Goal: Transaction & Acquisition: Purchase product/service

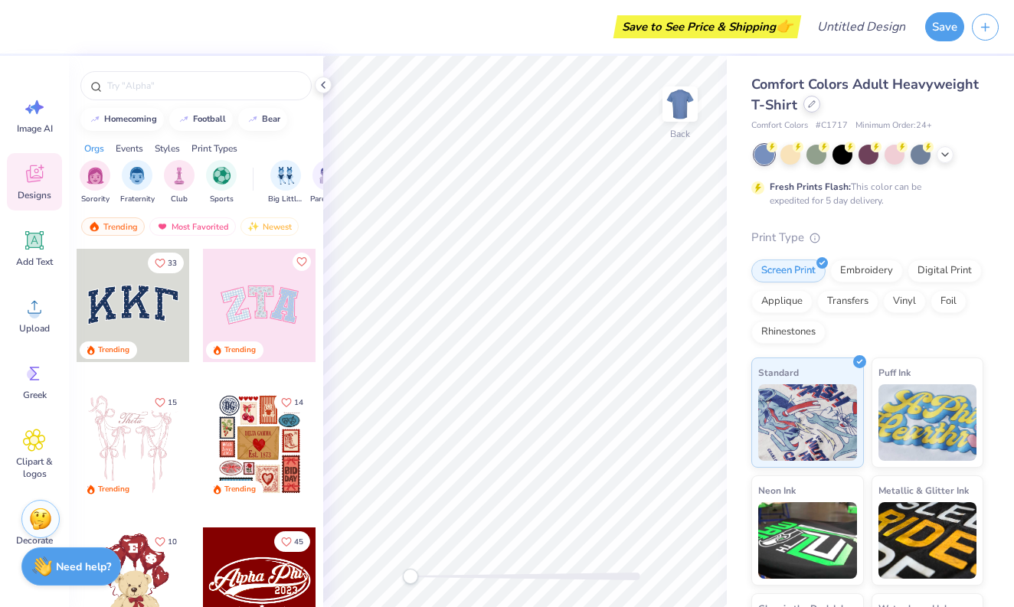
click at [813, 109] on div at bounding box center [811, 104] width 17 height 17
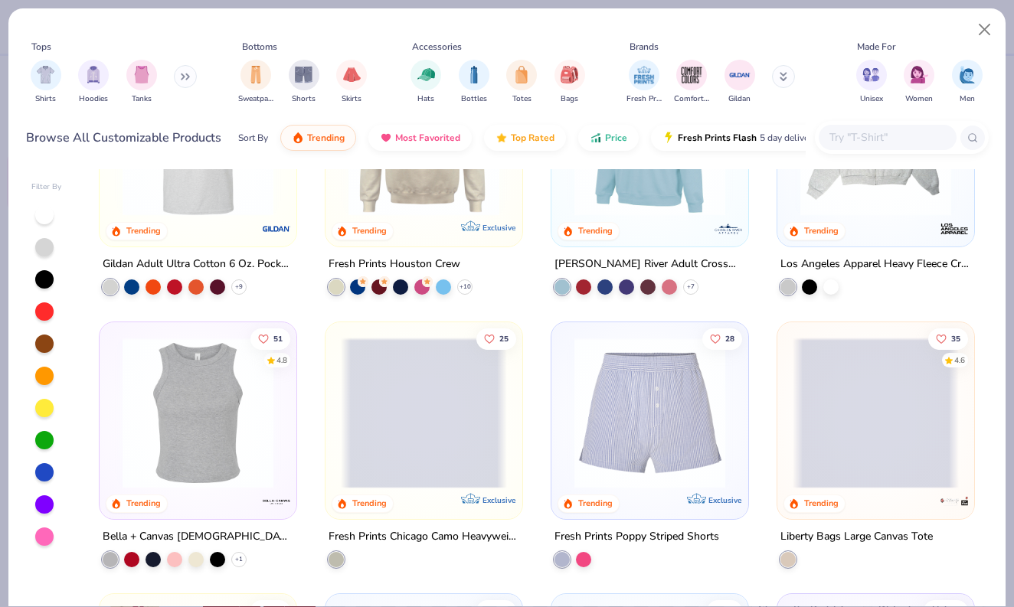
scroll to position [3580, 0]
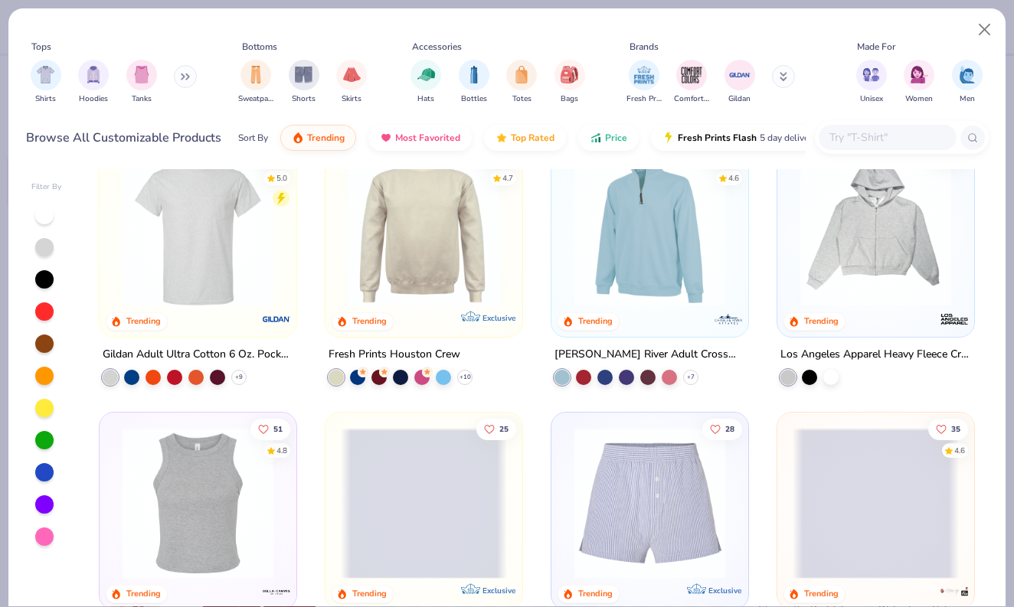
click at [843, 237] on img at bounding box center [876, 230] width 166 height 151
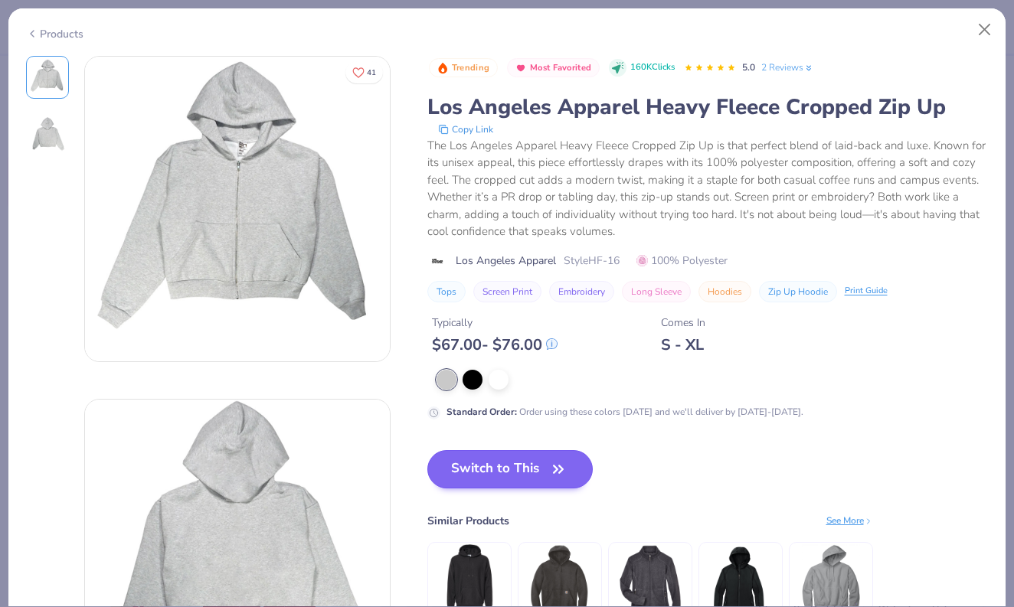
click at [473, 479] on button "Switch to This" at bounding box center [510, 469] width 166 height 38
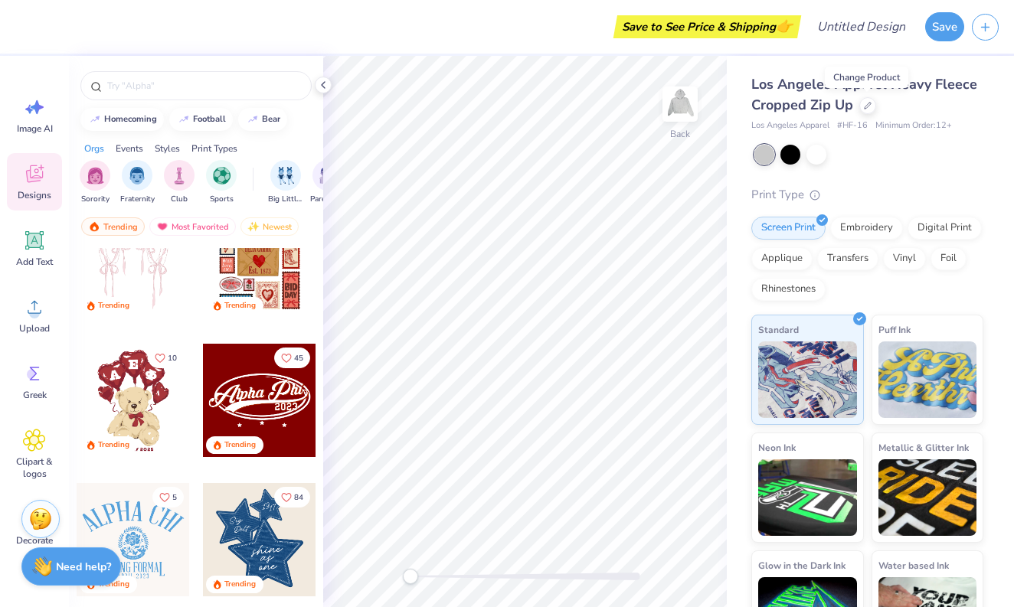
scroll to position [108, 0]
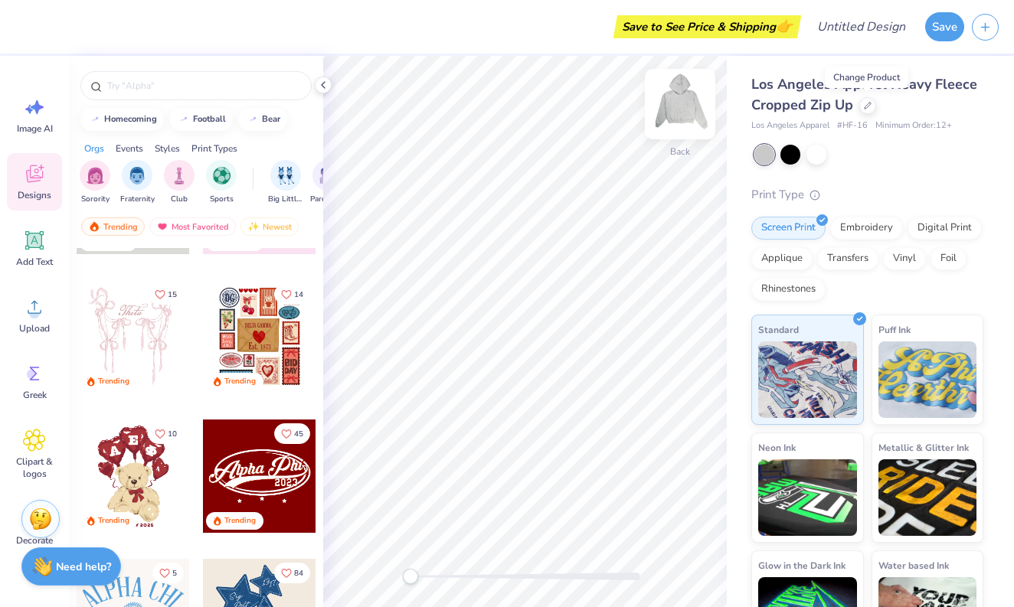
click at [692, 103] on img at bounding box center [680, 104] width 61 height 61
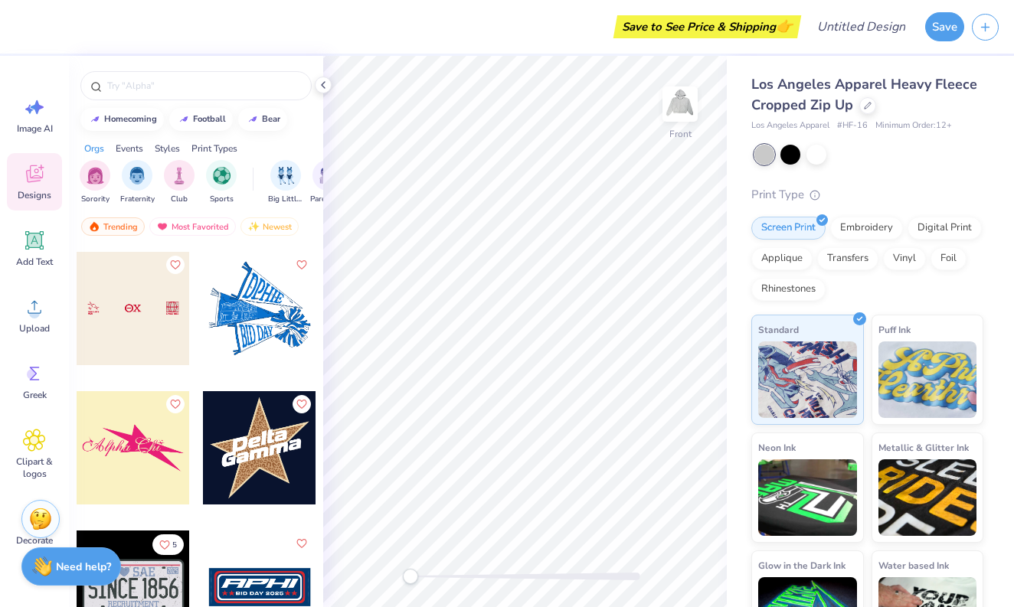
scroll to position [0, 0]
click at [860, 109] on div at bounding box center [867, 104] width 17 height 17
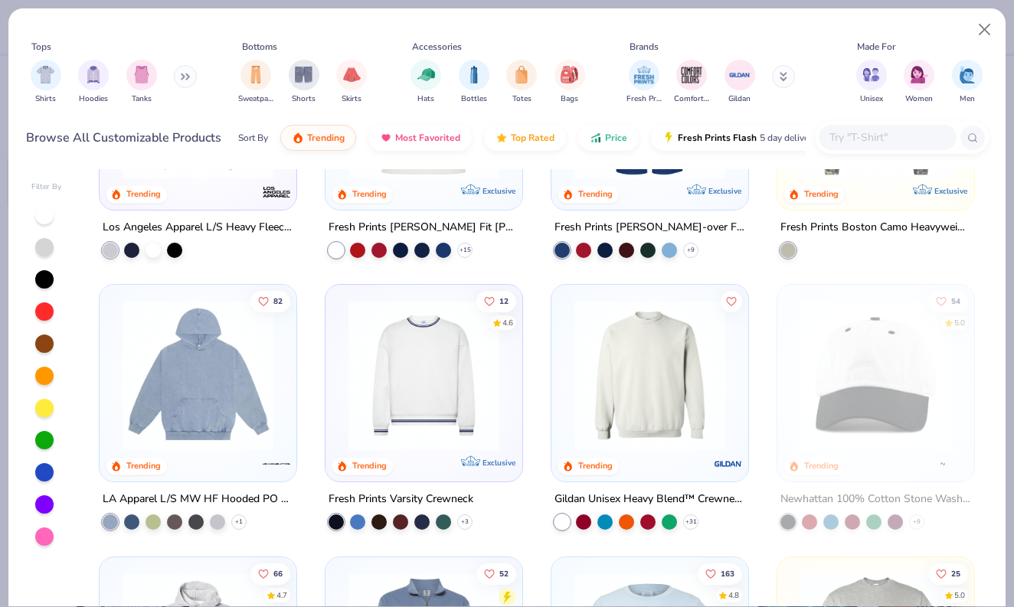
scroll to position [1803, 0]
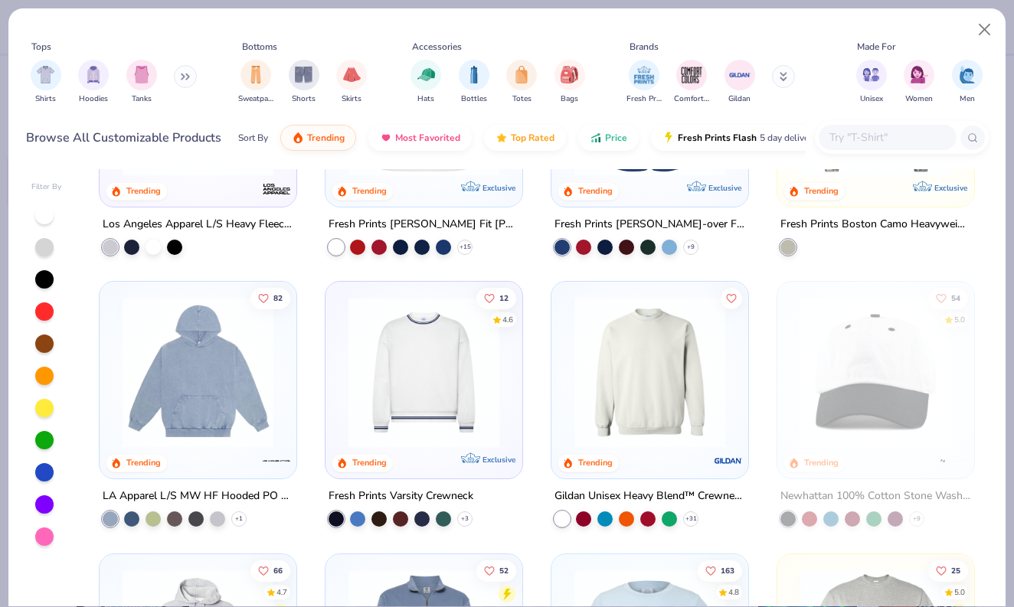
click at [170, 398] on img at bounding box center [198, 372] width 166 height 151
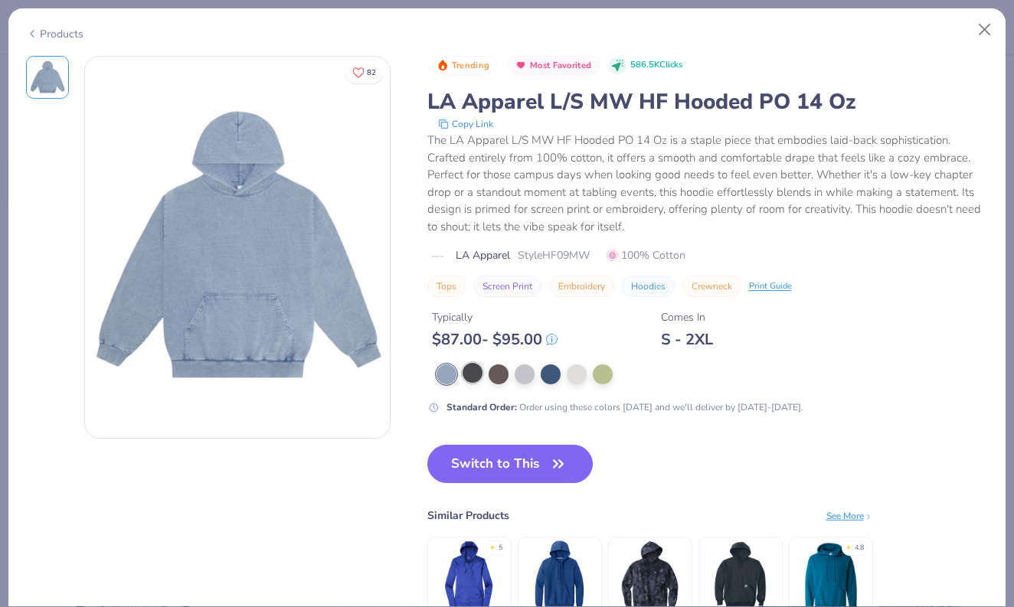
click at [477, 375] on div at bounding box center [473, 373] width 20 height 20
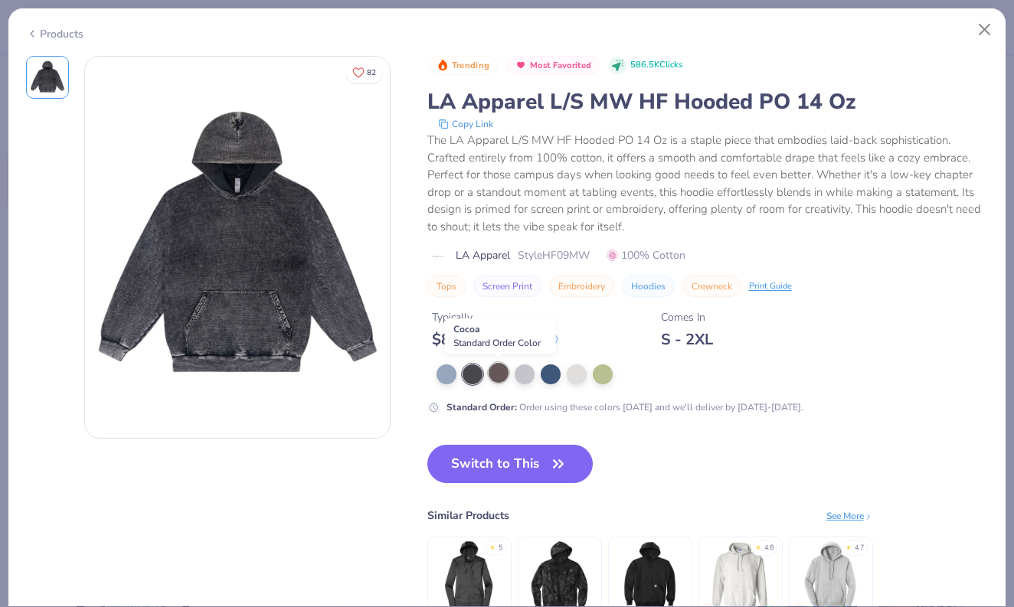
click at [499, 374] on div at bounding box center [499, 373] width 20 height 20
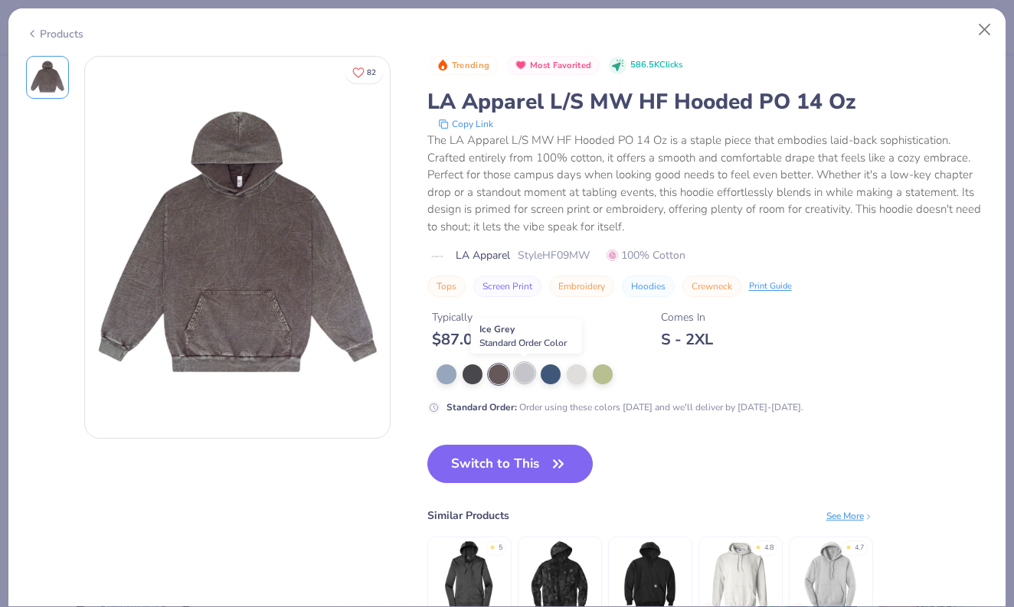
click at [526, 375] on div at bounding box center [525, 373] width 20 height 20
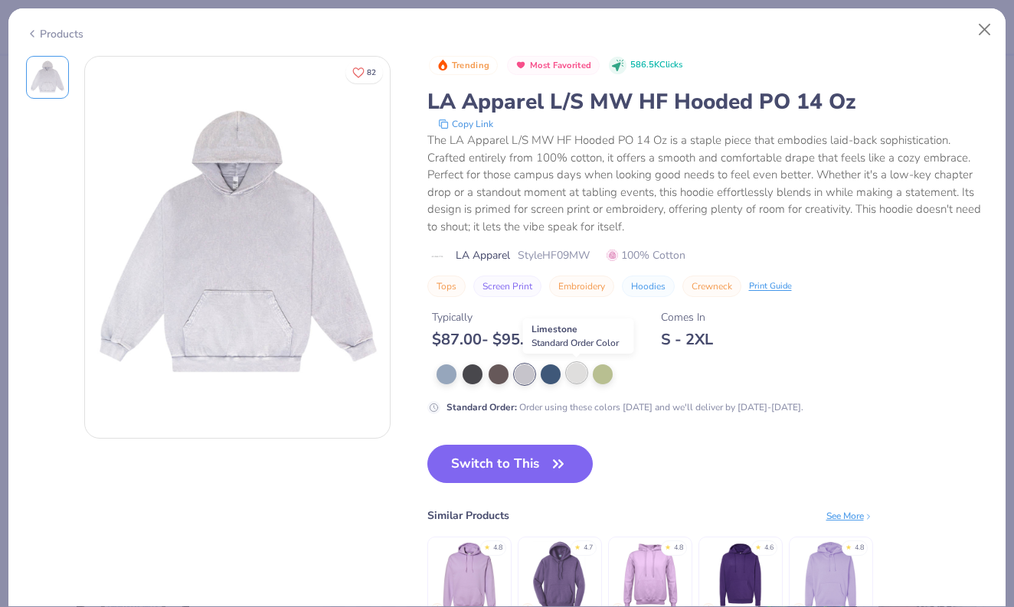
click at [577, 370] on div at bounding box center [577, 373] width 20 height 20
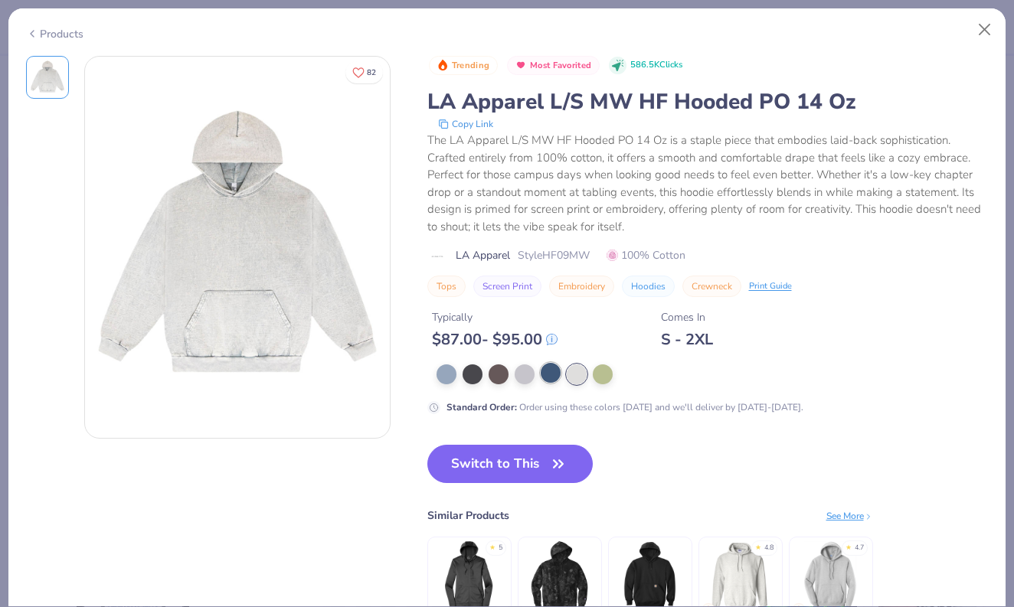
click at [554, 380] on div at bounding box center [551, 373] width 20 height 20
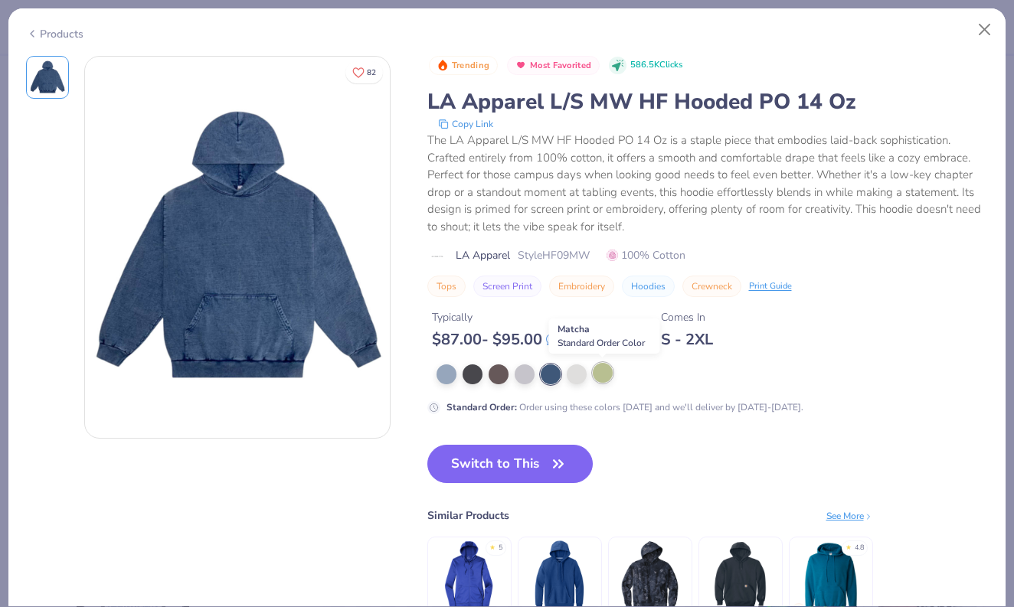
click at [608, 371] on div at bounding box center [603, 373] width 20 height 20
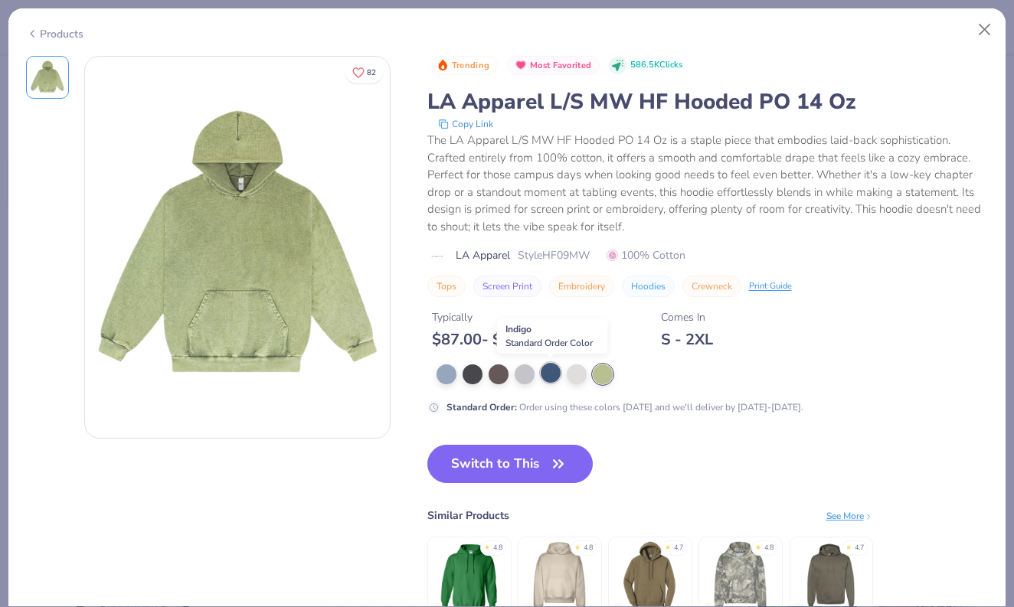
click at [553, 373] on div at bounding box center [551, 373] width 20 height 20
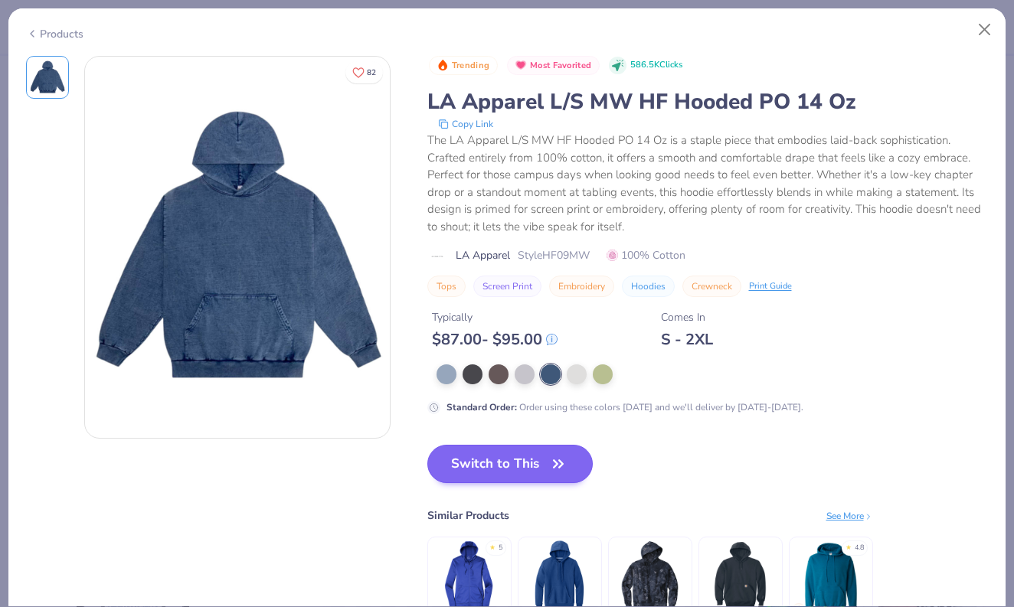
click at [516, 470] on button "Switch to This" at bounding box center [510, 464] width 166 height 38
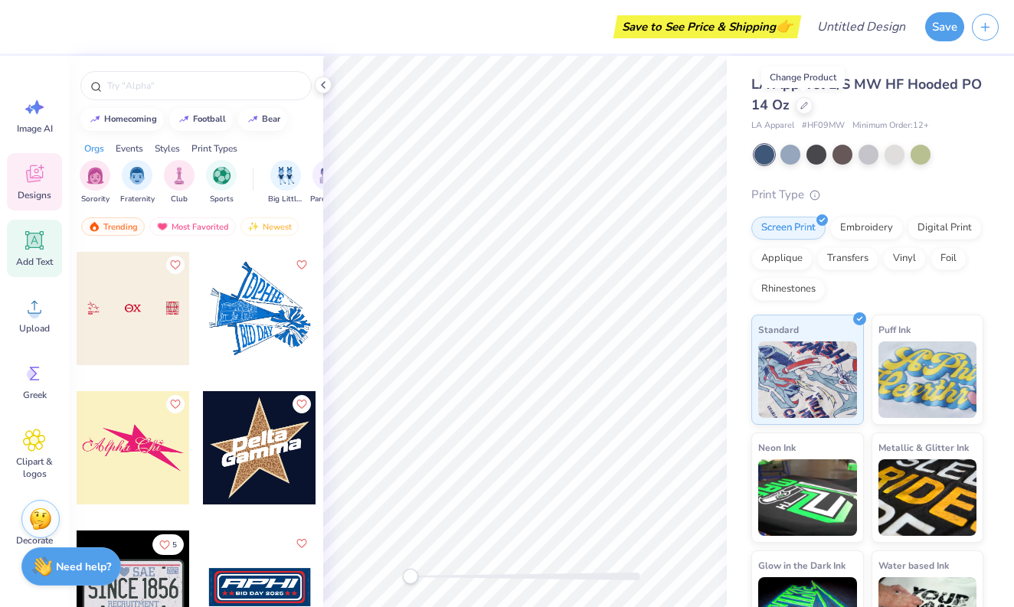
click at [25, 260] on span "Add Text" at bounding box center [34, 262] width 37 height 12
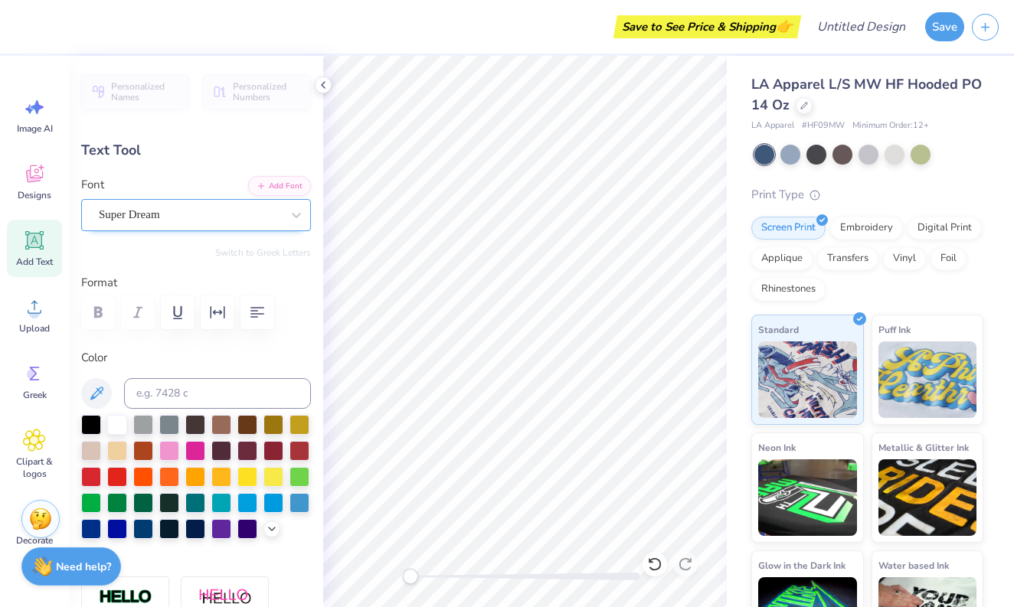
click at [156, 217] on span "Super Dream" at bounding box center [129, 215] width 61 height 18
type input "s"
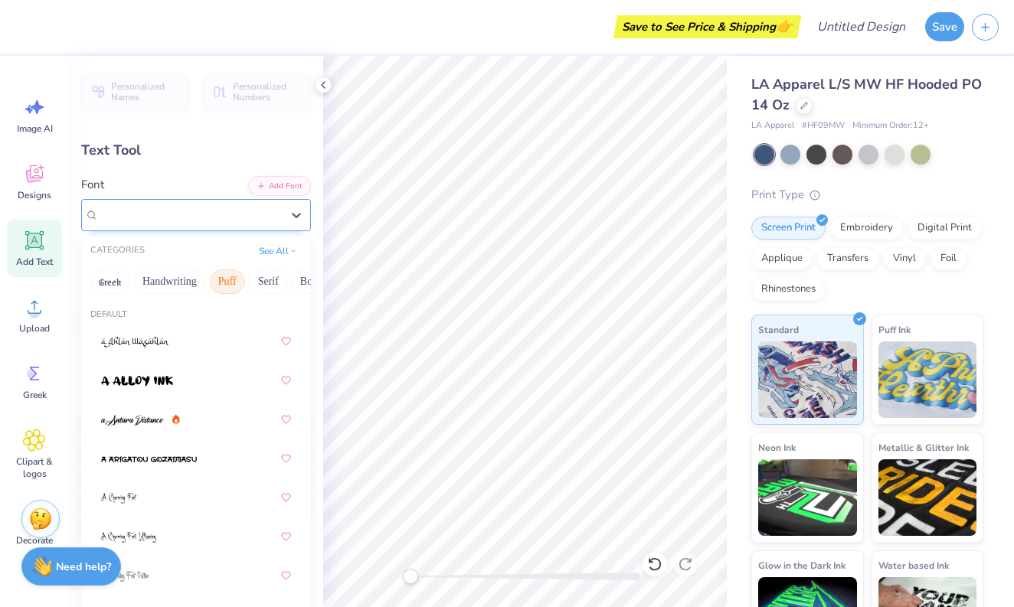
click at [235, 281] on button "Puff" at bounding box center [227, 282] width 35 height 25
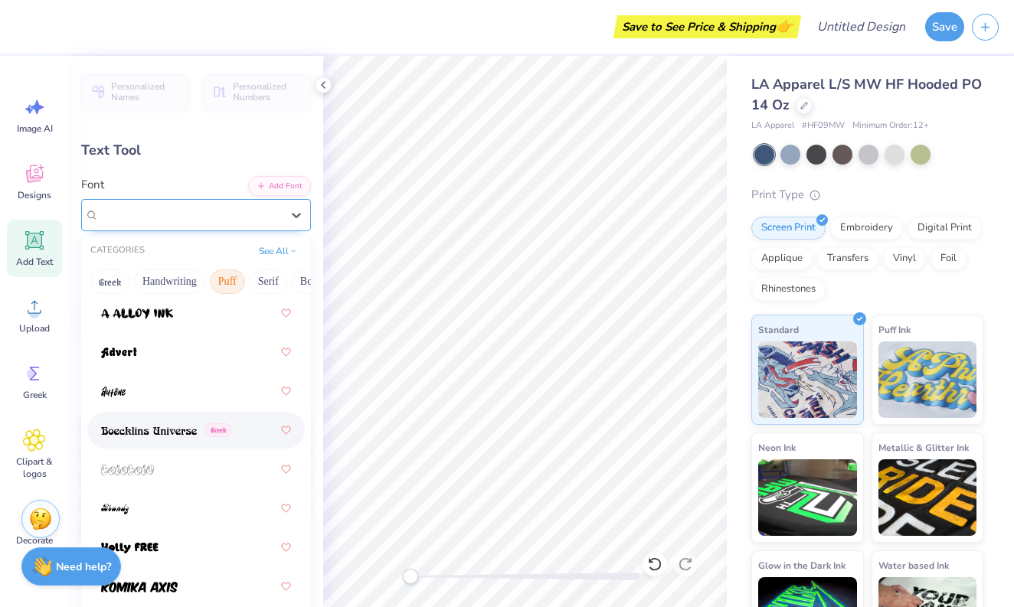
scroll to position [20, 0]
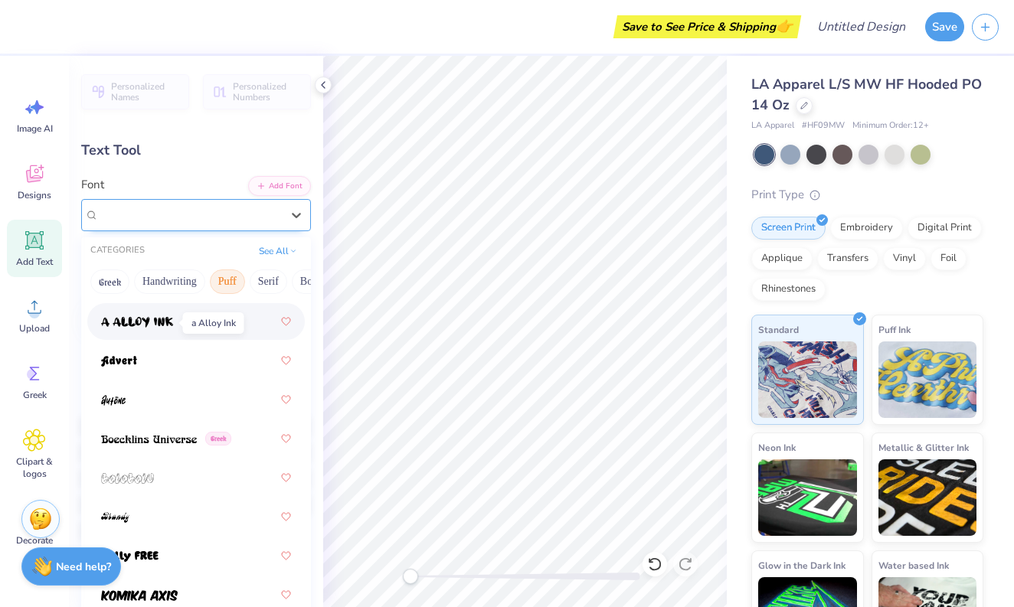
click at [158, 330] on span at bounding box center [137, 322] width 72 height 16
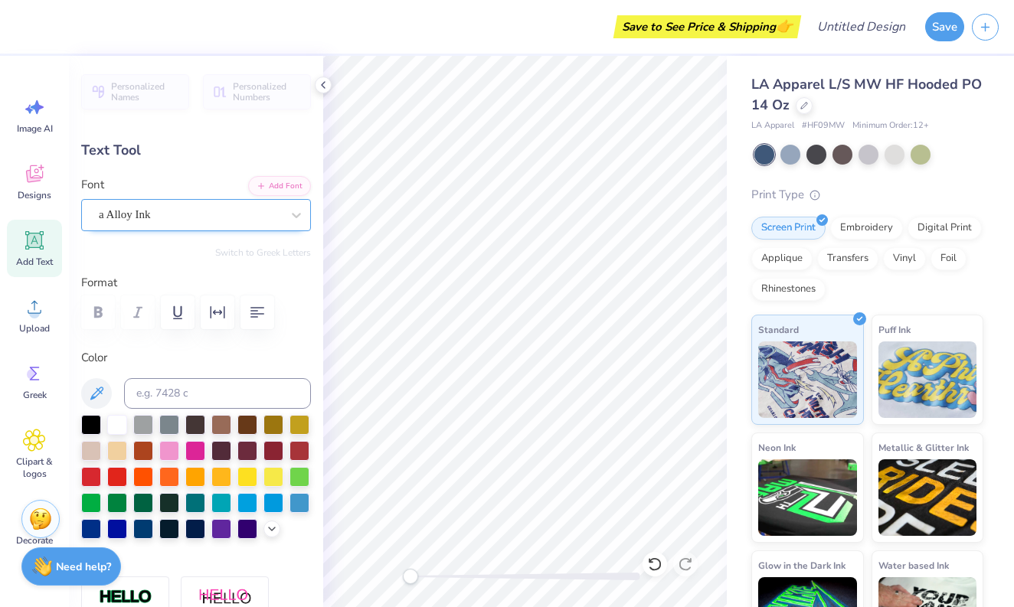
type textarea "2550"
click at [798, 110] on div at bounding box center [804, 104] width 17 height 17
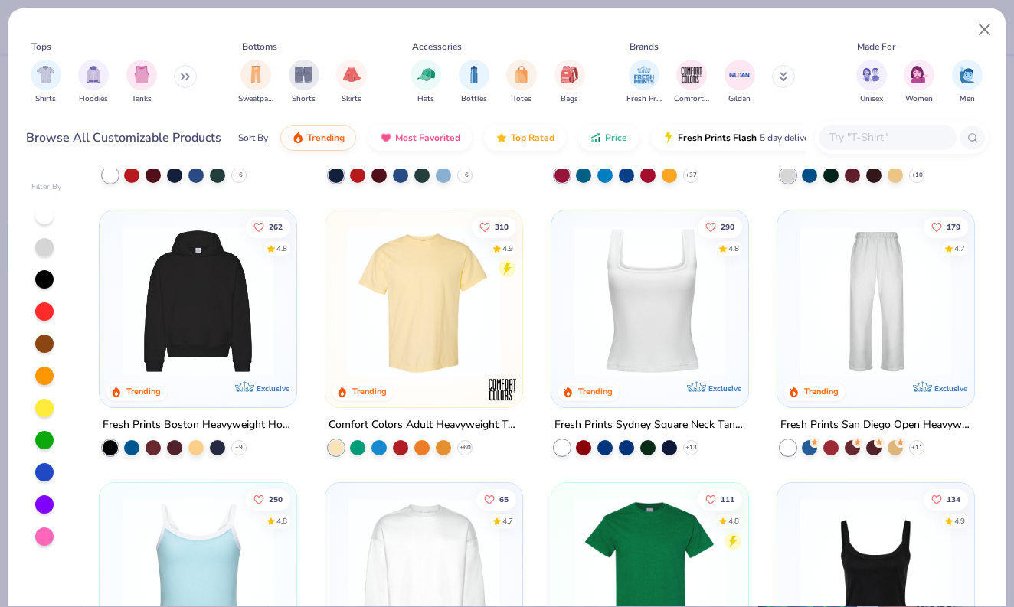
scroll to position [235, 0]
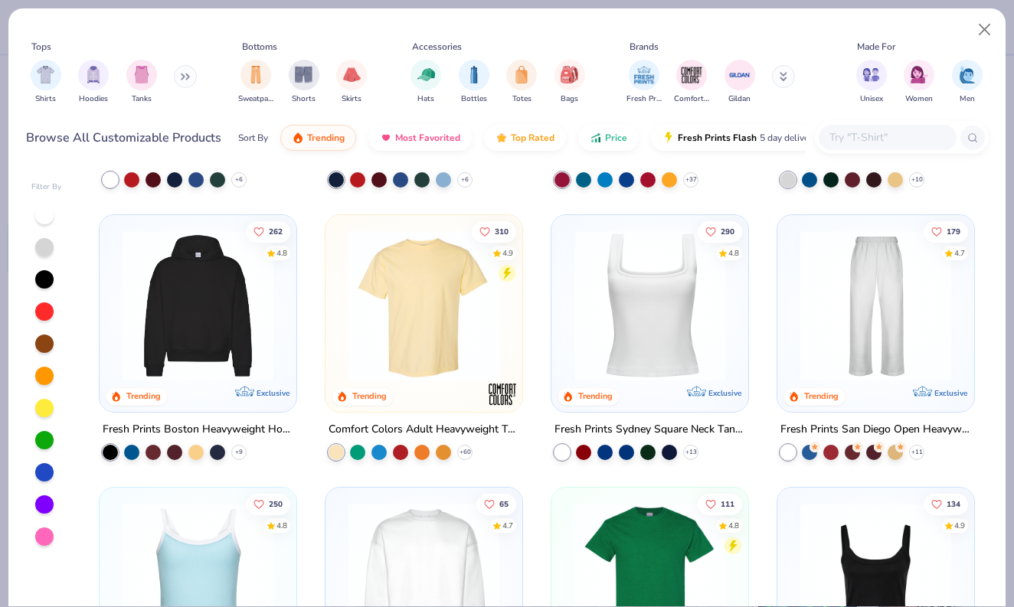
click at [211, 298] on img at bounding box center [198, 306] width 166 height 151
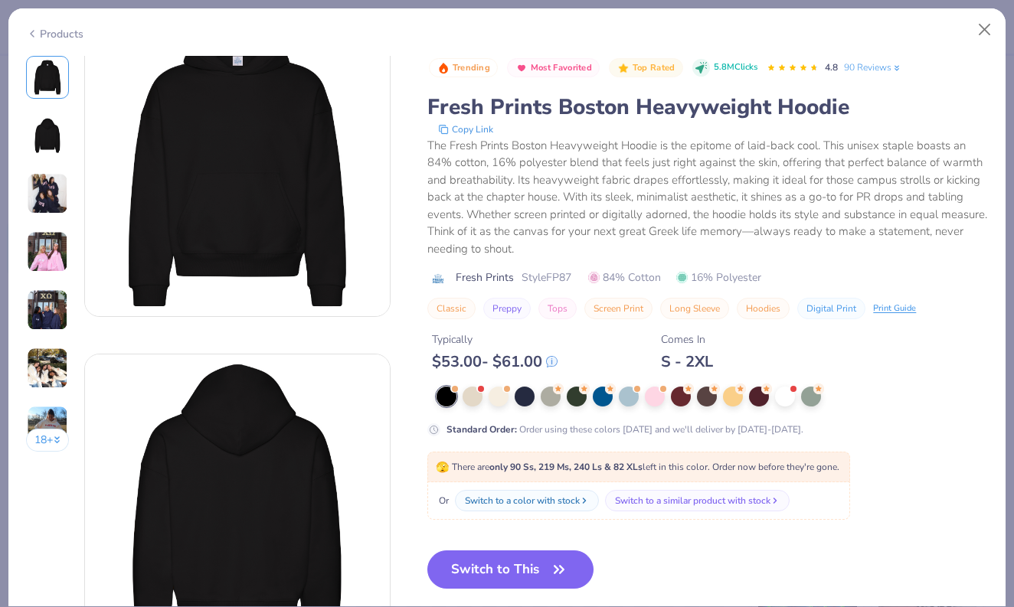
scroll to position [48, 0]
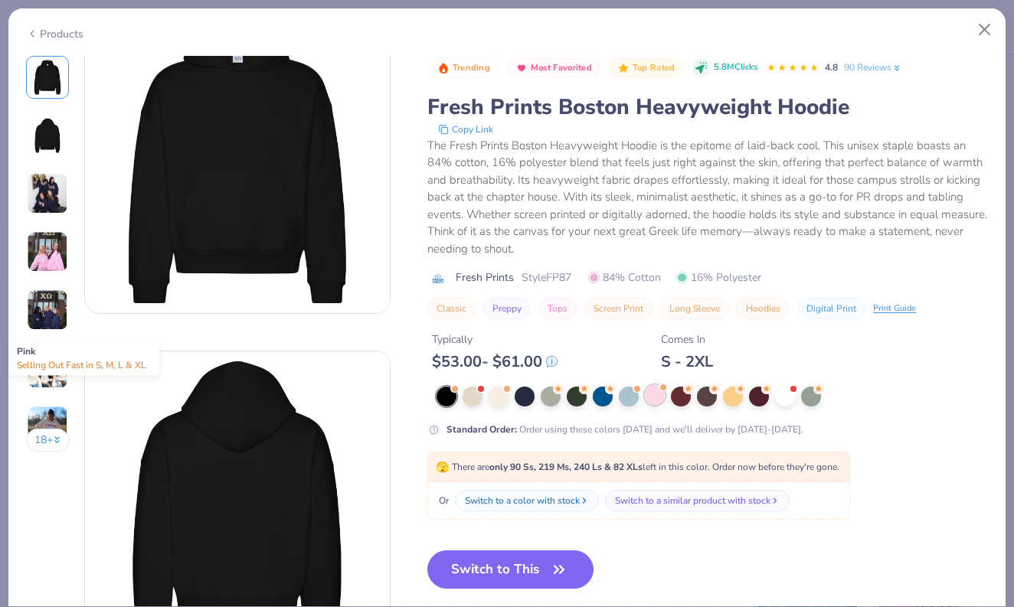
click at [658, 398] on div at bounding box center [655, 395] width 20 height 20
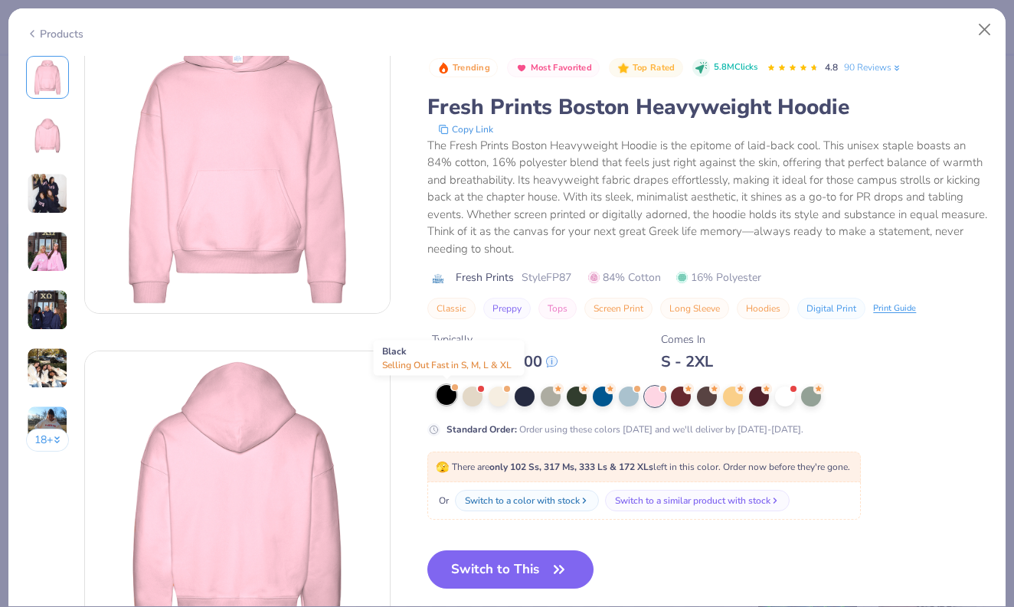
click at [451, 403] on div at bounding box center [447, 395] width 20 height 20
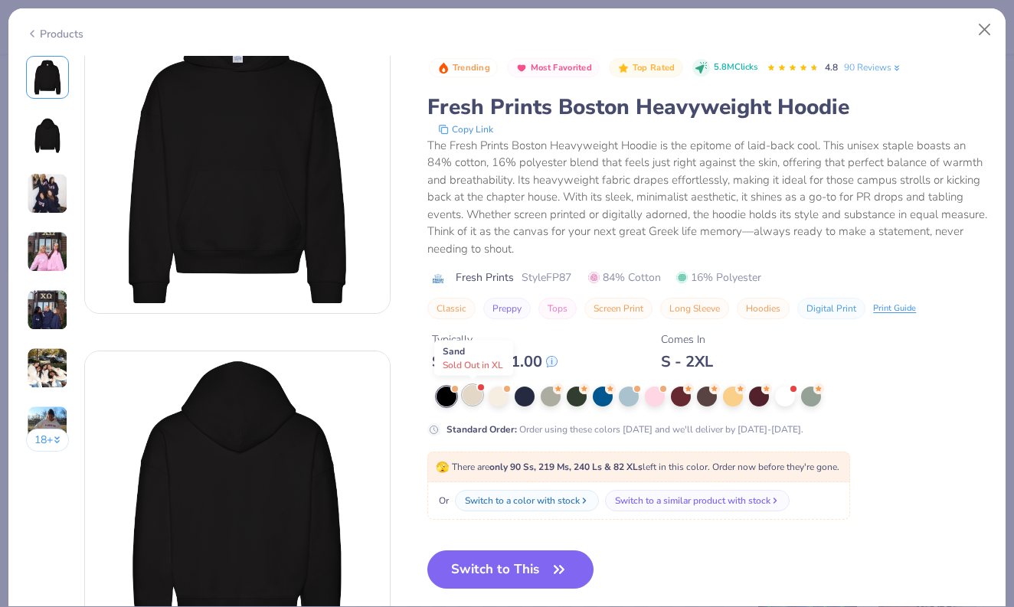
click at [475, 391] on div at bounding box center [473, 395] width 20 height 20
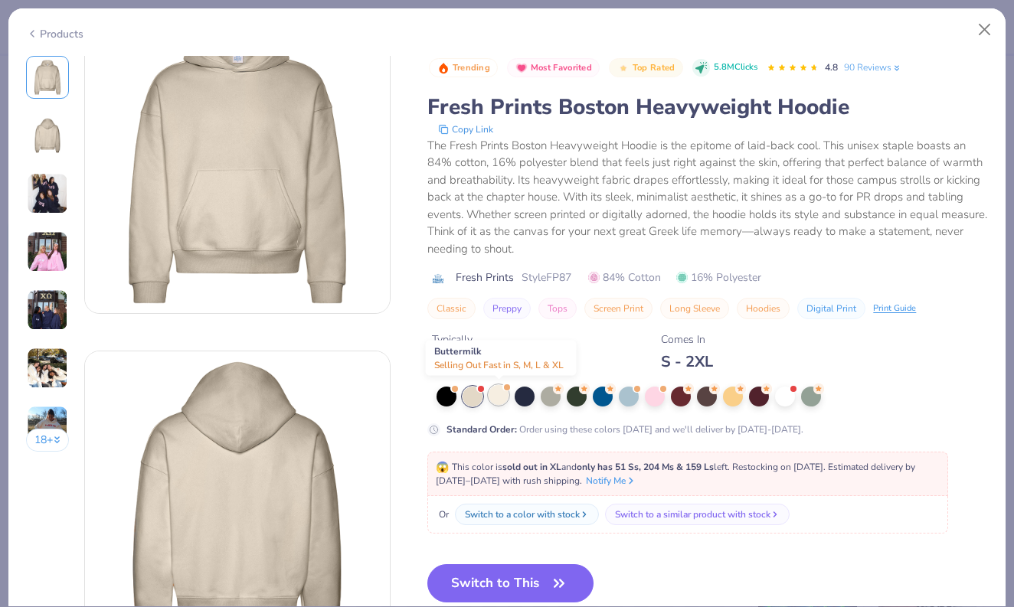
click at [497, 388] on div at bounding box center [499, 395] width 20 height 20
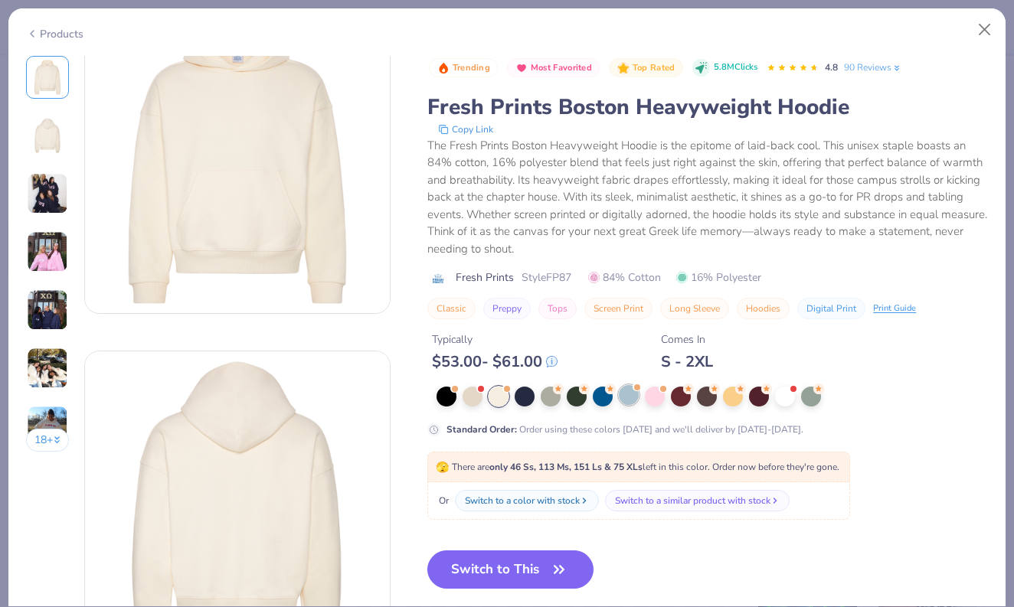
click at [634, 388] on div at bounding box center [637, 388] width 6 height 6
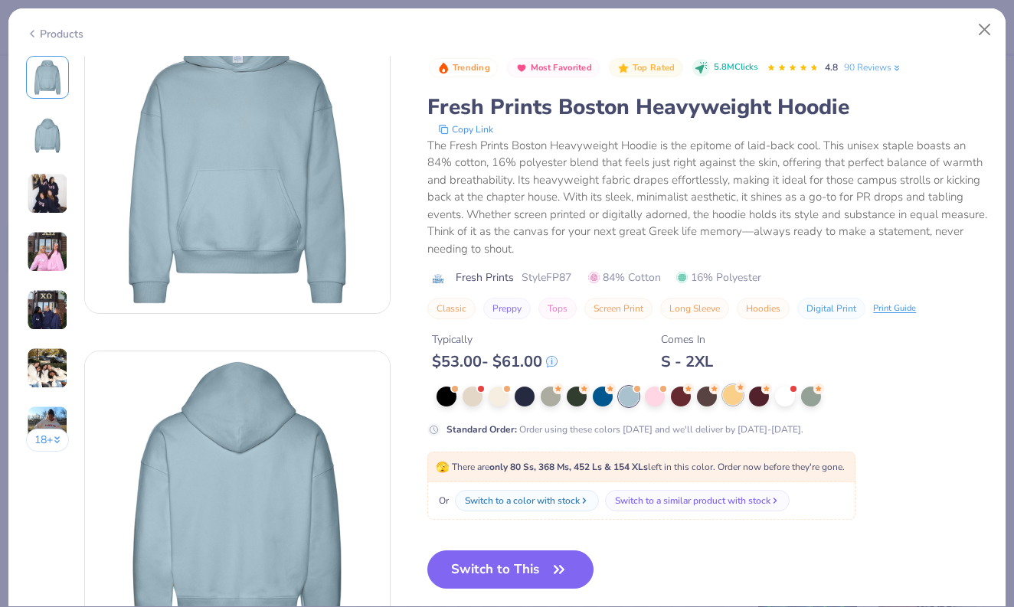
click at [734, 401] on div at bounding box center [733, 395] width 20 height 20
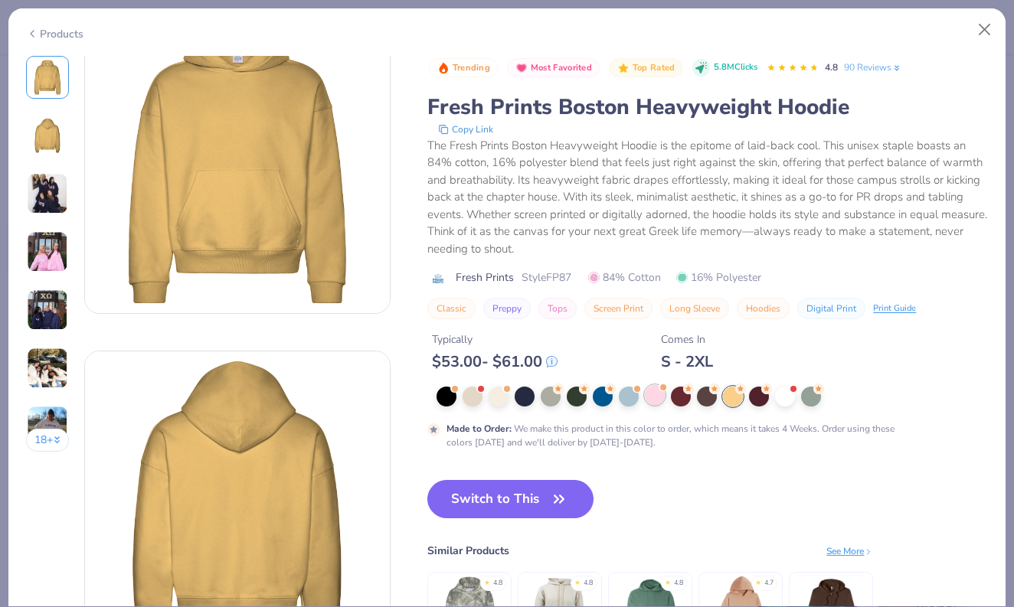
click at [653, 401] on div at bounding box center [655, 395] width 20 height 20
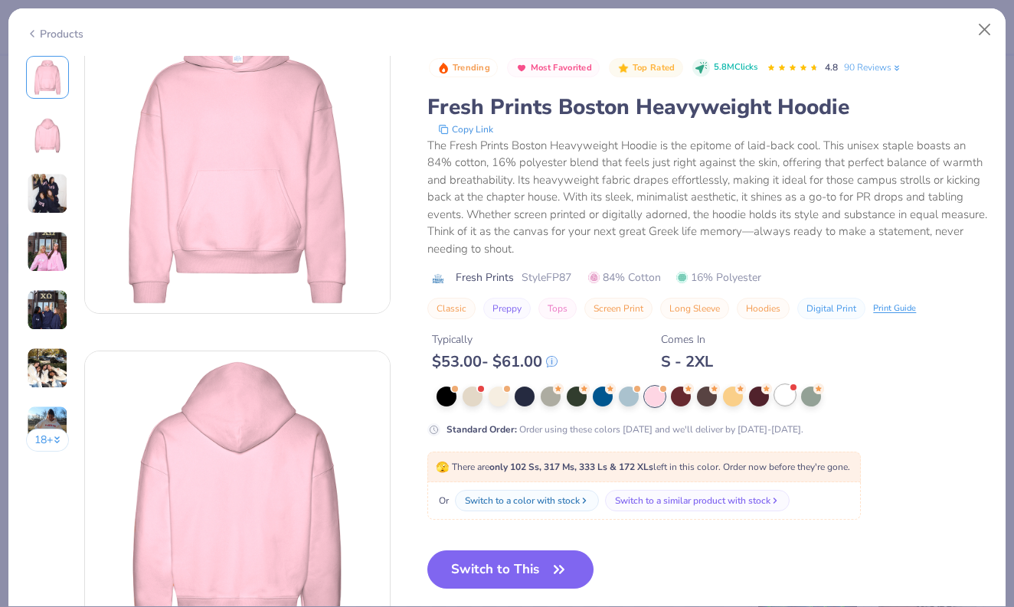
click at [786, 394] on div at bounding box center [785, 395] width 20 height 20
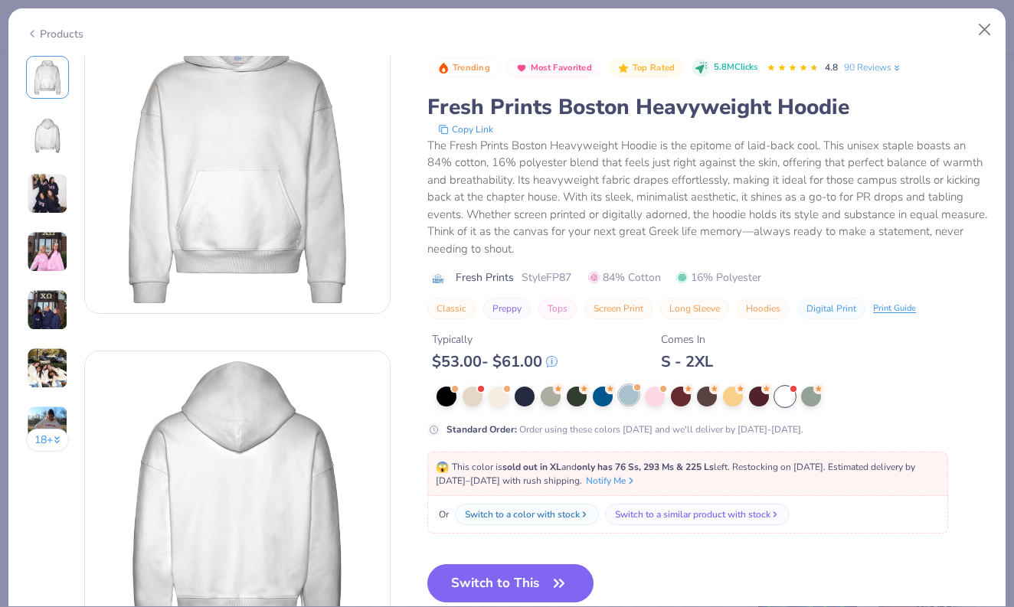
click at [626, 400] on div at bounding box center [629, 395] width 20 height 20
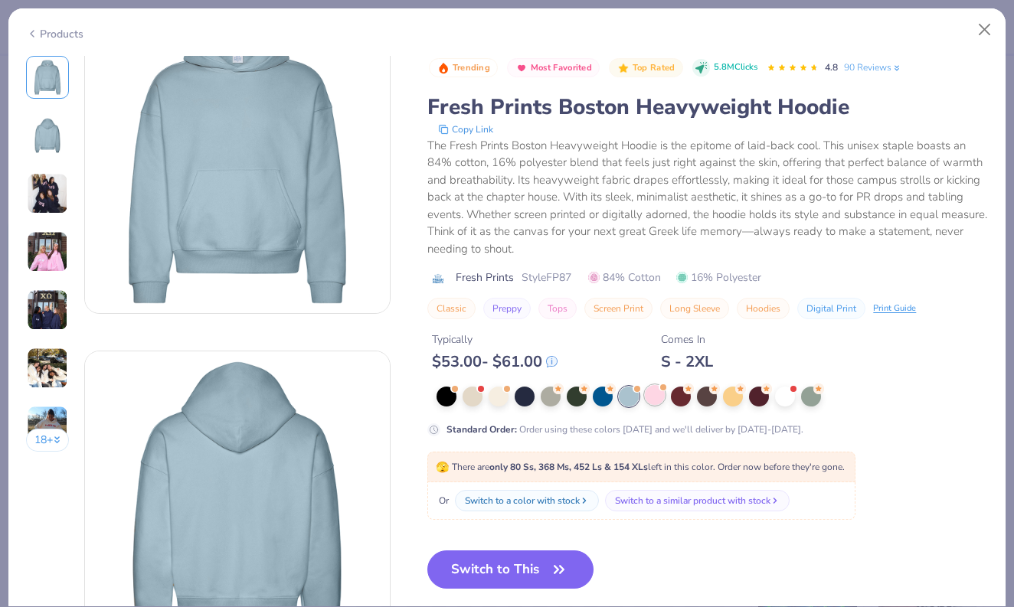
click at [650, 397] on div at bounding box center [655, 395] width 20 height 20
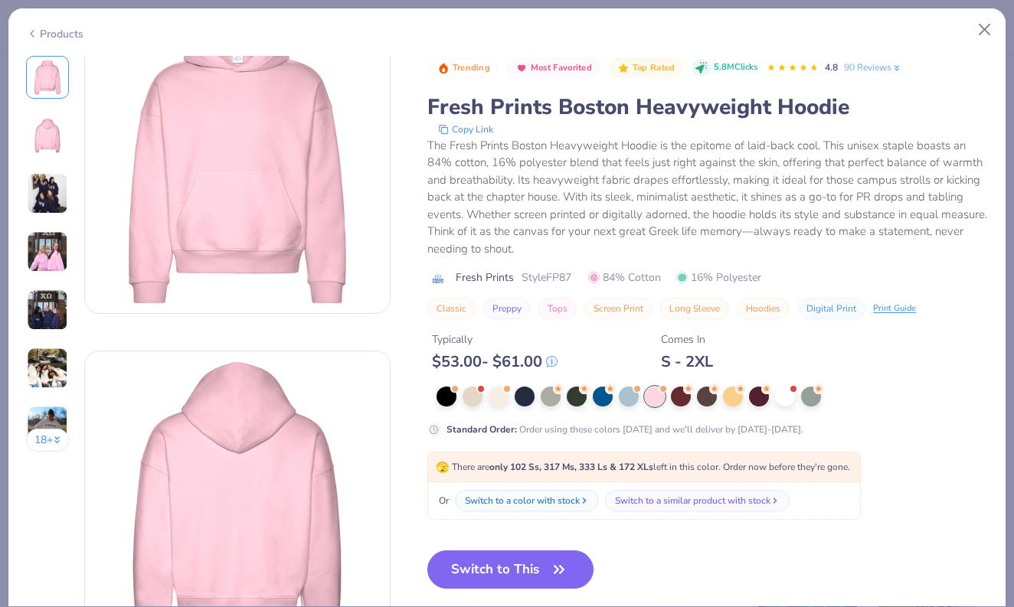
scroll to position [37, 0]
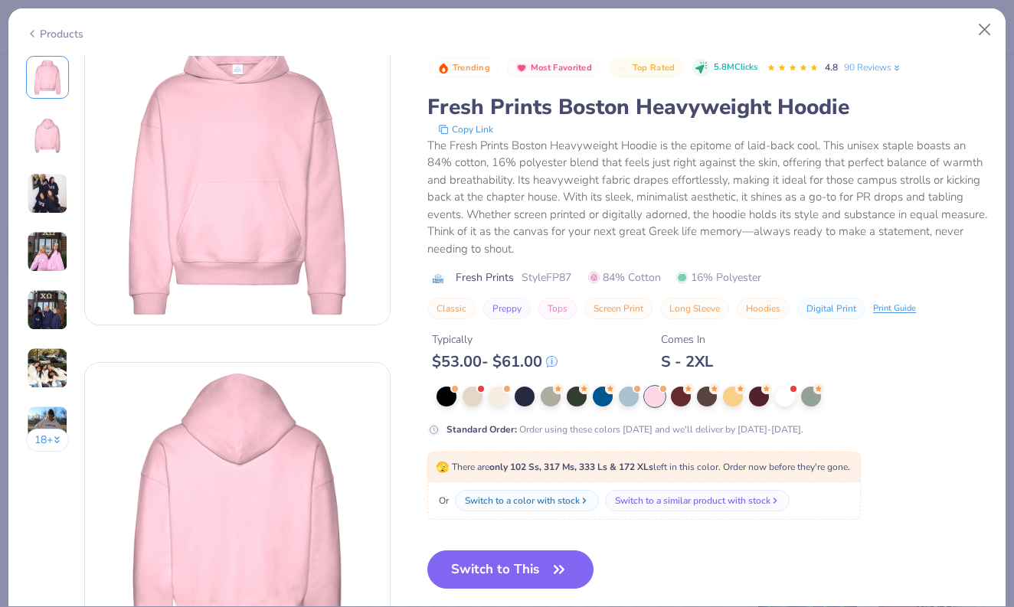
click at [529, 407] on div "Standard Order : Order using these colors [DATE] and we'll deliver by [DATE]-[D…" at bounding box center [707, 412] width 561 height 50
click at [522, 397] on div at bounding box center [525, 395] width 20 height 20
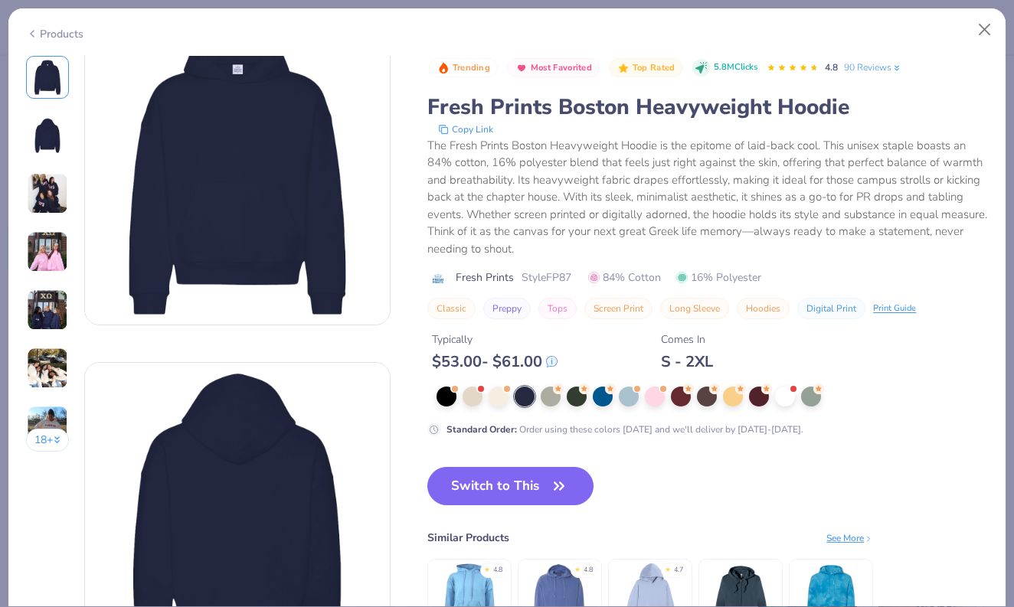
click at [38, 206] on img at bounding box center [47, 193] width 41 height 41
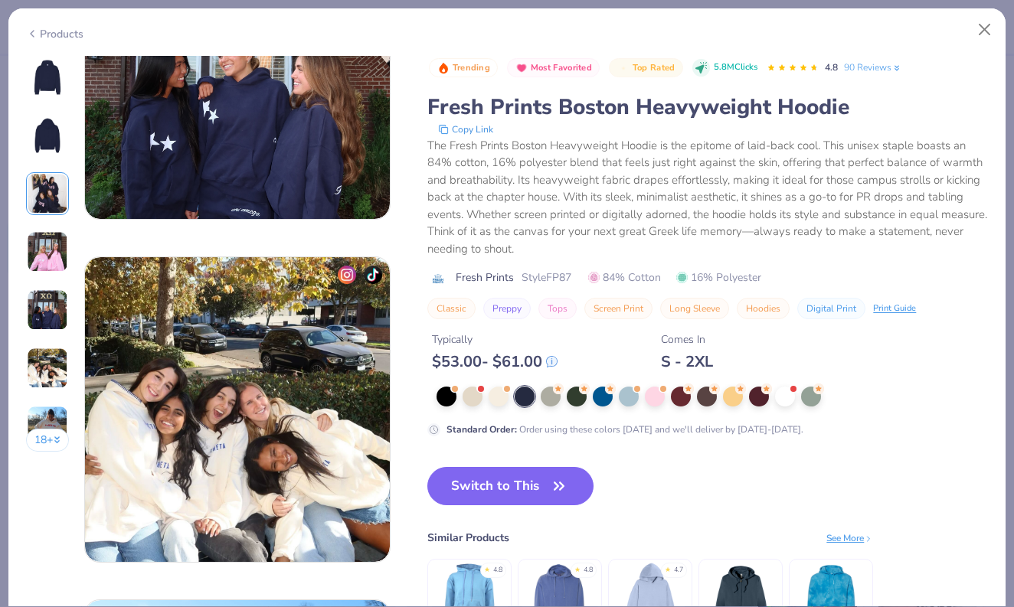
scroll to position [1517, 0]
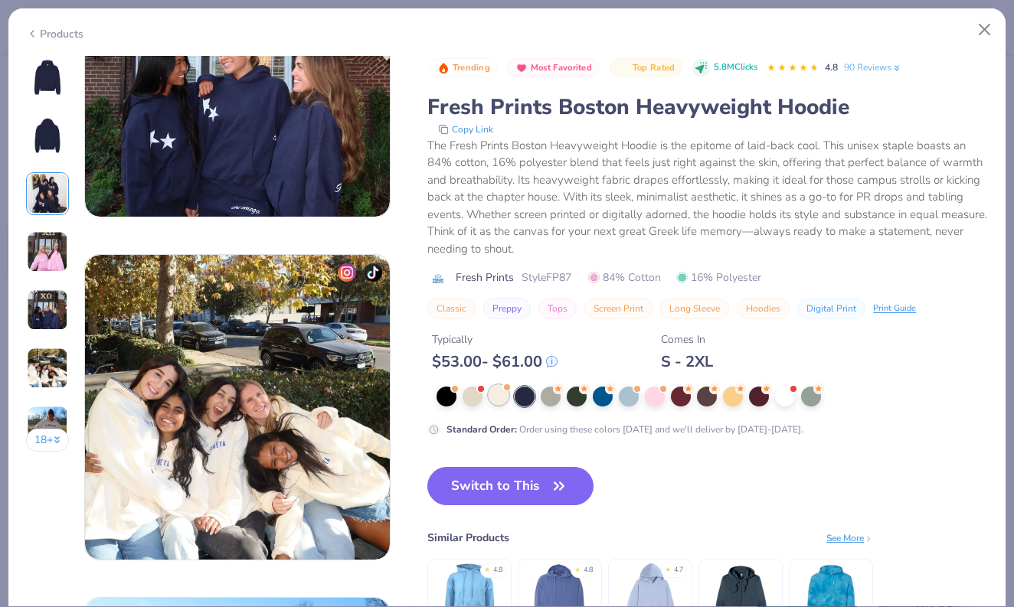
click at [502, 401] on div at bounding box center [499, 395] width 20 height 20
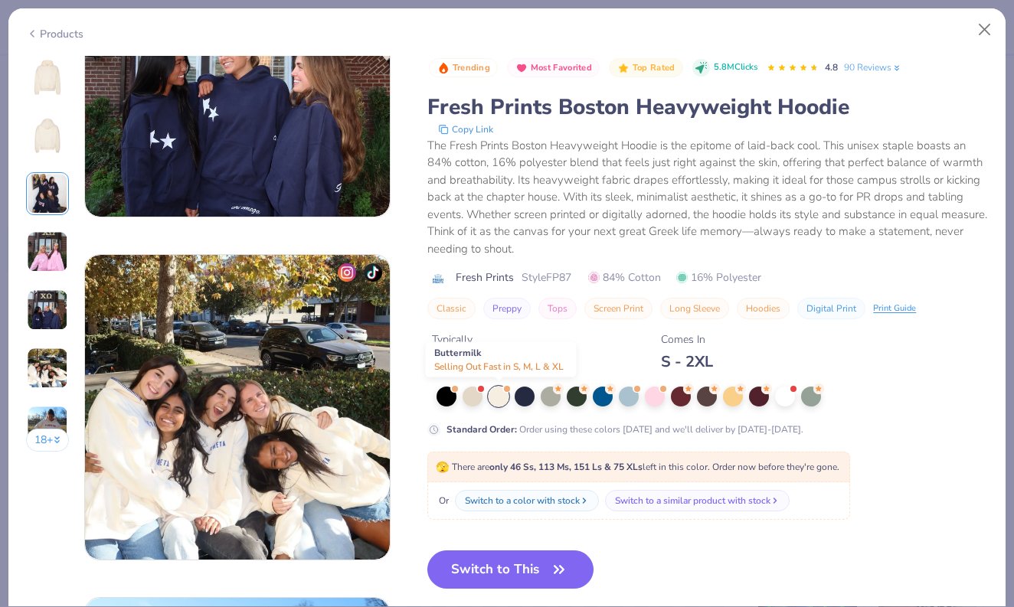
click at [498, 400] on div at bounding box center [499, 397] width 20 height 20
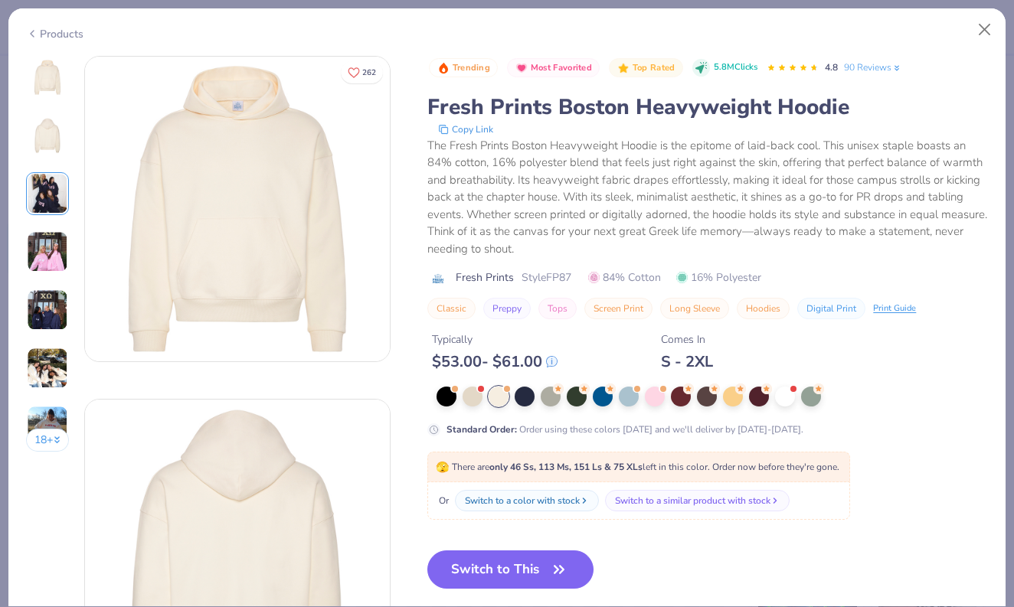
scroll to position [44, 0]
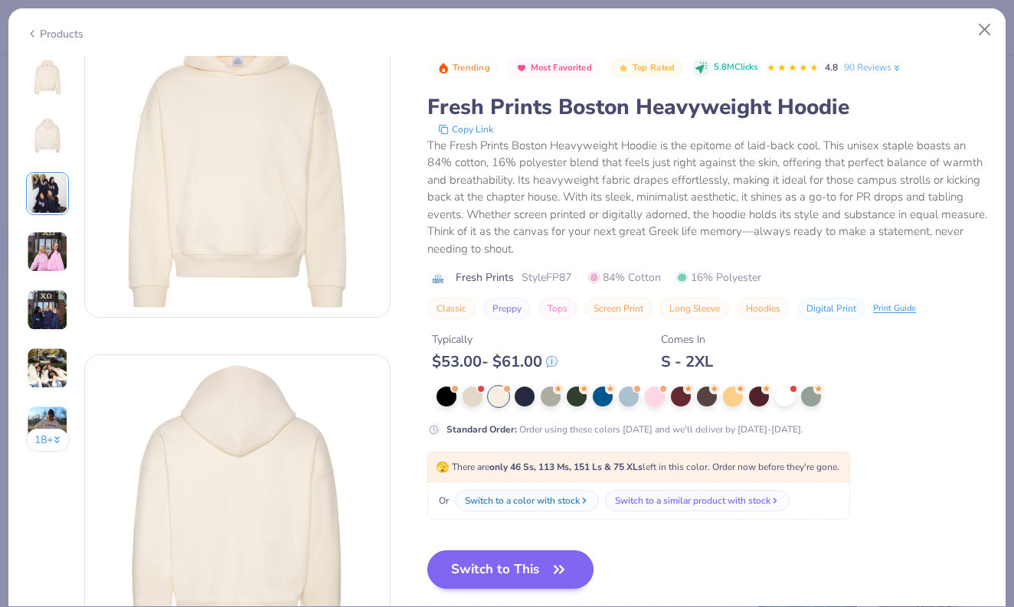
click at [496, 574] on button "Switch to This" at bounding box center [510, 570] width 166 height 38
type input "7.01"
type input "2.39"
type input "5.81"
click at [484, 561] on button "Switch to This" at bounding box center [510, 570] width 166 height 38
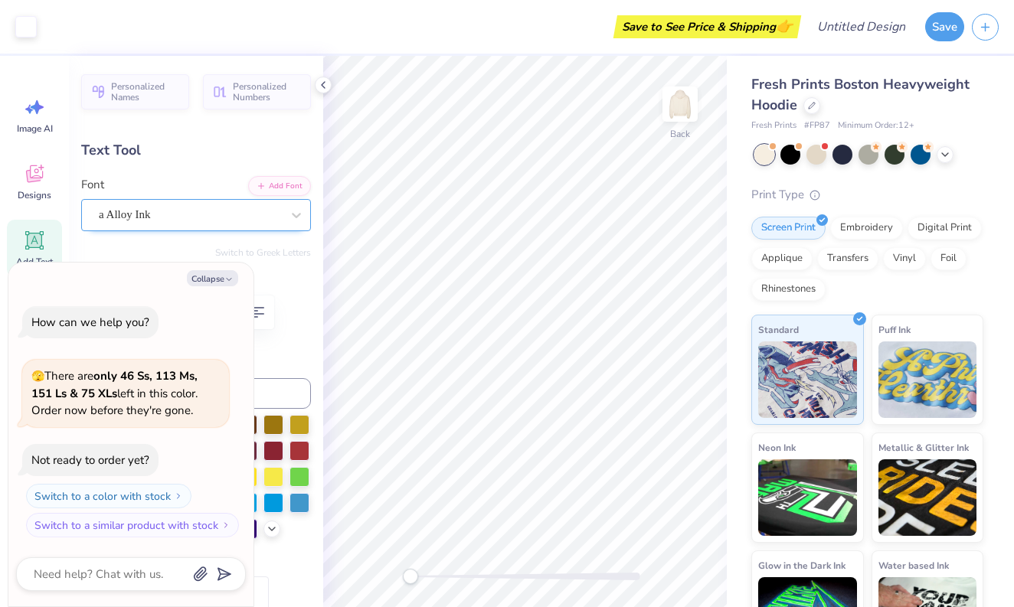
type textarea "x"
type input "9.98"
click at [272, 277] on label "Format" at bounding box center [196, 283] width 230 height 18
click at [223, 282] on button "Collapse" at bounding box center [212, 278] width 51 height 16
type textarea "x"
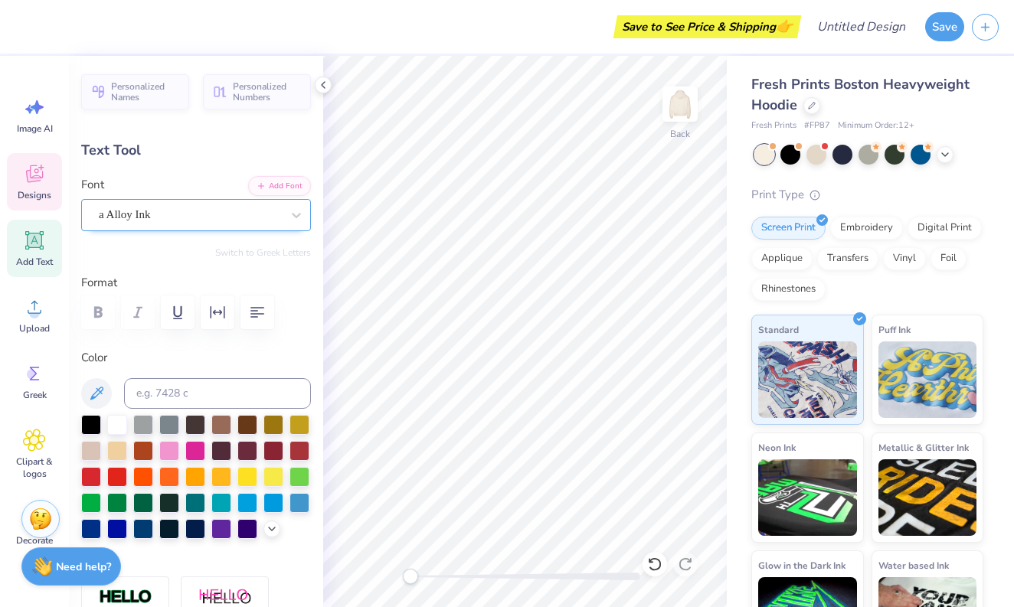
click at [45, 178] on div "Designs" at bounding box center [34, 181] width 55 height 57
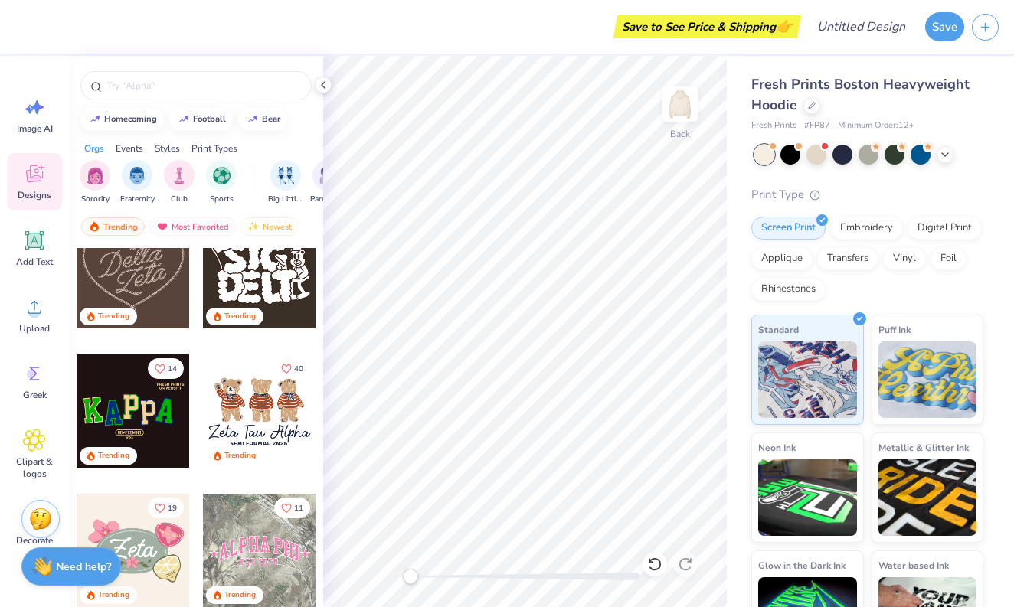
scroll to position [594, 0]
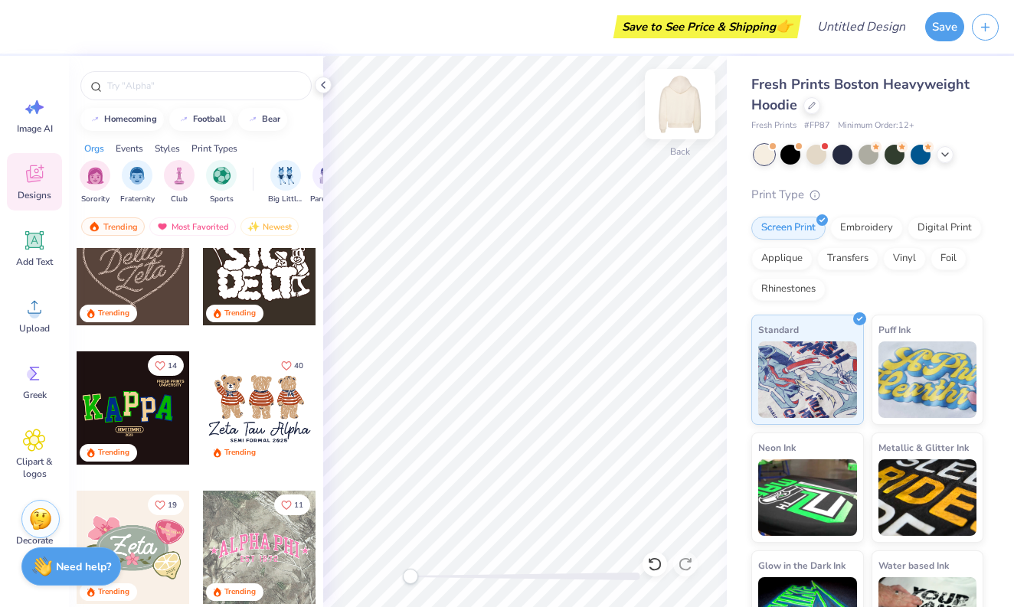
click at [686, 107] on img at bounding box center [680, 104] width 61 height 61
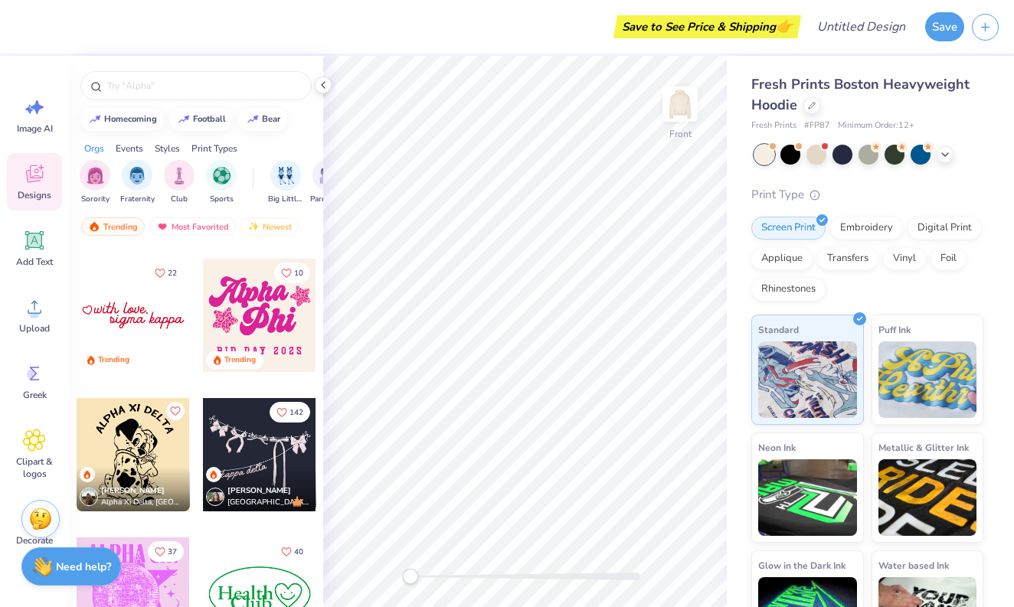
scroll to position [3073, 0]
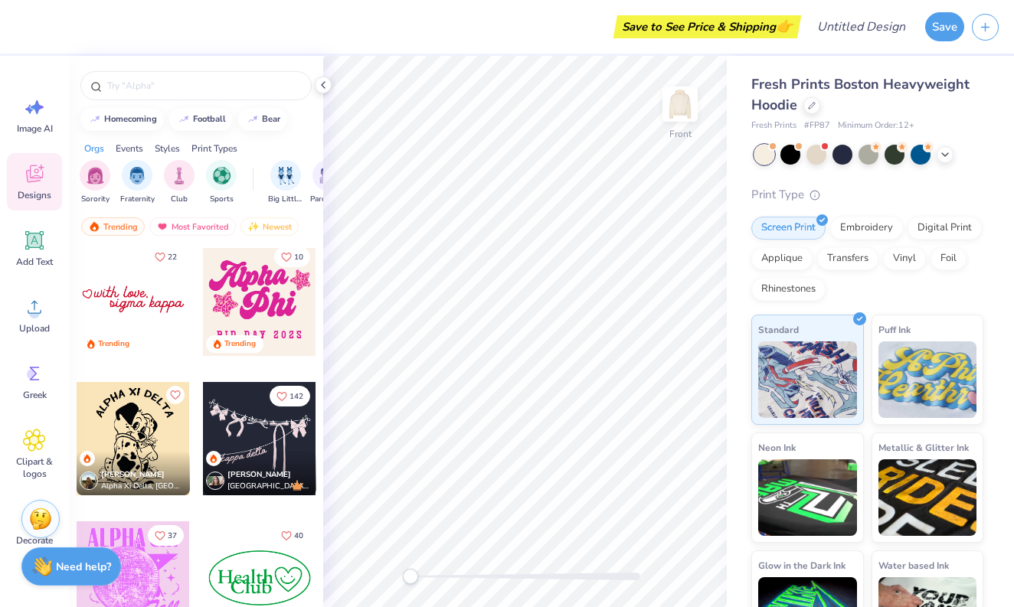
click at [171, 292] on div at bounding box center [133, 299] width 113 height 113
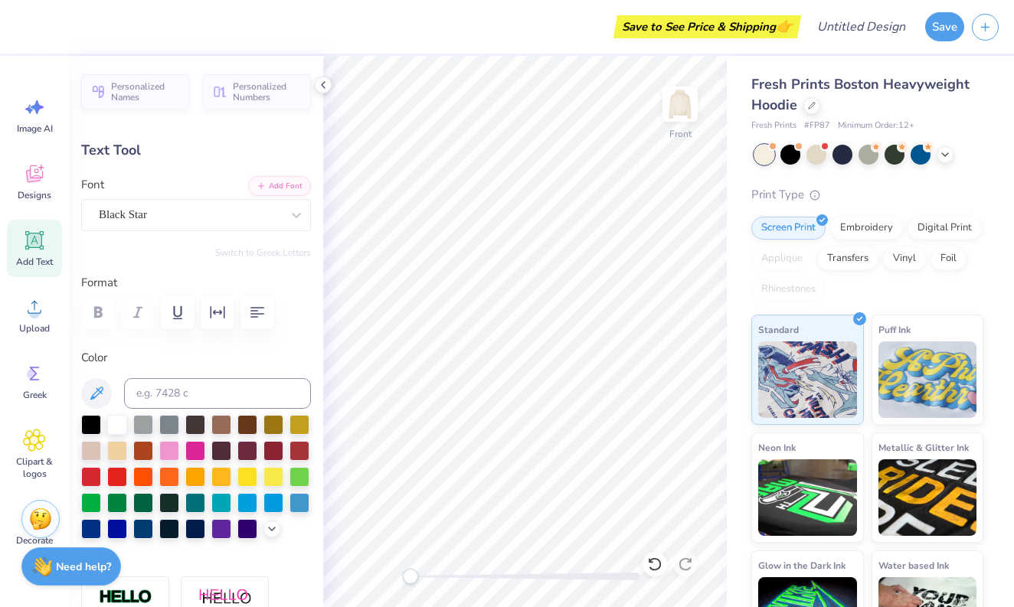
type input "5.68"
type input "1.31"
type input "13.42"
type textarea "submitted with an undying love,"
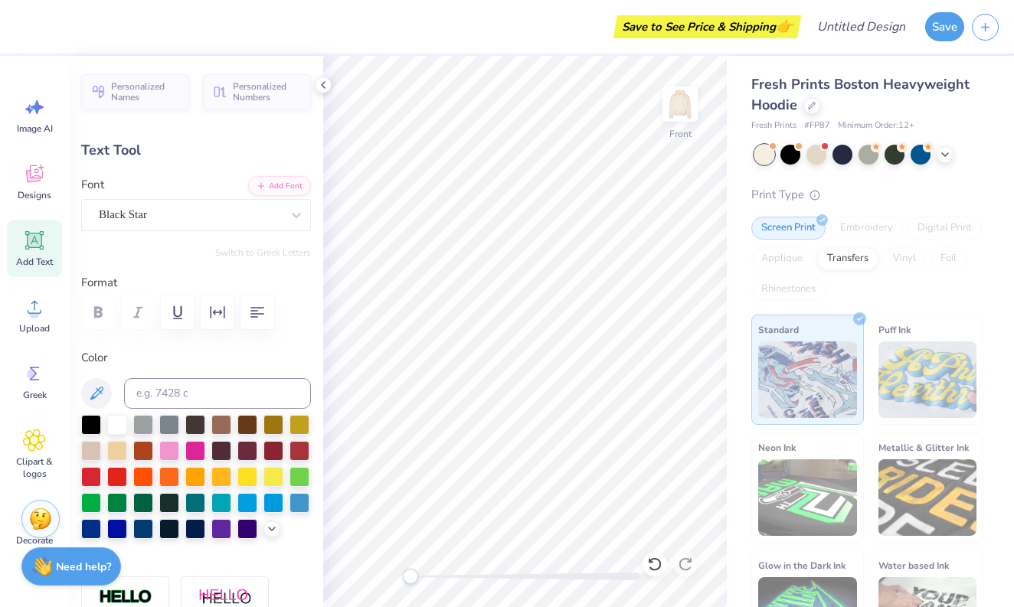
type input "18.33"
type input "1.64"
type input "13.29"
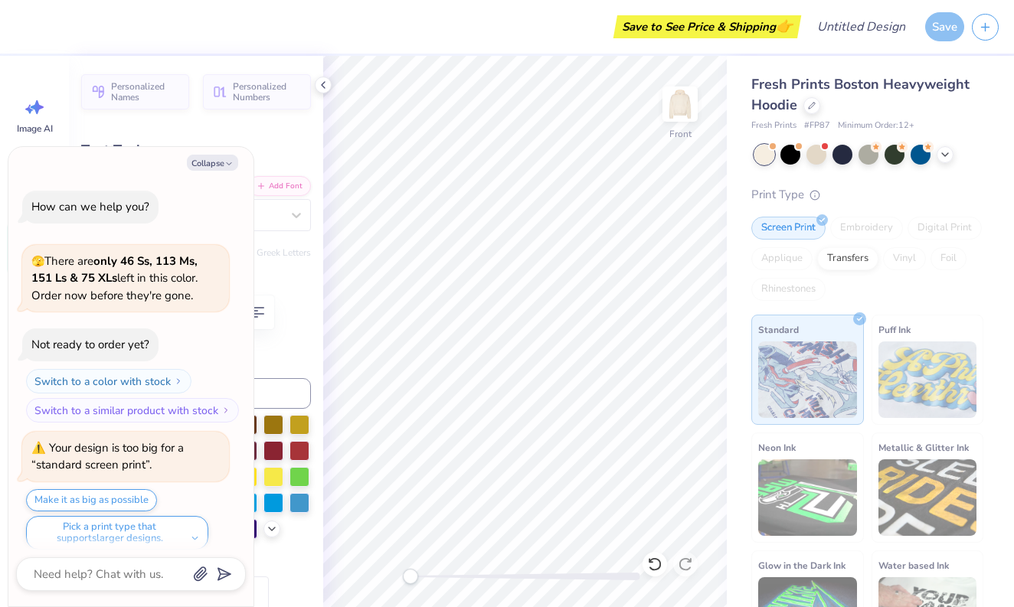
scroll to position [9, 0]
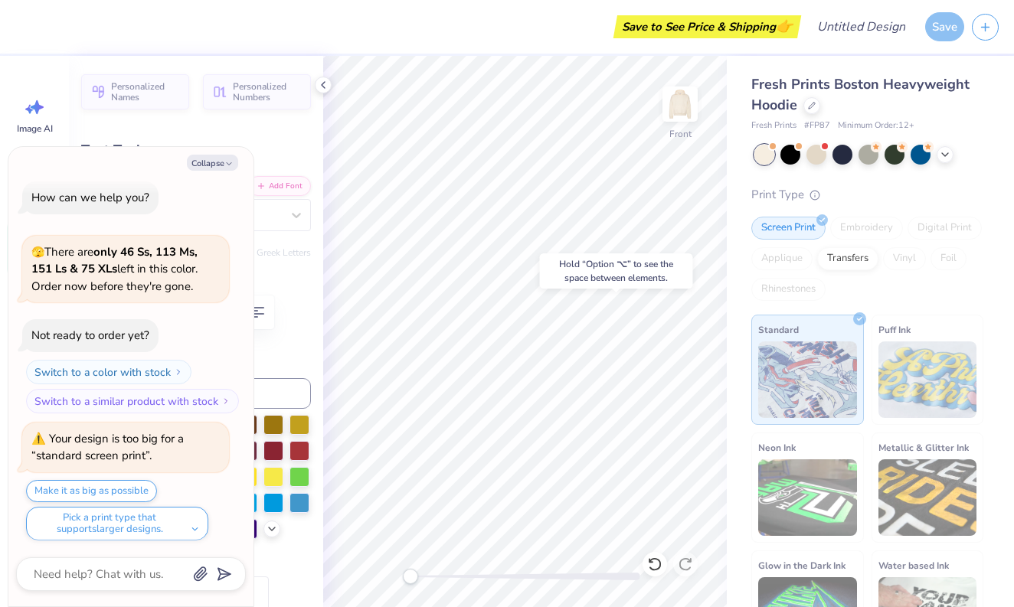
type textarea "x"
type input "7.73"
type input "1.63"
type input "14.45"
type textarea "x"
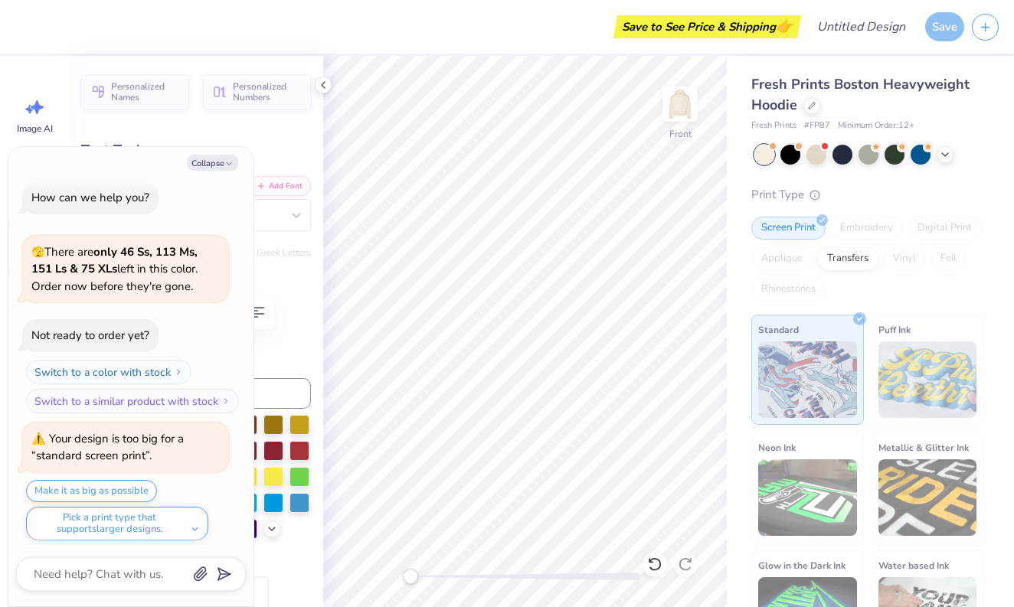
type input "18.33"
type input "1.64"
type input "13.29"
click at [222, 162] on button "Collapse" at bounding box center [212, 163] width 51 height 16
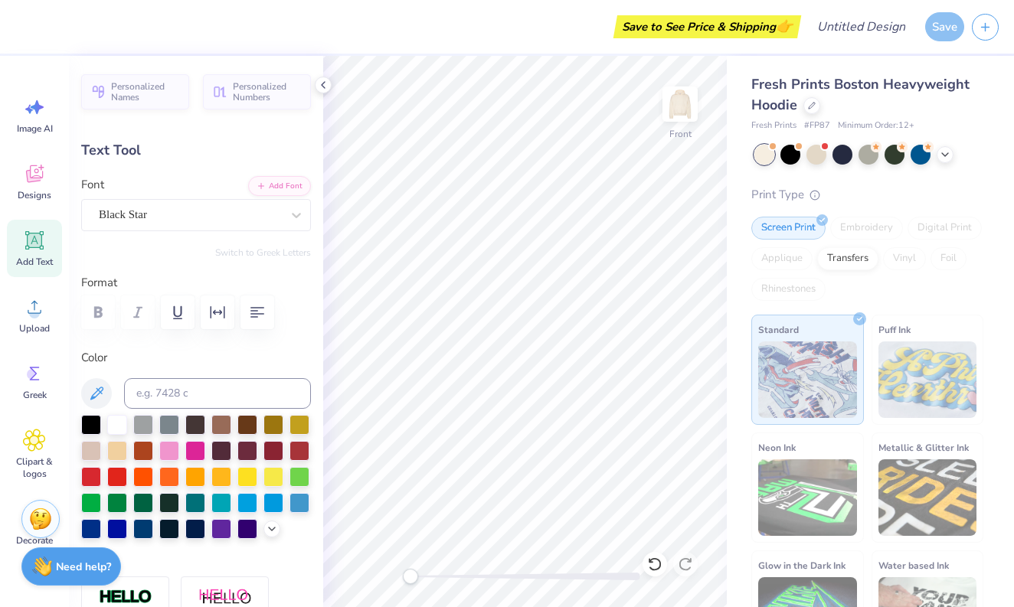
type textarea "x"
type input "9.91"
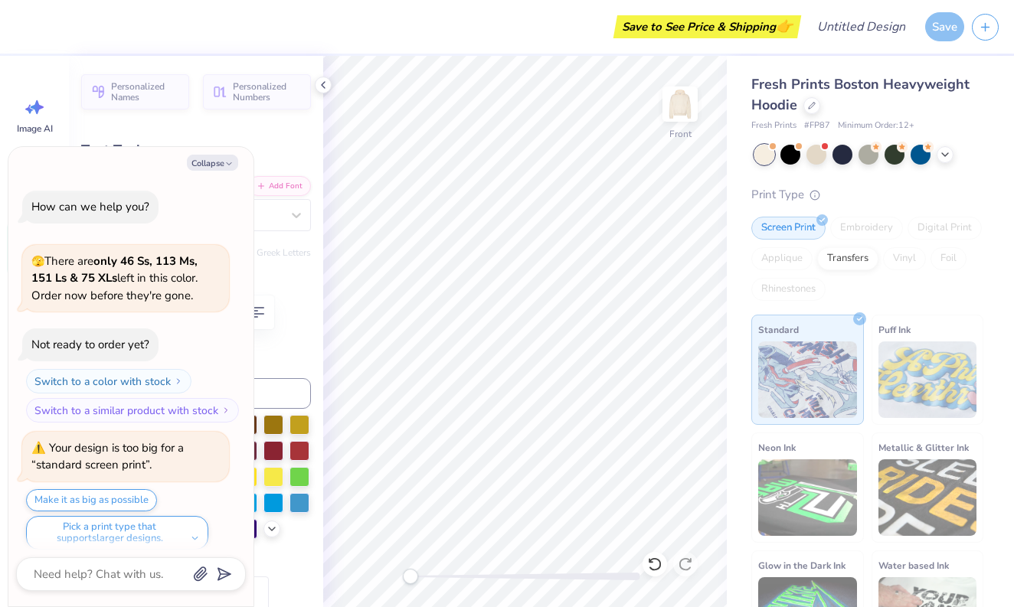
scroll to position [136, 0]
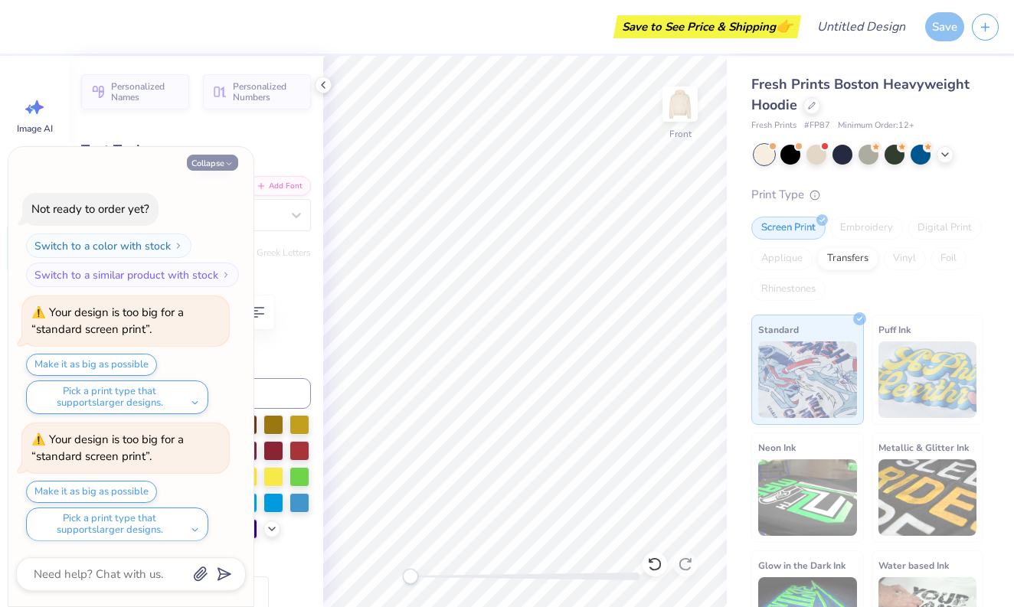
click at [224, 167] on button "Collapse" at bounding box center [212, 163] width 51 height 16
type textarea "x"
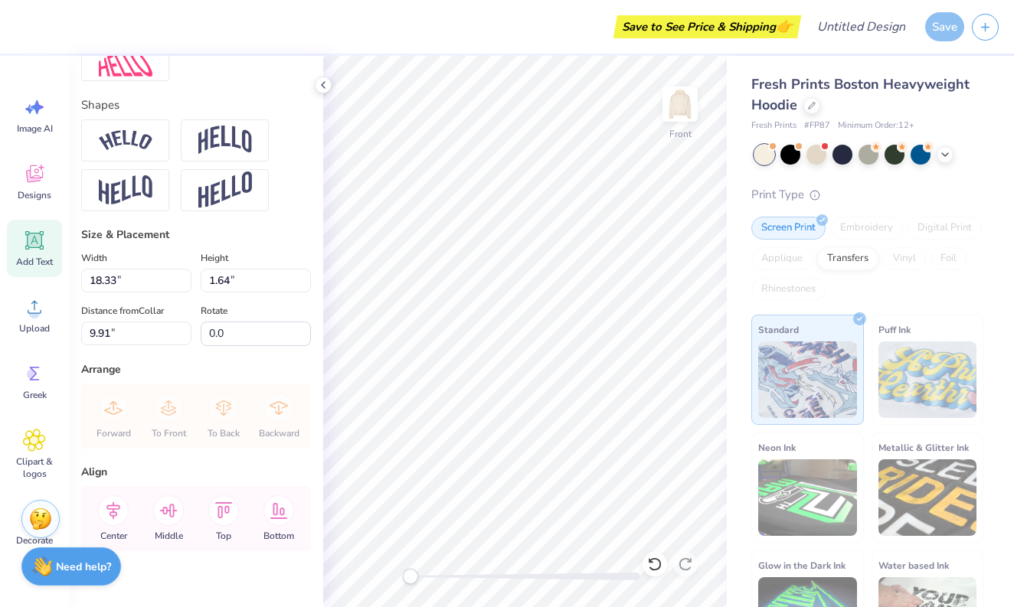
scroll to position [639, 0]
click at [182, 277] on input "18.33" at bounding box center [136, 279] width 110 height 24
click at [182, 281] on input "15" at bounding box center [136, 279] width 110 height 24
click at [183, 282] on input "14.99" at bounding box center [136, 279] width 110 height 24
click at [183, 282] on input "14.98" at bounding box center [136, 279] width 110 height 24
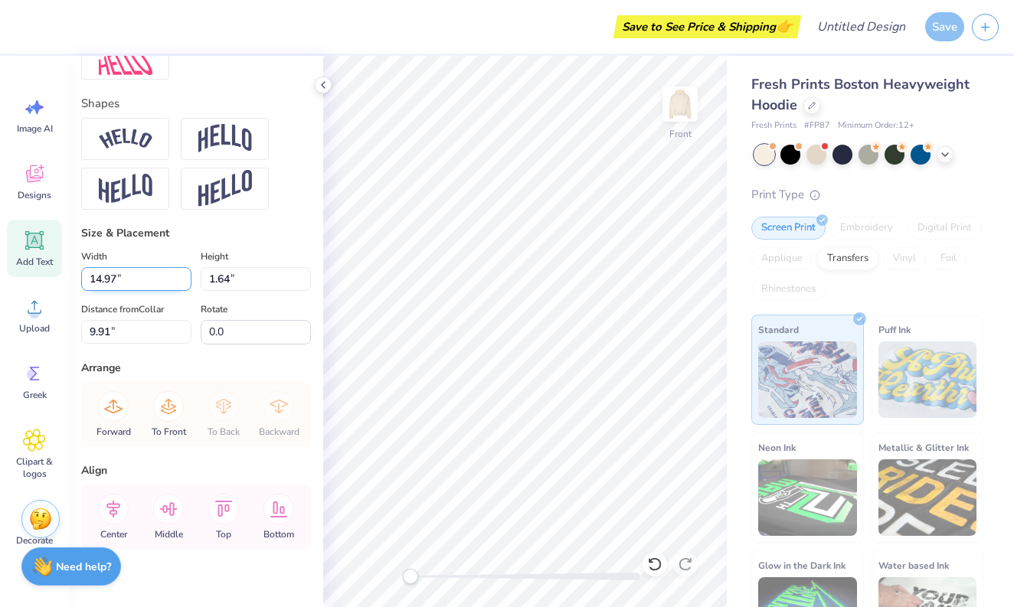
click at [183, 282] on input "14.97" at bounding box center [136, 279] width 110 height 24
click at [183, 282] on input "14.96" at bounding box center [136, 279] width 110 height 24
click at [183, 282] on input "14.95" at bounding box center [136, 279] width 110 height 24
click at [183, 282] on input "14.94" at bounding box center [136, 279] width 110 height 24
click at [183, 282] on input "14.93" at bounding box center [136, 279] width 110 height 24
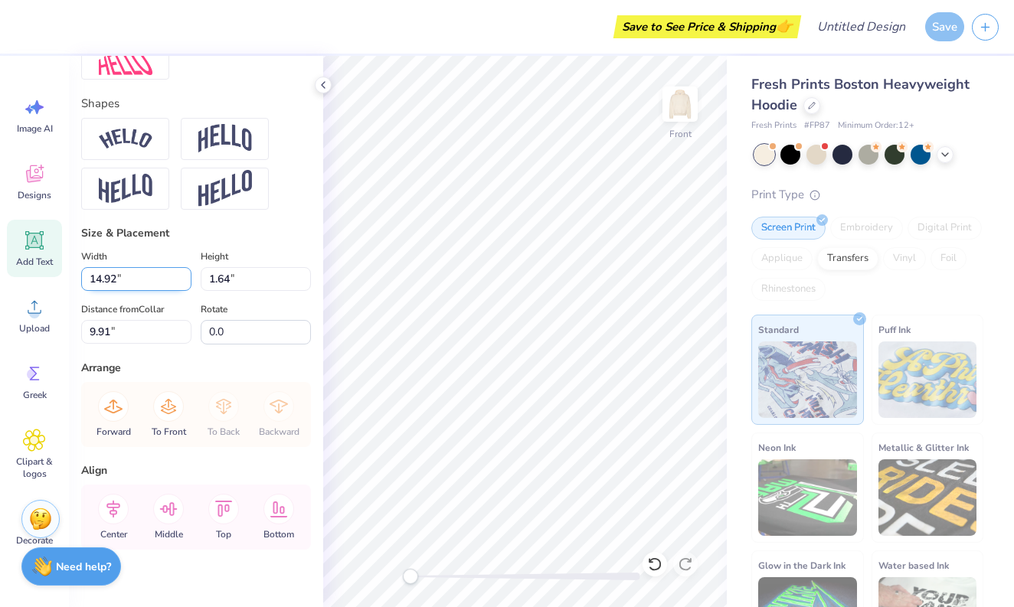
click at [183, 282] on input "14.92" at bounding box center [136, 279] width 110 height 24
click at [183, 282] on input "14.91" at bounding box center [136, 279] width 110 height 24
click at [183, 282] on input "14.9" at bounding box center [136, 279] width 110 height 24
click at [183, 282] on input "14.89" at bounding box center [136, 279] width 110 height 24
click at [183, 282] on input "14.88" at bounding box center [136, 279] width 110 height 24
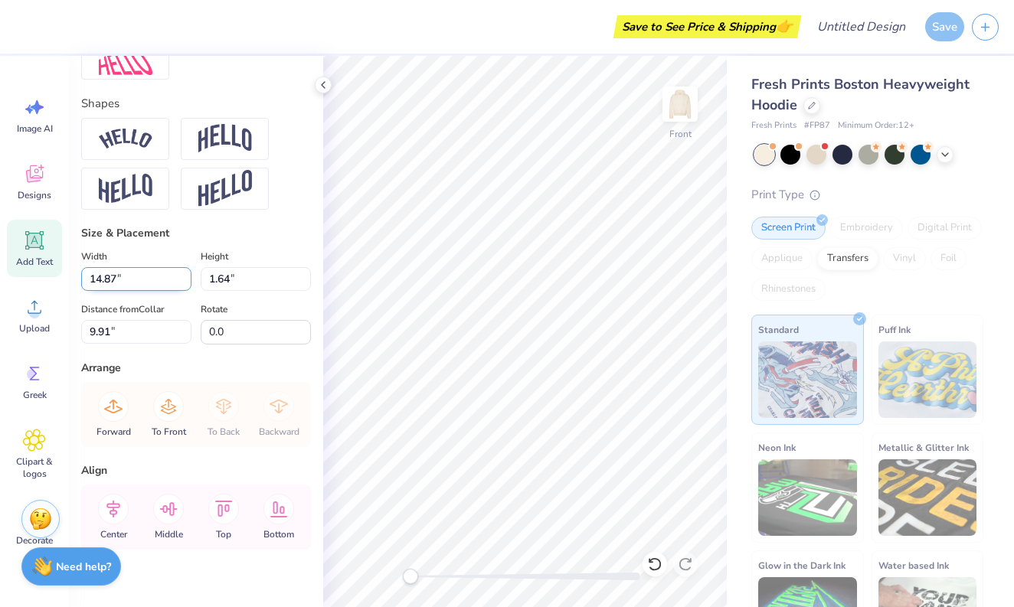
click at [183, 282] on input "14.87" at bounding box center [136, 279] width 110 height 24
click at [183, 282] on input "14.86" at bounding box center [136, 279] width 110 height 24
click at [183, 282] on input "14.85" at bounding box center [136, 279] width 110 height 24
click at [183, 282] on input "14.84" at bounding box center [136, 279] width 110 height 24
click at [183, 282] on input "14.83" at bounding box center [136, 279] width 110 height 24
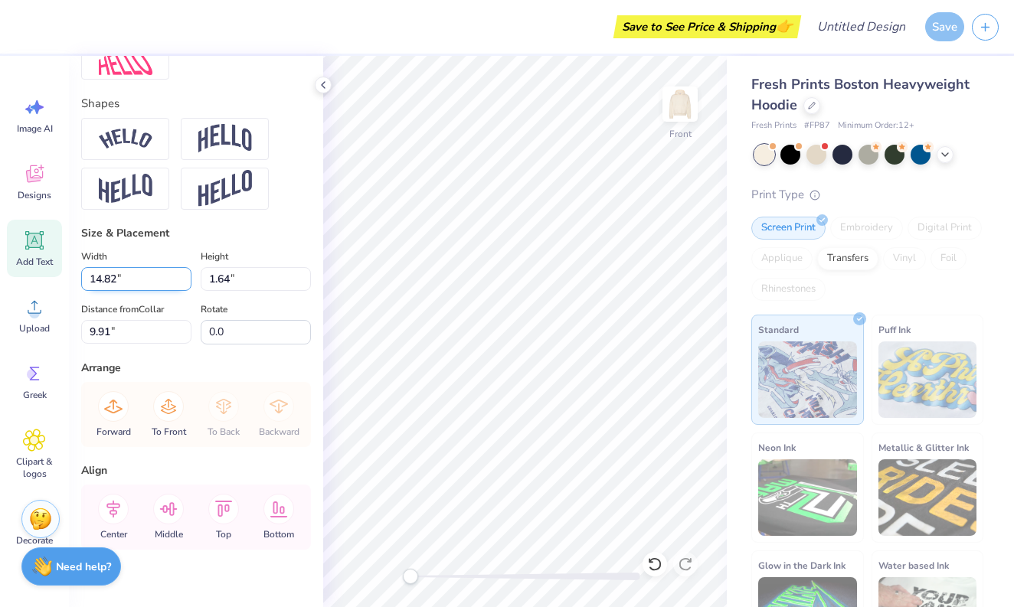
click at [183, 282] on input "14.82" at bounding box center [136, 279] width 110 height 24
click at [183, 282] on input "14.81" at bounding box center [136, 279] width 110 height 24
click at [183, 282] on input "14.8" at bounding box center [136, 279] width 110 height 24
type input "14.79"
click at [183, 282] on input "14.79" at bounding box center [136, 279] width 110 height 24
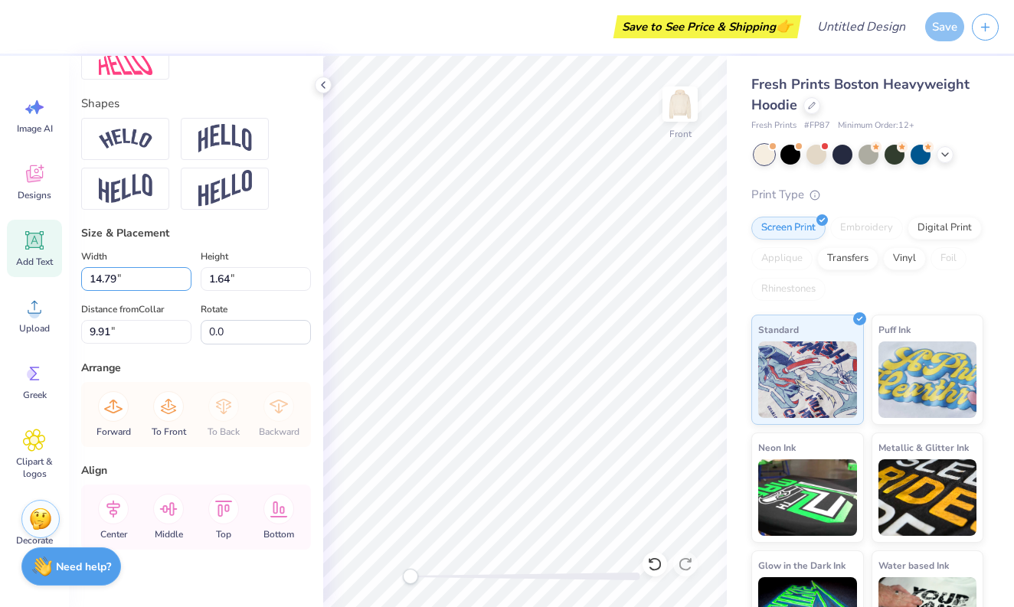
type input "1.32"
type input "10.06"
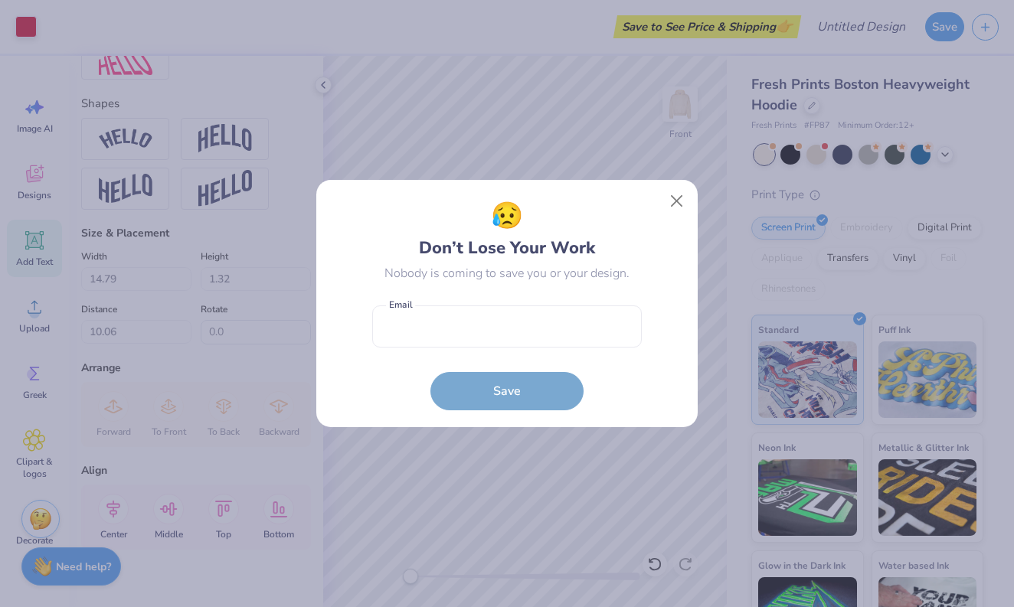
click at [457, 367] on form "Email is a required field Email Save" at bounding box center [507, 354] width 270 height 113
click at [669, 211] on button "Close" at bounding box center [677, 201] width 29 height 29
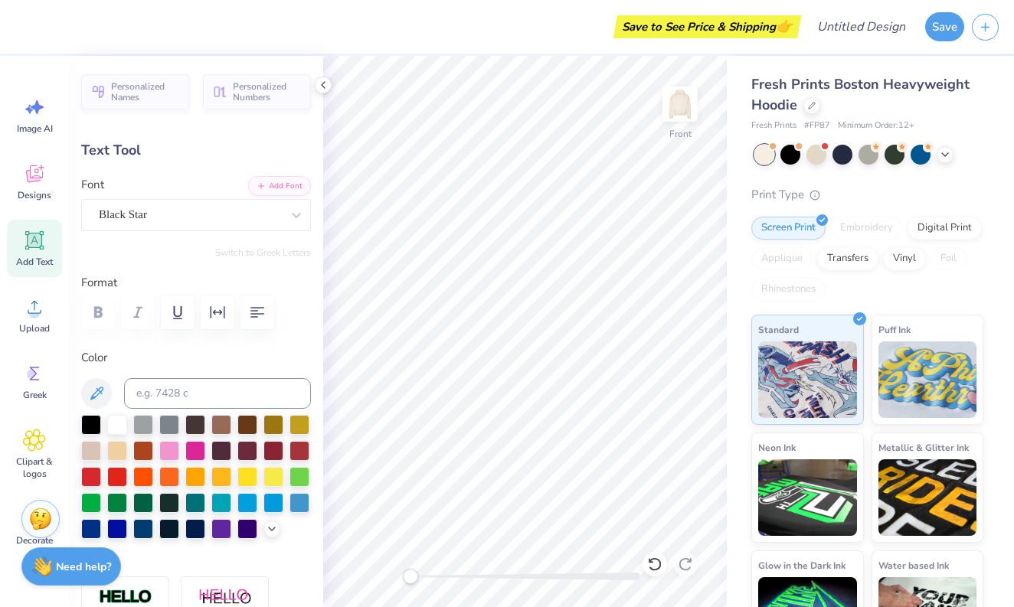
scroll to position [0, 2]
type textarea "2550 board"
type input "14.79"
type input "1.32"
type input "12.03"
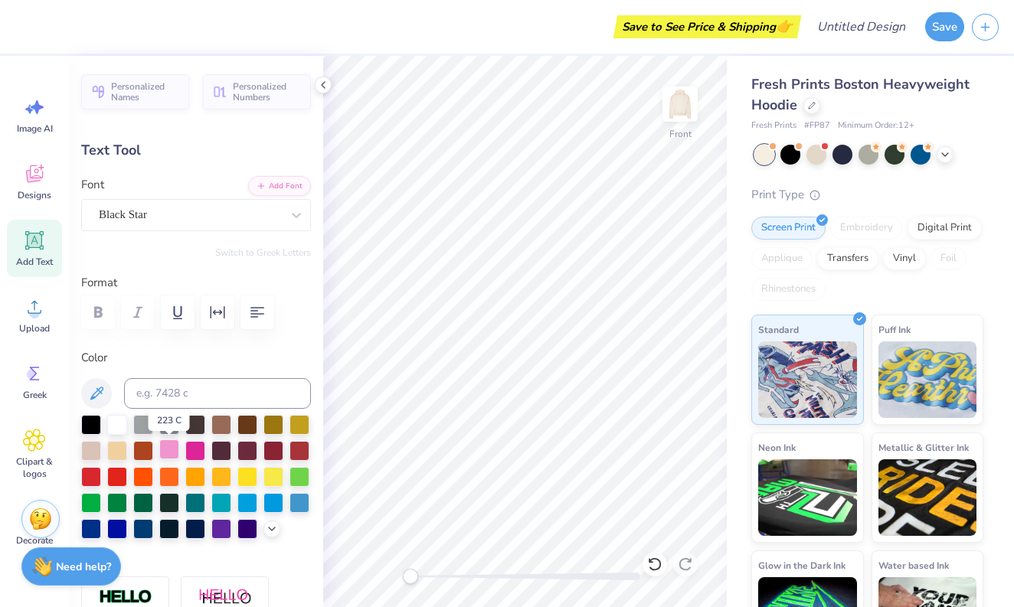
click at [170, 457] on div at bounding box center [169, 450] width 20 height 20
click at [185, 456] on div at bounding box center [195, 450] width 20 height 20
type input "6.79"
type input "1.23"
type input "14.29"
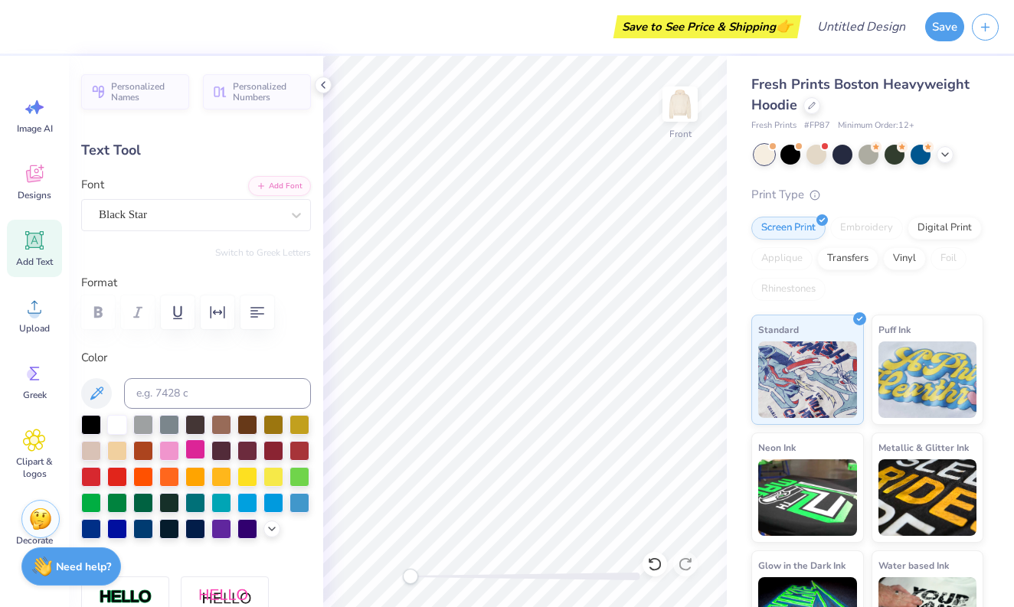
click at [201, 450] on div at bounding box center [195, 450] width 20 height 20
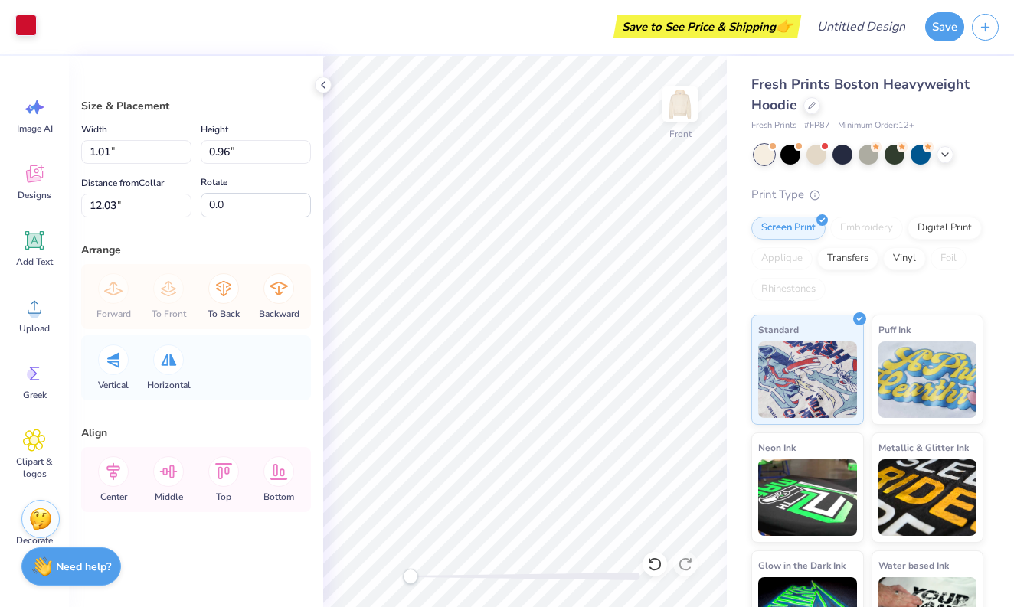
click at [20, 25] on div at bounding box center [25, 25] width 21 height 21
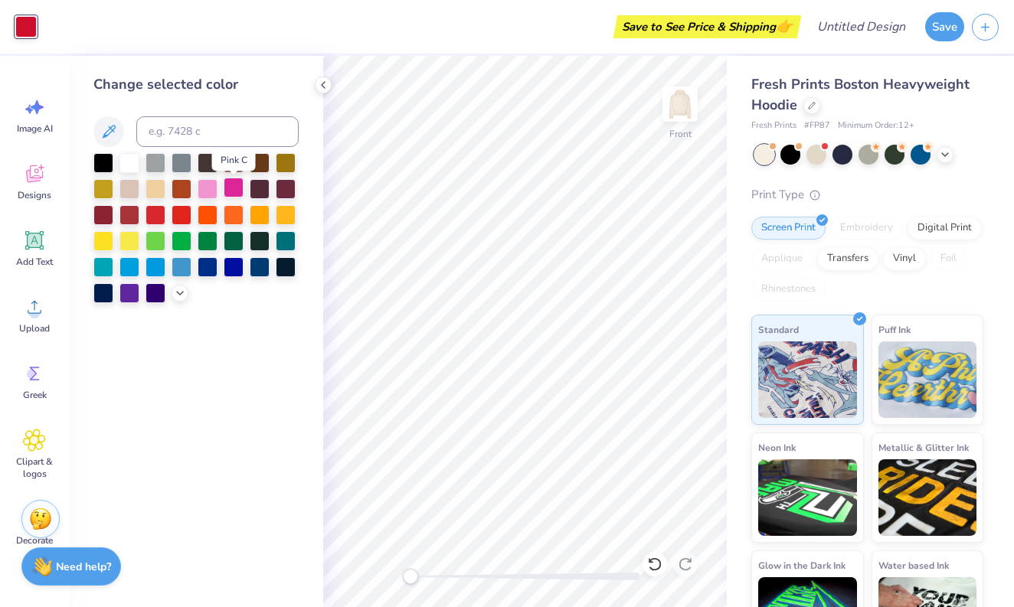
click at [228, 192] on div at bounding box center [234, 188] width 20 height 20
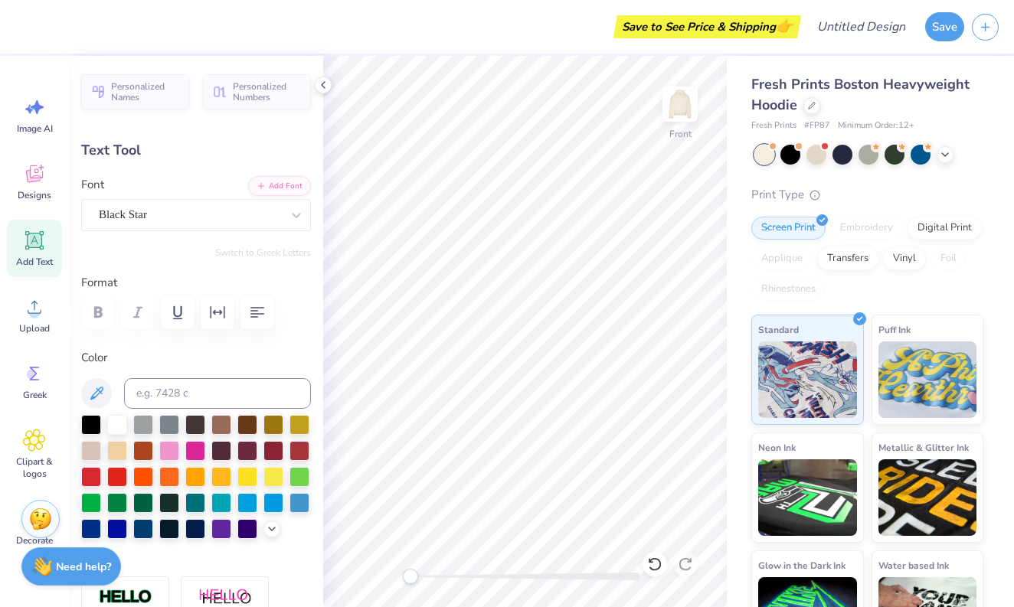
type input "6.79"
type input "1.23"
type input "9.71"
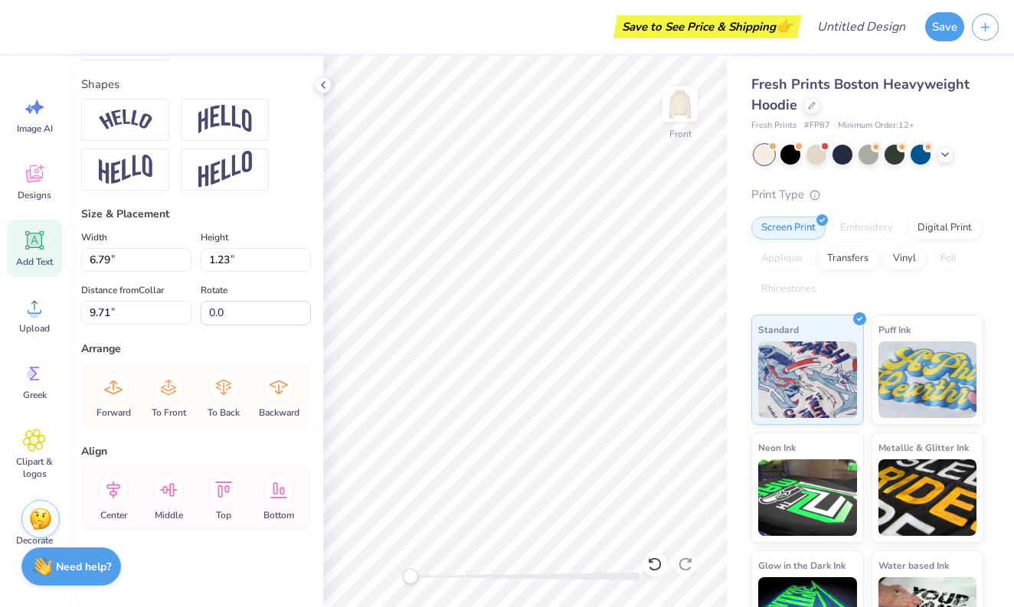
scroll to position [658, 0]
click at [186, 263] on input "6.78" at bounding box center [136, 260] width 110 height 24
click at [186, 263] on input "6.77" at bounding box center [136, 260] width 110 height 24
click at [186, 263] on input "6.76" at bounding box center [136, 260] width 110 height 24
click at [186, 263] on input "6.75" at bounding box center [136, 260] width 110 height 24
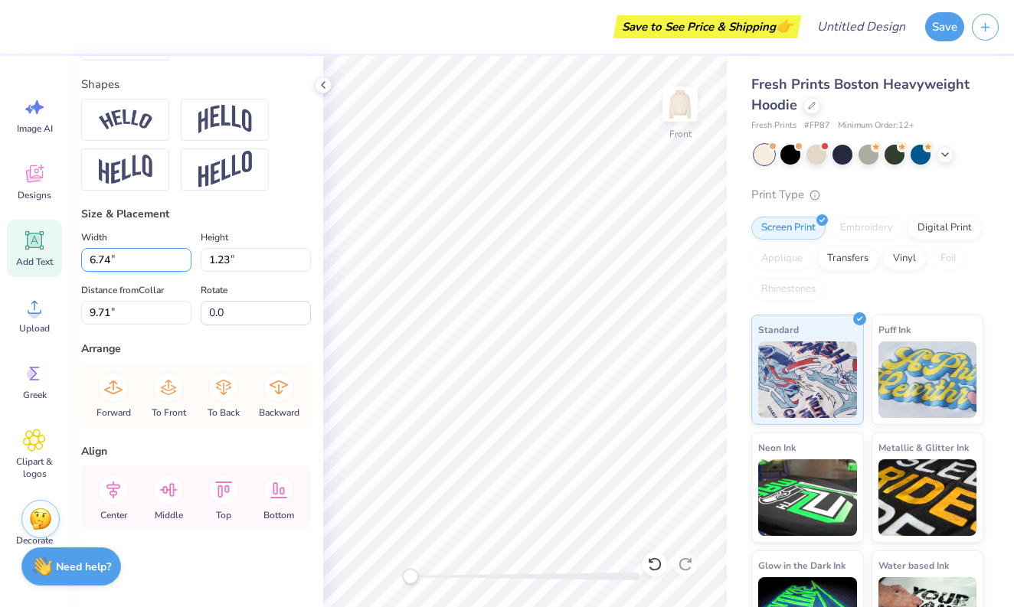
click at [186, 263] on input "6.74" at bounding box center [136, 260] width 110 height 24
click at [186, 263] on input "6.73" at bounding box center [136, 260] width 110 height 24
click at [186, 263] on input "6.72" at bounding box center [136, 260] width 110 height 24
click at [186, 263] on input "6.71" at bounding box center [136, 260] width 110 height 24
click at [186, 263] on input "6.7" at bounding box center [136, 260] width 110 height 24
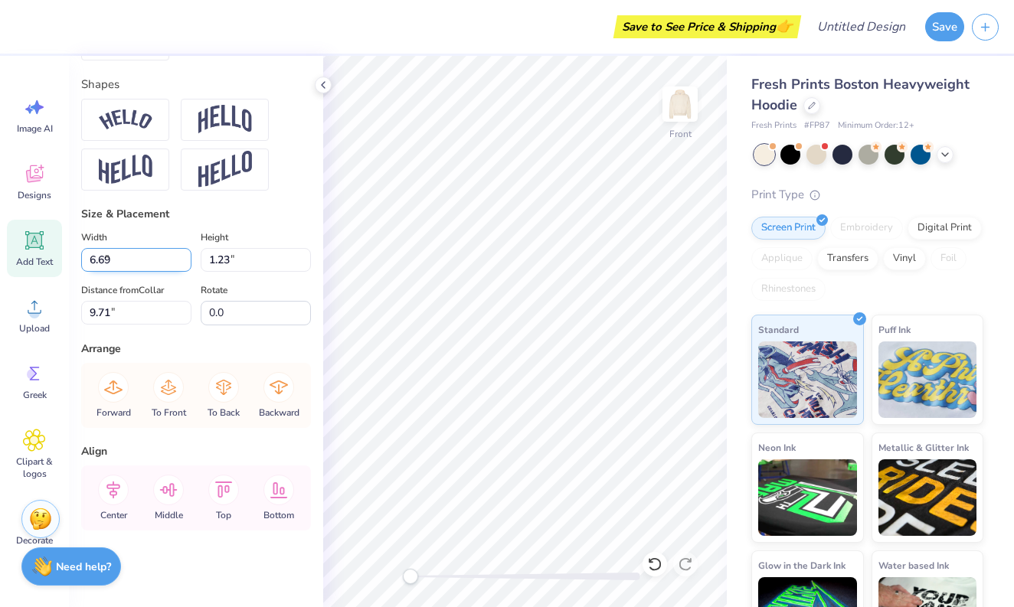
click at [186, 263] on input "6.69" at bounding box center [136, 260] width 110 height 24
click at [186, 263] on input "6.68" at bounding box center [136, 260] width 110 height 24
click at [186, 263] on input "6.67" at bounding box center [136, 260] width 110 height 24
click at [186, 263] on input "6.66" at bounding box center [136, 260] width 110 height 24
type input "6.65"
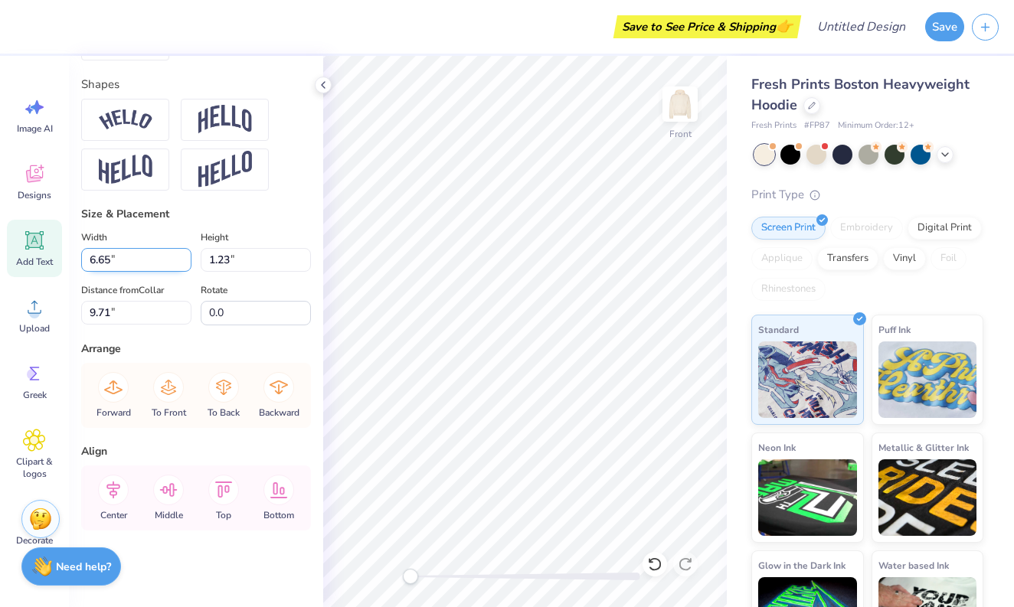
click at [186, 263] on input "6.65" at bounding box center [136, 260] width 110 height 24
type input "6.65"
type input "1.20"
type input "9.40"
click at [186, 265] on input "6.64" at bounding box center [136, 260] width 110 height 24
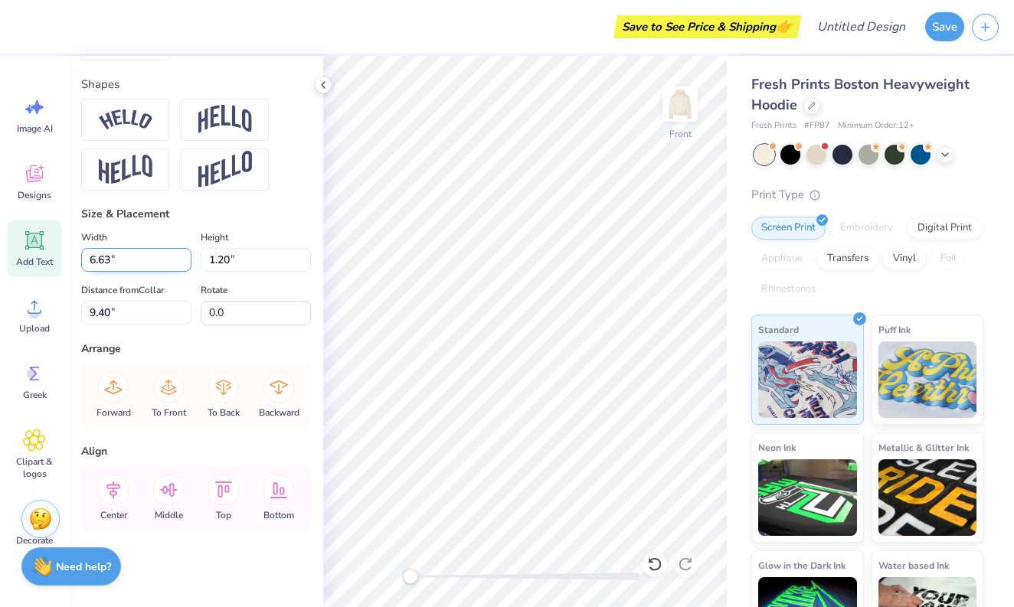
click at [186, 265] on input "6.63" at bounding box center [136, 260] width 110 height 24
click at [186, 265] on input "6.62" at bounding box center [136, 260] width 110 height 24
click at [186, 265] on input "6.61" at bounding box center [136, 260] width 110 height 24
click at [186, 265] on input "6.6" at bounding box center [136, 260] width 110 height 24
click at [186, 265] on input "6.59" at bounding box center [136, 260] width 110 height 24
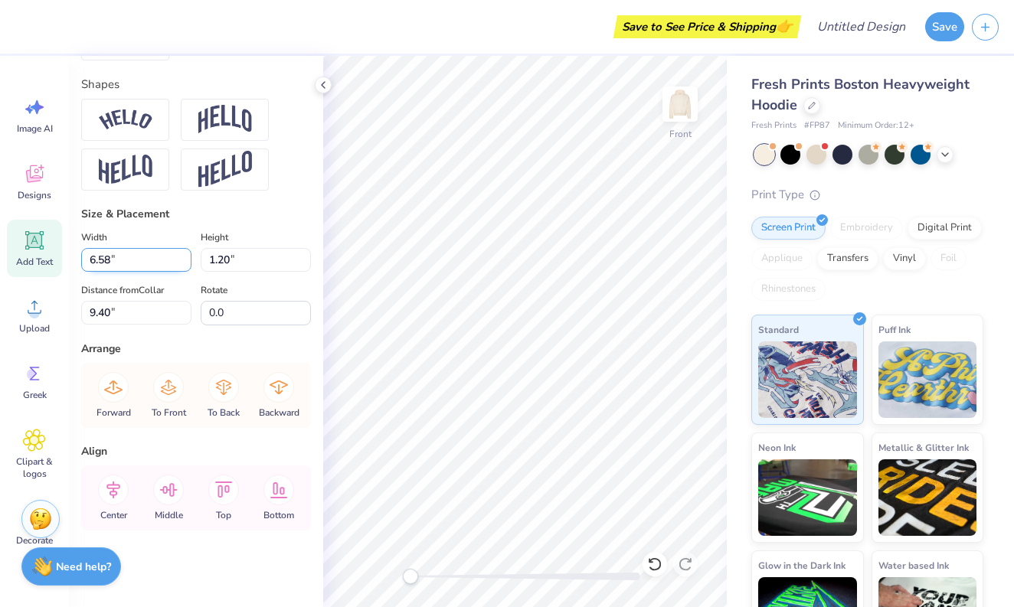
click at [186, 265] on input "6.58" at bounding box center [136, 260] width 110 height 24
click at [186, 265] on input "6.57" at bounding box center [136, 260] width 110 height 24
click at [186, 265] on input "6.56" at bounding box center [136, 260] width 110 height 24
click at [186, 265] on input "6.55" at bounding box center [136, 260] width 110 height 24
click at [186, 265] on input "6.54" at bounding box center [136, 260] width 110 height 24
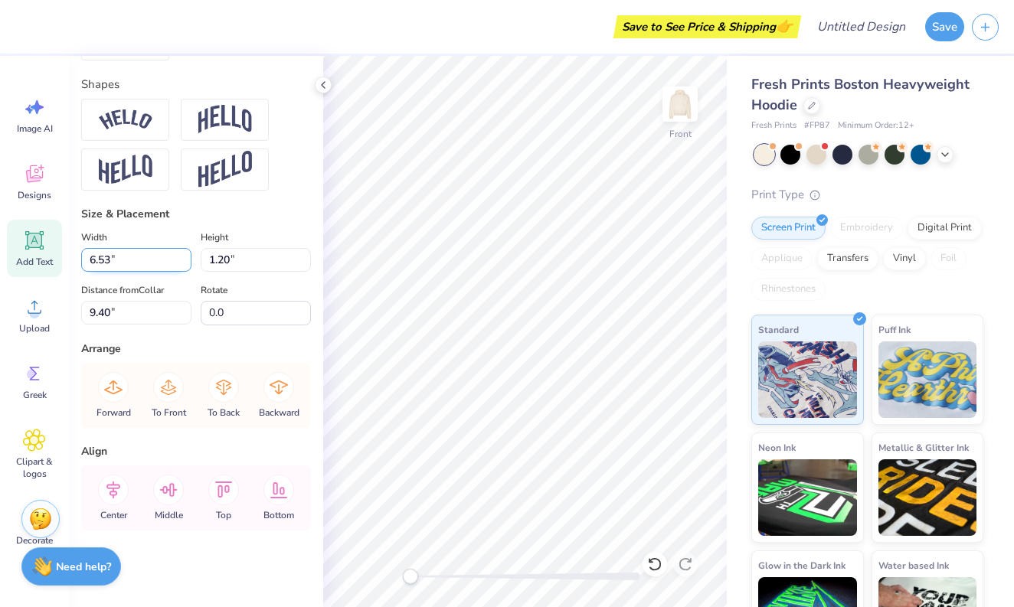
click at [186, 265] on input "6.53" at bounding box center [136, 260] width 110 height 24
click at [186, 265] on input "6.52" at bounding box center [136, 260] width 110 height 24
click at [186, 265] on input "6.51" at bounding box center [136, 260] width 110 height 24
click at [186, 265] on input "6.5" at bounding box center [136, 260] width 110 height 24
click at [186, 265] on input "6.49" at bounding box center [136, 260] width 110 height 24
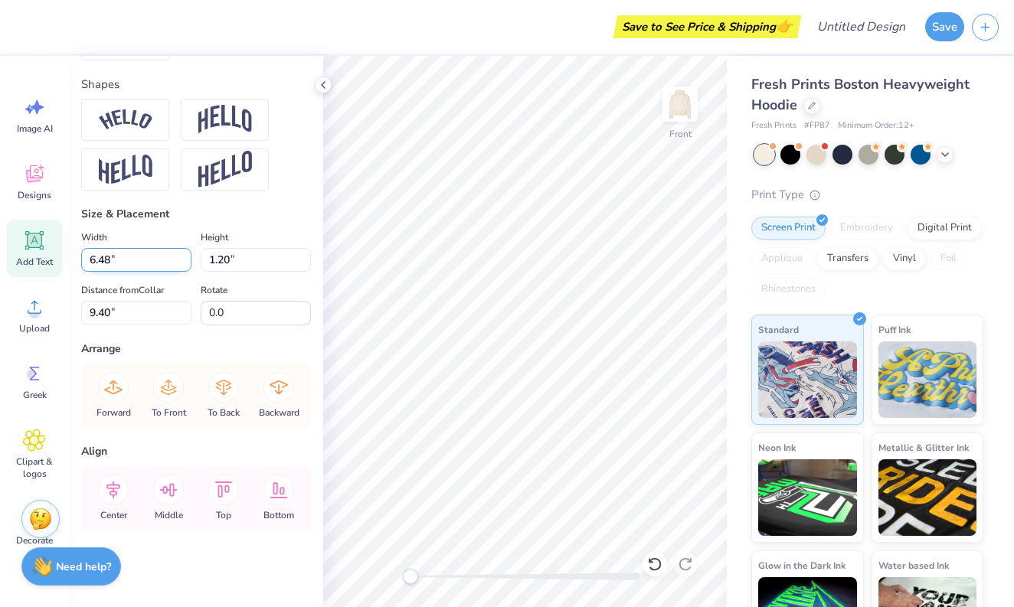
click at [186, 265] on input "6.48" at bounding box center [136, 260] width 110 height 24
click at [186, 265] on input "6.47" at bounding box center [136, 260] width 110 height 24
click at [186, 265] on input "6.46" at bounding box center [136, 260] width 110 height 24
click at [186, 265] on input "6.45" at bounding box center [136, 260] width 110 height 24
click at [186, 265] on input "6.44" at bounding box center [136, 260] width 110 height 24
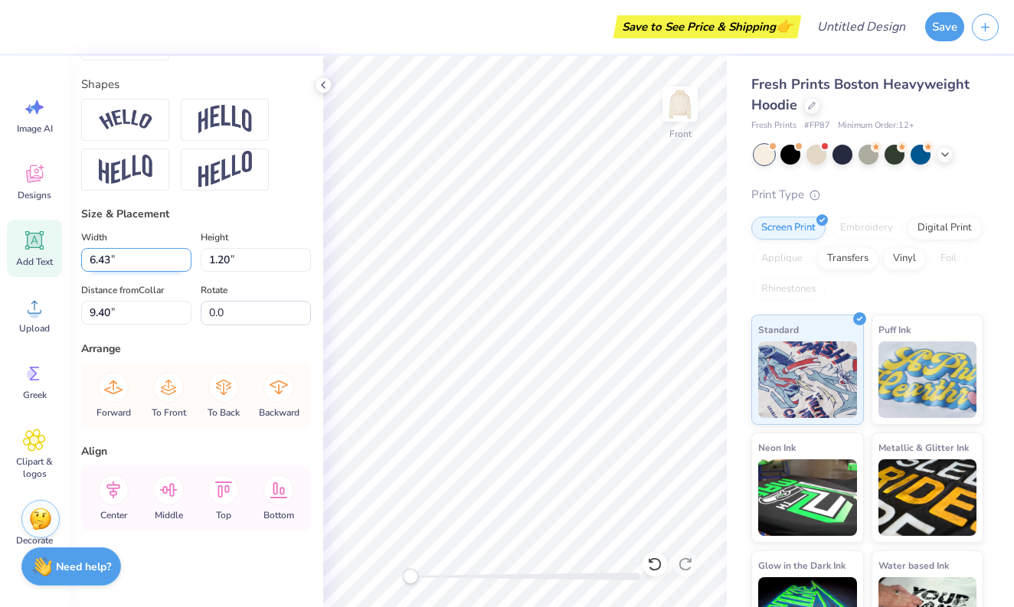
click at [186, 265] on input "6.43" at bounding box center [136, 260] width 110 height 24
click at [186, 265] on input "6.42" at bounding box center [136, 260] width 110 height 24
click at [186, 265] on input "6.41" at bounding box center [136, 260] width 110 height 24
click at [186, 265] on input "6.4" at bounding box center [136, 260] width 110 height 24
click at [186, 265] on input "6.39" at bounding box center [136, 260] width 110 height 24
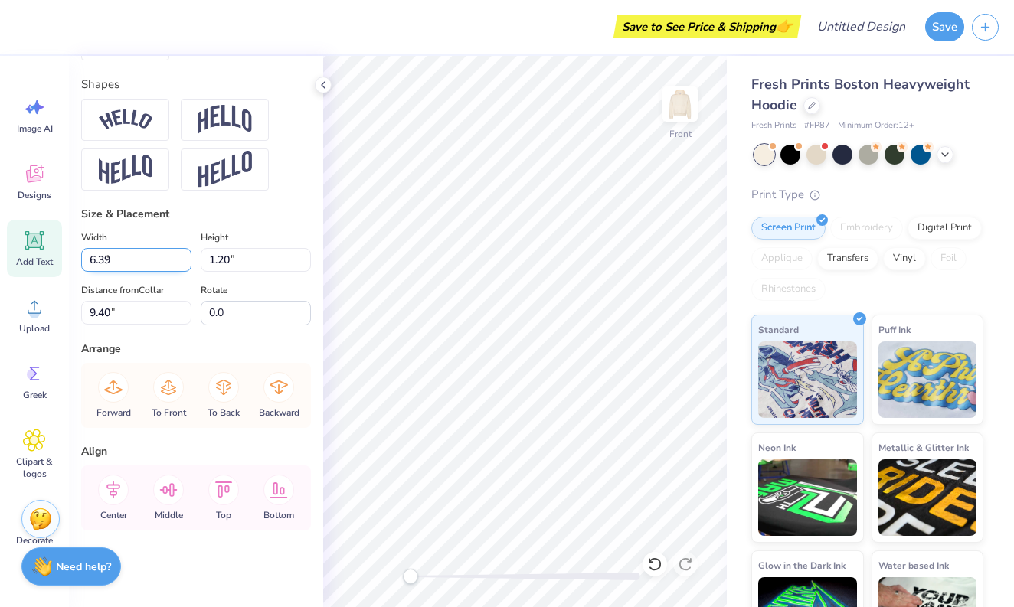
type input "6.38"
click at [186, 265] on input "6.38" at bounding box center [136, 260] width 110 height 24
type input "1.16"
type input "9.42"
click at [171, 285] on div "Distance from Collar 9.42 9.42 "" at bounding box center [136, 303] width 110 height 44
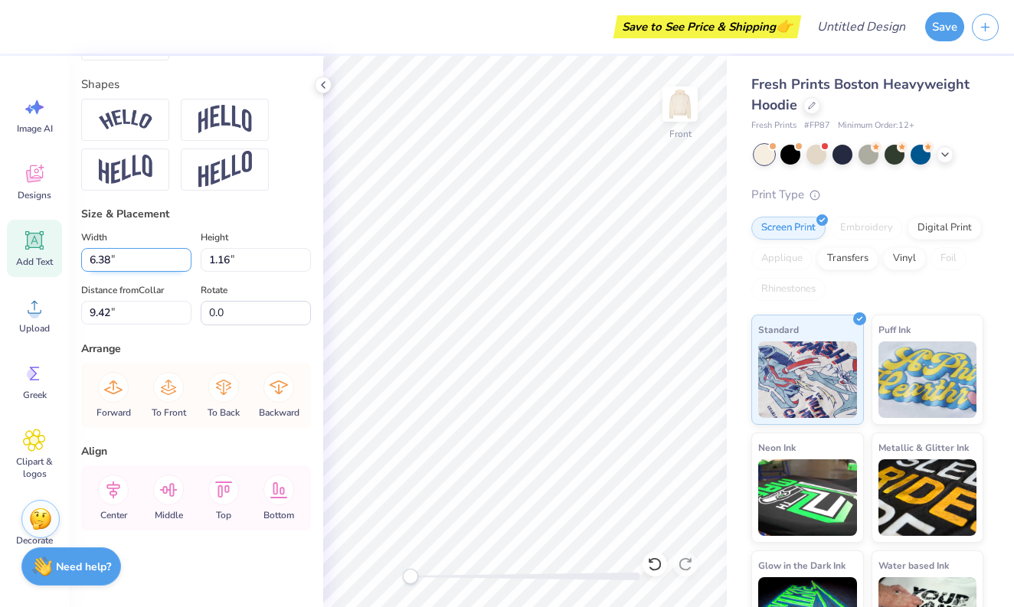
click at [153, 263] on input "6.38" at bounding box center [136, 260] width 110 height 24
click at [187, 269] on input "6.38" at bounding box center [136, 260] width 110 height 24
click at [186, 266] on input "6.37" at bounding box center [136, 260] width 110 height 24
click at [186, 266] on input "6.36" at bounding box center [136, 260] width 110 height 24
click at [186, 266] on input "6.35" at bounding box center [136, 260] width 110 height 24
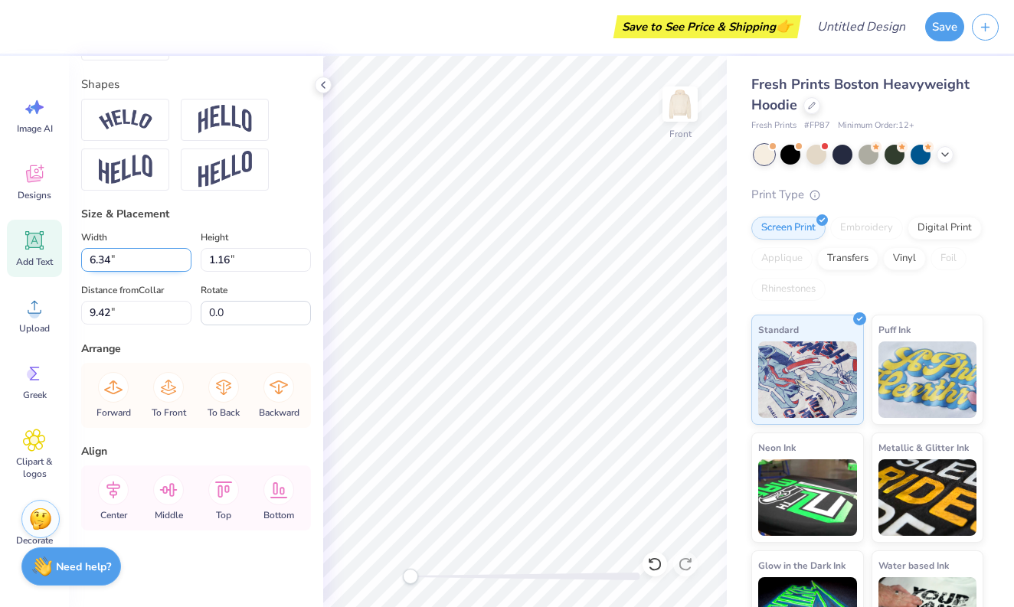
click at [186, 266] on input "6.34" at bounding box center [136, 260] width 110 height 24
click at [186, 266] on input "6.33" at bounding box center [136, 260] width 110 height 24
click at [186, 266] on input "6.32" at bounding box center [136, 260] width 110 height 24
click at [186, 266] on input "6.31" at bounding box center [136, 260] width 110 height 24
click at [186, 266] on input "6.3" at bounding box center [136, 260] width 110 height 24
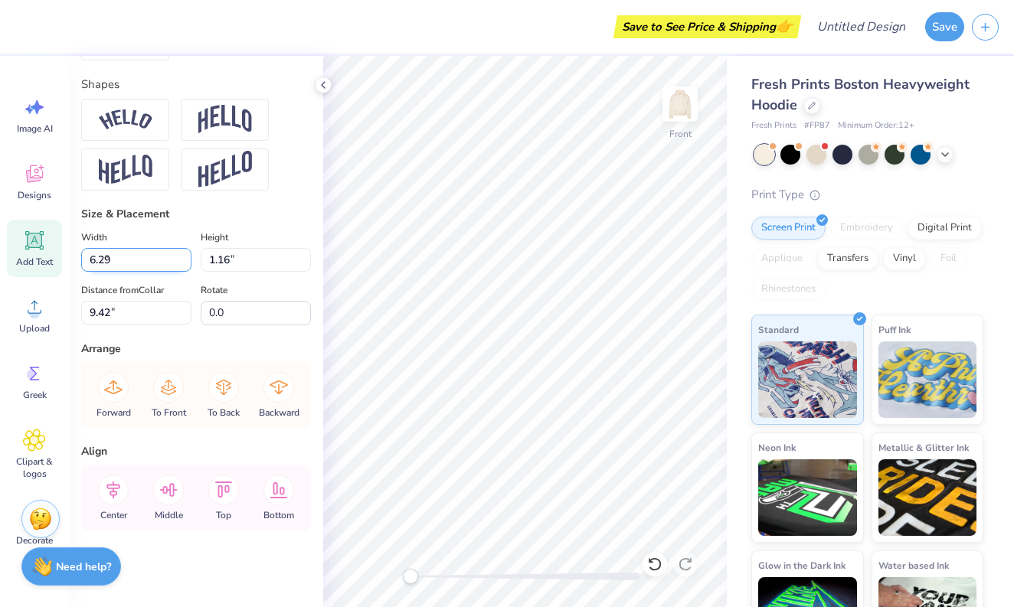
click at [186, 266] on input "6.29" at bounding box center [136, 260] width 110 height 24
click at [186, 266] on input "6.28" at bounding box center [136, 260] width 110 height 24
click at [186, 266] on input "6.27" at bounding box center [136, 260] width 110 height 24
click at [186, 266] on input "6.26" at bounding box center [136, 260] width 110 height 24
click at [186, 266] on input "6.25" at bounding box center [136, 260] width 110 height 24
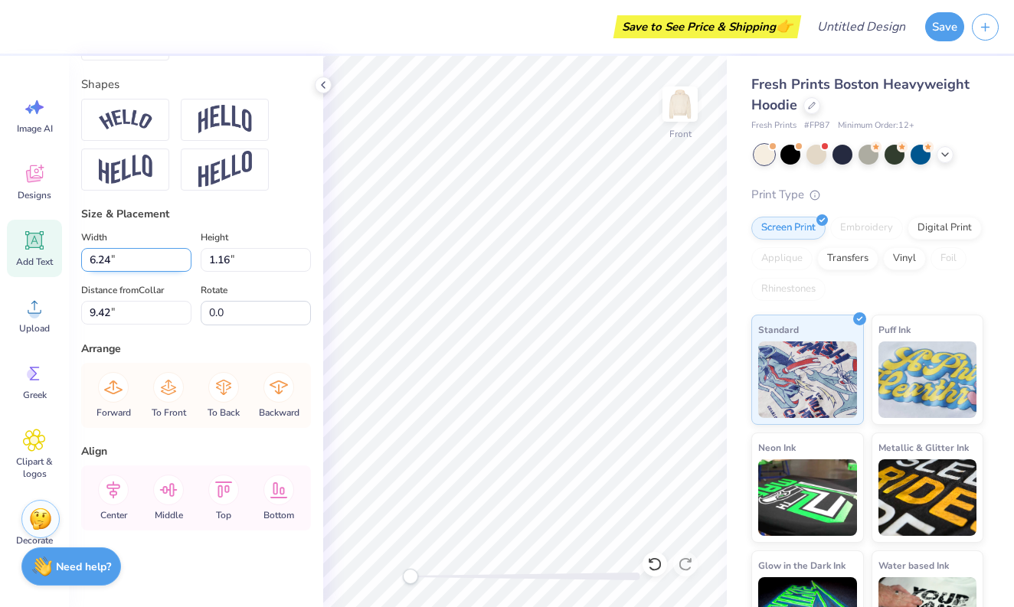
click at [186, 266] on input "6.24" at bounding box center [136, 260] width 110 height 24
click at [186, 266] on input "6.23" at bounding box center [136, 260] width 110 height 24
click at [186, 266] on input "6.22" at bounding box center [136, 260] width 110 height 24
click at [186, 266] on input "6.21" at bounding box center [136, 260] width 110 height 24
click at [186, 266] on input "6.2" at bounding box center [136, 260] width 110 height 24
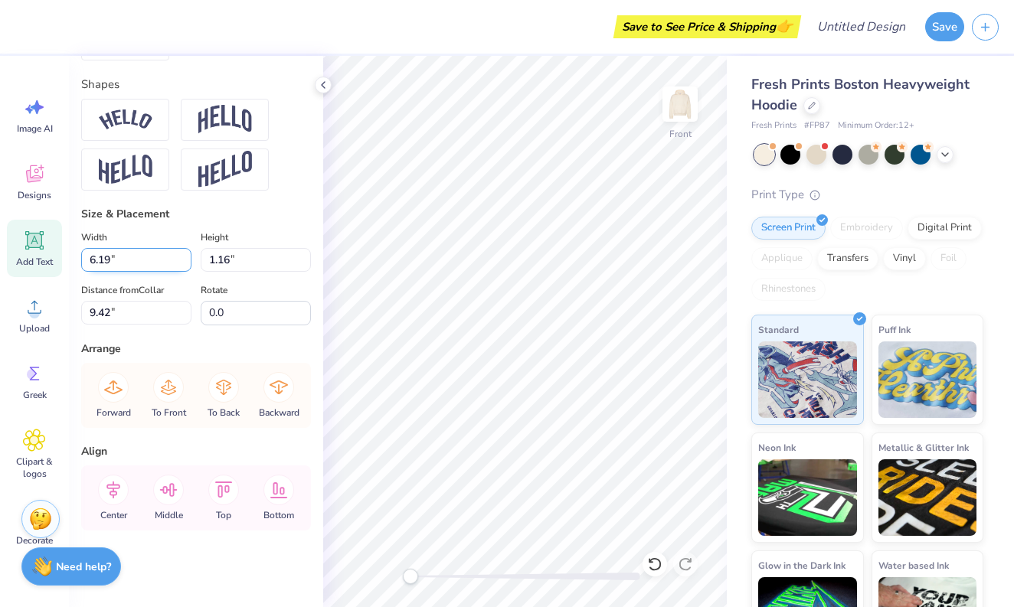
click at [186, 266] on input "6.19" at bounding box center [136, 260] width 110 height 24
click at [186, 266] on input "6.18" at bounding box center [136, 260] width 110 height 24
click at [186, 266] on input "6.17" at bounding box center [136, 260] width 110 height 24
click at [186, 266] on input "6.16" at bounding box center [136, 260] width 110 height 24
click at [186, 266] on input "6.15" at bounding box center [136, 260] width 110 height 24
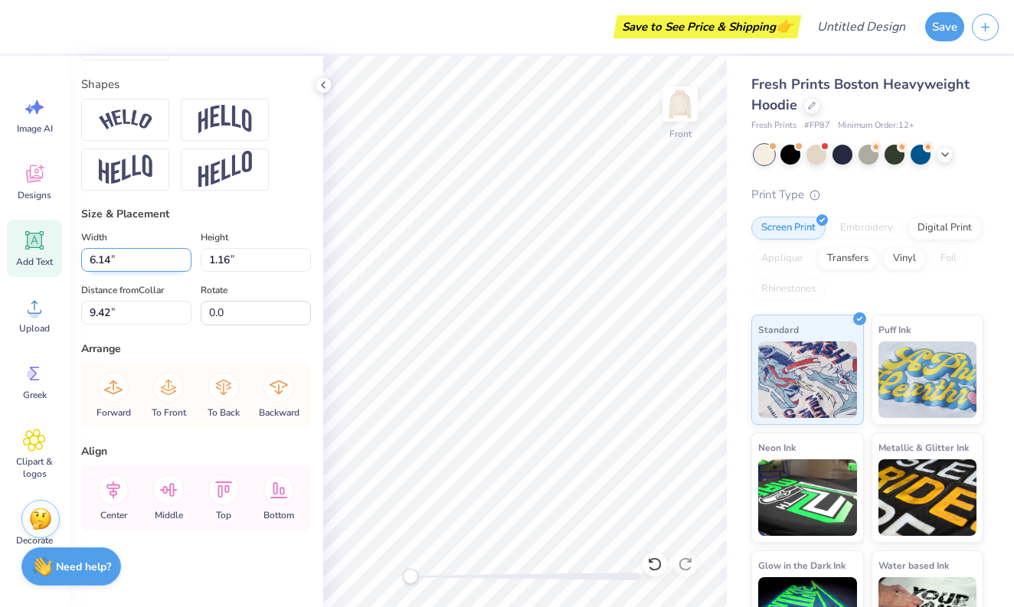
click at [186, 266] on input "6.14" at bounding box center [136, 260] width 110 height 24
click at [186, 266] on input "6.13" at bounding box center [136, 260] width 110 height 24
click at [186, 266] on input "6.12" at bounding box center [136, 260] width 110 height 24
click at [186, 266] on input "6.11" at bounding box center [136, 260] width 110 height 24
click at [186, 266] on input "6.1" at bounding box center [136, 260] width 110 height 24
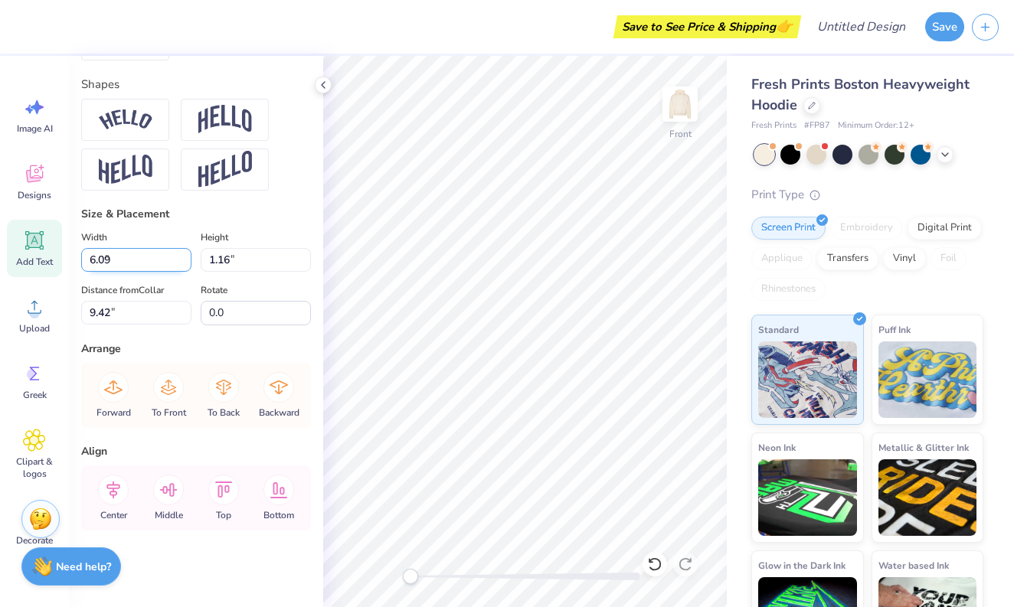
click at [186, 266] on input "6.09" at bounding box center [136, 260] width 110 height 24
click at [186, 266] on input "6.08" at bounding box center [136, 260] width 110 height 24
click at [186, 266] on input "6.07" at bounding box center [136, 260] width 110 height 24
click at [186, 266] on input "6.06" at bounding box center [136, 260] width 110 height 24
click at [186, 266] on input "6.05" at bounding box center [136, 260] width 110 height 24
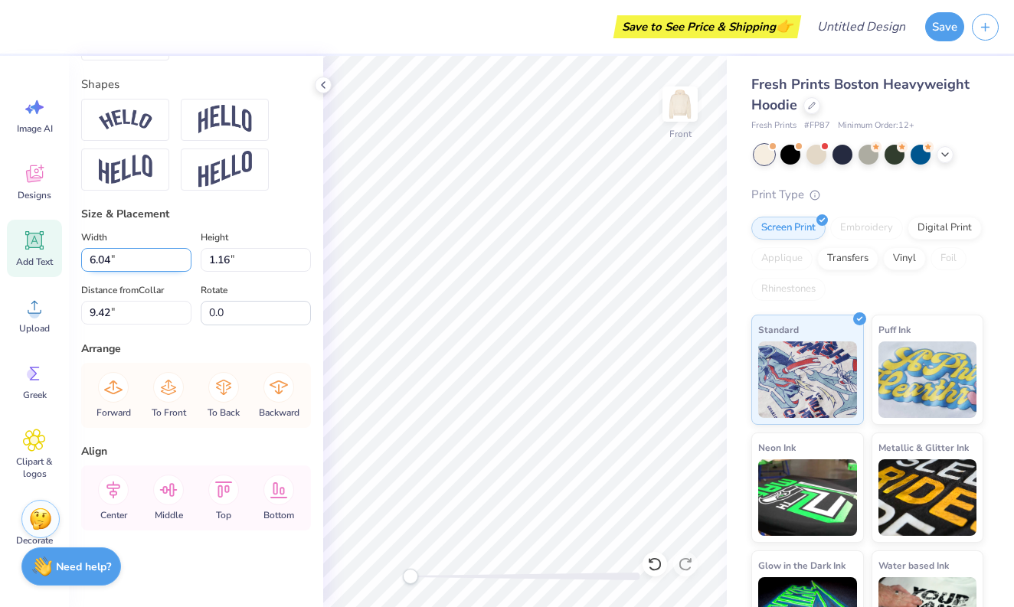
click at [186, 266] on input "6.04" at bounding box center [136, 260] width 110 height 24
click at [186, 266] on input "6.03" at bounding box center [136, 260] width 110 height 24
click at [186, 266] on input "6.02" at bounding box center [136, 260] width 110 height 24
click at [186, 266] on input "6.01" at bounding box center [136, 260] width 110 height 24
click at [186, 266] on input "6" at bounding box center [136, 260] width 110 height 24
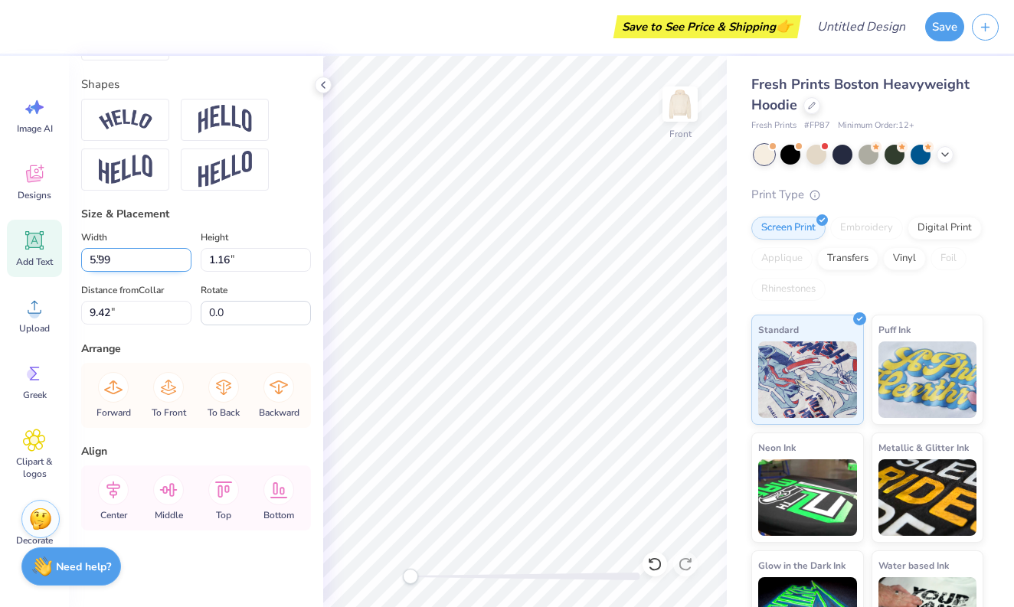
click at [186, 266] on input "5.99" at bounding box center [136, 260] width 110 height 24
click at [186, 266] on input "5.98" at bounding box center [136, 260] width 110 height 24
click at [186, 266] on input "5.97" at bounding box center [136, 260] width 110 height 24
click at [186, 266] on input "5.96" at bounding box center [136, 260] width 110 height 24
click at [186, 266] on input "5.95" at bounding box center [136, 260] width 110 height 24
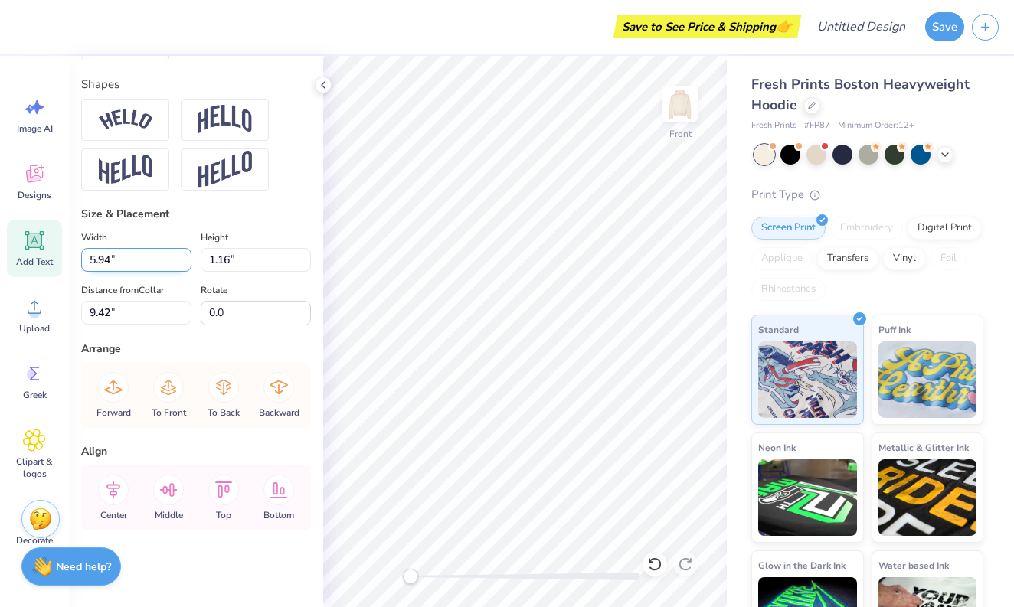
click at [186, 266] on input "5.94" at bounding box center [136, 260] width 110 height 24
click at [186, 266] on input "5.93" at bounding box center [136, 260] width 110 height 24
type input "5.92"
click at [186, 266] on input "5.92" at bounding box center [136, 260] width 110 height 24
type input "1.07"
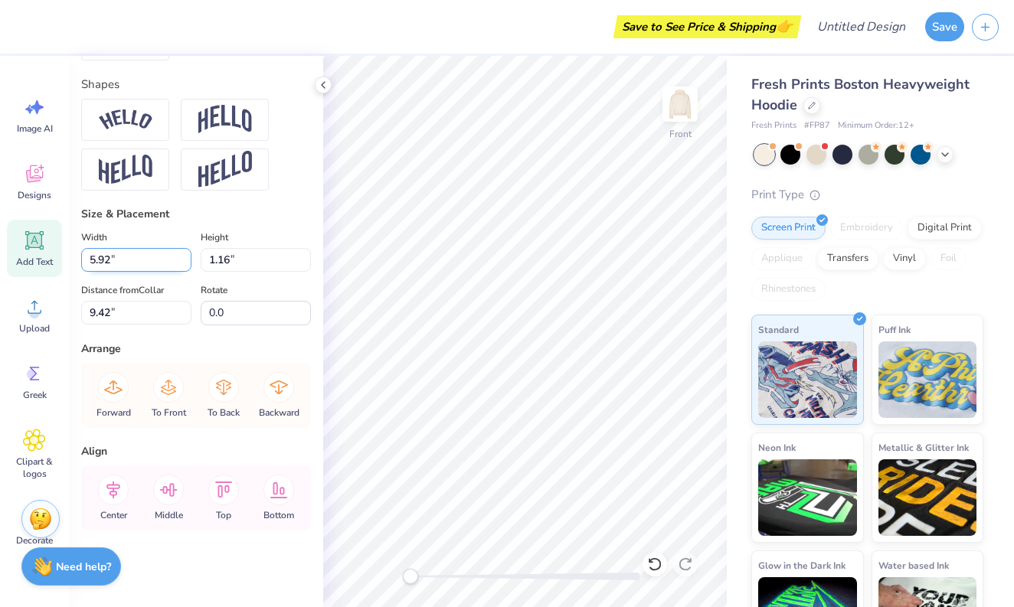
type input "9.47"
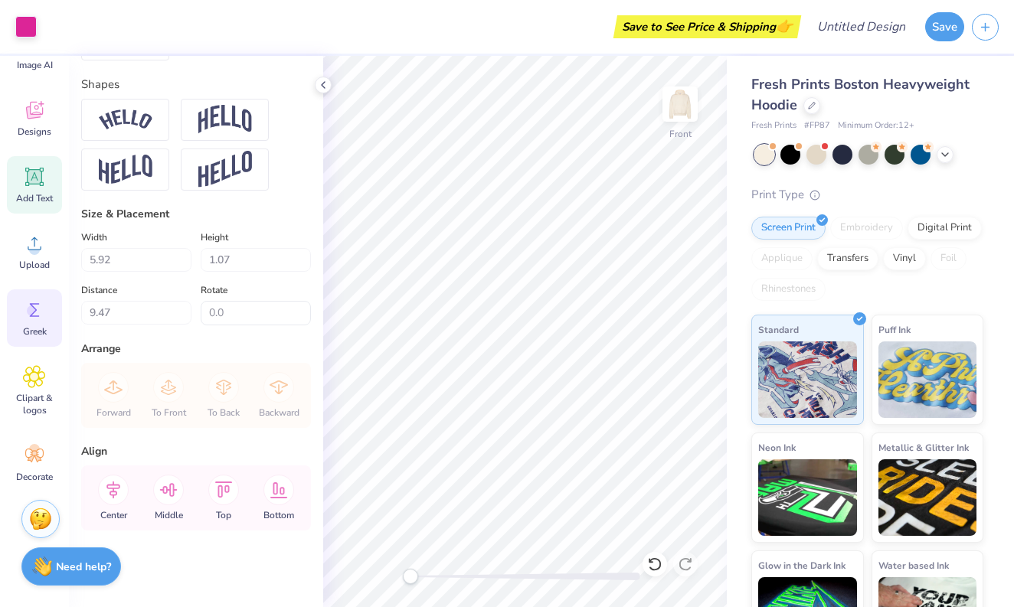
scroll to position [64, 0]
click at [35, 392] on span "Clipart & logos" at bounding box center [34, 404] width 51 height 25
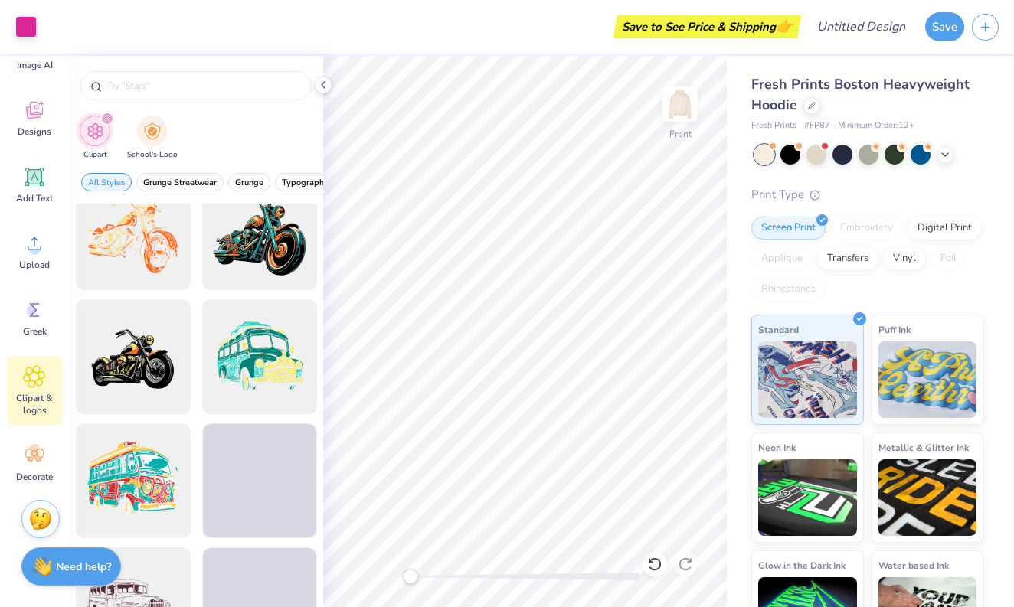
scroll to position [1415, 0]
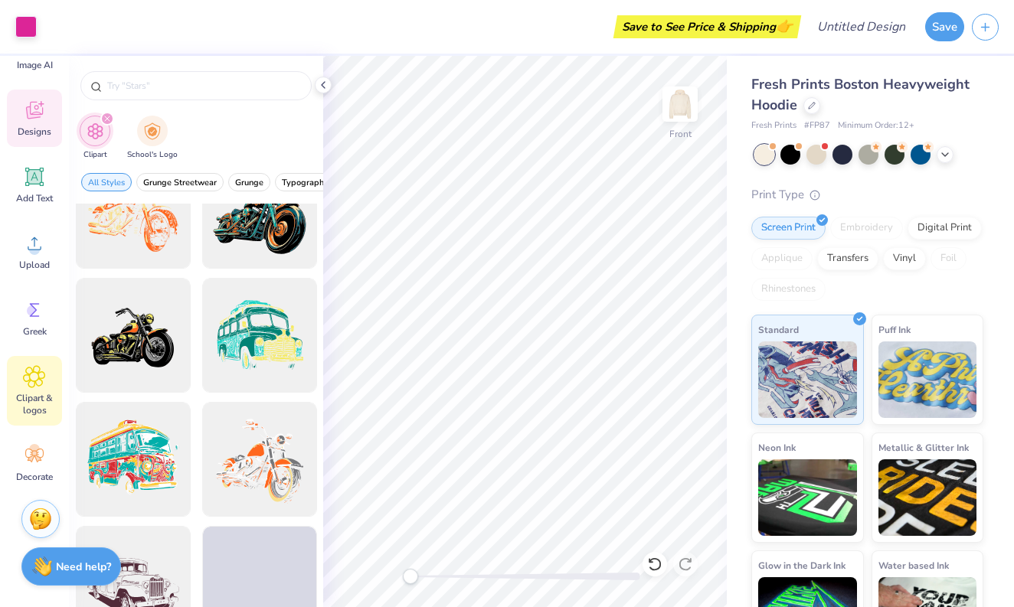
click at [47, 119] on div "Designs" at bounding box center [34, 118] width 55 height 57
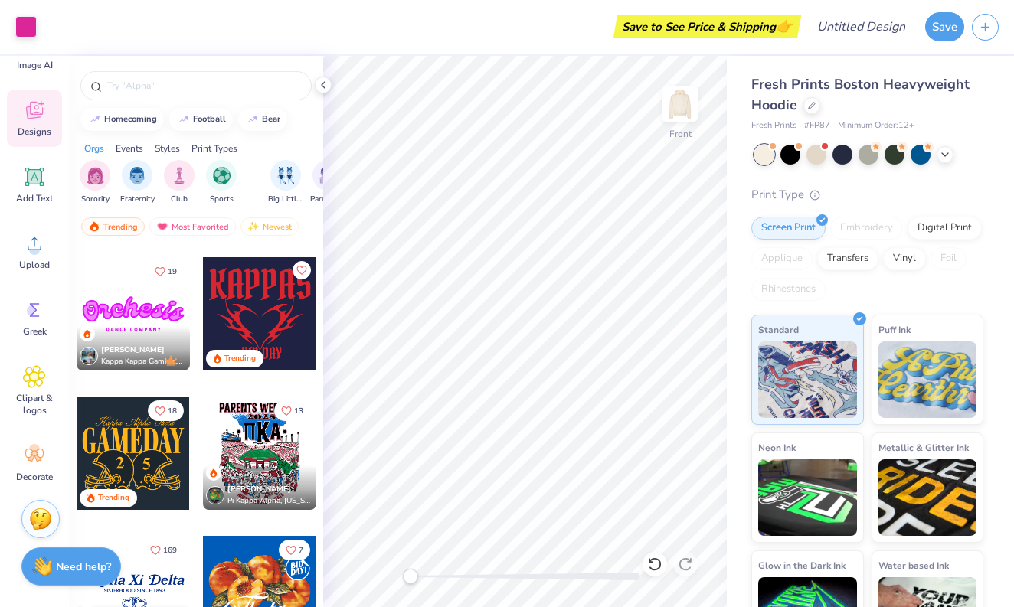
scroll to position [869, 0]
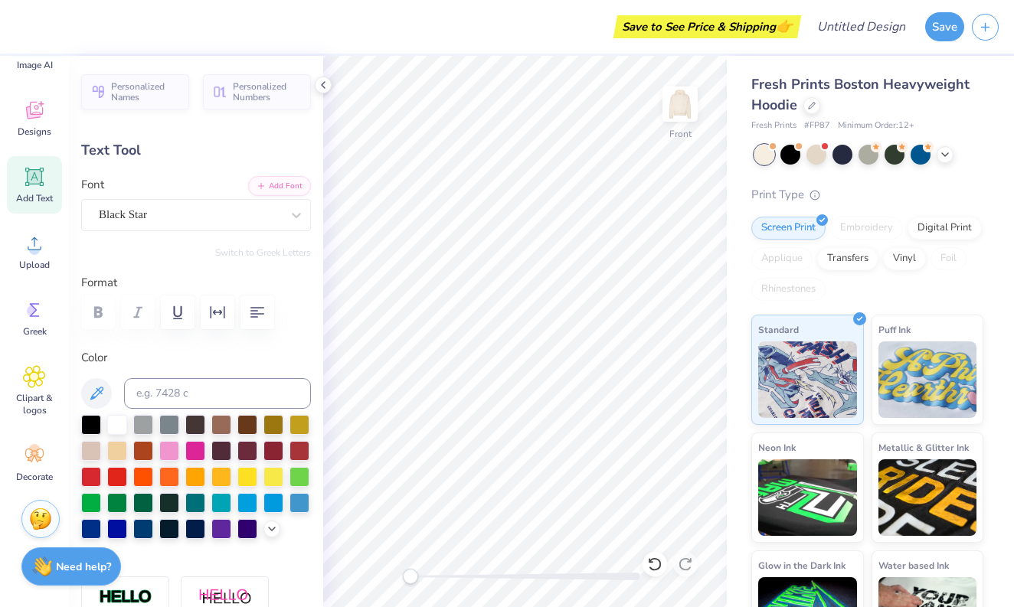
type input "5.92"
type input "1.07"
type input "9.47"
type input "14.79"
type input "1.32"
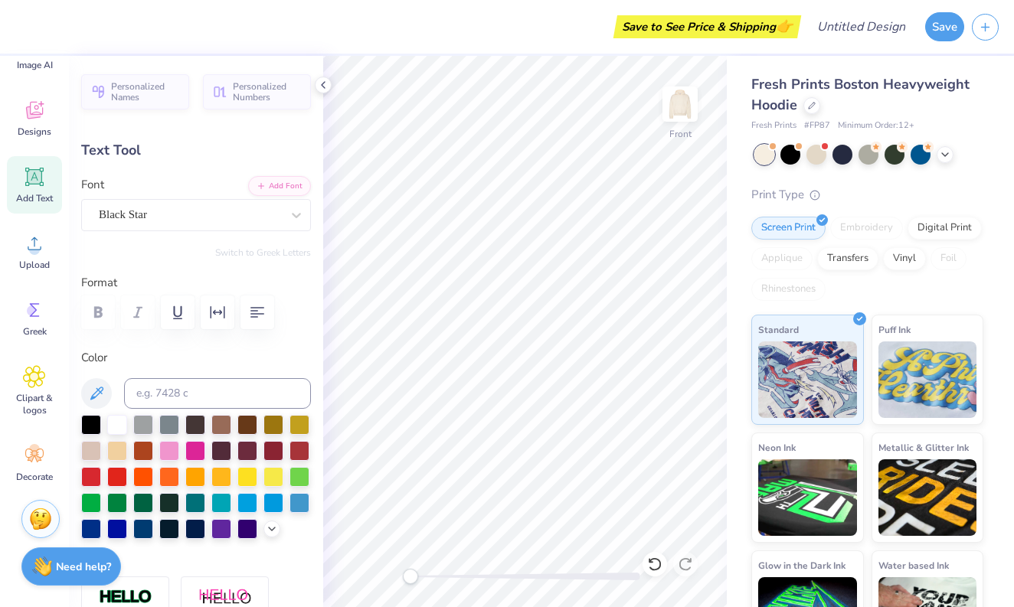
type input "7.72"
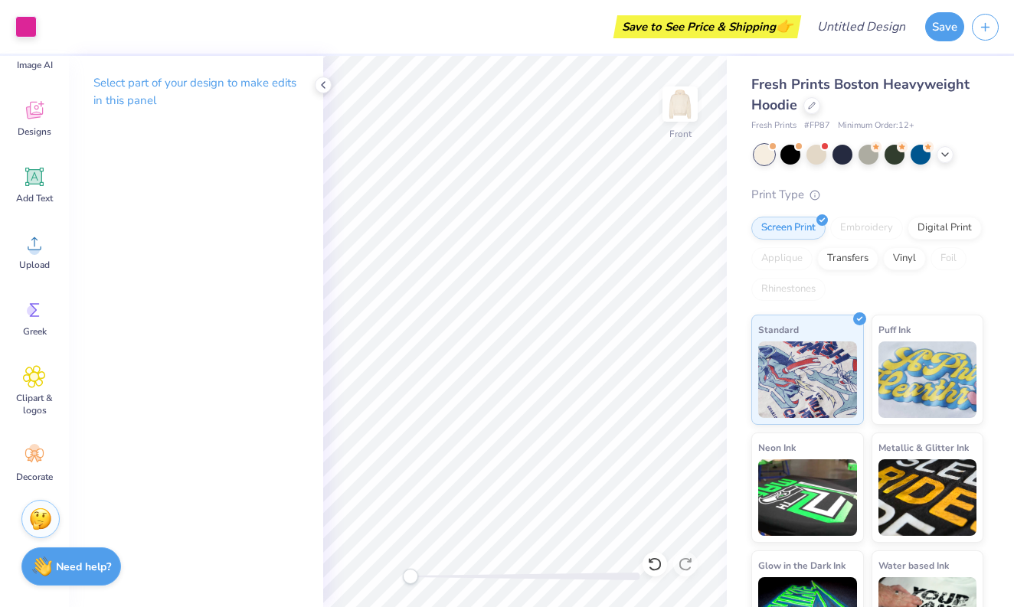
click at [238, 133] on div "Select part of your design to make edits in this panel" at bounding box center [196, 97] width 254 height 83
click at [49, 110] on div "Designs" at bounding box center [34, 118] width 55 height 57
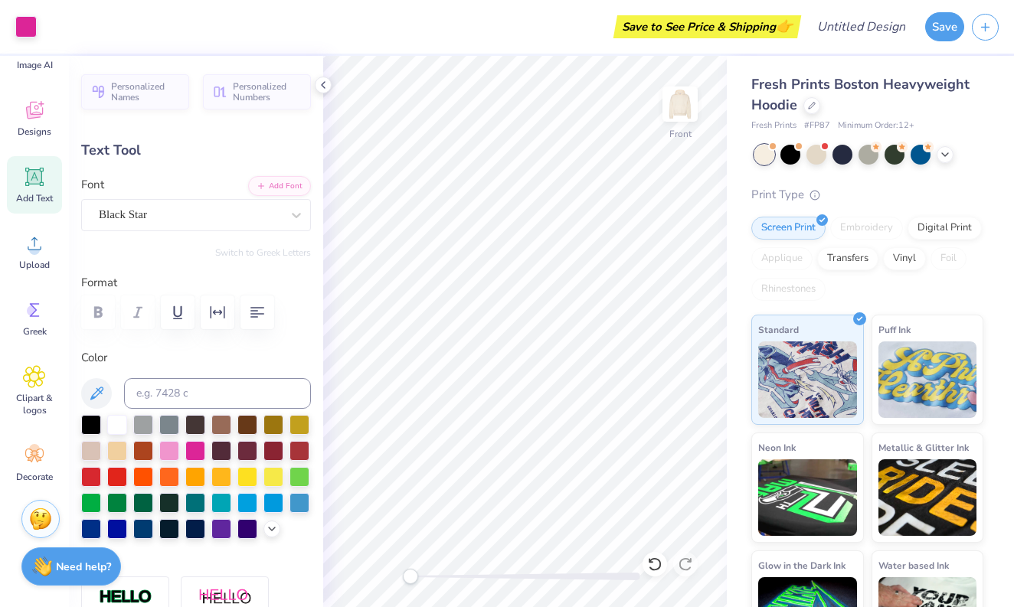
type input "5.92"
type input "1.07"
type input "22.22"
type input "14.79"
type input "1.32"
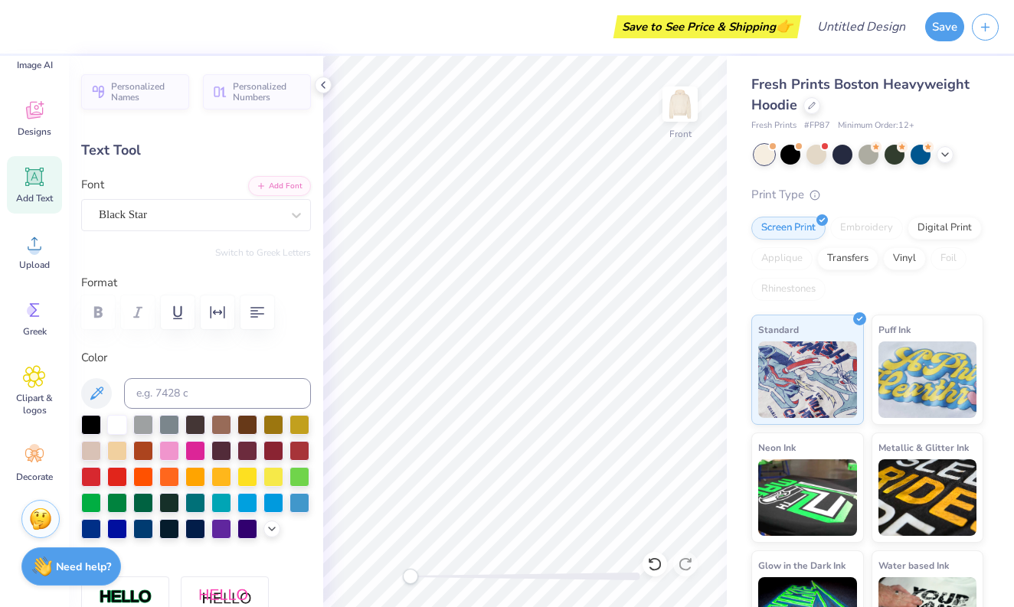
type input "20.90"
click at [45, 97] on div "Designs" at bounding box center [34, 118] width 55 height 57
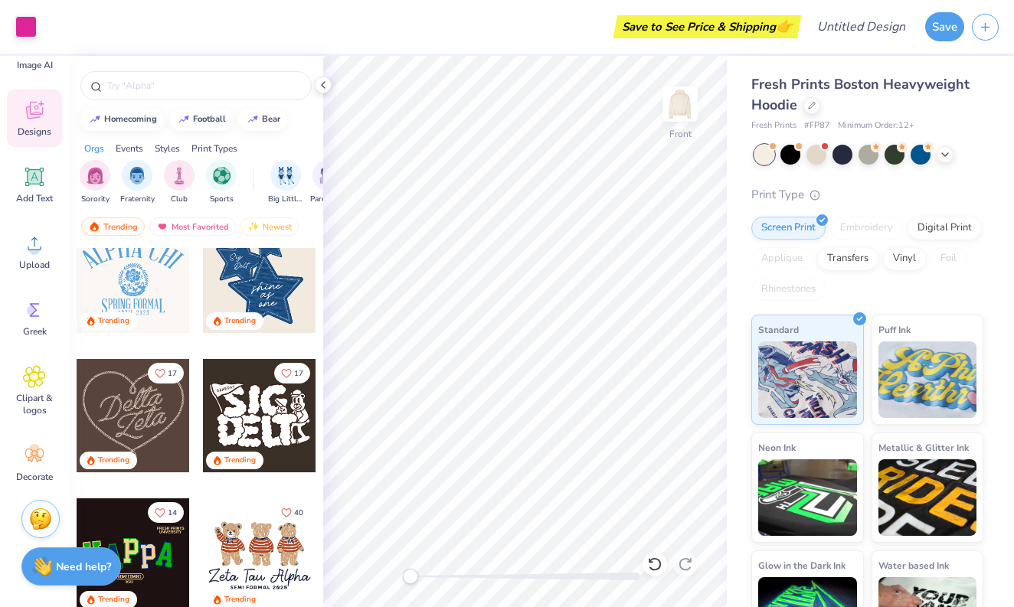
scroll to position [450, 0]
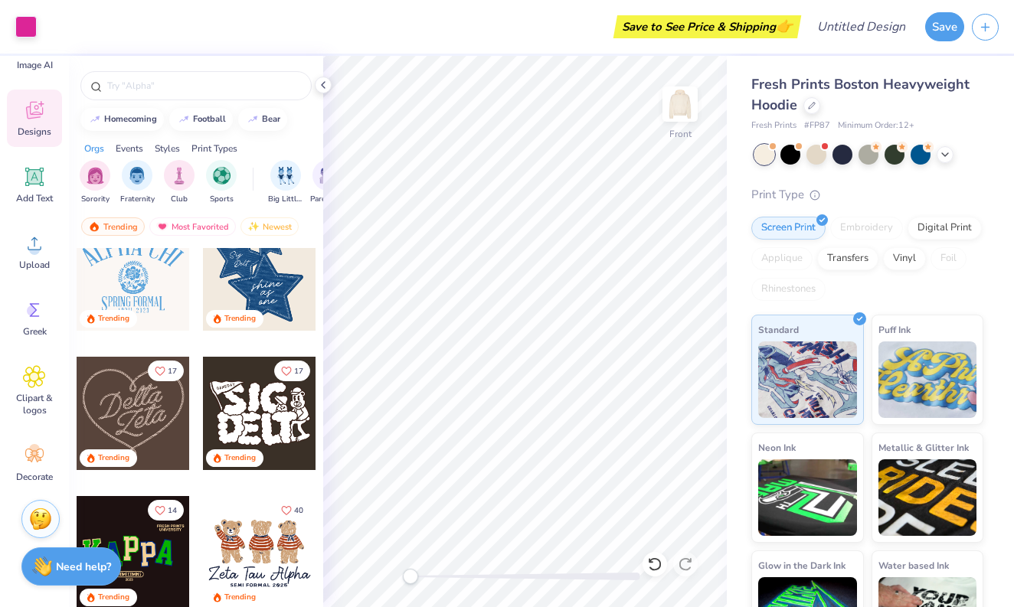
click at [140, 405] on div at bounding box center [133, 413] width 113 height 113
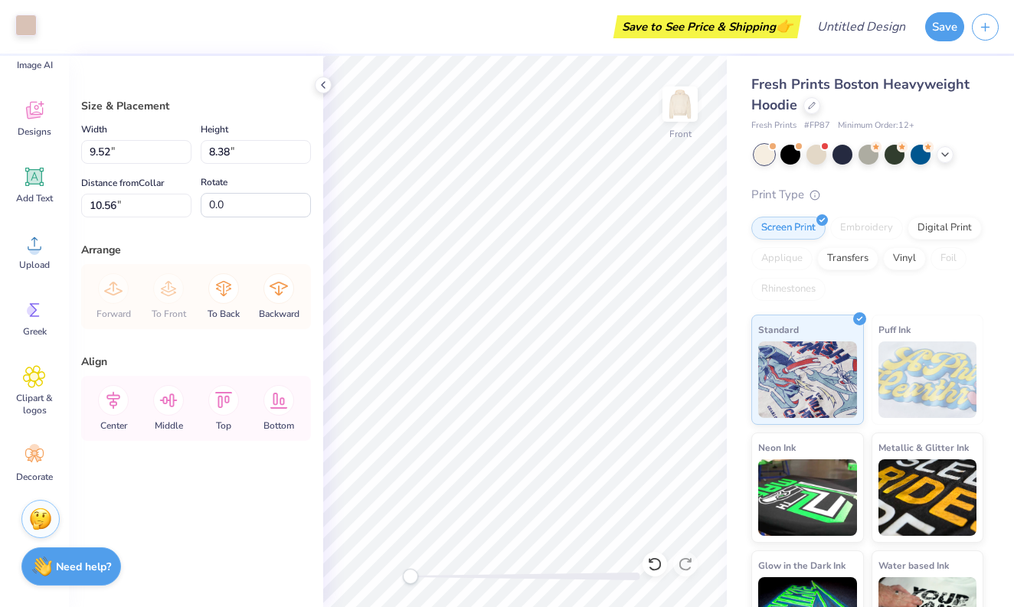
click at [31, 28] on div at bounding box center [25, 25] width 21 height 21
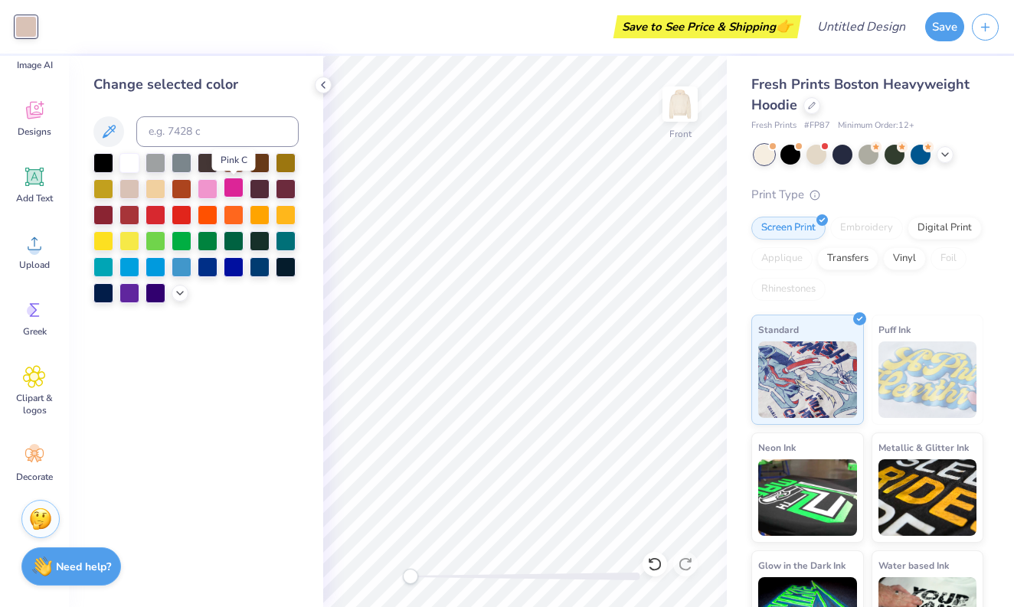
click at [227, 198] on div at bounding box center [234, 188] width 20 height 20
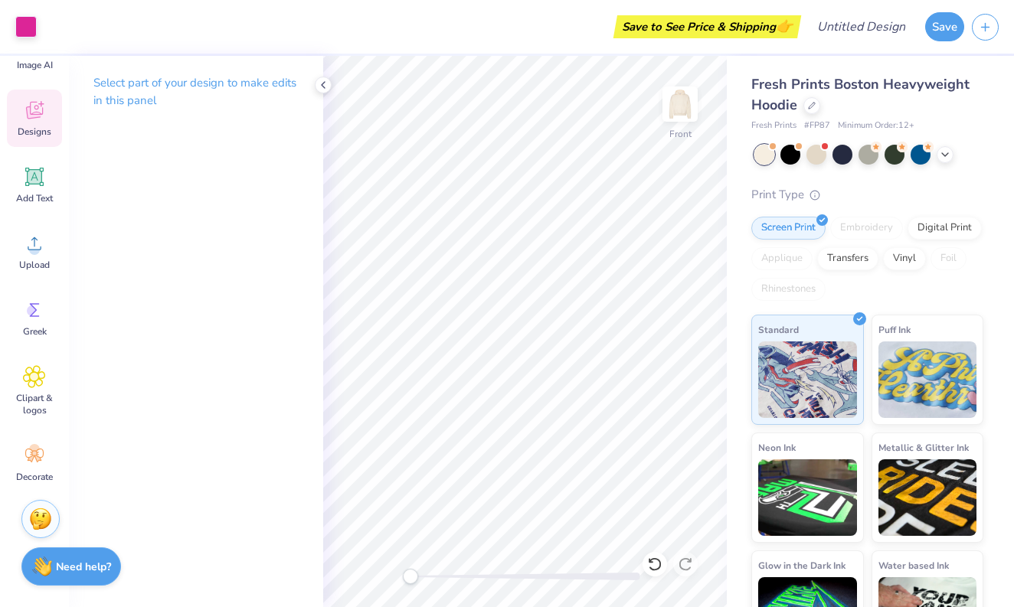
click at [46, 128] on span "Designs" at bounding box center [35, 132] width 34 height 12
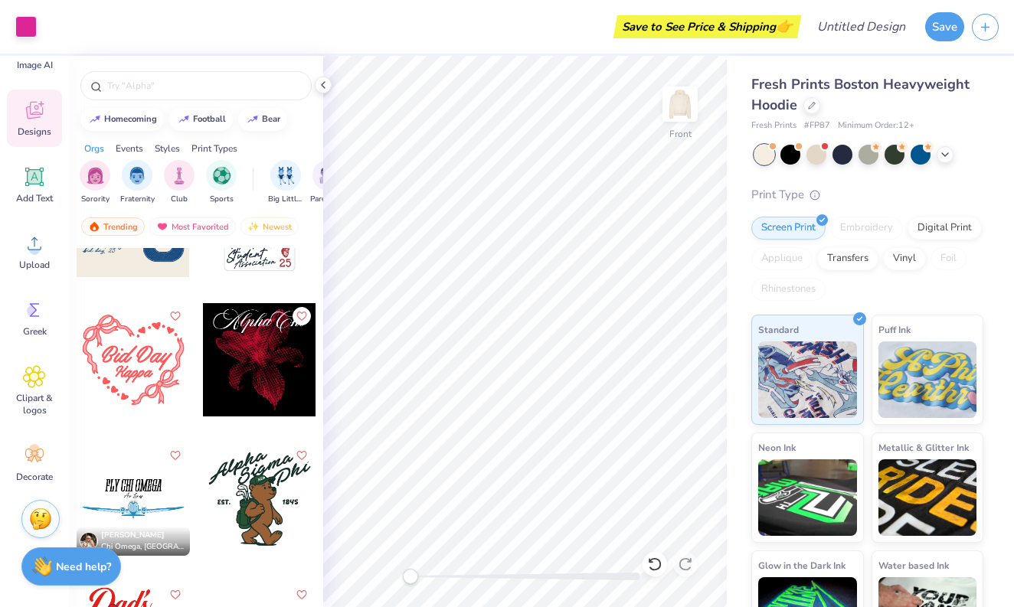
scroll to position [9577, 0]
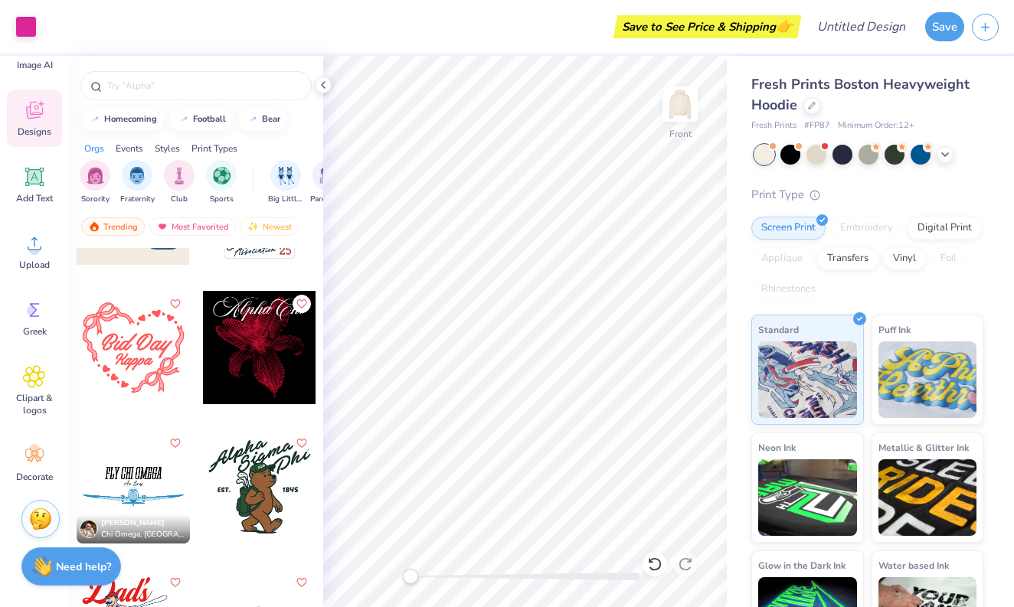
click at [232, 369] on div at bounding box center [259, 347] width 113 height 113
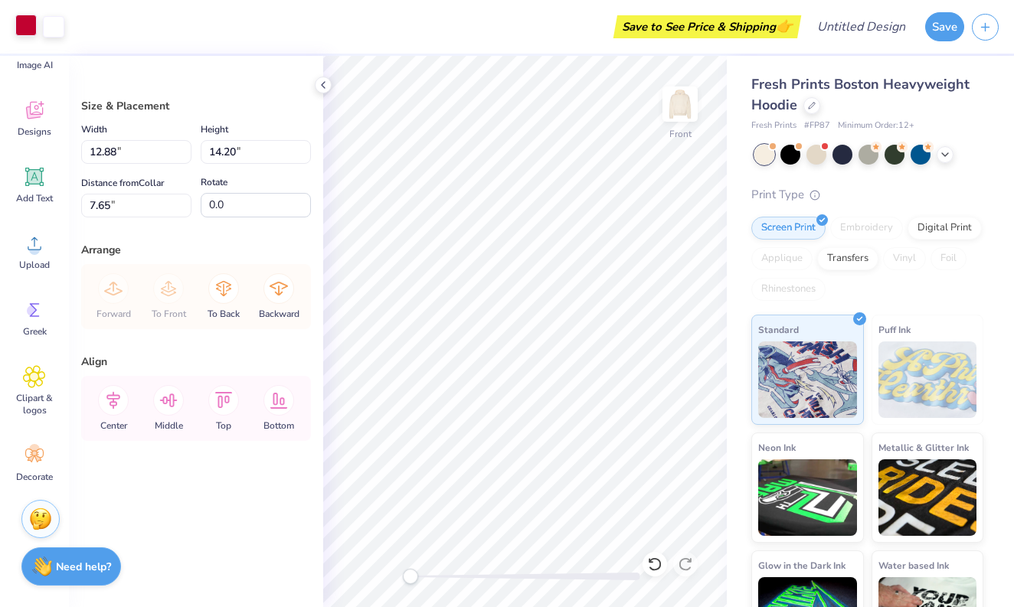
click at [36, 30] on div at bounding box center [25, 25] width 21 height 21
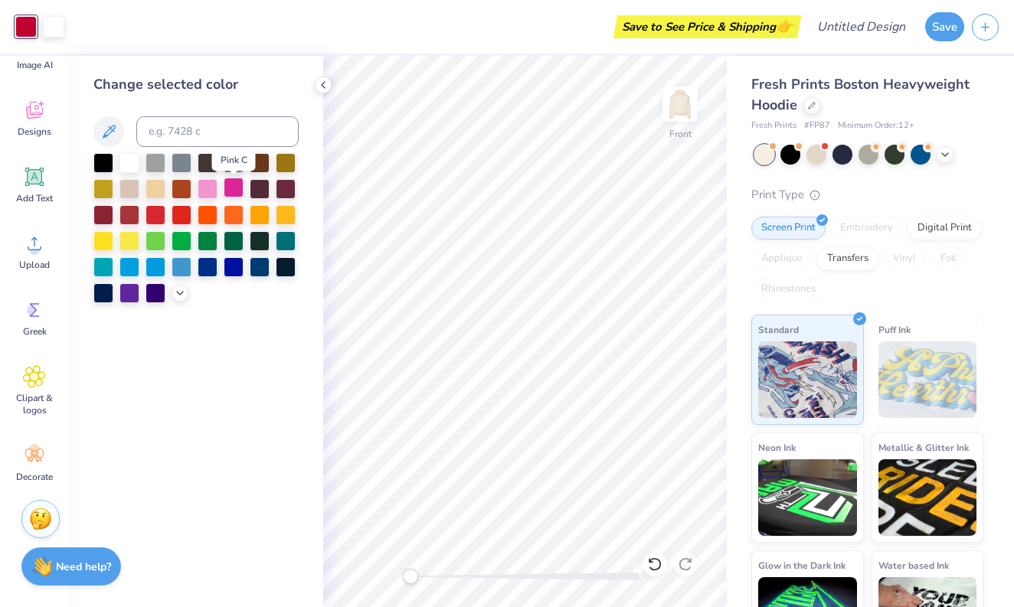
click at [232, 197] on div at bounding box center [234, 188] width 20 height 20
click at [212, 191] on div at bounding box center [208, 188] width 20 height 20
click at [231, 190] on div at bounding box center [234, 188] width 20 height 20
click at [179, 292] on icon at bounding box center [180, 292] width 12 height 12
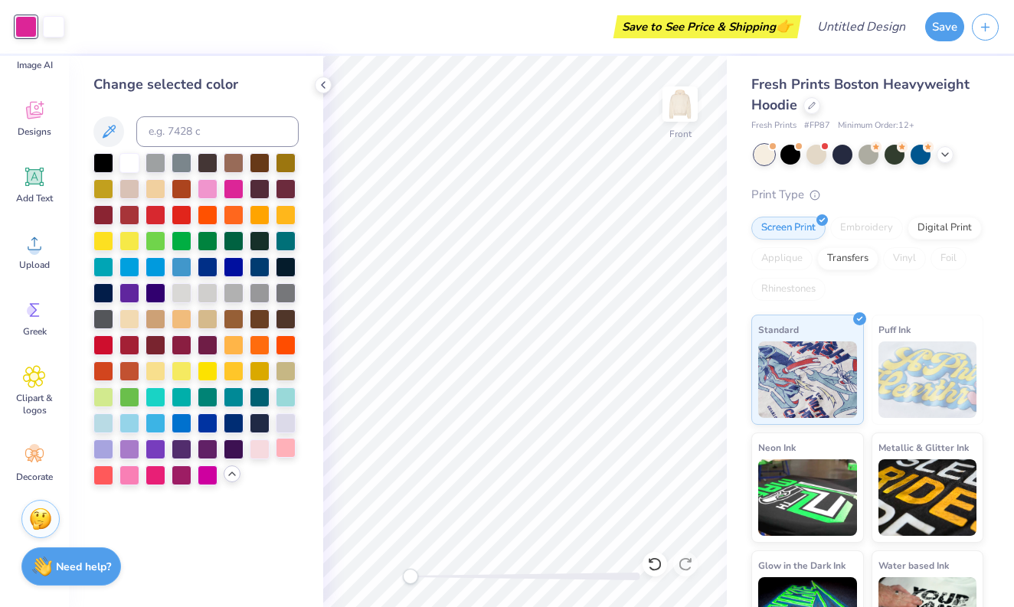
click at [287, 454] on div at bounding box center [286, 448] width 20 height 20
click at [136, 480] on div at bounding box center [129, 474] width 20 height 20
click at [258, 450] on div at bounding box center [260, 448] width 20 height 20
click at [131, 479] on div at bounding box center [129, 474] width 20 height 20
click at [953, 150] on div at bounding box center [945, 153] width 17 height 17
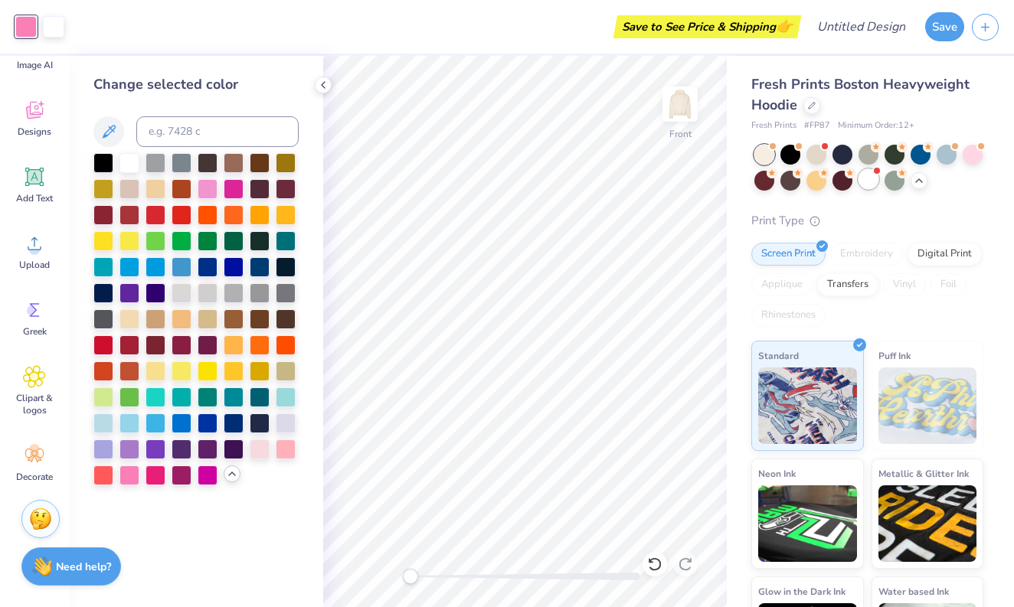
click at [869, 180] on div at bounding box center [869, 179] width 20 height 20
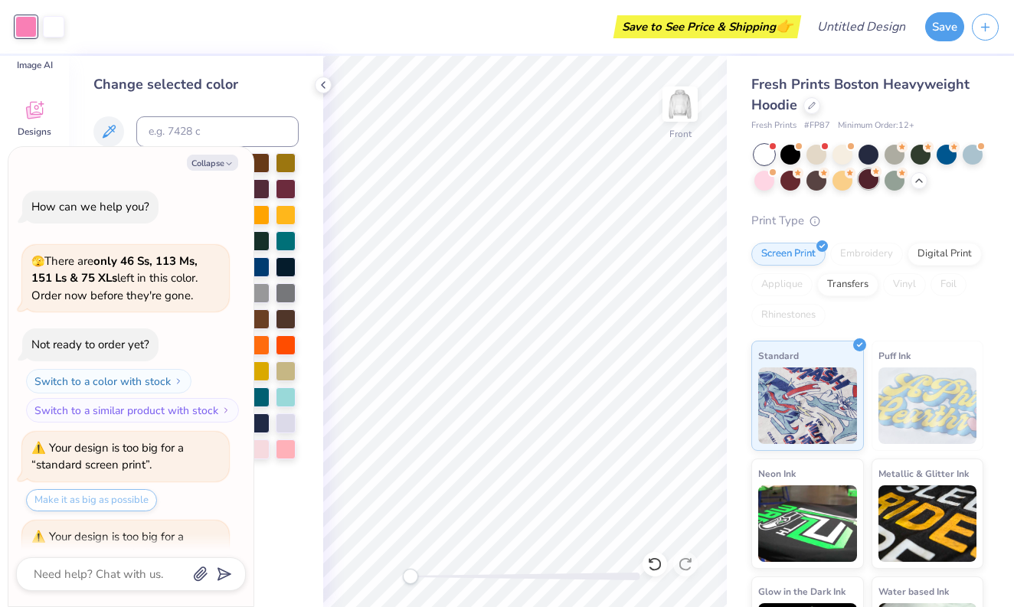
scroll to position [290, 0]
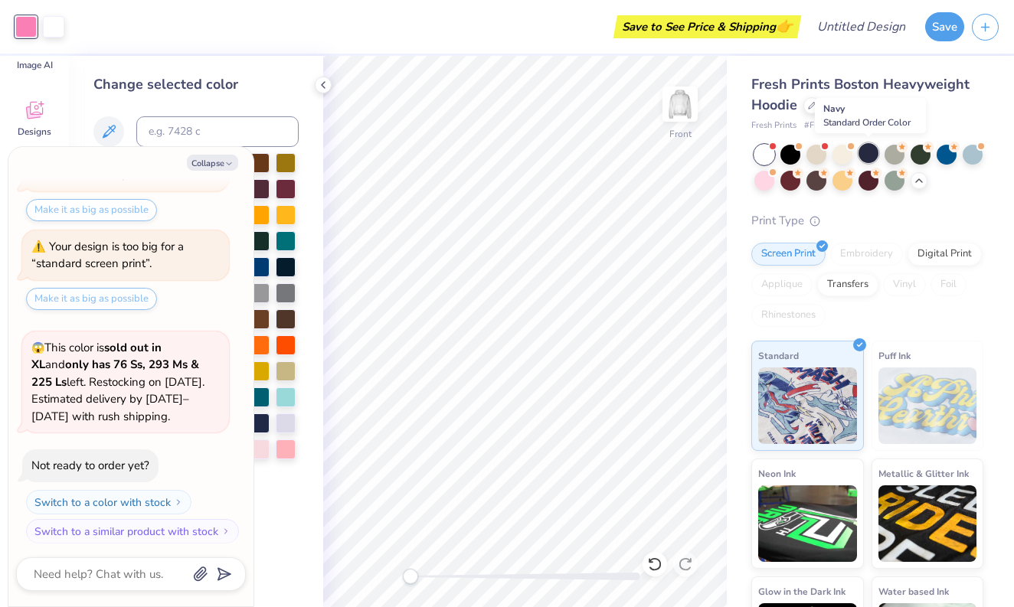
click at [860, 150] on div at bounding box center [869, 153] width 20 height 20
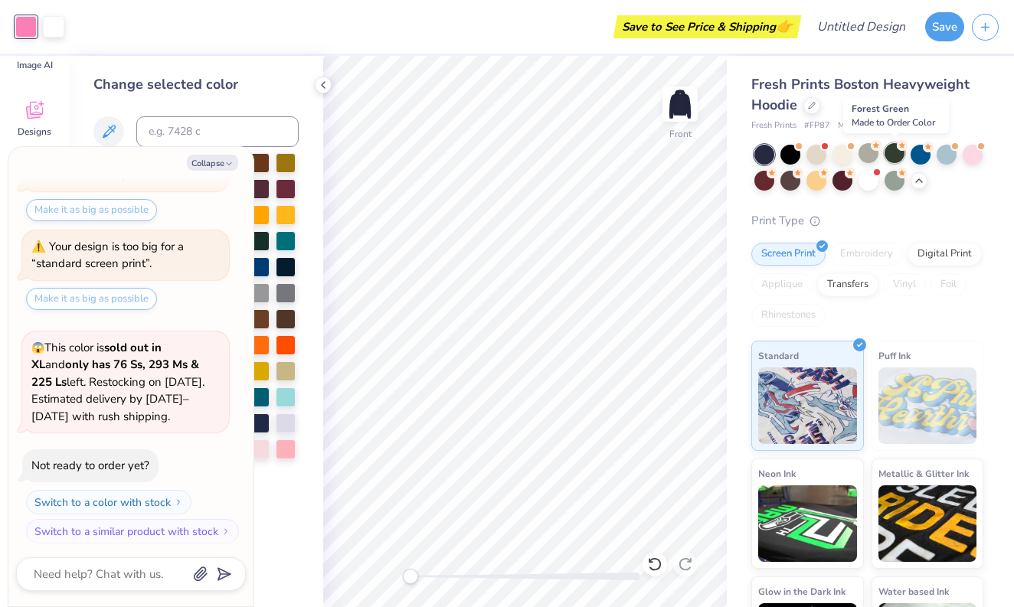
click at [897, 152] on div at bounding box center [895, 153] width 20 height 20
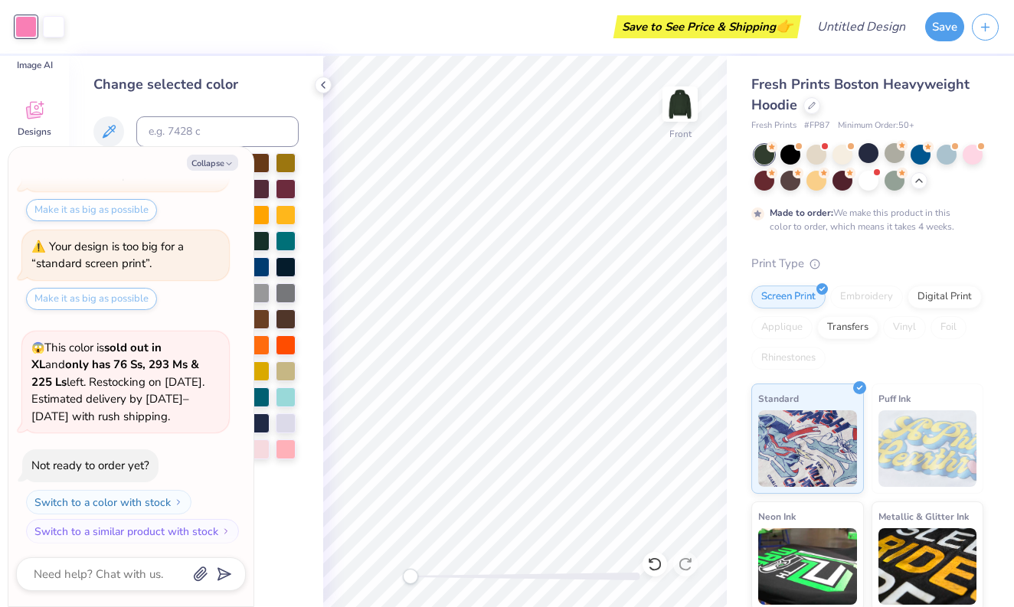
scroll to position [505, 0]
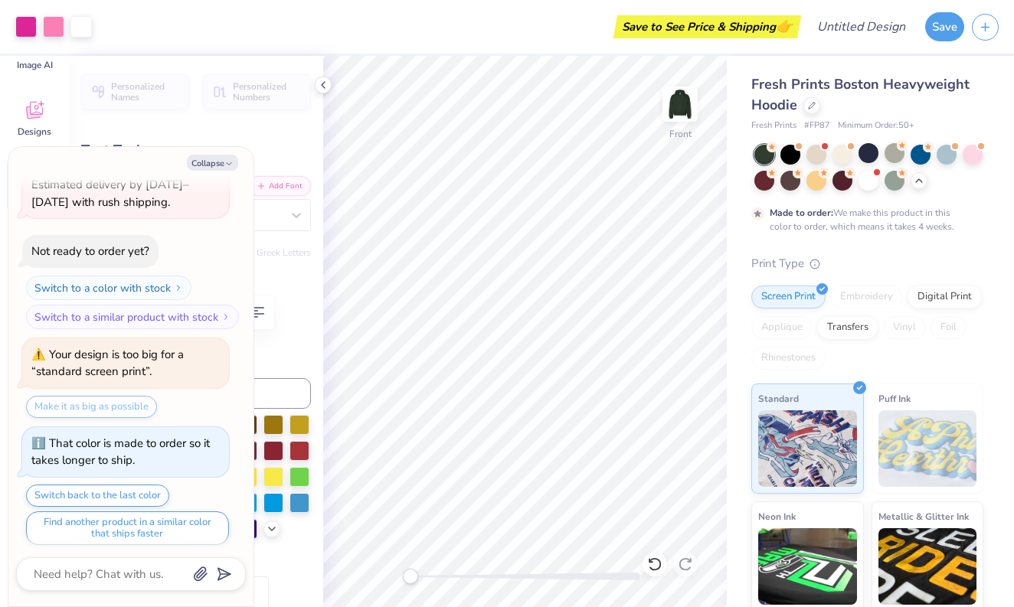
type textarea "x"
type input "5.92"
type input "1.07"
type input "22.22"
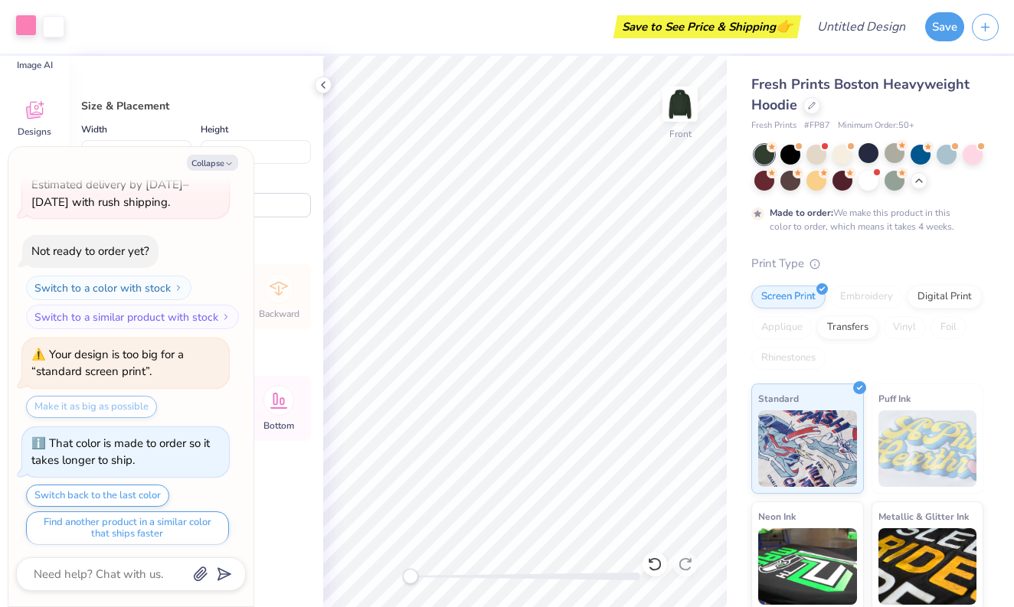
click at [25, 31] on div at bounding box center [25, 25] width 21 height 21
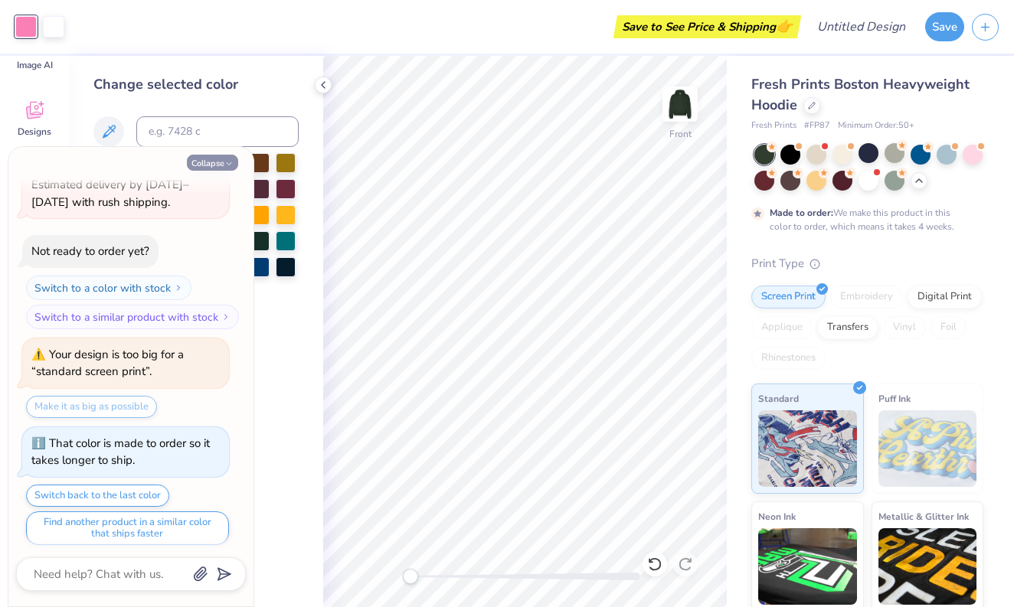
click at [218, 164] on button "Collapse" at bounding box center [212, 163] width 51 height 16
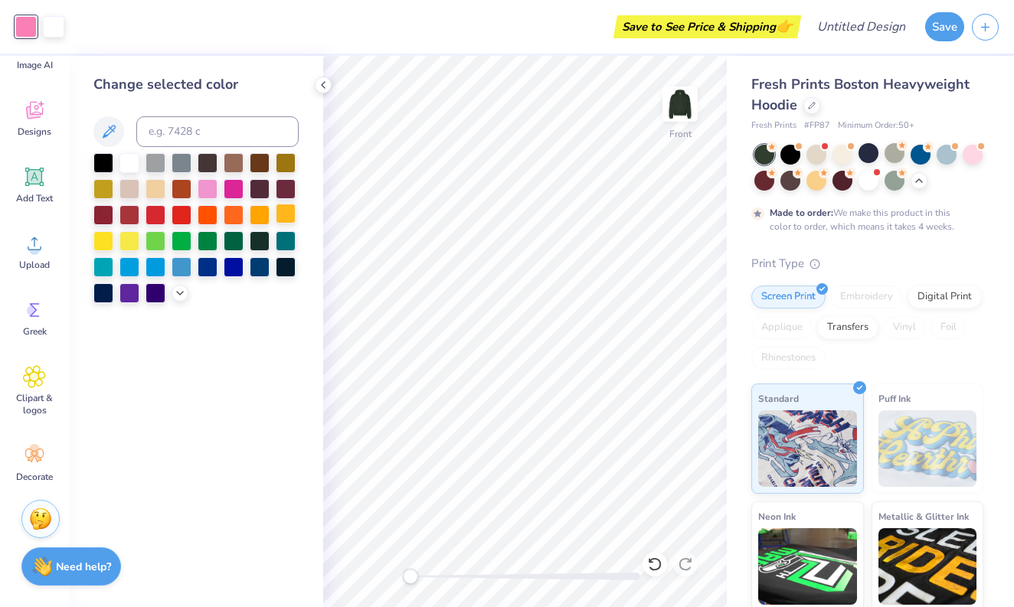
click at [283, 221] on div at bounding box center [286, 214] width 20 height 20
click at [273, 221] on div at bounding box center [195, 228] width 205 height 150
click at [129, 165] on div at bounding box center [129, 162] width 20 height 20
click at [113, 172] on div at bounding box center [103, 162] width 20 height 20
click at [149, 301] on div at bounding box center [156, 292] width 20 height 20
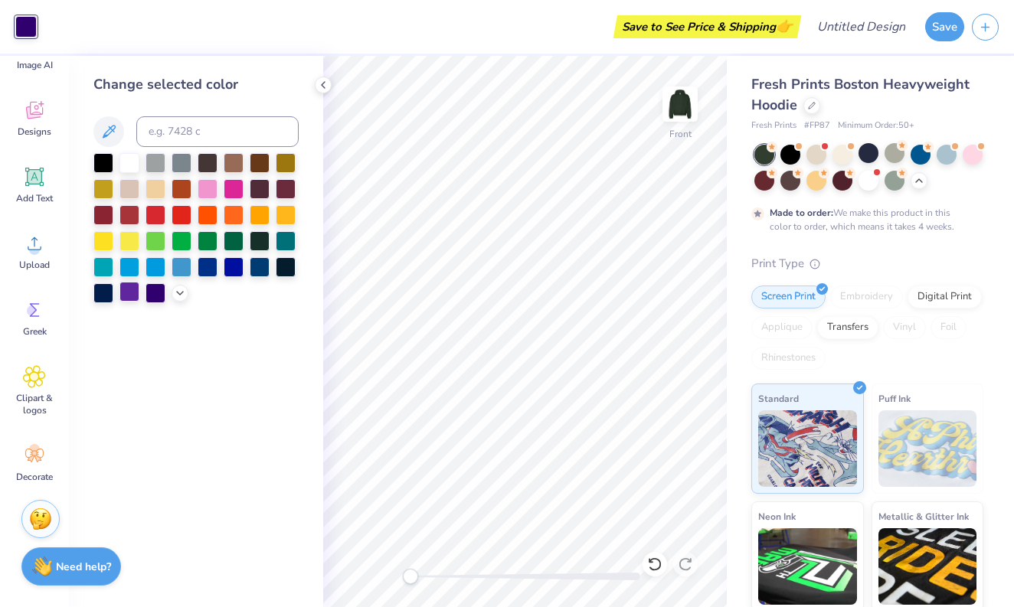
click at [124, 294] on div at bounding box center [129, 292] width 20 height 20
click at [106, 295] on div at bounding box center [103, 292] width 20 height 20
click at [285, 273] on div at bounding box center [286, 266] width 20 height 20
click at [267, 273] on div at bounding box center [260, 266] width 20 height 20
click at [250, 270] on div at bounding box center [260, 266] width 20 height 20
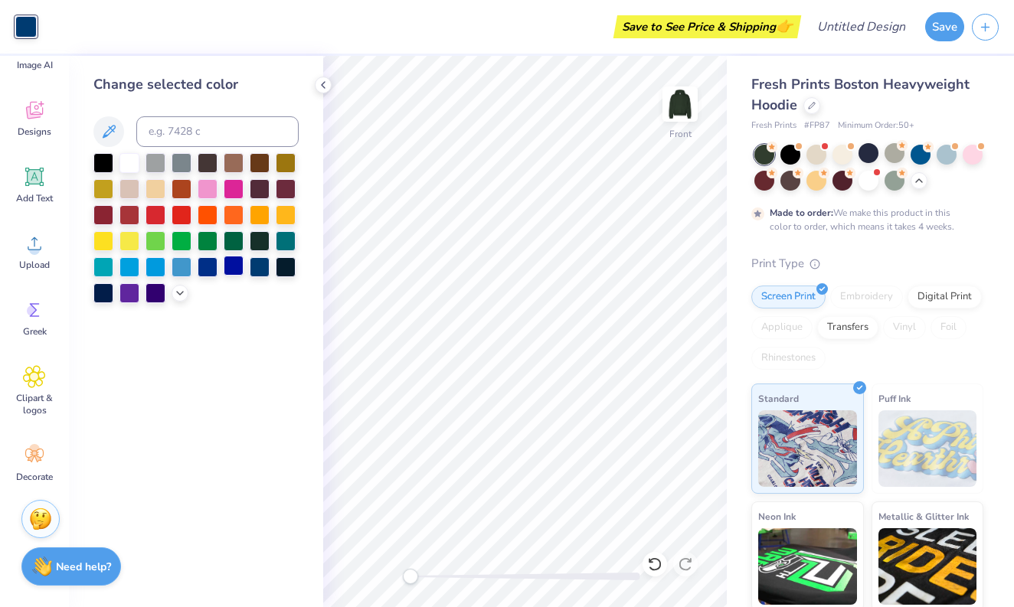
click at [231, 270] on div at bounding box center [234, 266] width 20 height 20
click at [240, 246] on div at bounding box center [234, 240] width 20 height 20
click at [266, 242] on div at bounding box center [260, 240] width 20 height 20
click at [913, 155] on div at bounding box center [921, 153] width 20 height 20
click at [866, 152] on div at bounding box center [869, 153] width 20 height 20
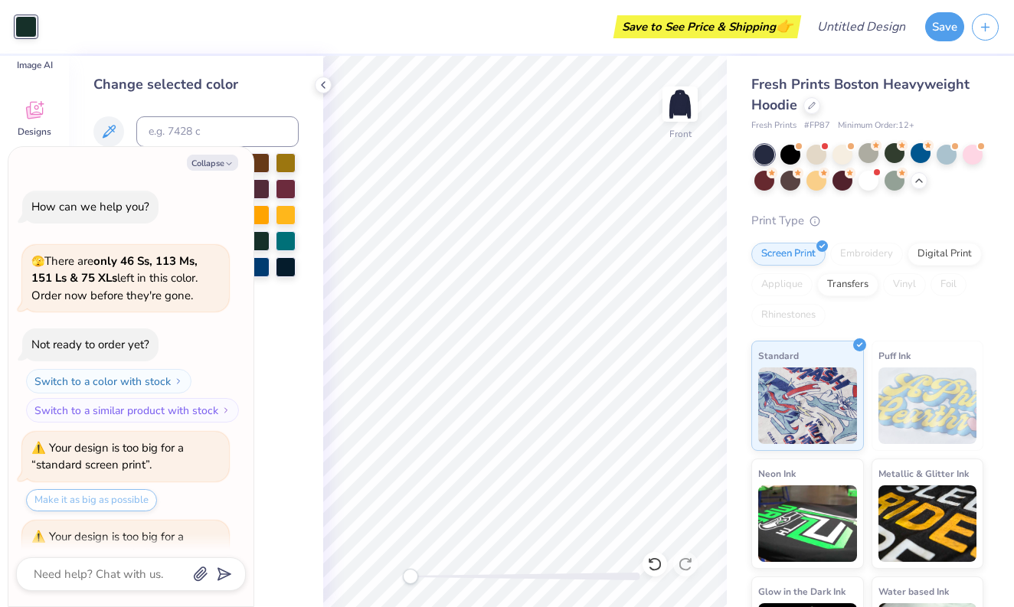
scroll to position [668, 0]
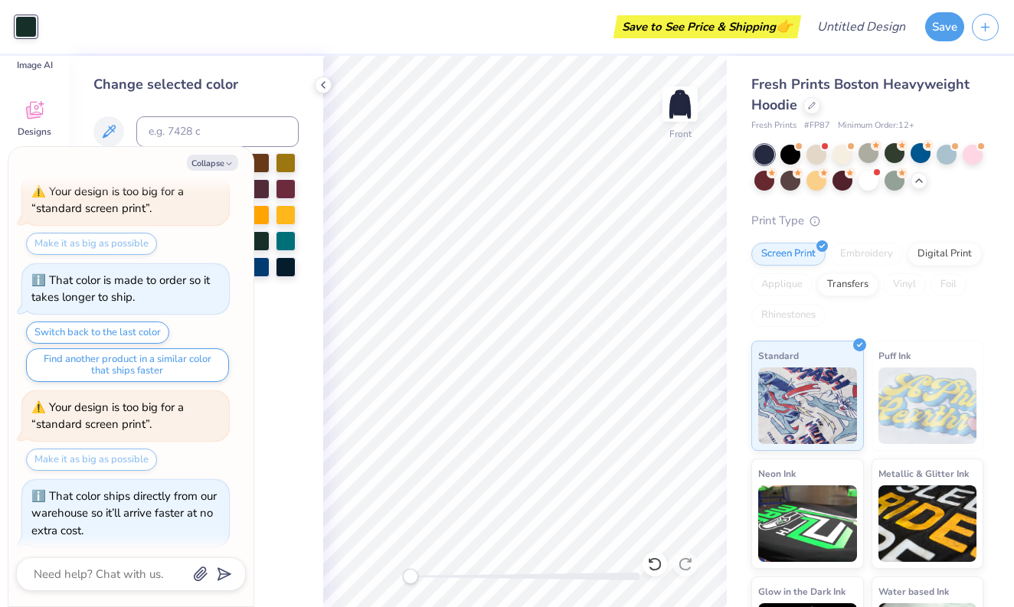
click at [36, 36] on div at bounding box center [25, 26] width 21 height 21
click at [210, 162] on button "Collapse" at bounding box center [212, 163] width 51 height 16
type textarea "x"
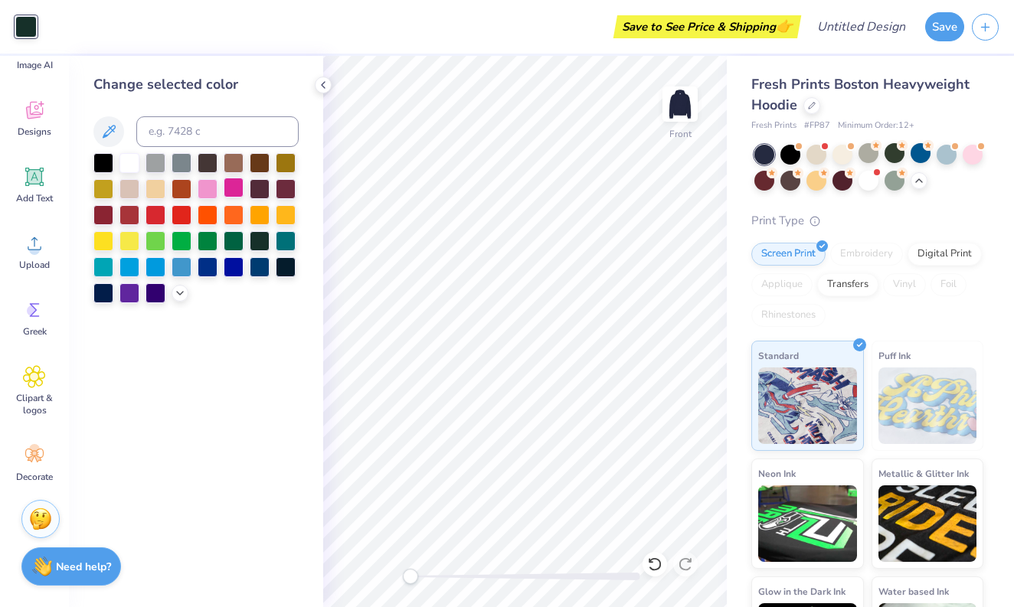
click at [234, 196] on div at bounding box center [234, 188] width 20 height 20
click at [178, 290] on icon at bounding box center [180, 292] width 12 height 12
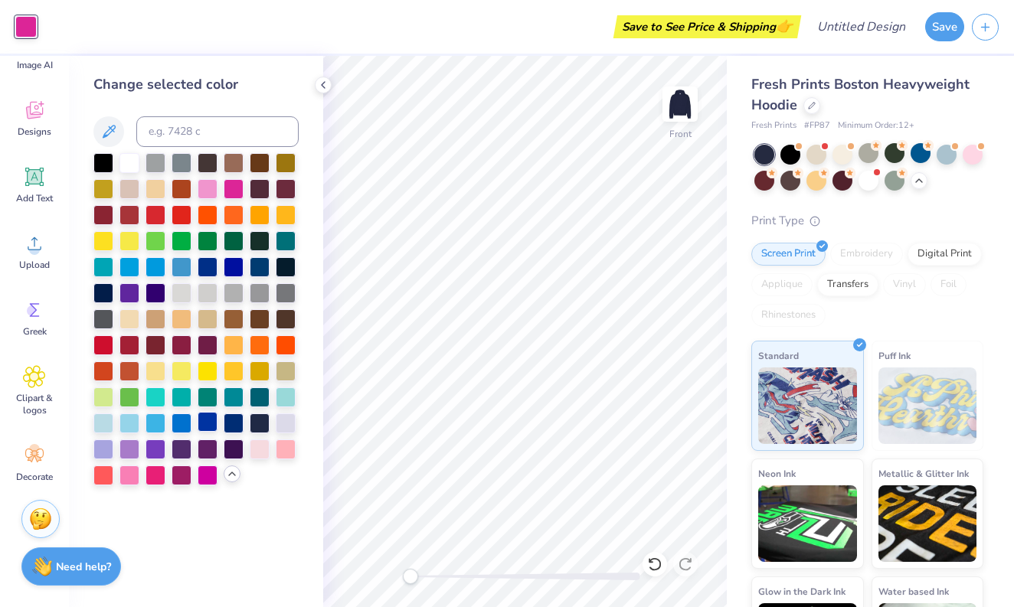
click at [200, 427] on div at bounding box center [208, 422] width 20 height 20
click at [147, 426] on div at bounding box center [156, 422] width 20 height 20
click at [133, 427] on div at bounding box center [129, 422] width 20 height 20
click at [113, 426] on div at bounding box center [103, 422] width 20 height 20
click at [201, 471] on div at bounding box center [208, 474] width 20 height 20
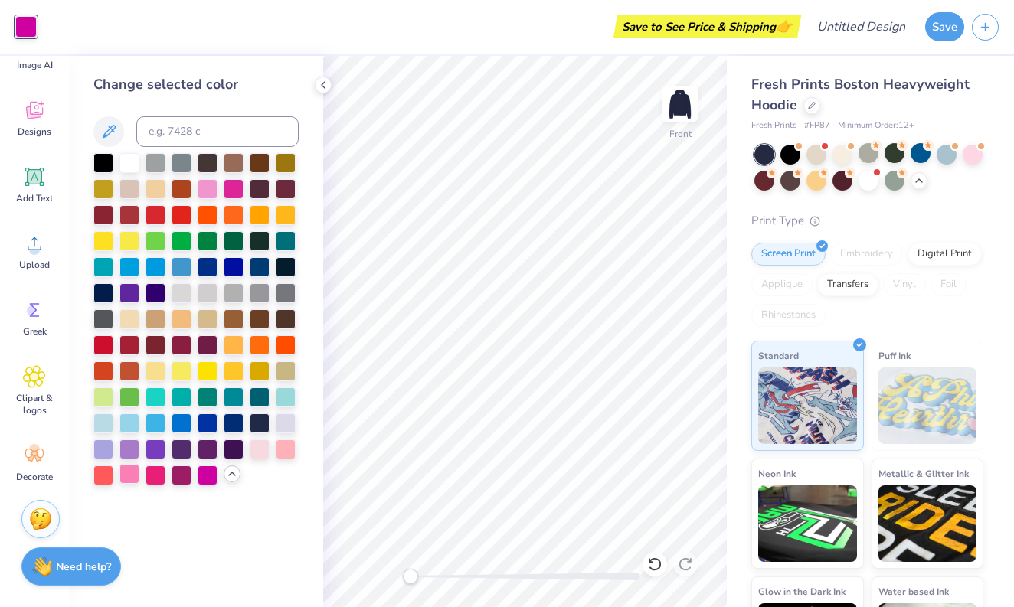
click at [136, 480] on div at bounding box center [129, 474] width 20 height 20
click at [279, 450] on div at bounding box center [286, 448] width 20 height 20
click at [263, 450] on div at bounding box center [260, 448] width 20 height 20
click at [296, 457] on div at bounding box center [286, 448] width 20 height 20
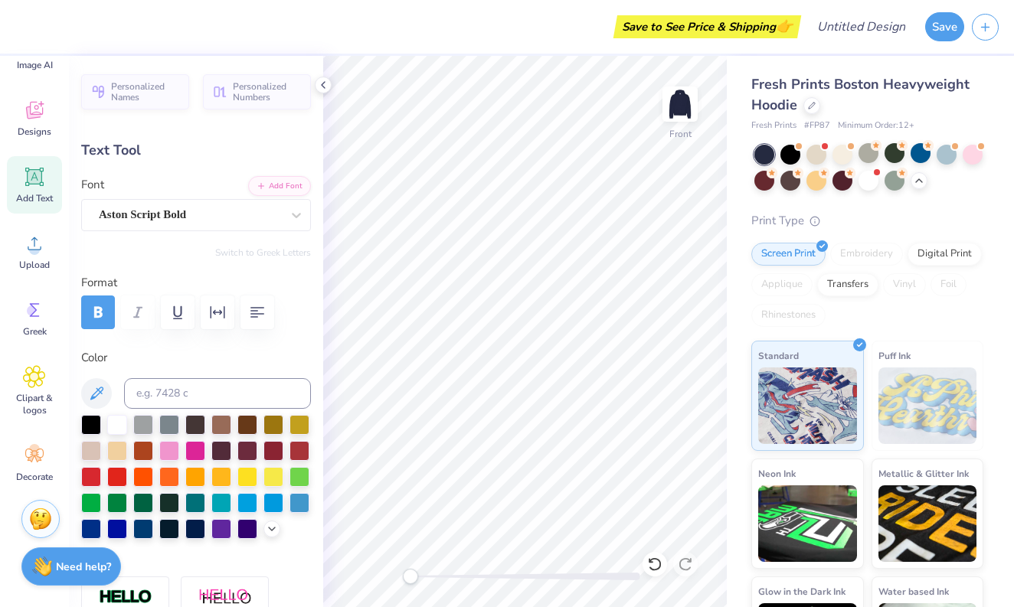
type textarea "2"
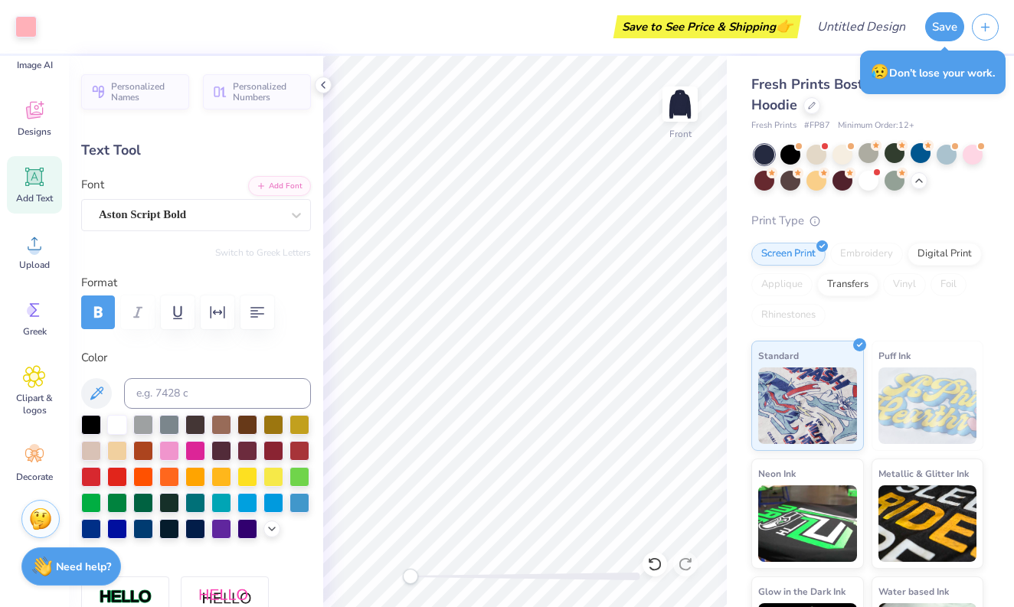
click at [40, 181] on icon at bounding box center [35, 177] width 15 height 15
type input "7.22"
type input "2.09"
type input "13.71"
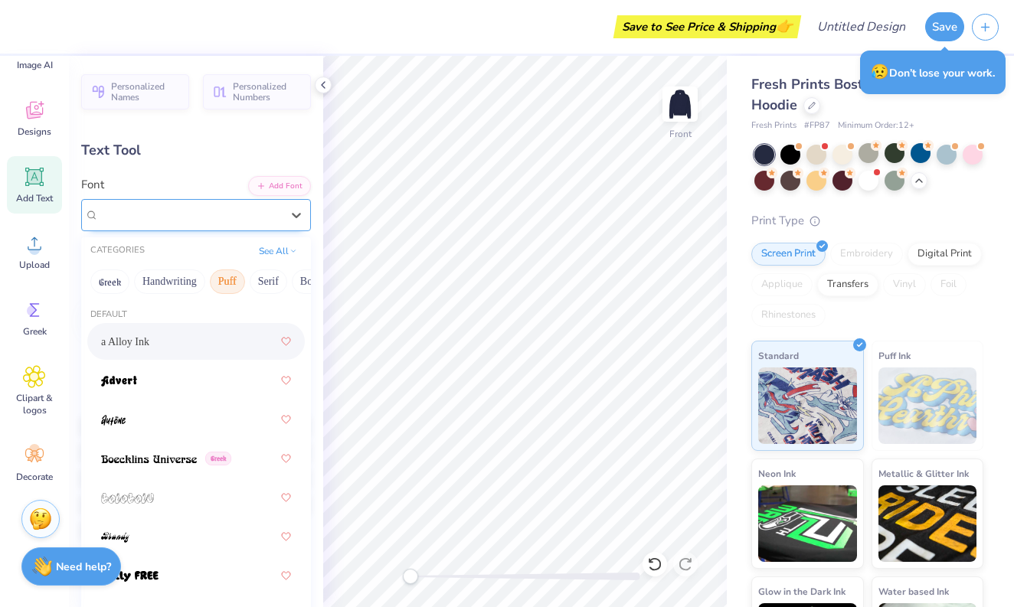
click at [160, 212] on span "Super Dream" at bounding box center [129, 215] width 61 height 18
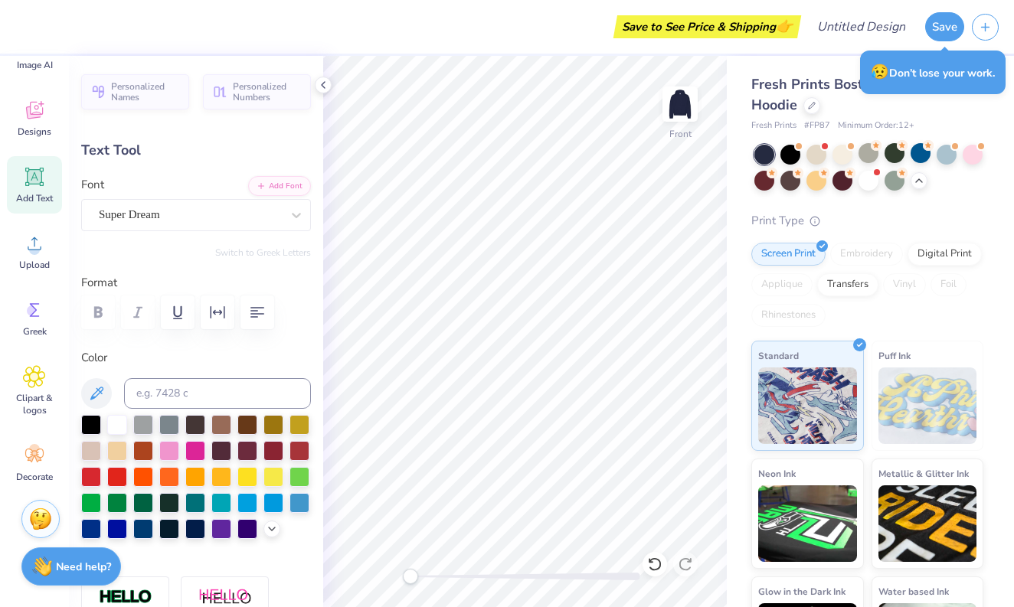
type textarea "T"
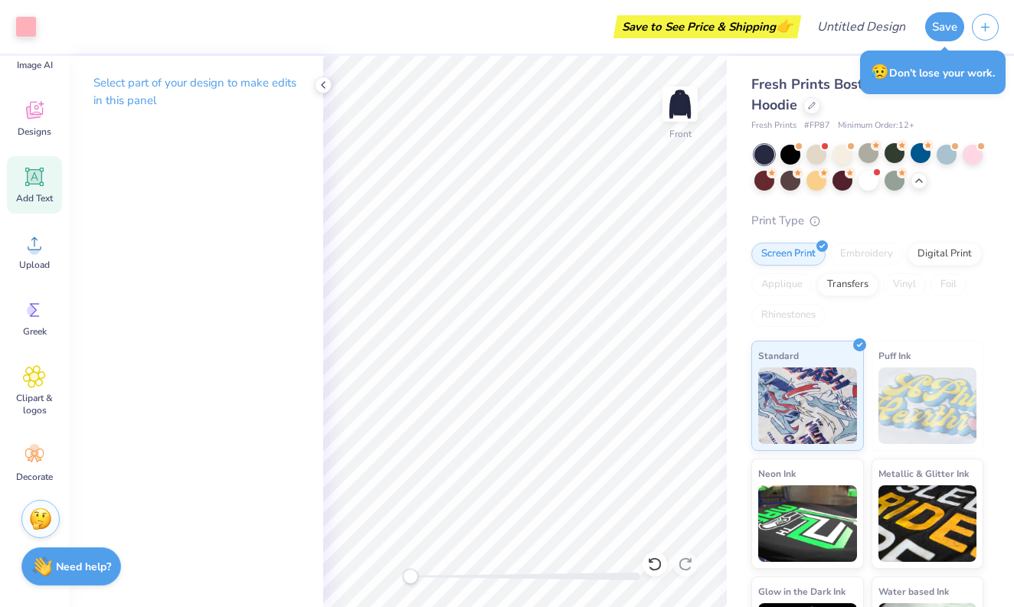
click at [42, 178] on icon at bounding box center [34, 177] width 18 height 18
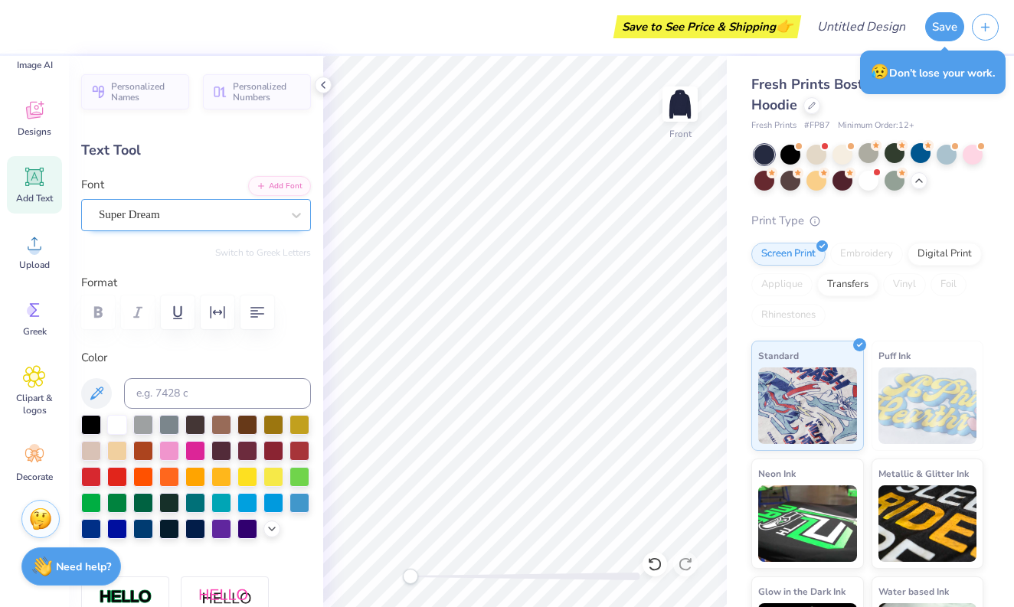
click at [247, 208] on div "Super Dream" at bounding box center [189, 215] width 185 height 24
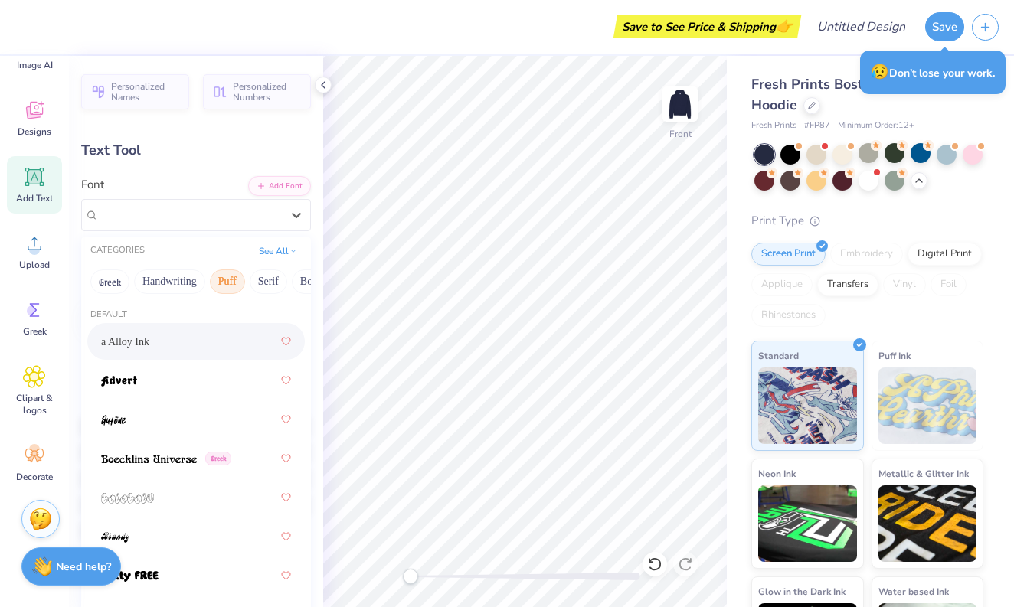
click at [227, 286] on button "Puff" at bounding box center [227, 282] width 35 height 25
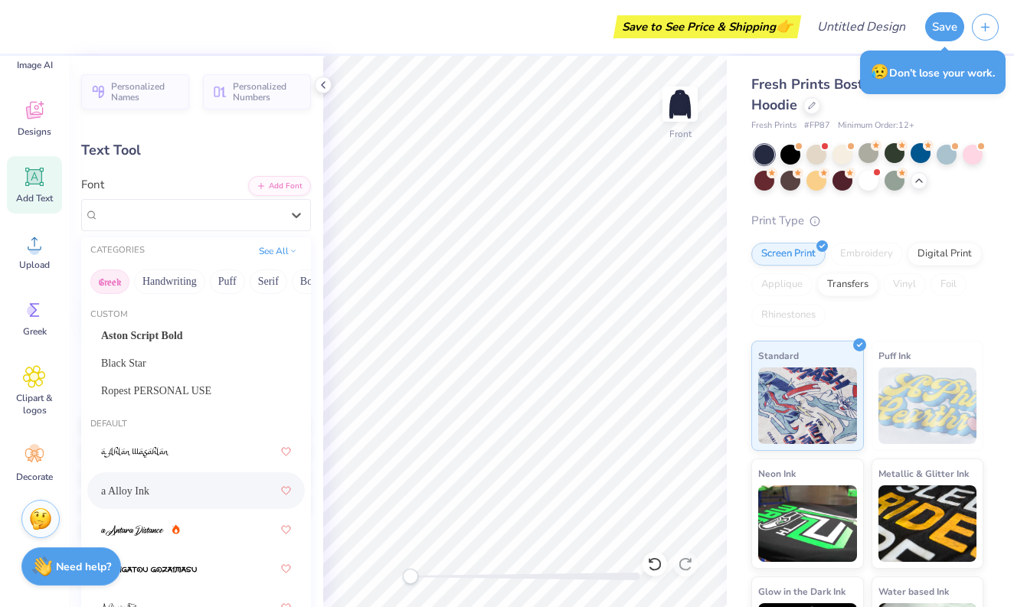
click at [113, 285] on button "Greek" at bounding box center [109, 282] width 39 height 25
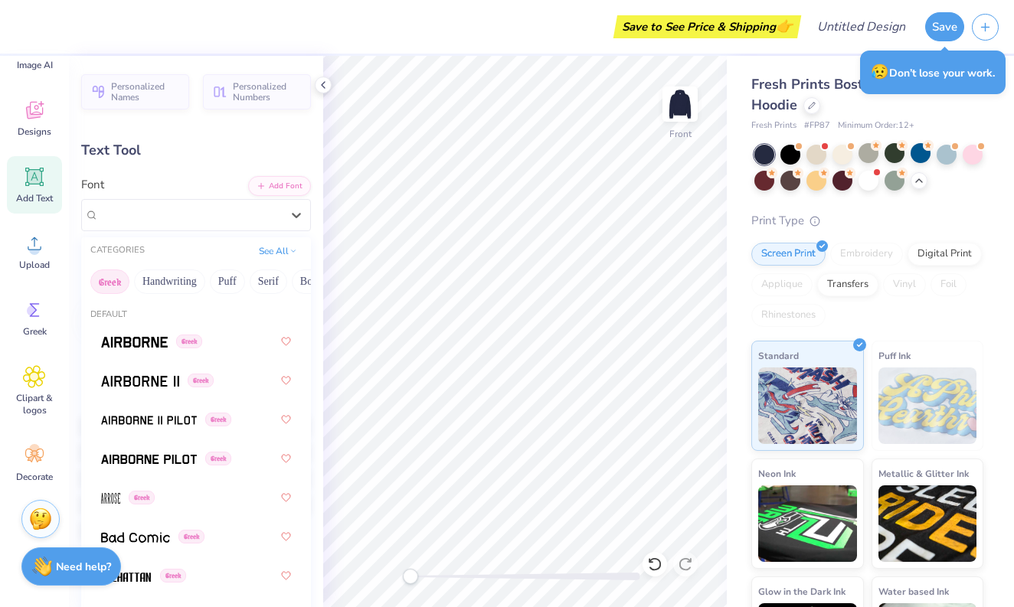
click at [120, 285] on button "Greek" at bounding box center [109, 282] width 39 height 25
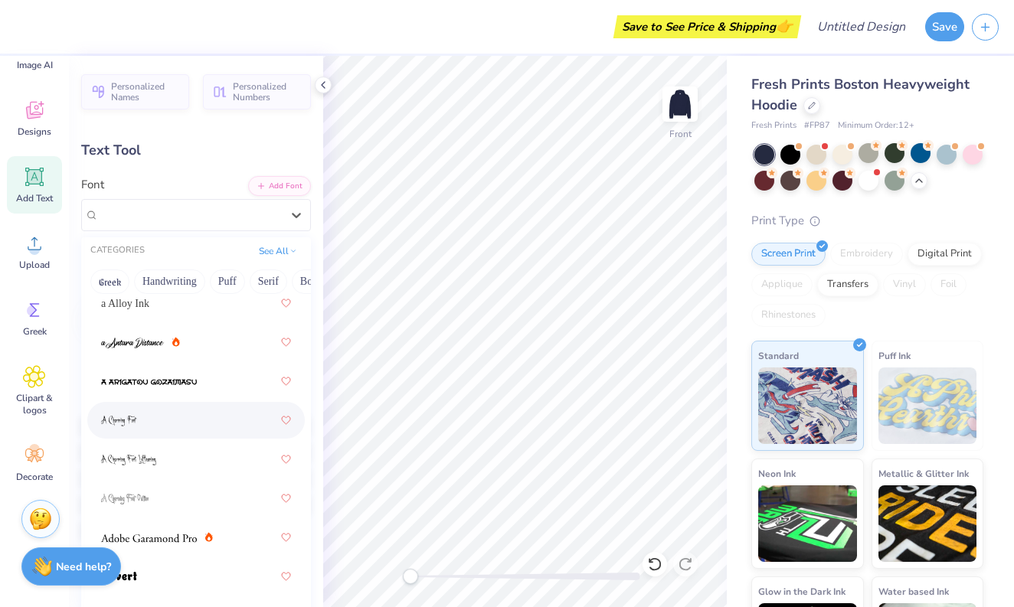
scroll to position [185, 0]
click at [148, 348] on img at bounding box center [132, 345] width 63 height 11
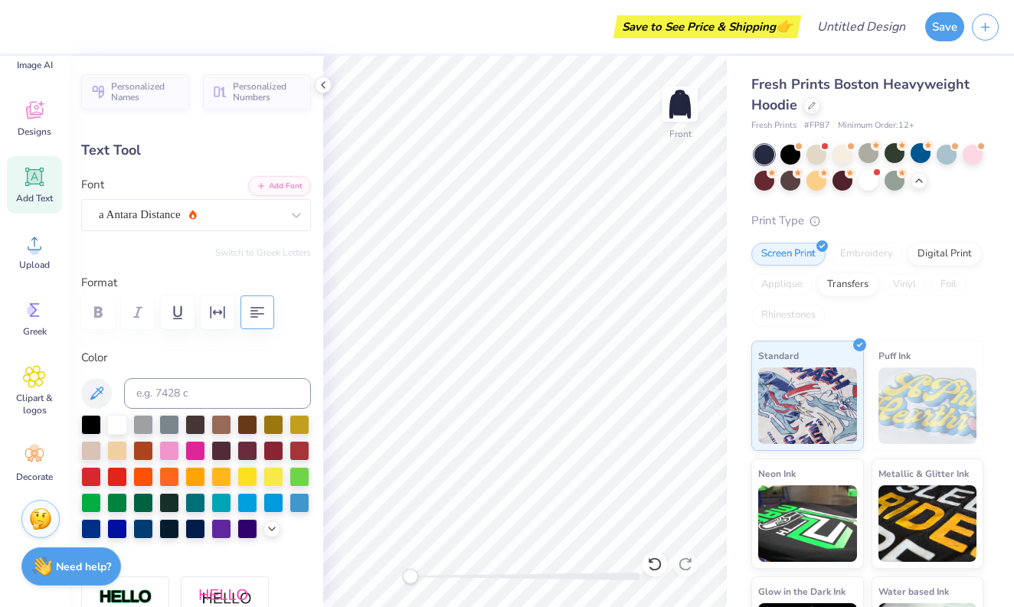
scroll to position [1, 3]
type textarea "2550 fall term Board 2025"
type input "14.39"
type input "9.95"
type input "9.77"
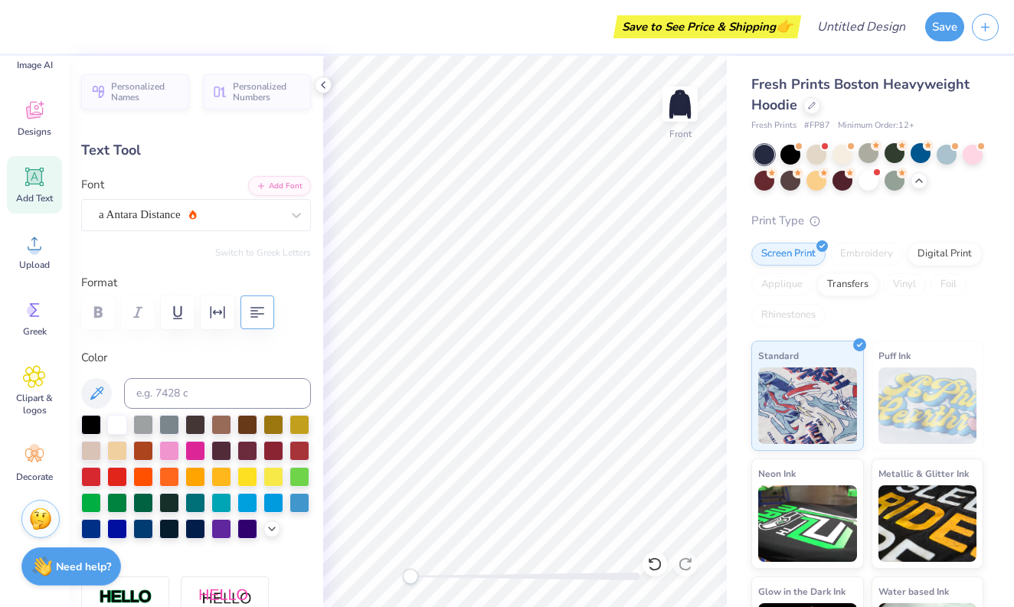
type textarea "x"
type input "6.26"
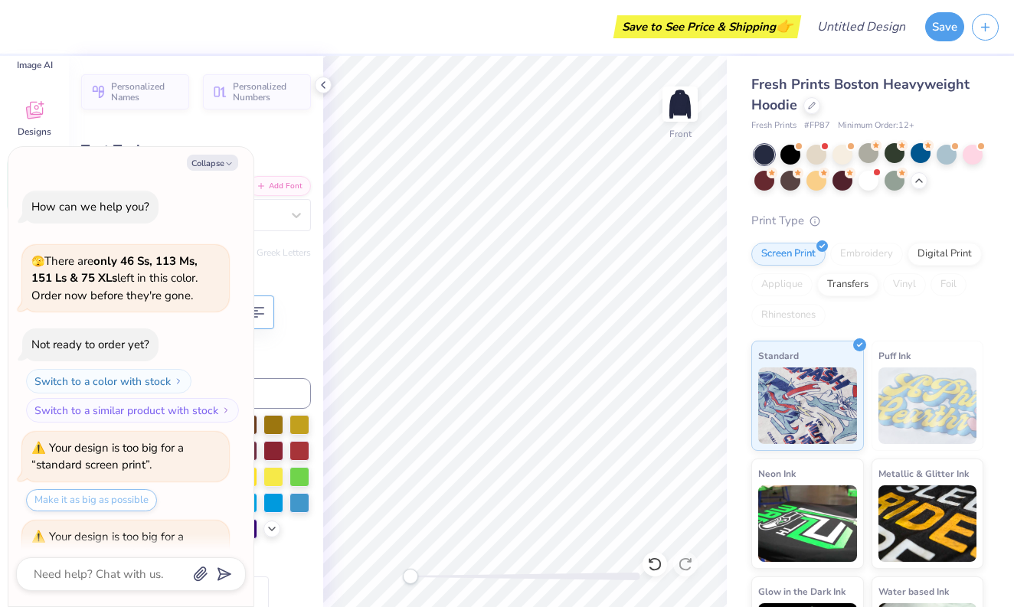
scroll to position [756, 0]
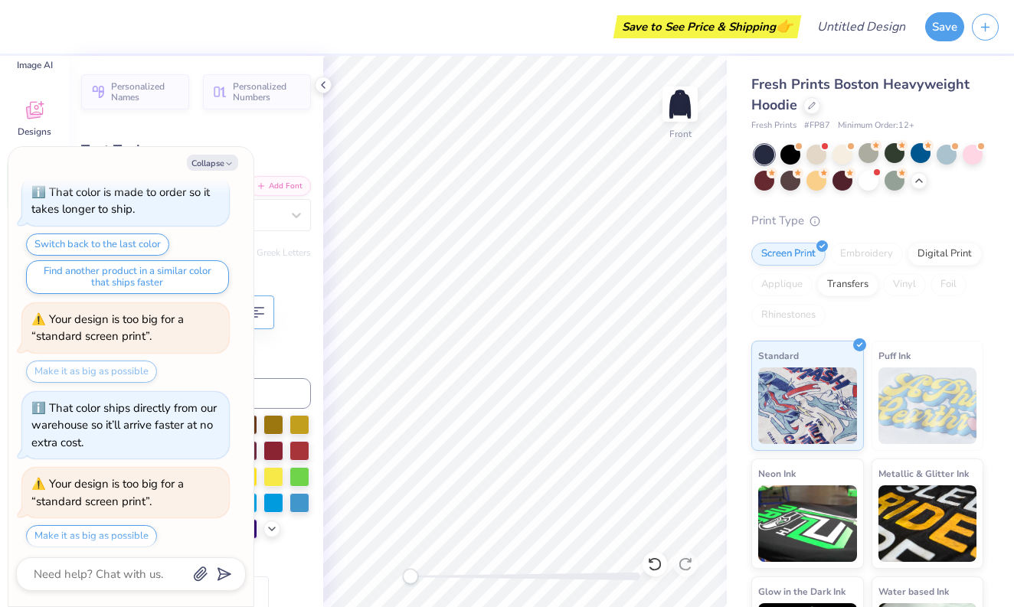
click at [263, 314] on icon "button" at bounding box center [257, 312] width 18 height 18
click at [214, 164] on button "Collapse" at bounding box center [212, 163] width 51 height 16
type textarea "x"
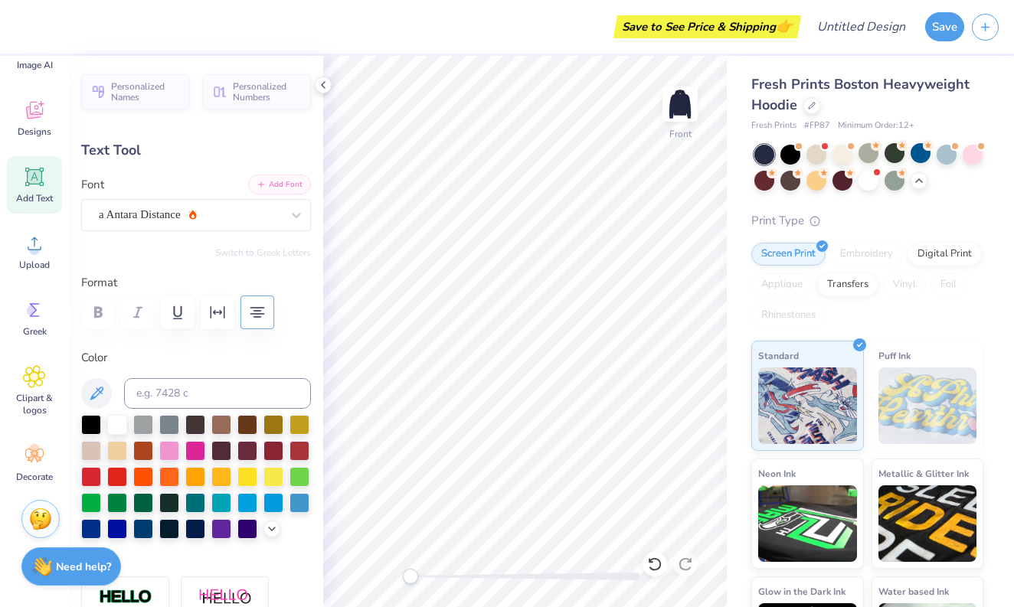
type textarea "2550 fall term Board 2025"
type input "13.53"
type input "5.04"
type textarea "2550 fall term Board 2025"
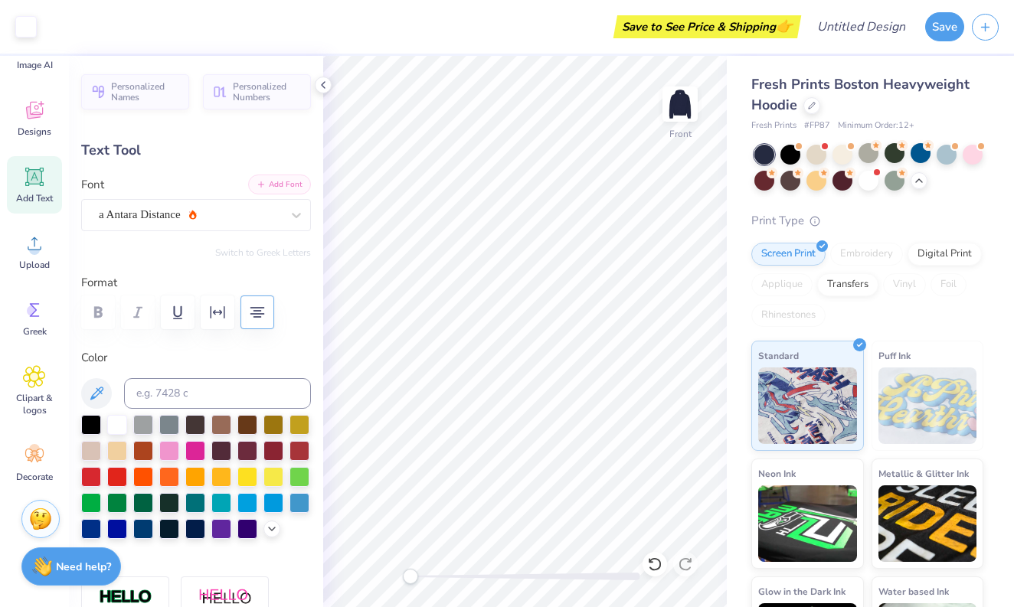
type input "6.60"
type textarea "2550 Board fall term 2025"
click at [675, 107] on img at bounding box center [680, 104] width 61 height 61
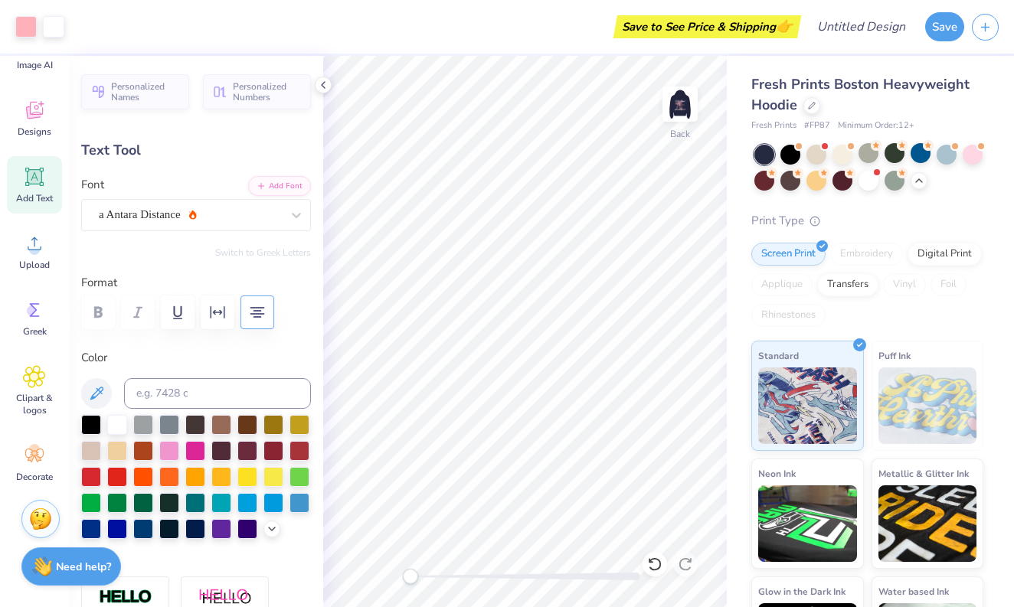
click at [682, 102] on img at bounding box center [680, 104] width 31 height 31
click at [689, 96] on img at bounding box center [680, 104] width 61 height 61
click at [32, 466] on icon at bounding box center [34, 455] width 23 height 23
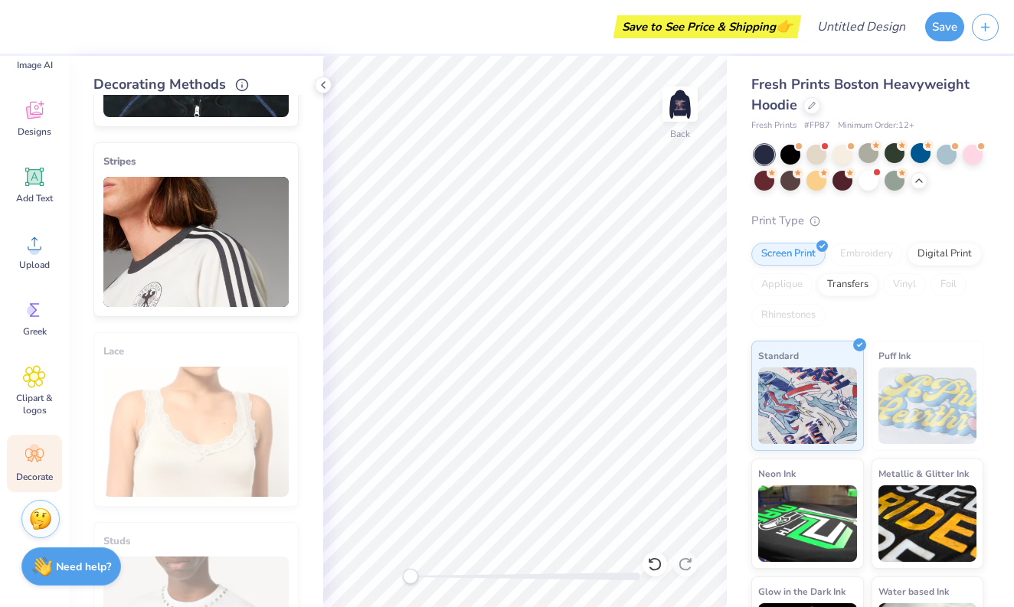
scroll to position [365, 0]
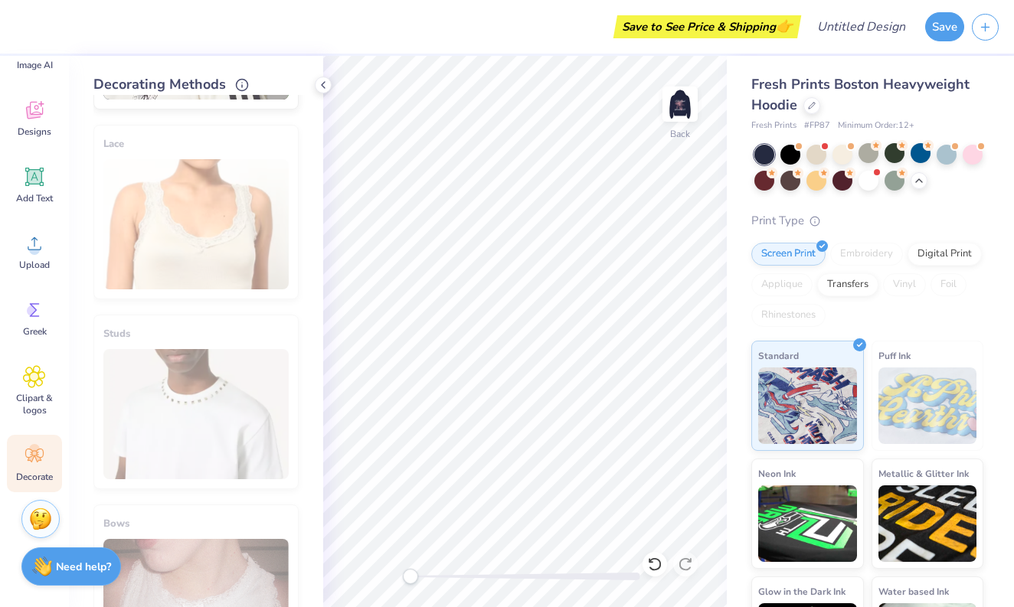
click at [189, 283] on div "Lace" at bounding box center [195, 212] width 205 height 175
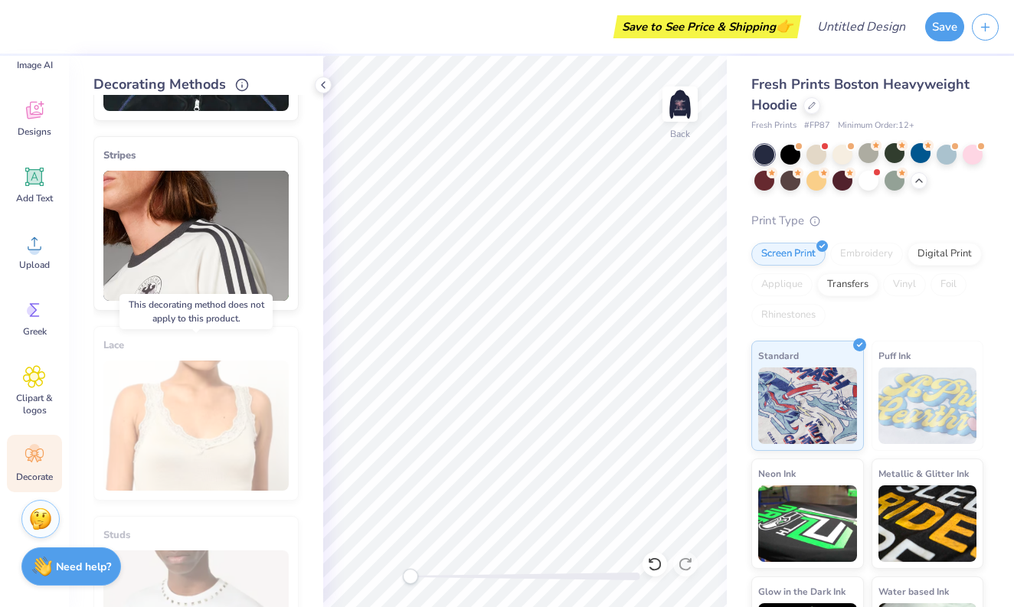
scroll to position [309, 0]
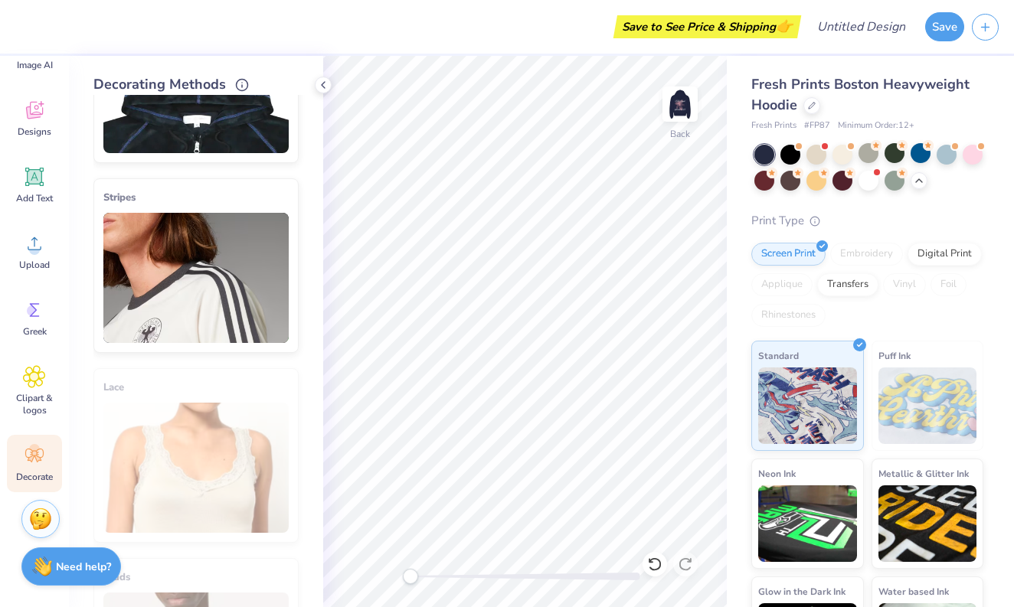
click at [180, 280] on img at bounding box center [195, 278] width 185 height 130
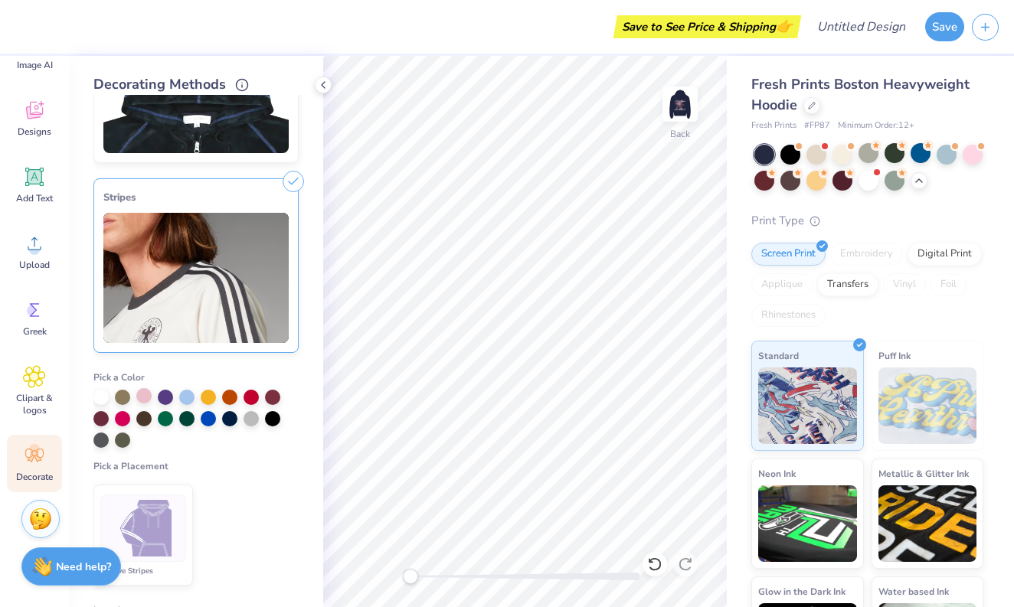
click at [148, 393] on div at bounding box center [143, 395] width 15 height 15
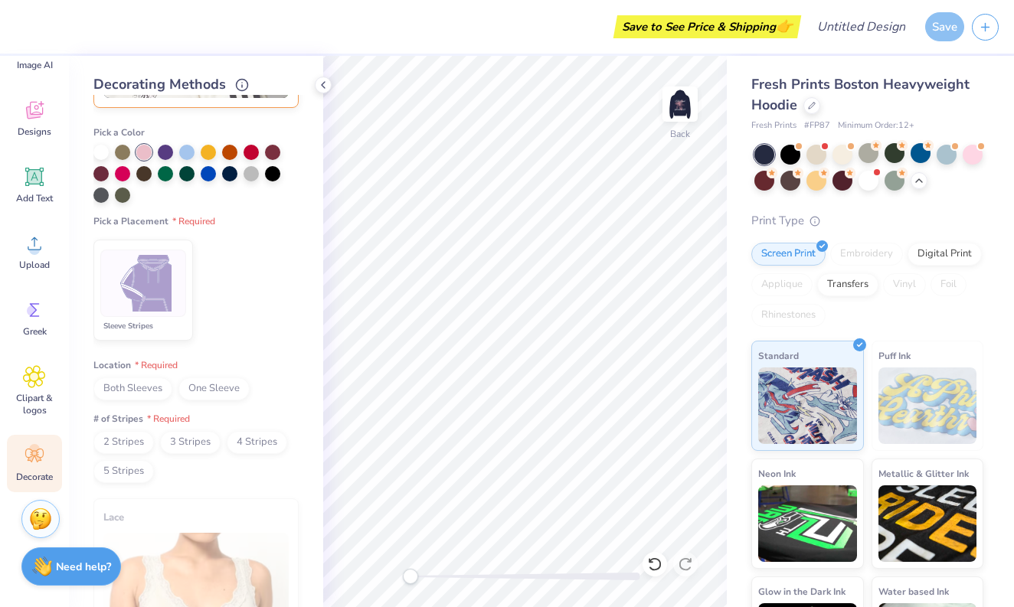
scroll to position [551, 0]
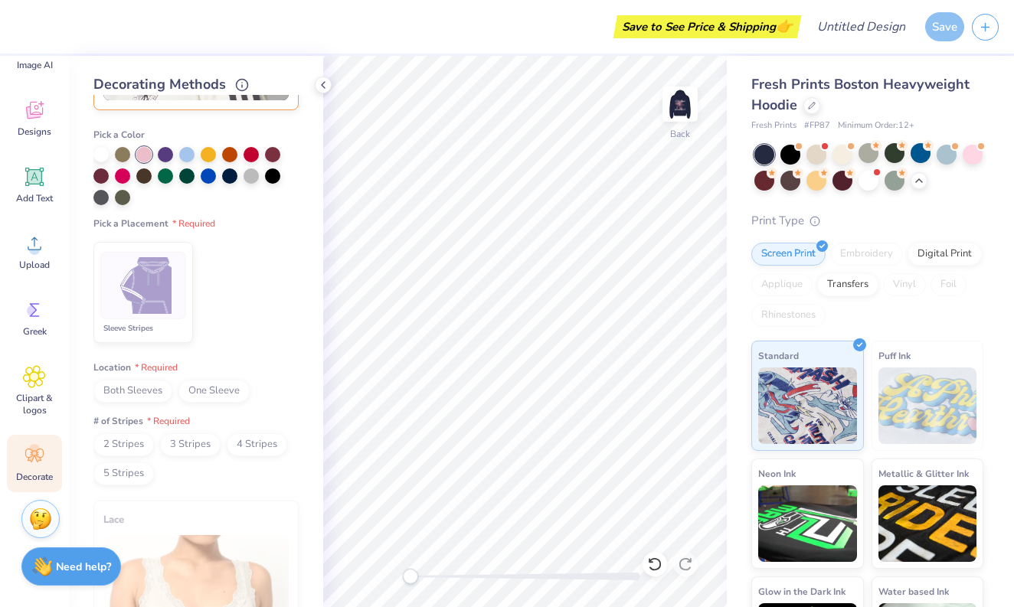
click at [160, 299] on img at bounding box center [143, 285] width 57 height 57
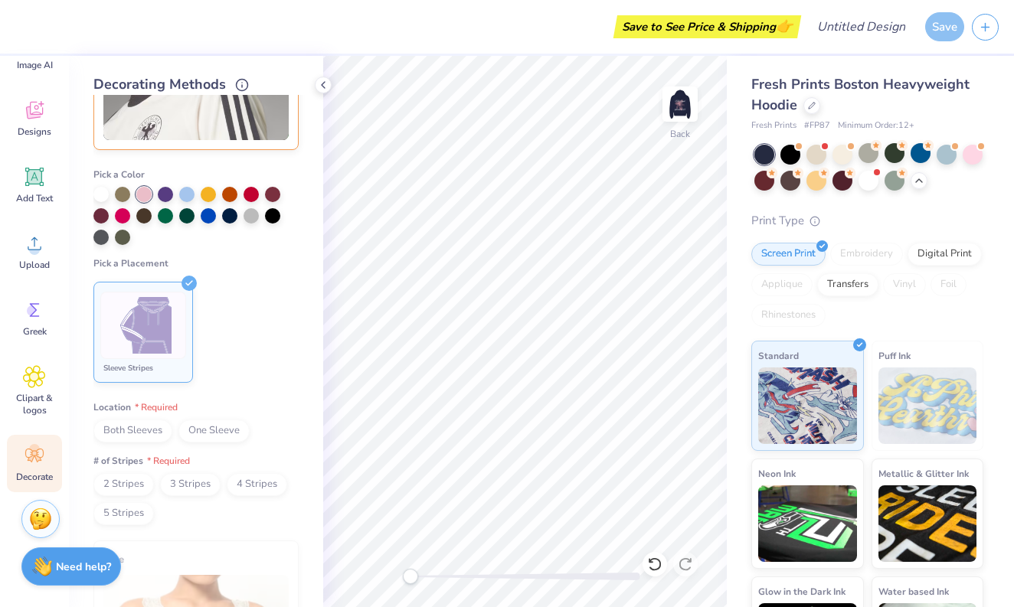
scroll to position [528, 0]
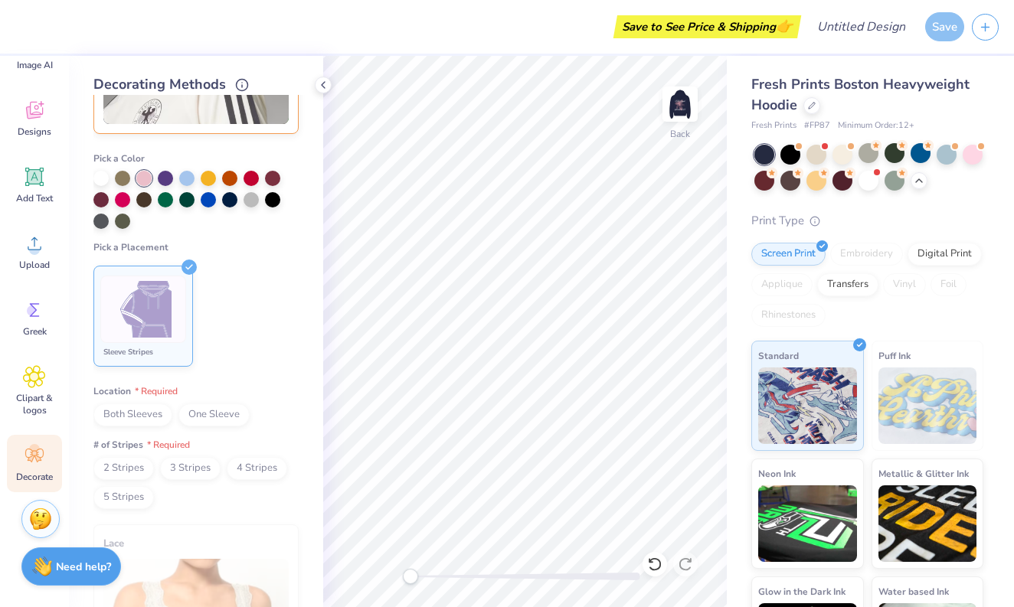
click at [145, 415] on span "Both Sleeves" at bounding box center [132, 415] width 79 height 23
click at [216, 414] on span "One Sleeve" at bounding box center [213, 415] width 71 height 23
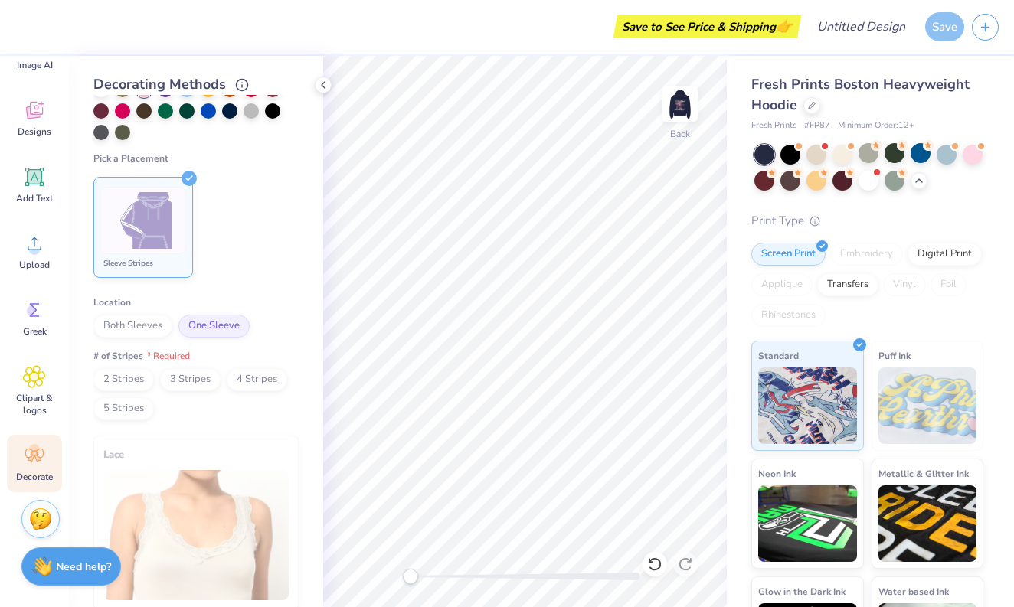
scroll to position [620, 0]
click at [182, 384] on span "3 Stripes" at bounding box center [190, 376] width 61 height 23
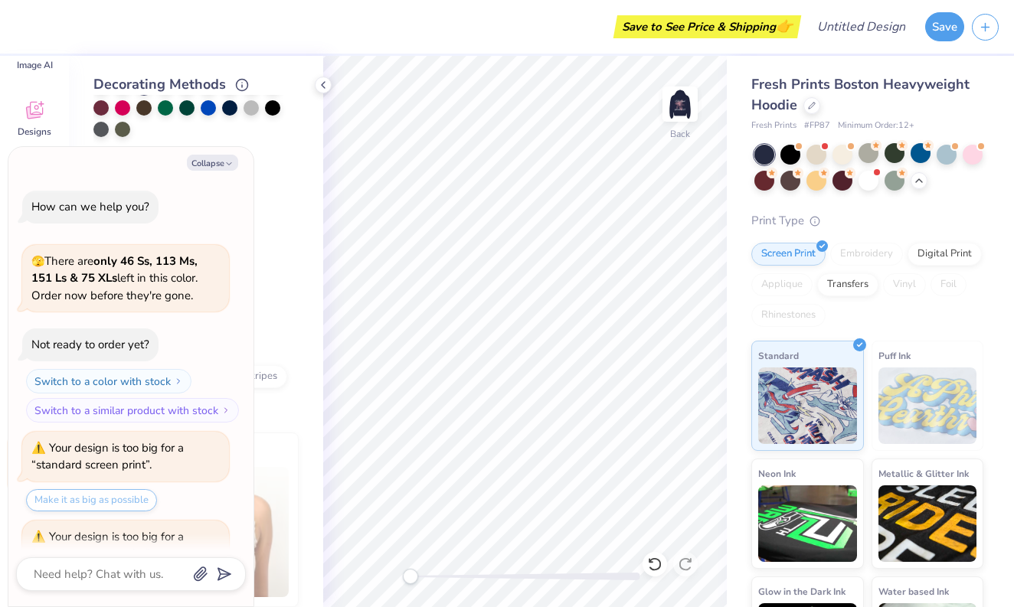
scroll to position [865, 0]
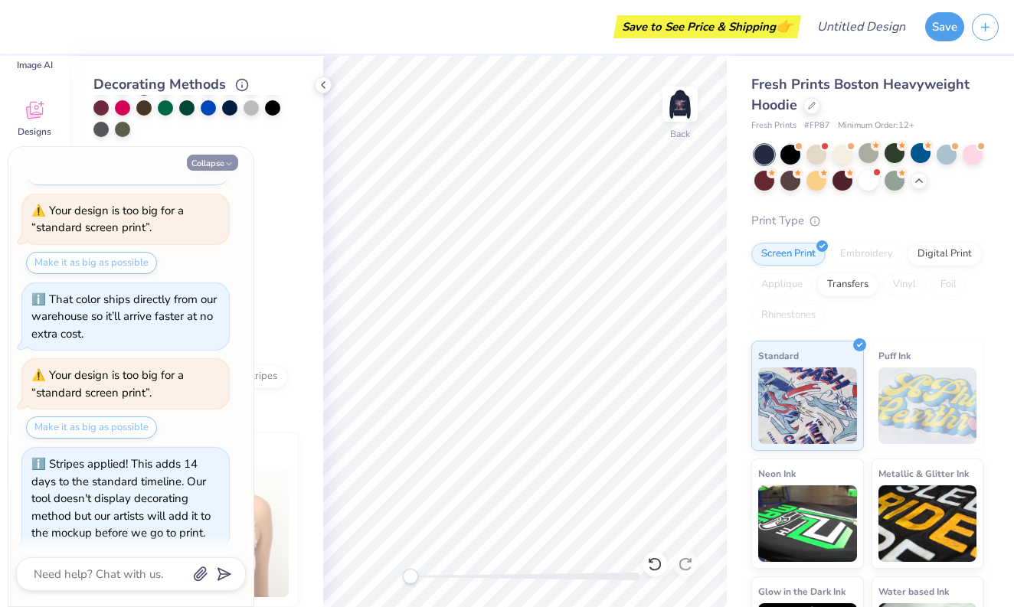
click at [224, 160] on button "Collapse" at bounding box center [212, 163] width 51 height 16
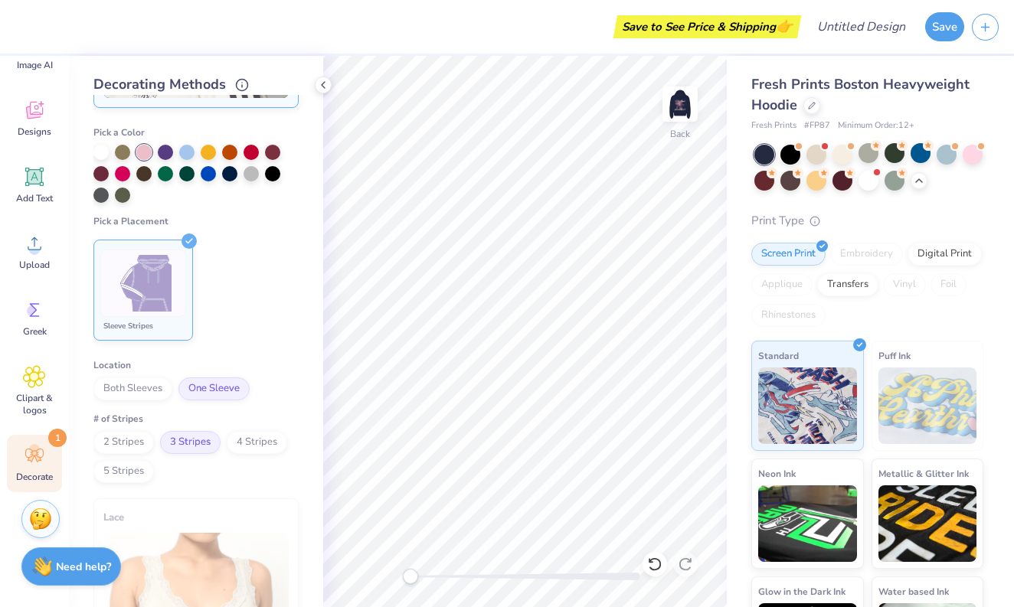
scroll to position [539, 0]
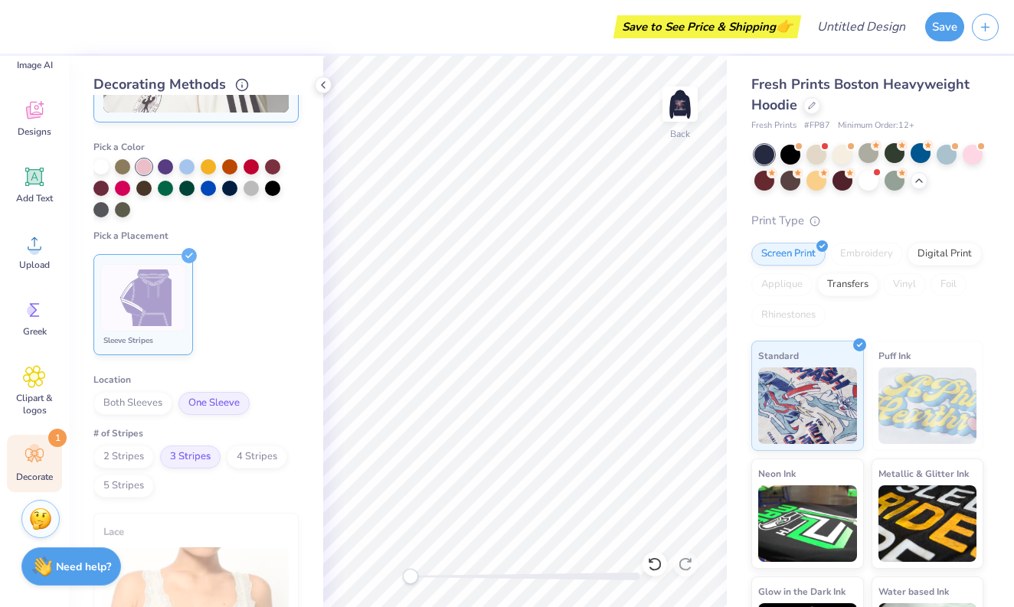
click at [159, 319] on img at bounding box center [143, 298] width 57 height 57
click at [193, 459] on span "3 Stripes" at bounding box center [190, 457] width 61 height 23
click at [193, 406] on span "One Sleeve" at bounding box center [213, 403] width 71 height 23
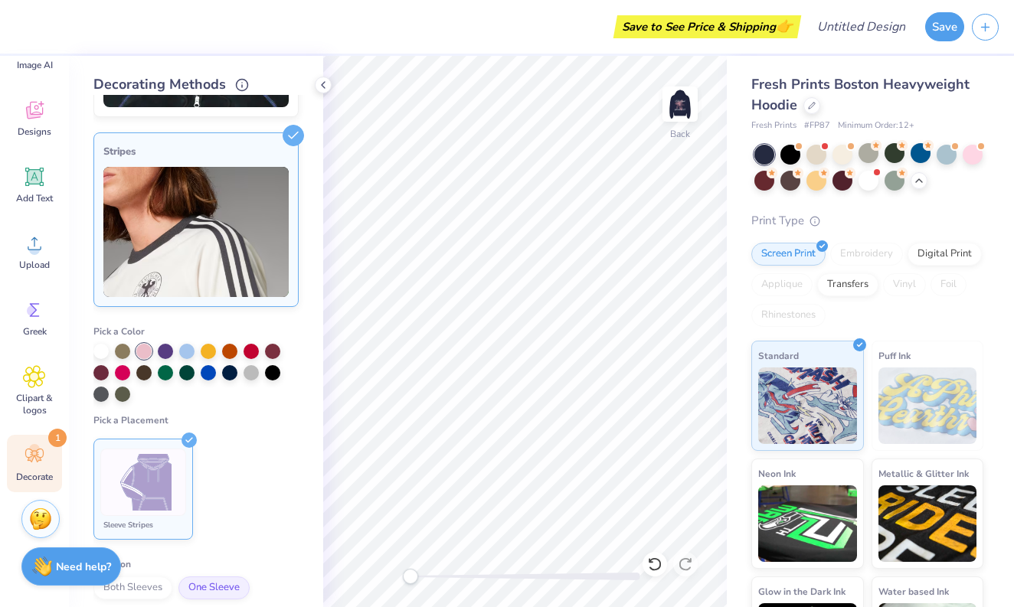
scroll to position [322, 0]
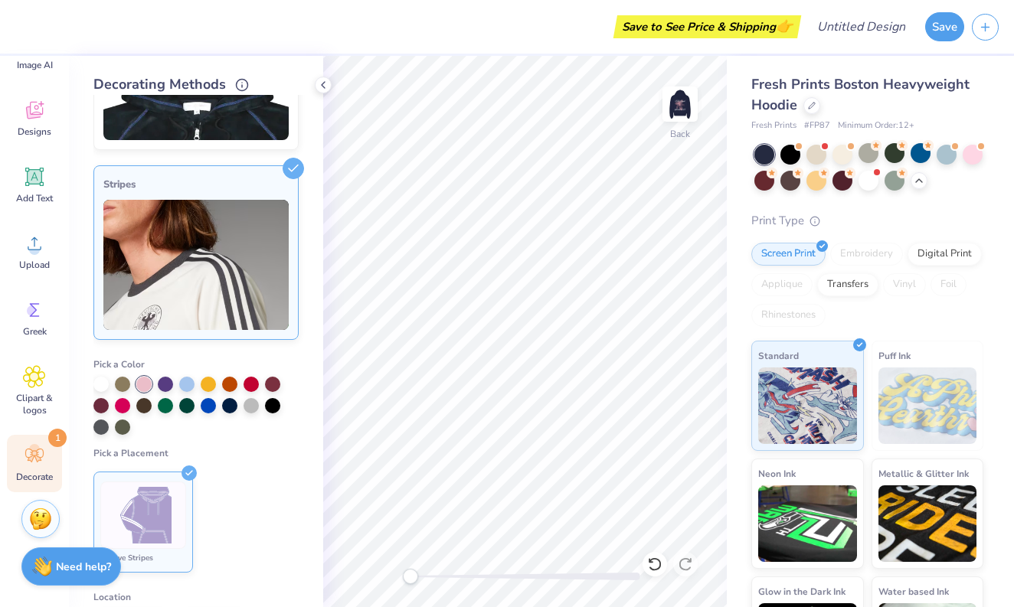
click at [217, 180] on div "Stripes" at bounding box center [195, 184] width 185 height 18
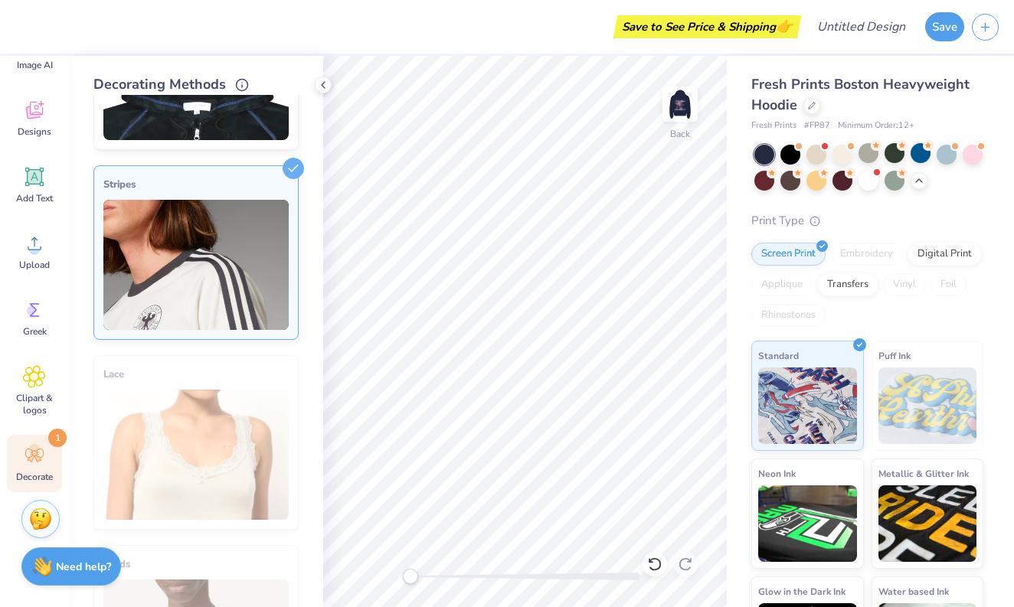
click at [217, 180] on div "Stripes" at bounding box center [195, 184] width 185 height 18
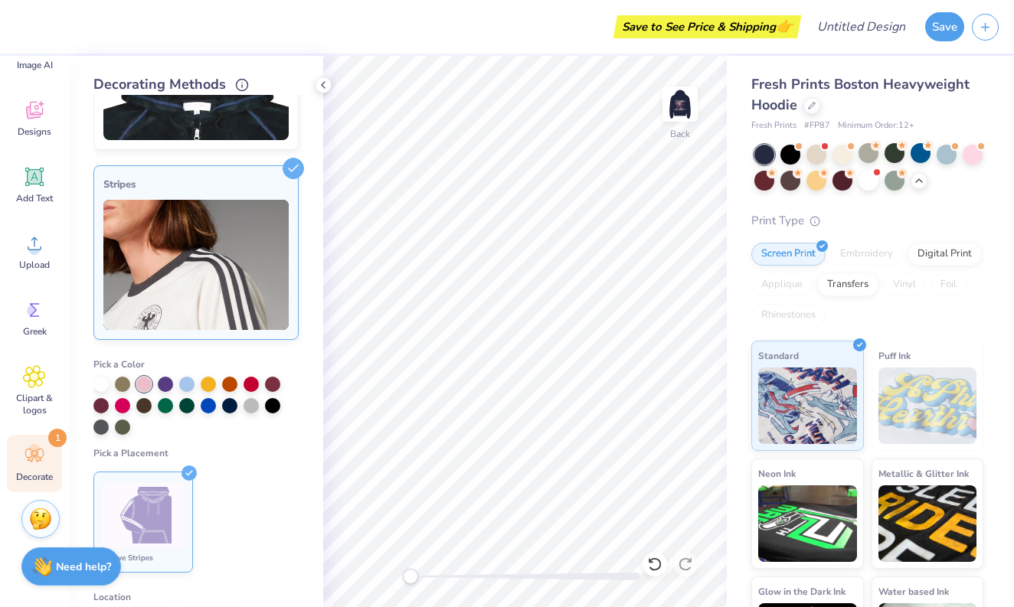
click at [248, 178] on div "Stripes" at bounding box center [195, 184] width 185 height 18
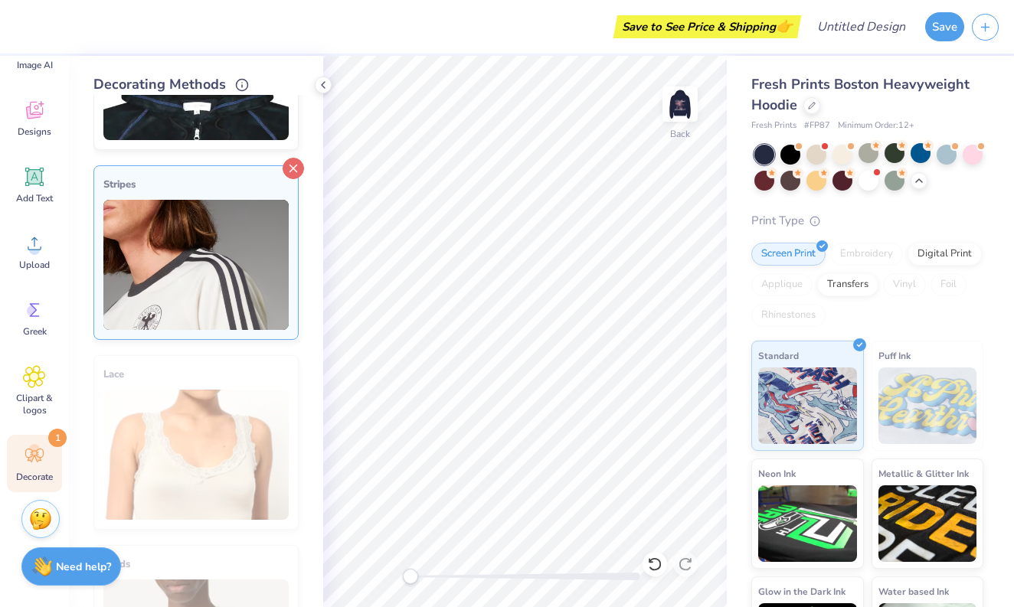
click at [293, 158] on icon at bounding box center [293, 168] width 21 height 21
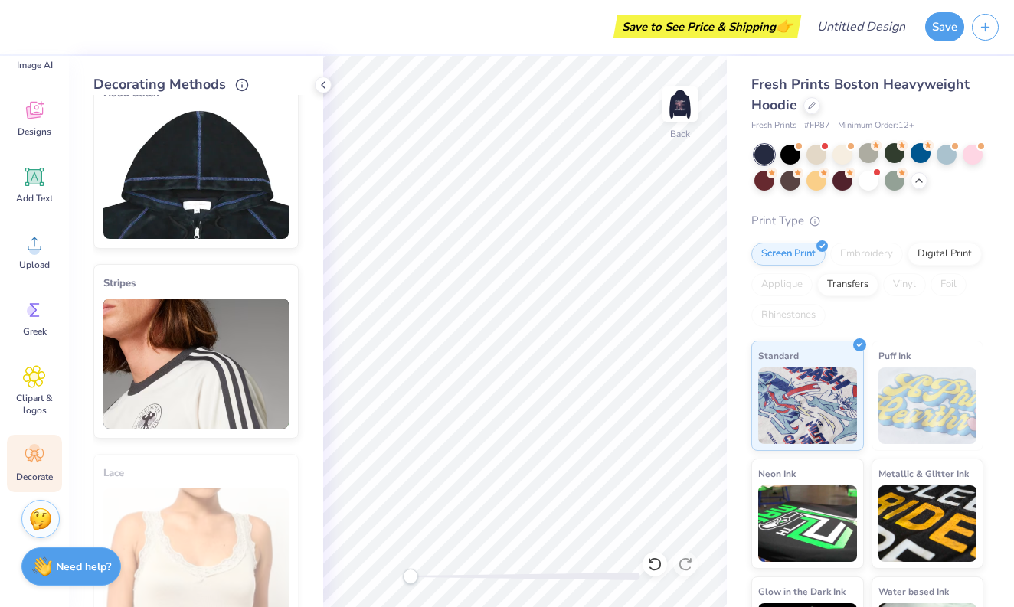
scroll to position [211, 0]
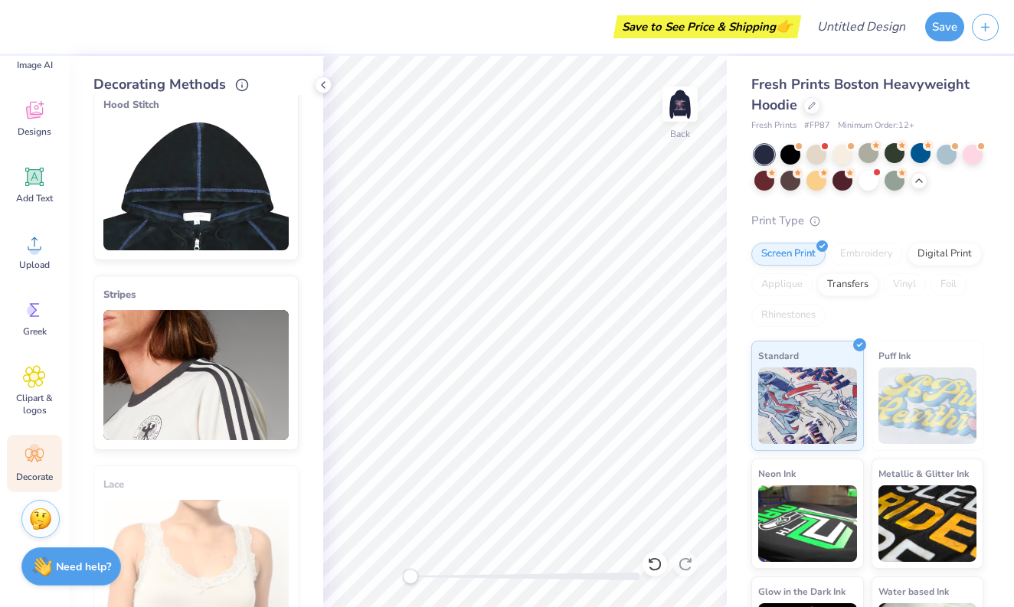
click at [291, 279] on line at bounding box center [293, 281] width 7 height 7
click at [286, 283] on icon at bounding box center [293, 280] width 21 height 21
click at [288, 270] on icon at bounding box center [293, 280] width 21 height 21
click at [252, 313] on img at bounding box center [195, 375] width 185 height 130
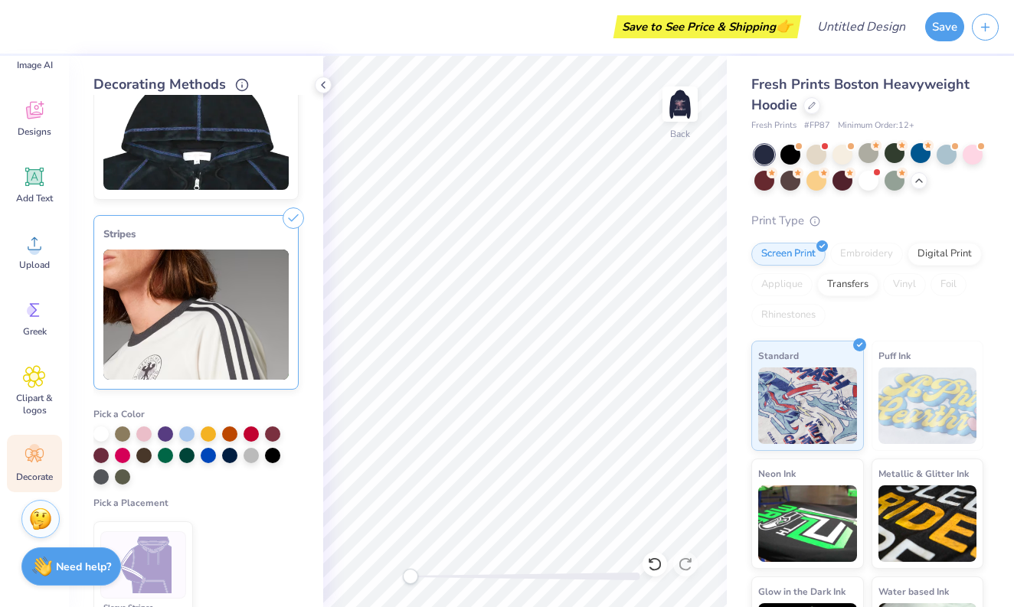
scroll to position [276, 0]
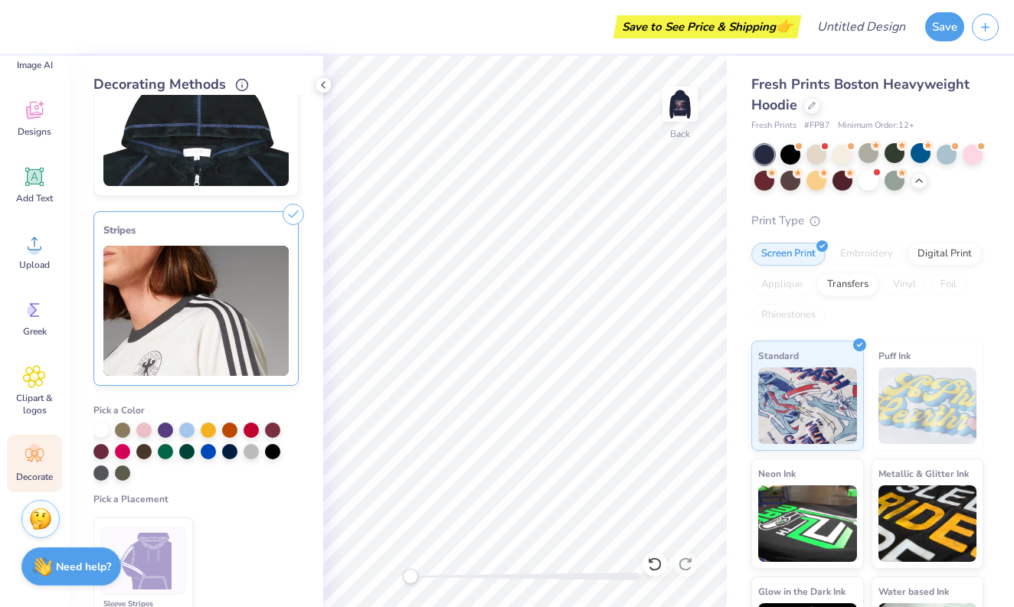
click at [293, 214] on line at bounding box center [293, 214] width 7 height 7
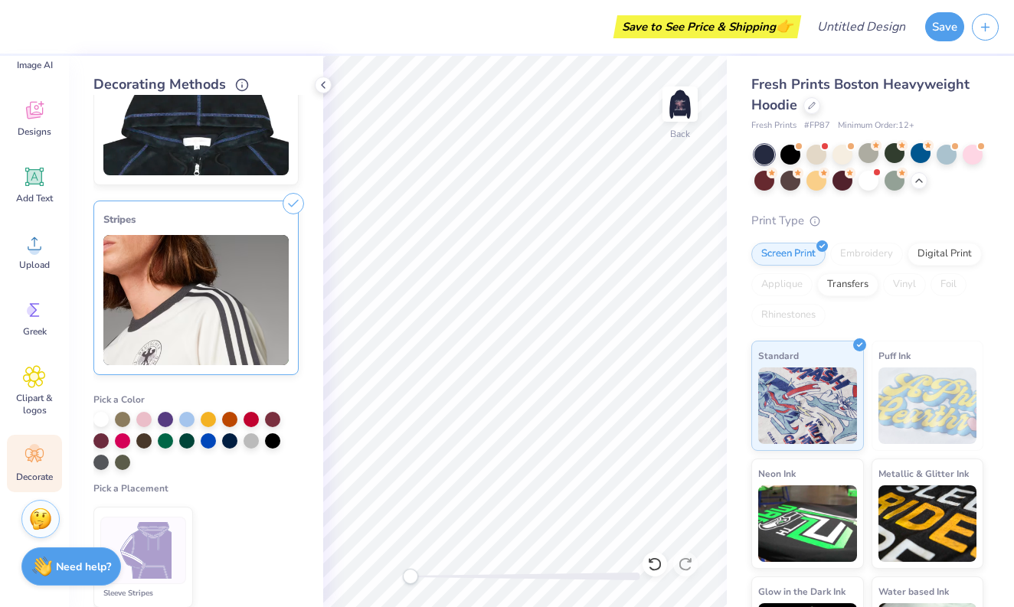
scroll to position [172, 0]
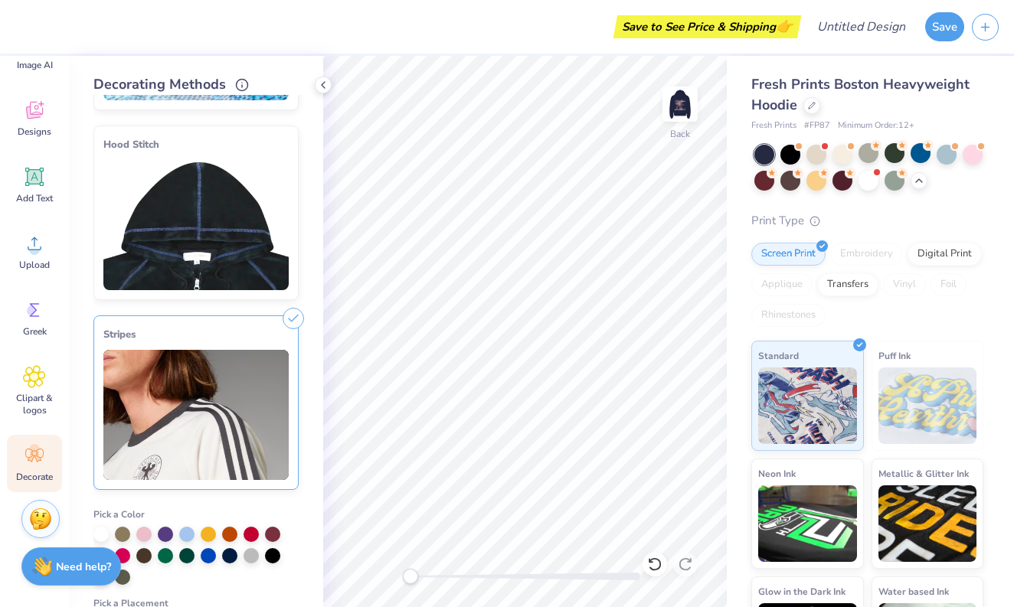
click at [212, 296] on div "Hood Stitch" at bounding box center [195, 213] width 205 height 175
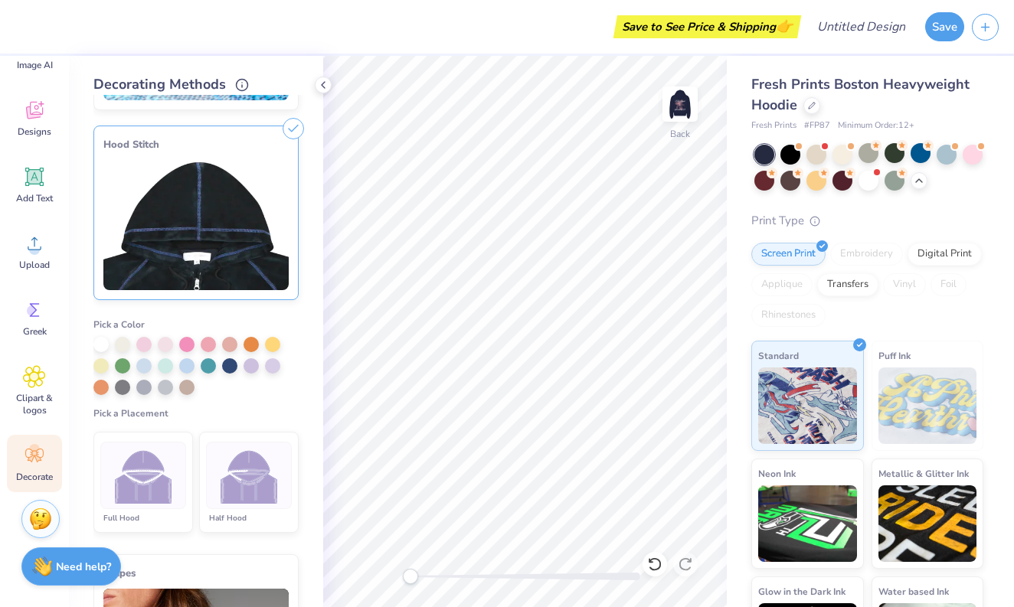
click at [212, 272] on img at bounding box center [195, 225] width 185 height 130
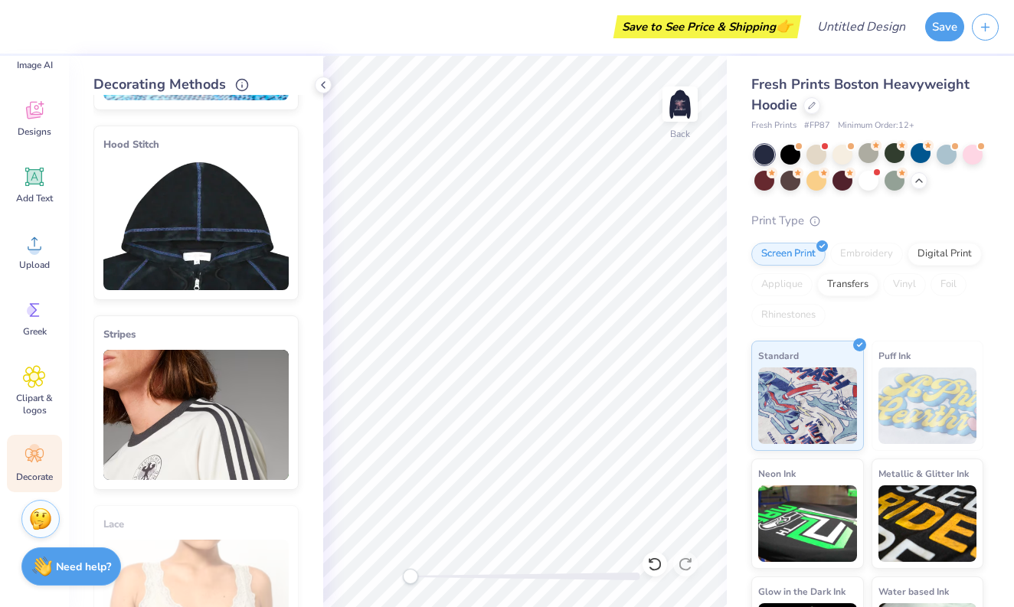
click at [212, 272] on img at bounding box center [195, 225] width 185 height 130
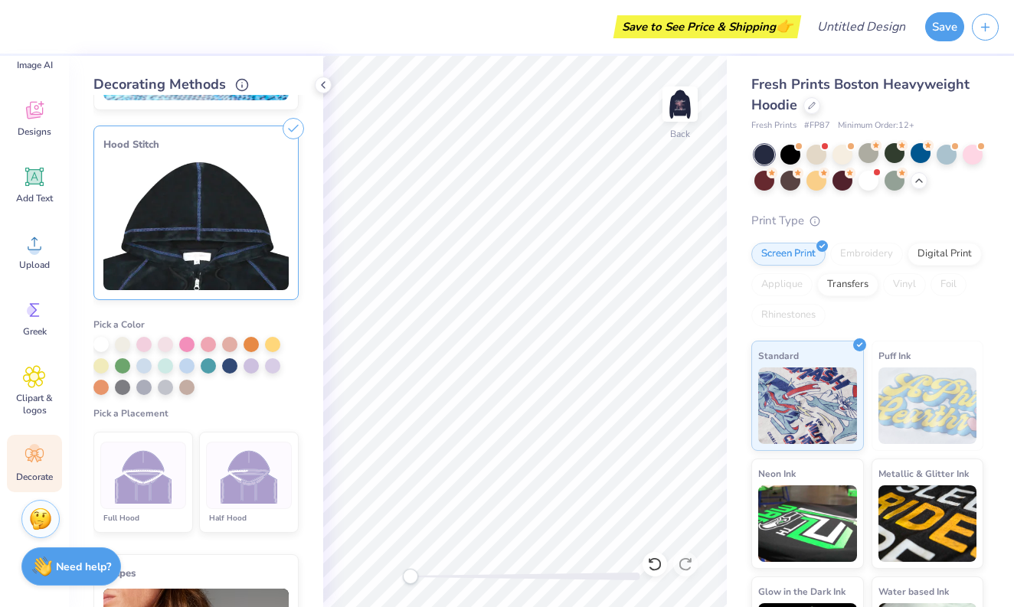
click at [247, 509] on li "Half Hood" at bounding box center [249, 482] width 100 height 101
click at [187, 345] on div at bounding box center [186, 342] width 15 height 15
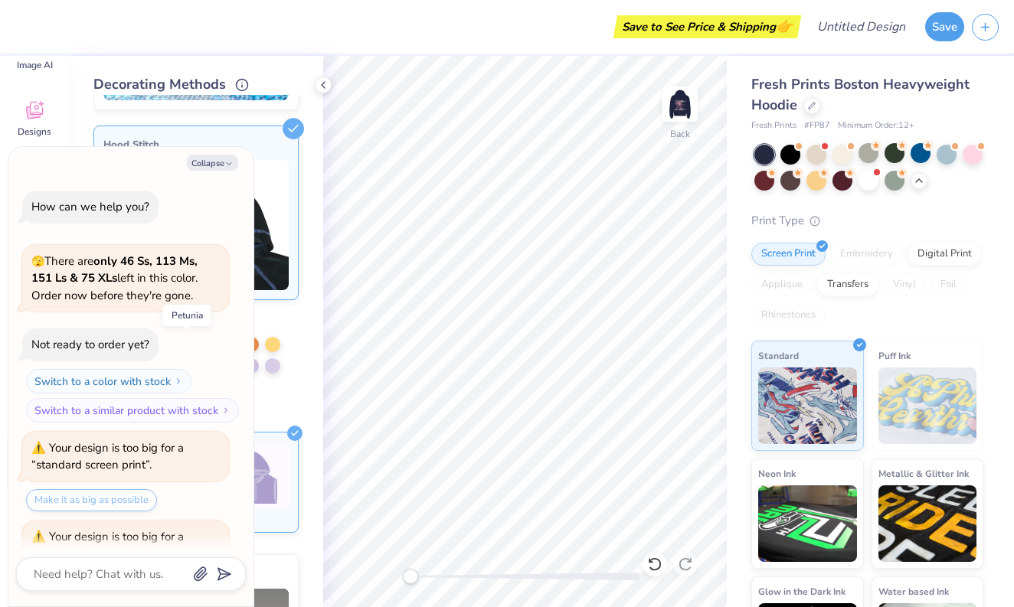
scroll to position [974, 0]
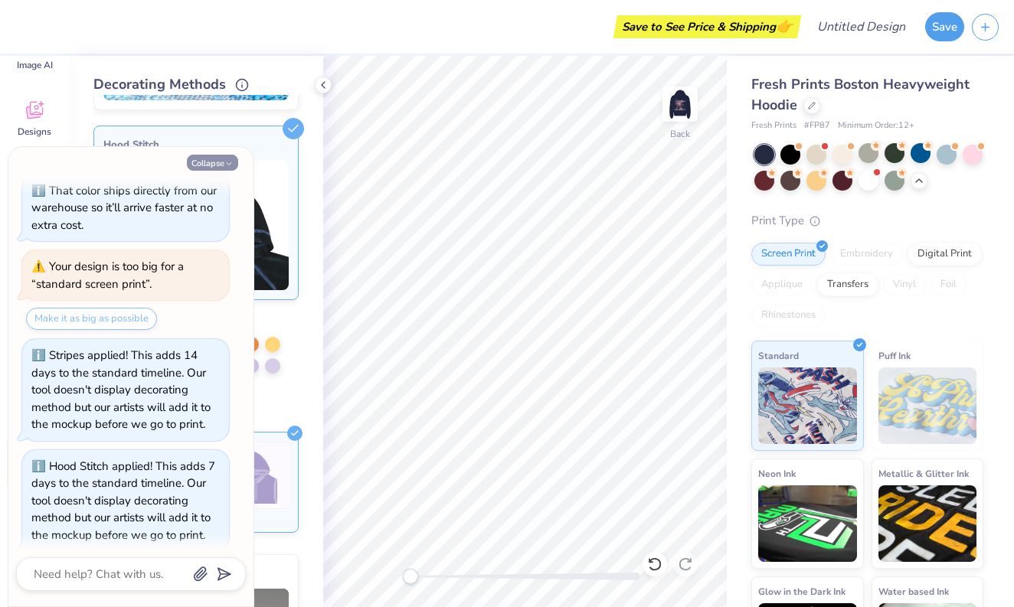
click at [230, 155] on button "Collapse" at bounding box center [212, 163] width 51 height 16
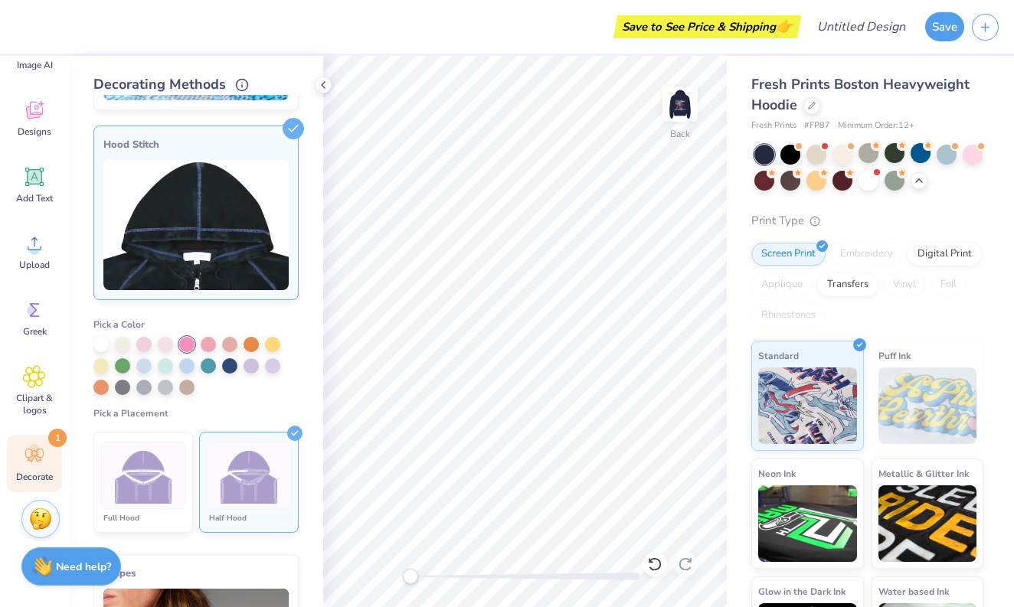
type textarea "x"
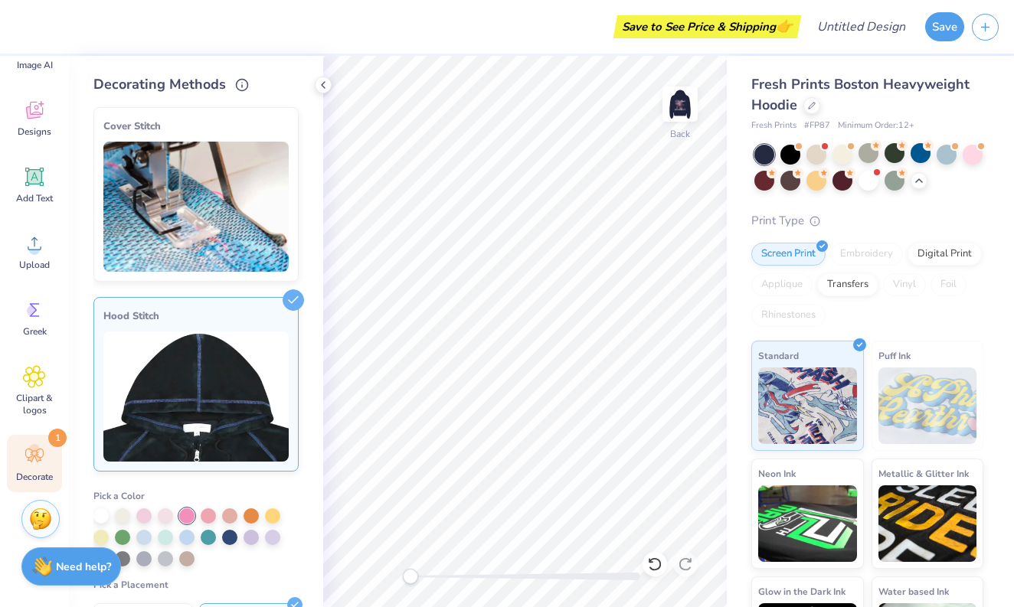
scroll to position [0, 0]
click at [224, 208] on img at bounding box center [195, 207] width 185 height 130
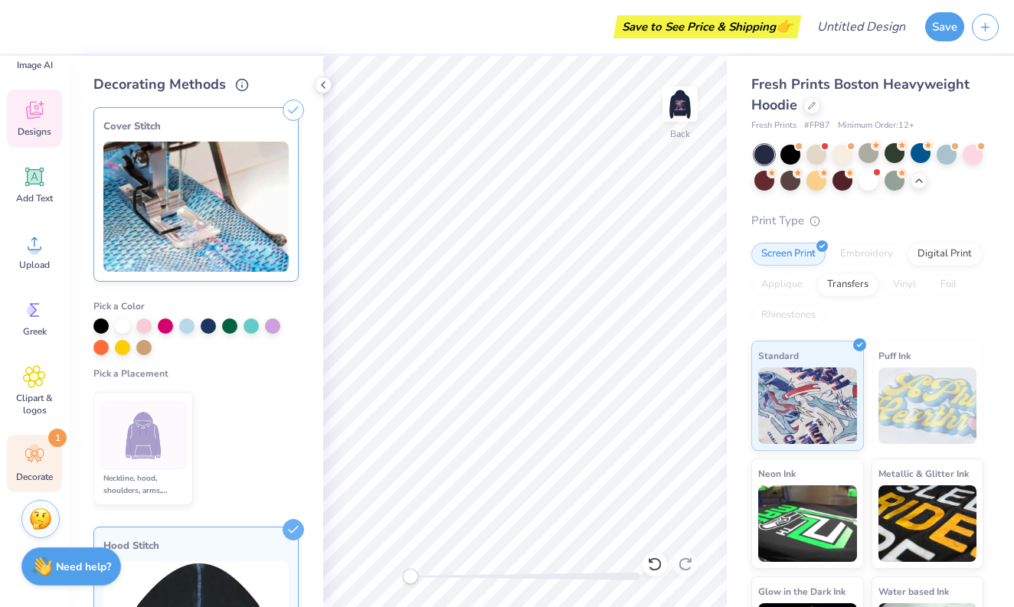
click at [32, 109] on icon at bounding box center [34, 110] width 23 height 23
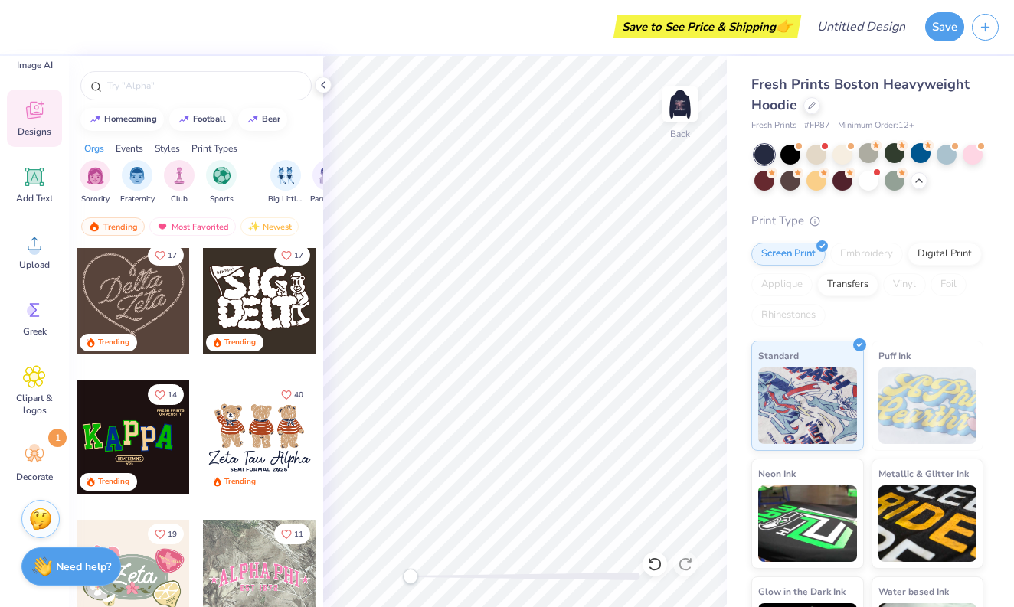
scroll to position [644, 0]
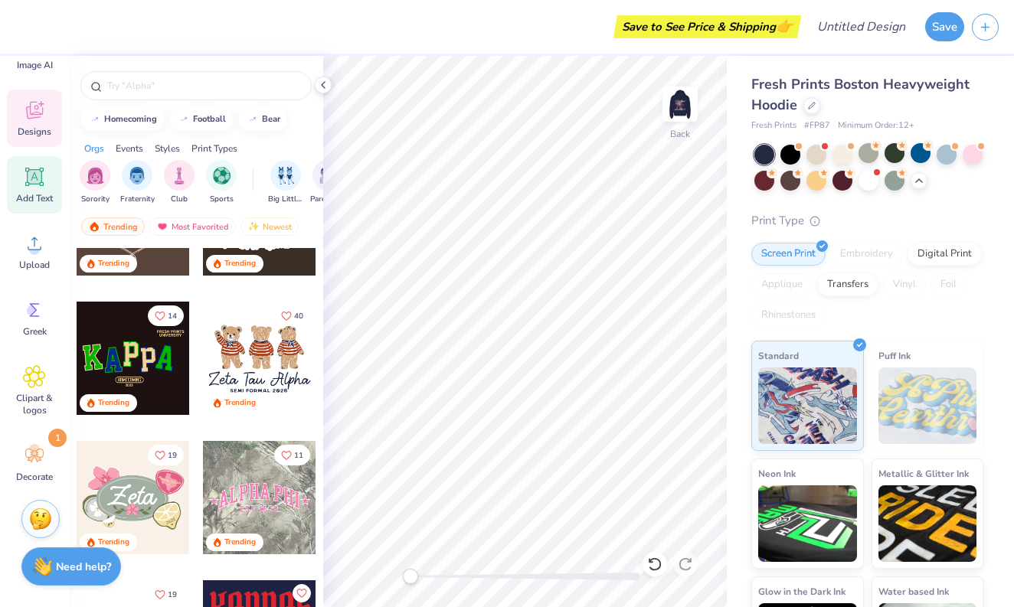
click at [38, 194] on span "Add Text" at bounding box center [34, 198] width 37 height 12
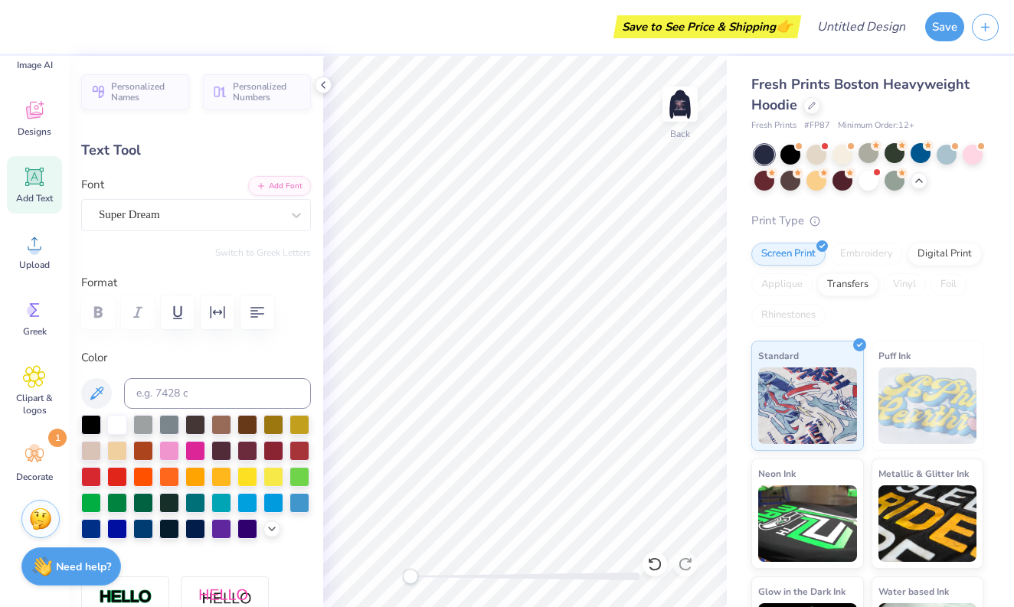
click at [211, 198] on div "Font Super Dream" at bounding box center [196, 203] width 230 height 55
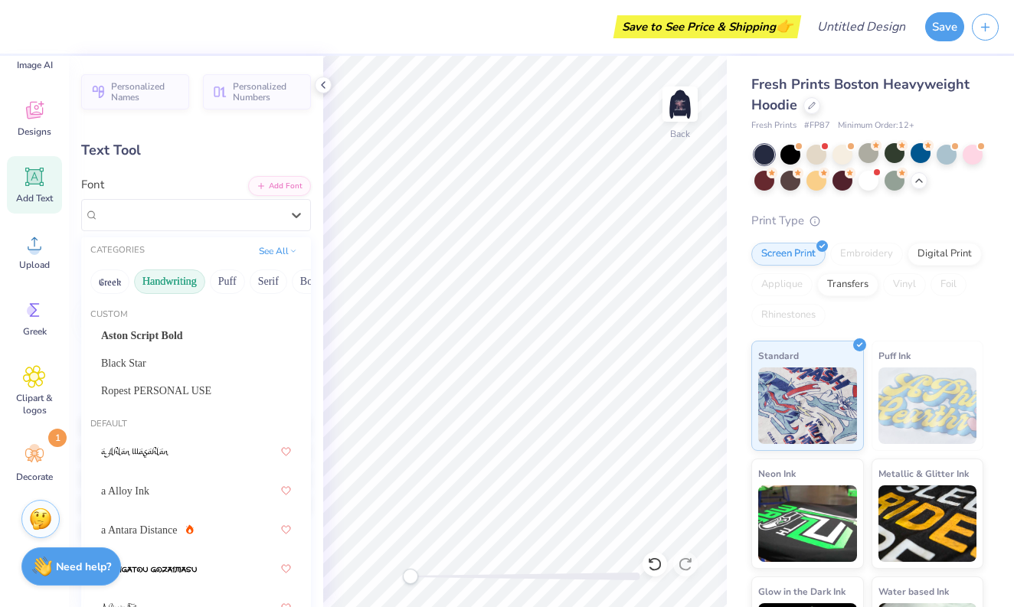
drag, startPoint x: 211, startPoint y: 204, endPoint x: 162, endPoint y: 290, distance: 98.8
click at [211, 205] on div at bounding box center [190, 215] width 182 height 21
click at [149, 541] on div "a Antara Distance" at bounding box center [196, 530] width 190 height 28
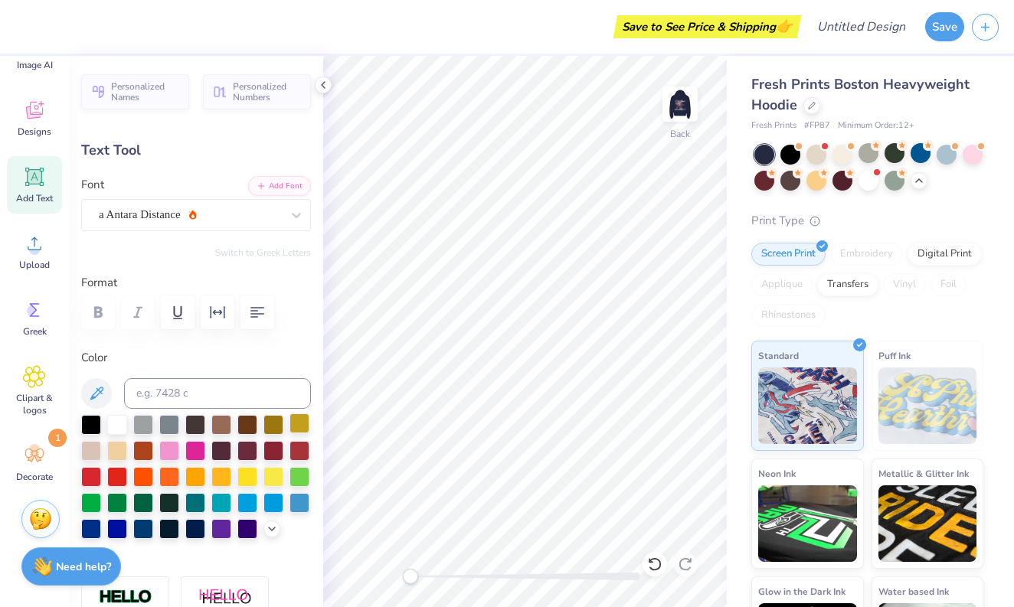
type textarea "2550"
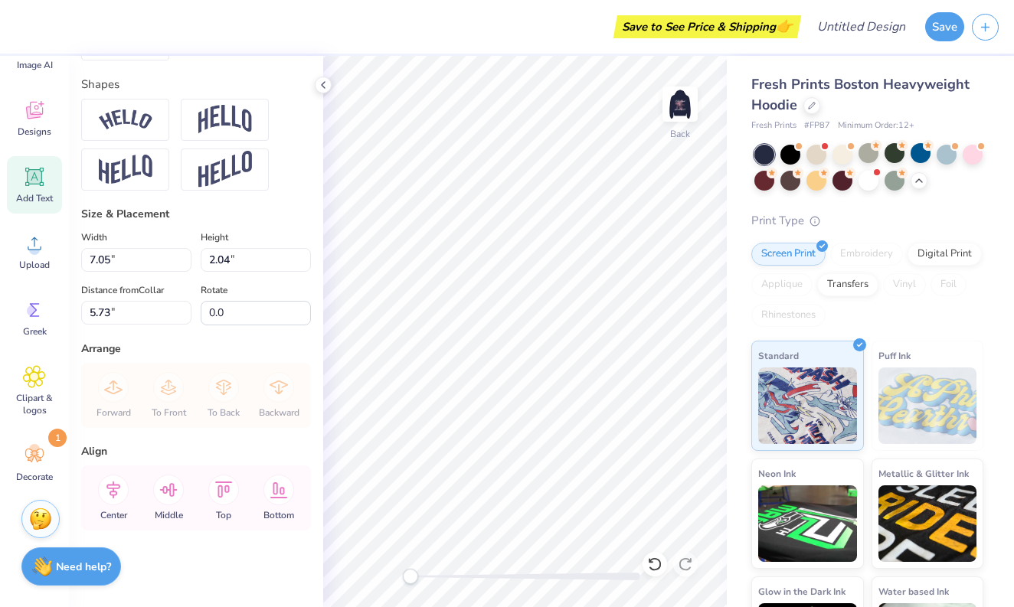
scroll to position [658, 0]
click at [163, 263] on input "7.05" at bounding box center [136, 260] width 110 height 24
click at [186, 262] on input "7.04" at bounding box center [136, 260] width 110 height 24
click at [186, 262] on input "7.03" at bounding box center [136, 260] width 110 height 24
click at [186, 262] on input "7.02" at bounding box center [136, 260] width 110 height 24
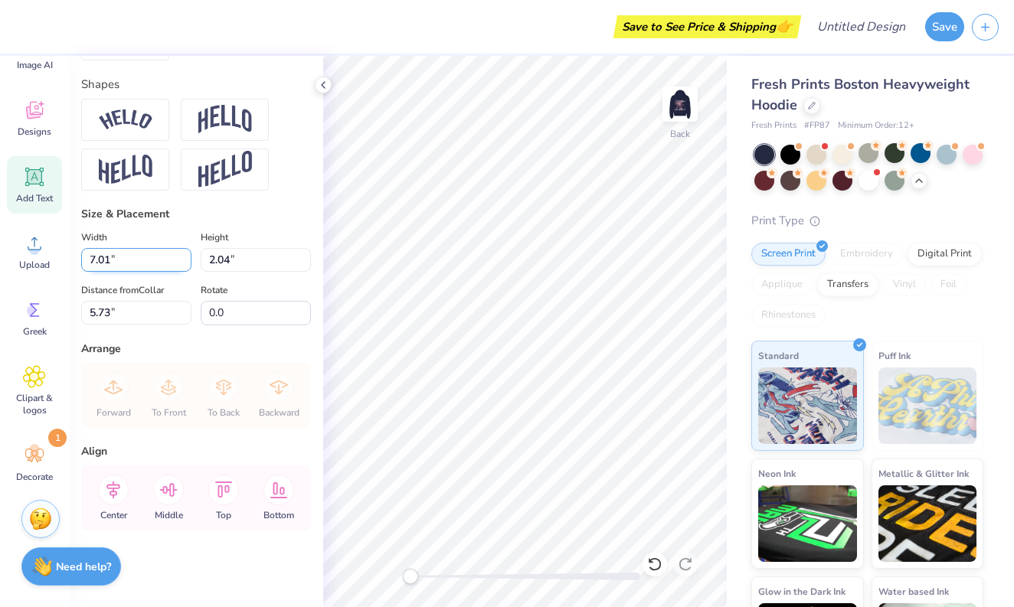
click at [186, 262] on input "7.01" at bounding box center [136, 260] width 110 height 24
click at [186, 262] on input "7" at bounding box center [136, 260] width 110 height 24
click at [186, 262] on input "6.99" at bounding box center [136, 260] width 110 height 24
click at [186, 262] on input "6.98" at bounding box center [136, 260] width 110 height 24
click at [186, 262] on input "6.97" at bounding box center [136, 260] width 110 height 24
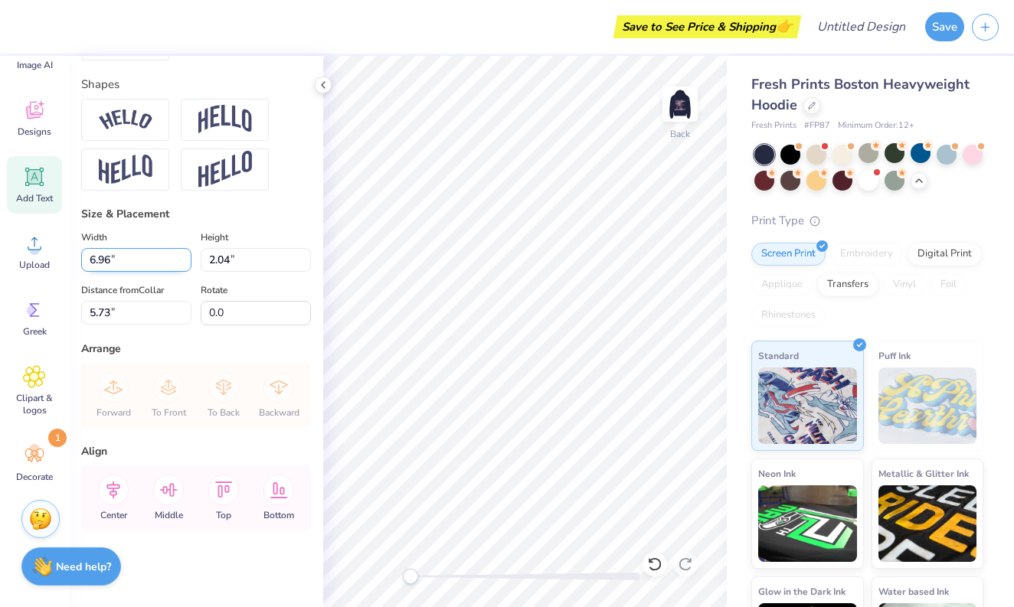
click at [186, 262] on input "6.96" at bounding box center [136, 260] width 110 height 24
click at [186, 262] on input "6.95" at bounding box center [136, 260] width 110 height 24
click at [186, 262] on input "6.94" at bounding box center [136, 260] width 110 height 24
click at [186, 262] on input "6.93" at bounding box center [136, 260] width 110 height 24
click at [186, 262] on input "6.92" at bounding box center [136, 260] width 110 height 24
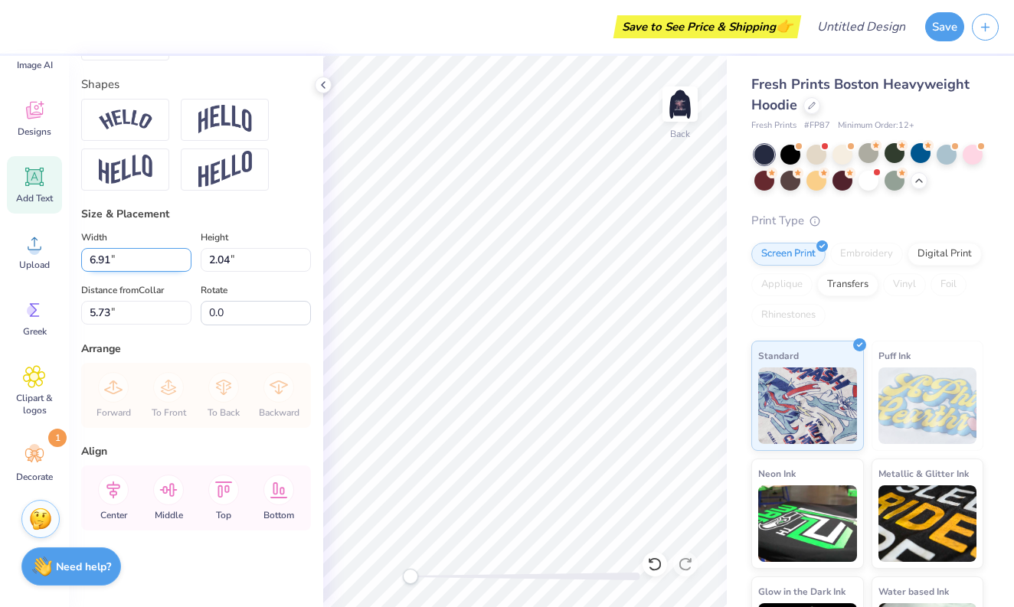
click at [186, 262] on input "6.91" at bounding box center [136, 260] width 110 height 24
click at [186, 262] on input "6.9" at bounding box center [136, 260] width 110 height 24
click at [186, 262] on input "6.89" at bounding box center [136, 260] width 110 height 24
click at [186, 262] on input "6.88" at bounding box center [136, 260] width 110 height 24
click at [186, 262] on input "6.87" at bounding box center [136, 260] width 110 height 24
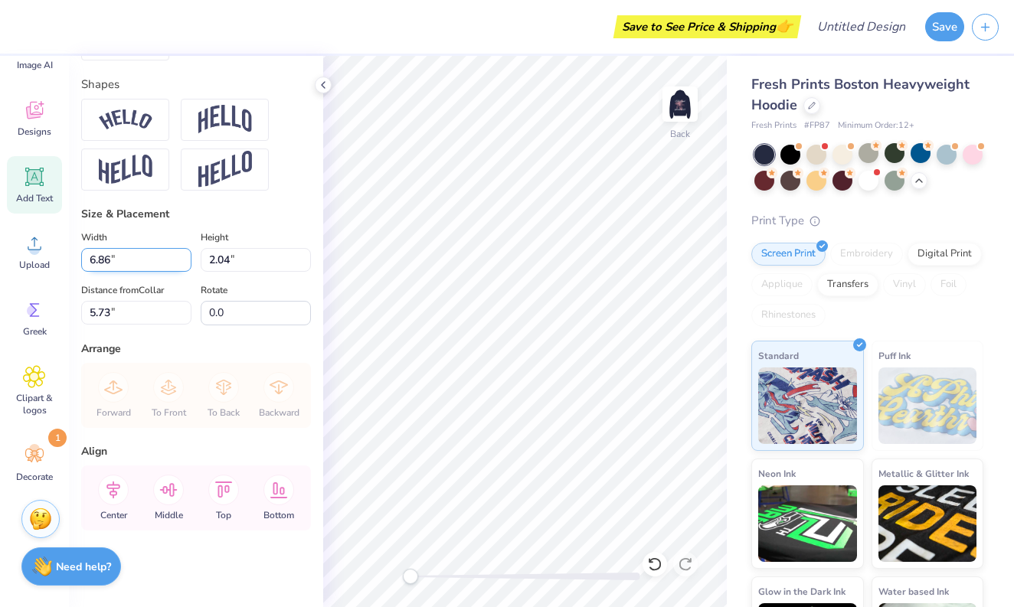
click at [186, 262] on input "6.86" at bounding box center [136, 260] width 110 height 24
click at [186, 262] on input "6.85" at bounding box center [136, 260] width 110 height 24
click at [186, 262] on input "6.84" at bounding box center [136, 260] width 110 height 24
click at [186, 262] on input "6.83" at bounding box center [136, 260] width 110 height 24
click at [186, 262] on input "6.82" at bounding box center [136, 260] width 110 height 24
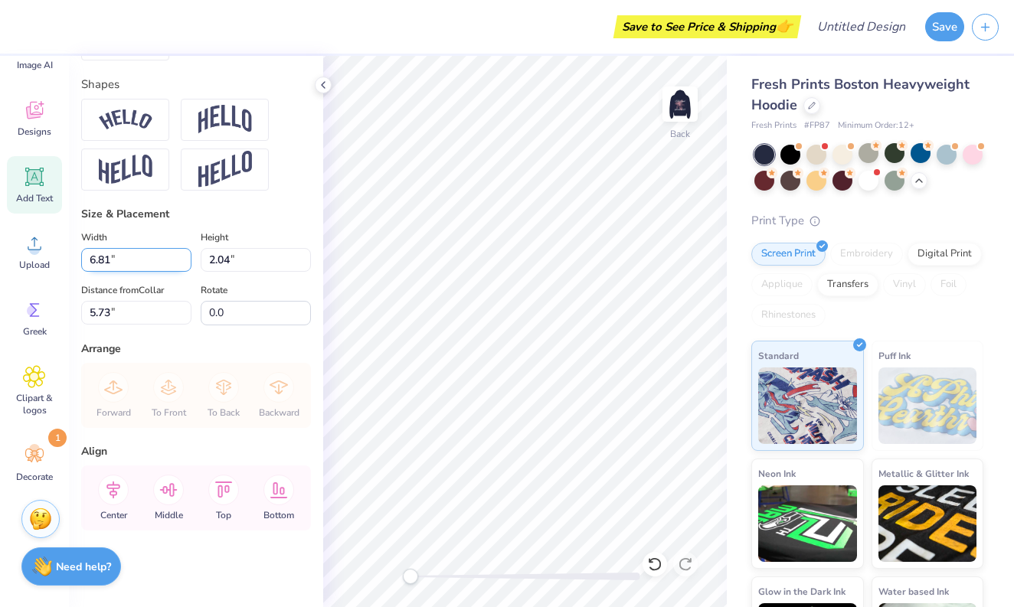
click at [186, 262] on input "6.81" at bounding box center [136, 260] width 110 height 24
click at [186, 262] on input "6.8" at bounding box center [136, 260] width 110 height 24
click at [186, 262] on input "6.79" at bounding box center [136, 260] width 110 height 24
click at [186, 262] on input "6.78" at bounding box center [136, 260] width 110 height 24
click at [186, 262] on input "6.77" at bounding box center [136, 260] width 110 height 24
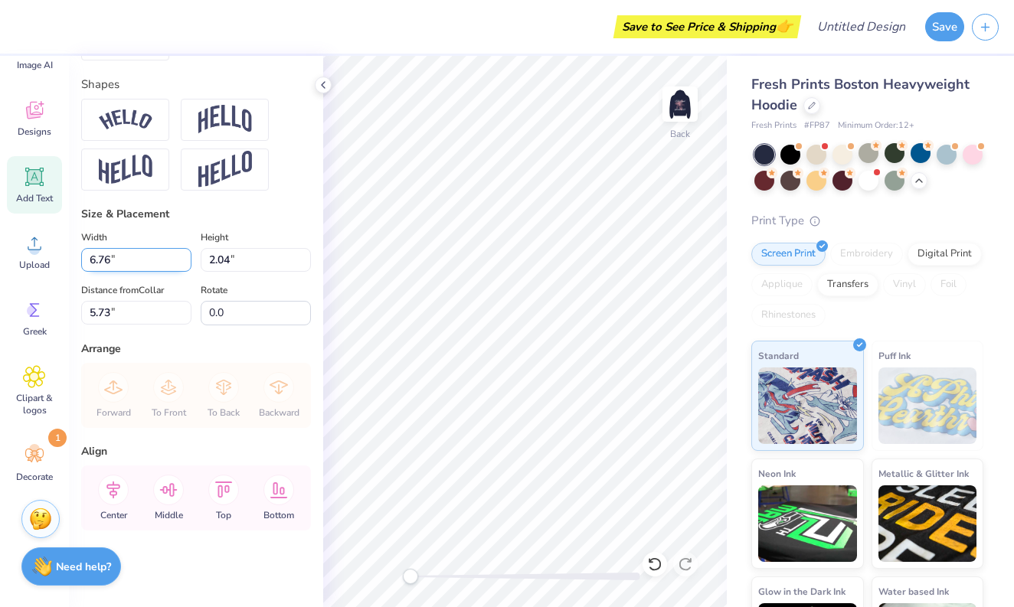
click at [186, 262] on input "6.76" at bounding box center [136, 260] width 110 height 24
click at [186, 262] on input "6.75" at bounding box center [136, 260] width 110 height 24
click at [186, 262] on input "6.74" at bounding box center [136, 260] width 110 height 24
click at [186, 262] on input "6.73" at bounding box center [136, 260] width 110 height 24
click at [186, 262] on input "6.72" at bounding box center [136, 260] width 110 height 24
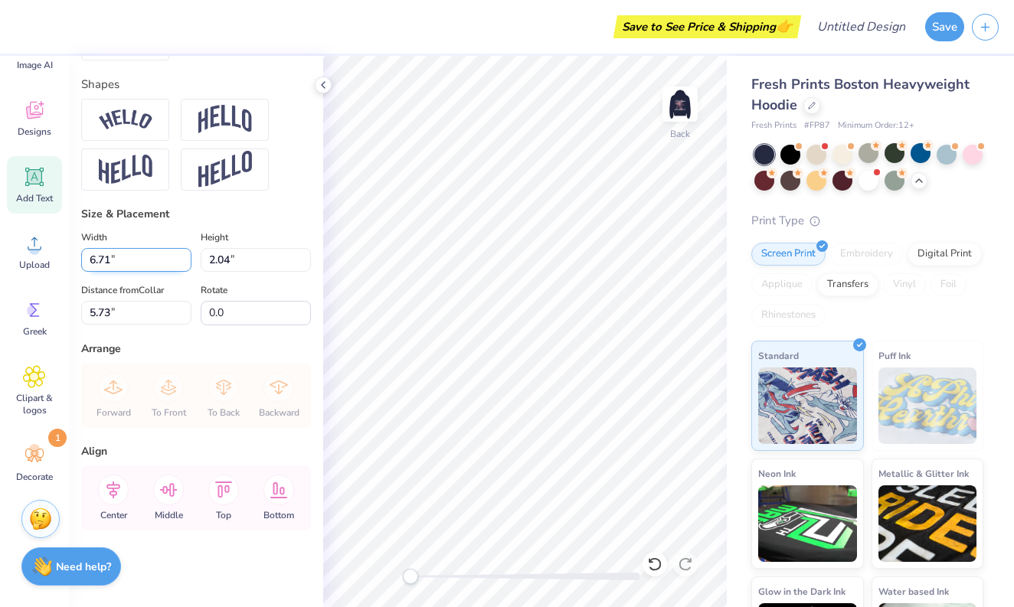
click at [186, 262] on input "6.71" at bounding box center [136, 260] width 110 height 24
type input "6"
click at [230, 260] on input "2.04" at bounding box center [256, 260] width 110 height 24
type input "4.17"
type input "1.34"
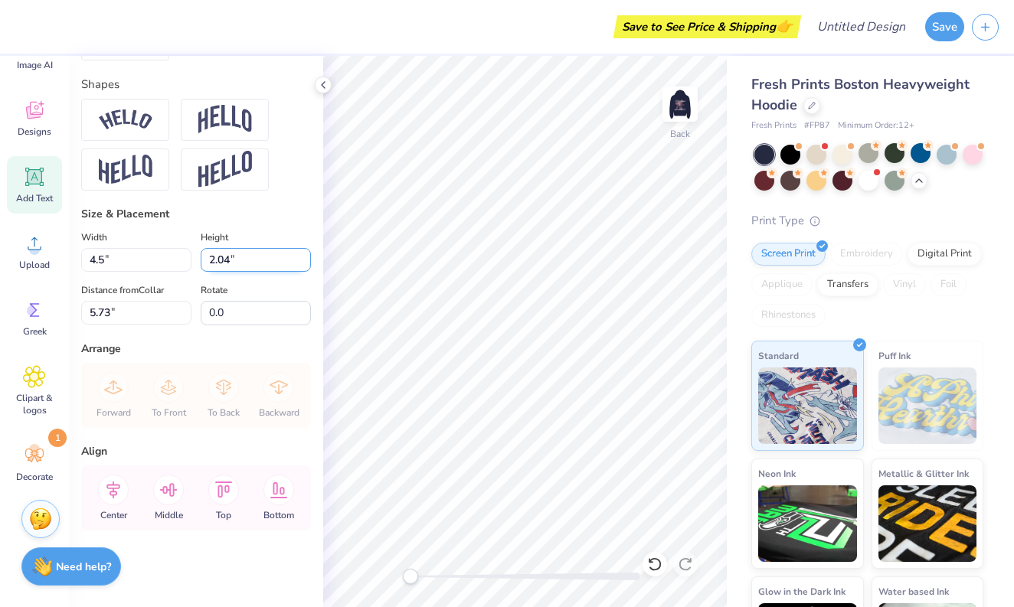
type input "6.08"
type input "1.5"
drag, startPoint x: 110, startPoint y: 264, endPoint x: 117, endPoint y: 266, distance: 7.8
click at [110, 264] on input "4.17" at bounding box center [136, 260] width 110 height 24
type input "4.66"
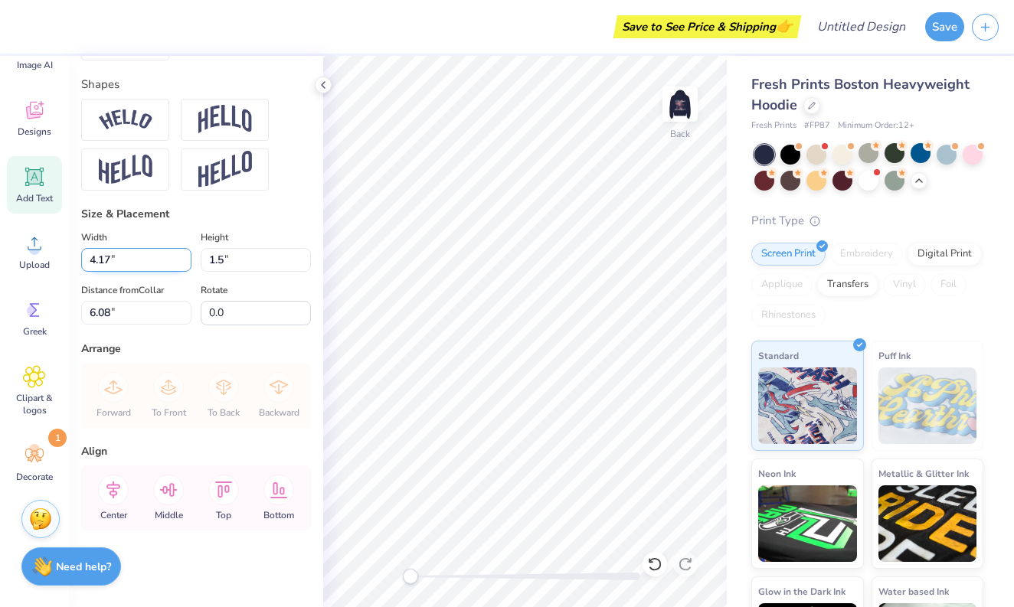
type input "1.50"
type input "6.00"
type input "4"
click at [191, 275] on div "Width 2.7 2.7 " Height 1.50 1.50 " Distance from Collar 6.00 6.00 " Rotate 0.0" at bounding box center [196, 276] width 230 height 97
type input "2.70"
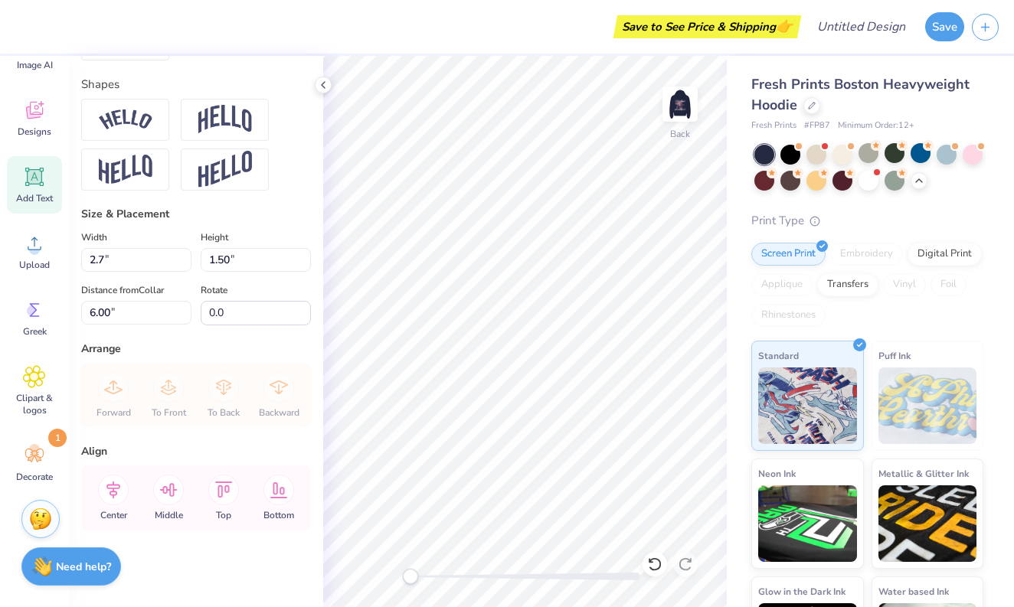
type input "0.87"
type input "6.32"
click at [47, 117] on div "Designs" at bounding box center [34, 118] width 55 height 57
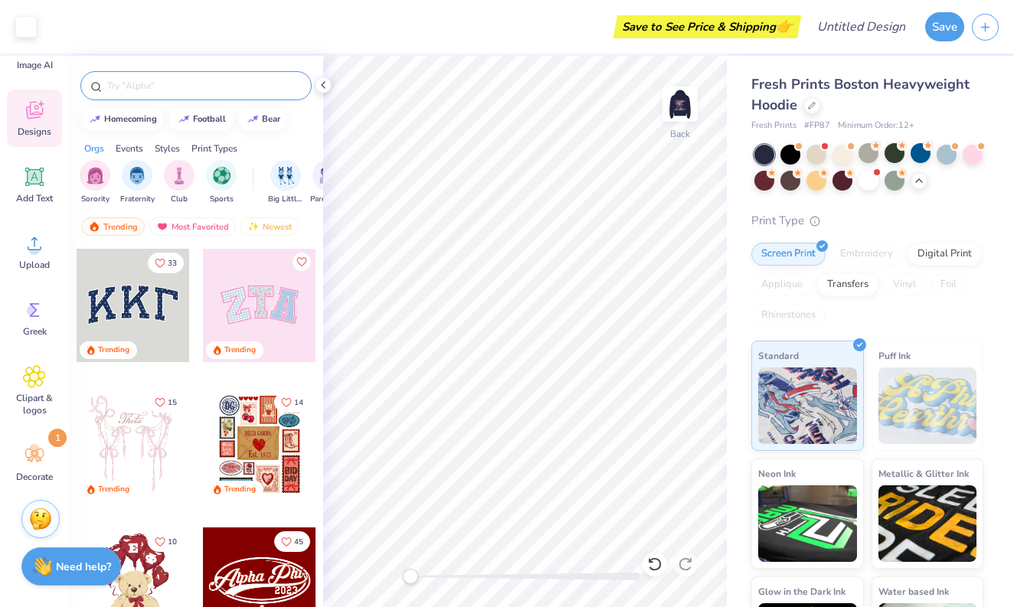
click at [159, 87] on input "text" at bounding box center [204, 85] width 196 height 15
type input "flower"
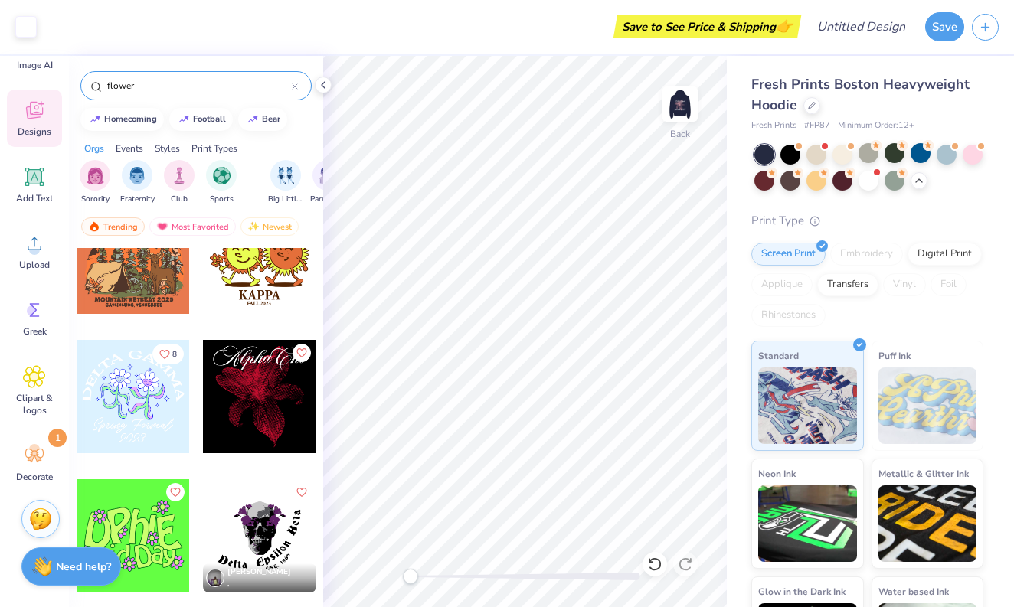
scroll to position [322, 0]
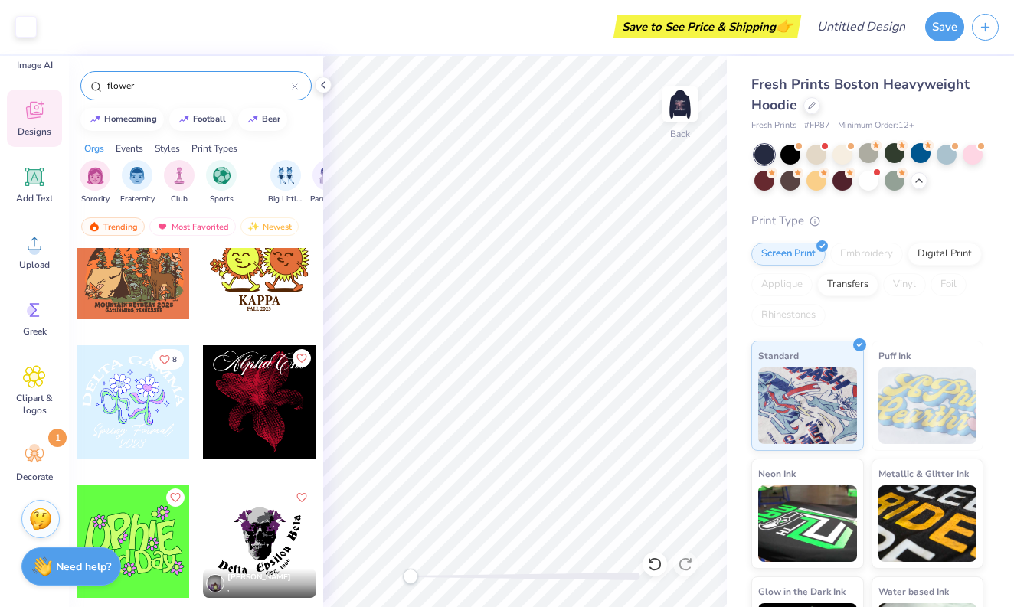
click at [245, 414] on div at bounding box center [259, 401] width 113 height 113
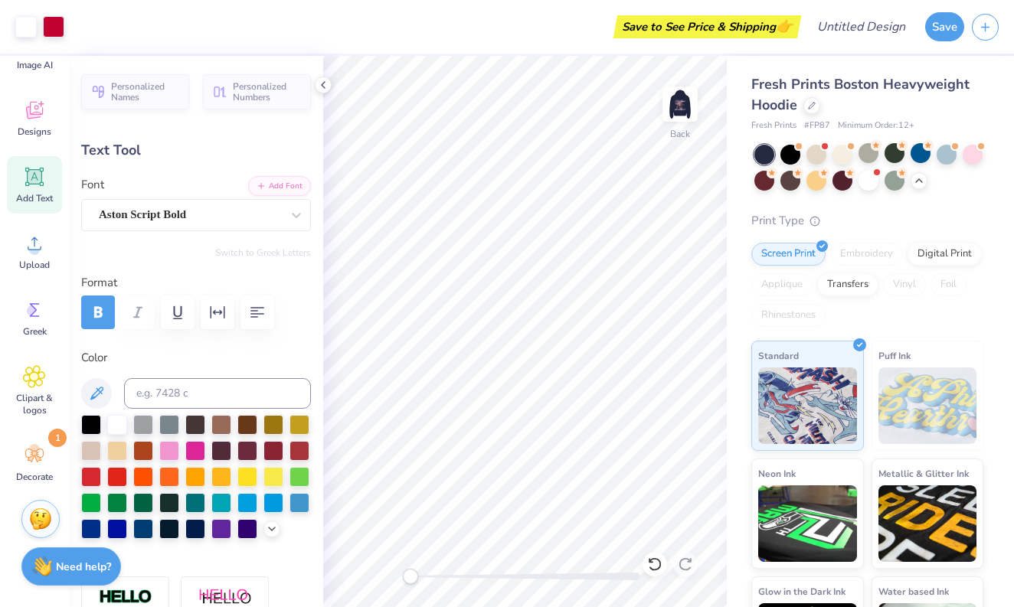
type input "2.70"
type input "0.87"
type input "3.60"
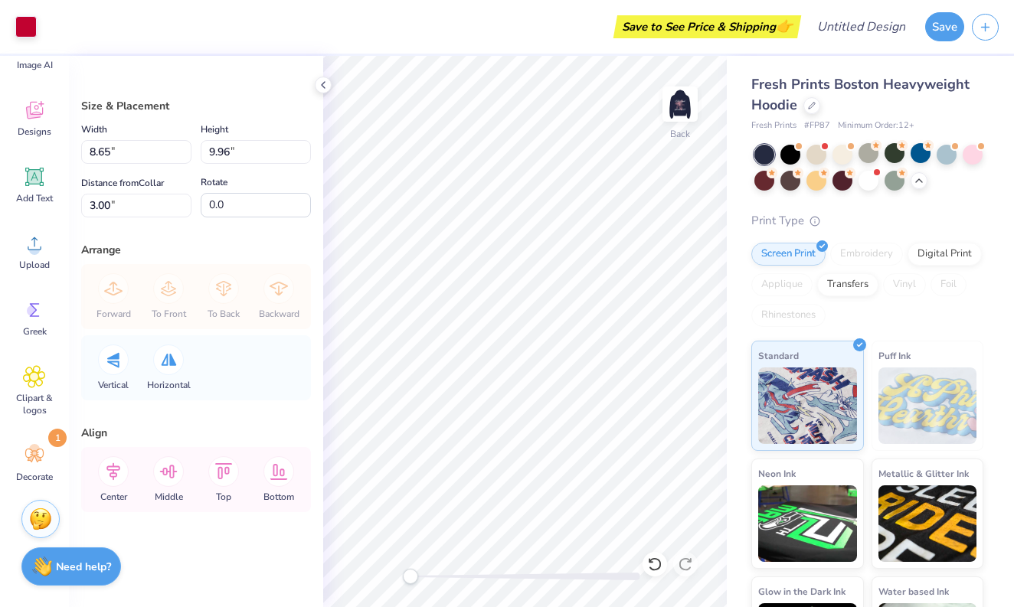
type input "2.52"
type input "2.90"
type input "10.06"
click at [19, 32] on div at bounding box center [25, 25] width 21 height 21
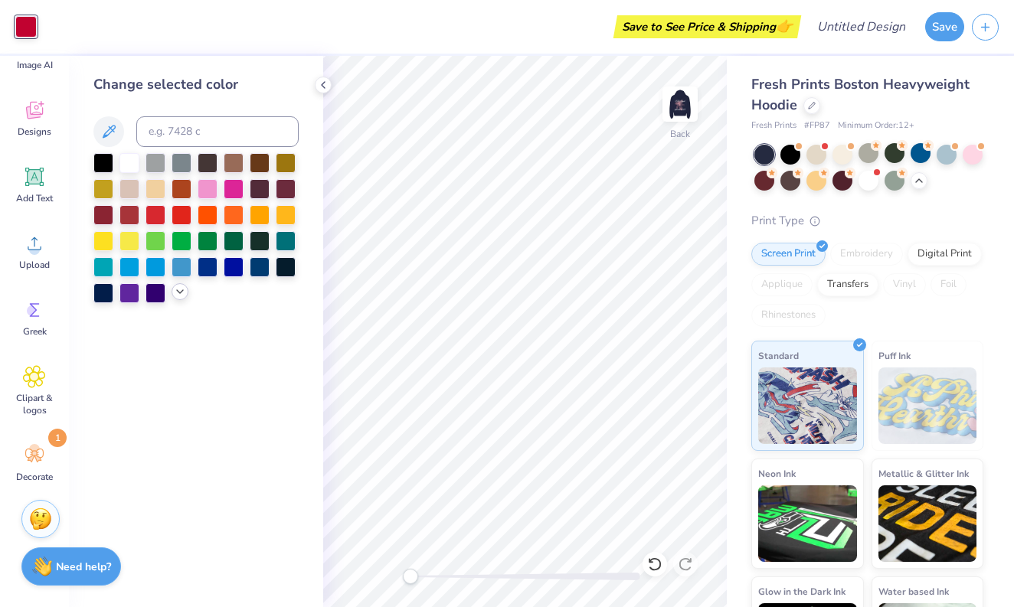
click at [174, 295] on icon at bounding box center [180, 292] width 12 height 12
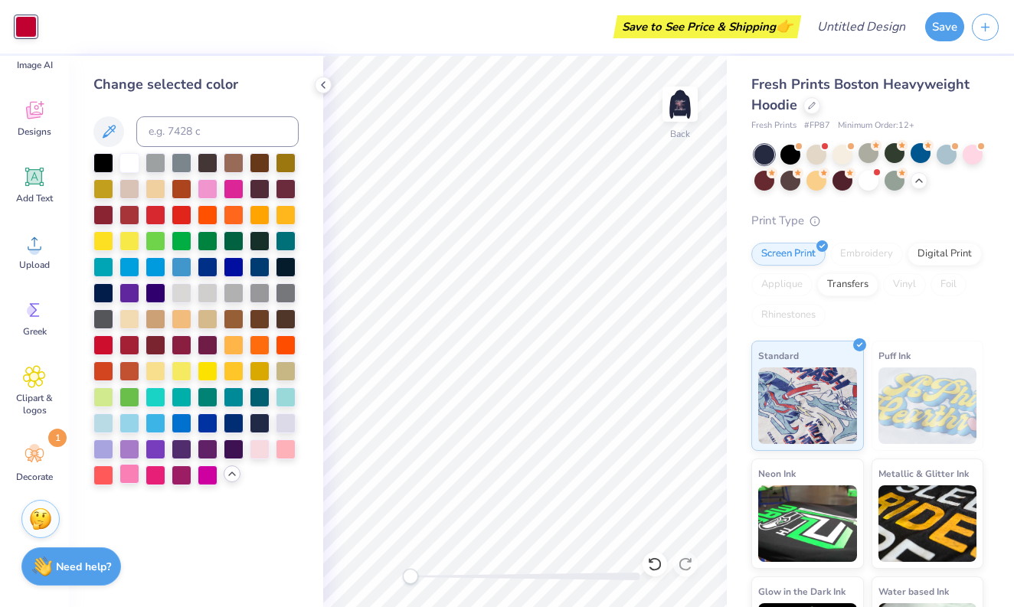
click at [134, 480] on div at bounding box center [129, 474] width 20 height 20
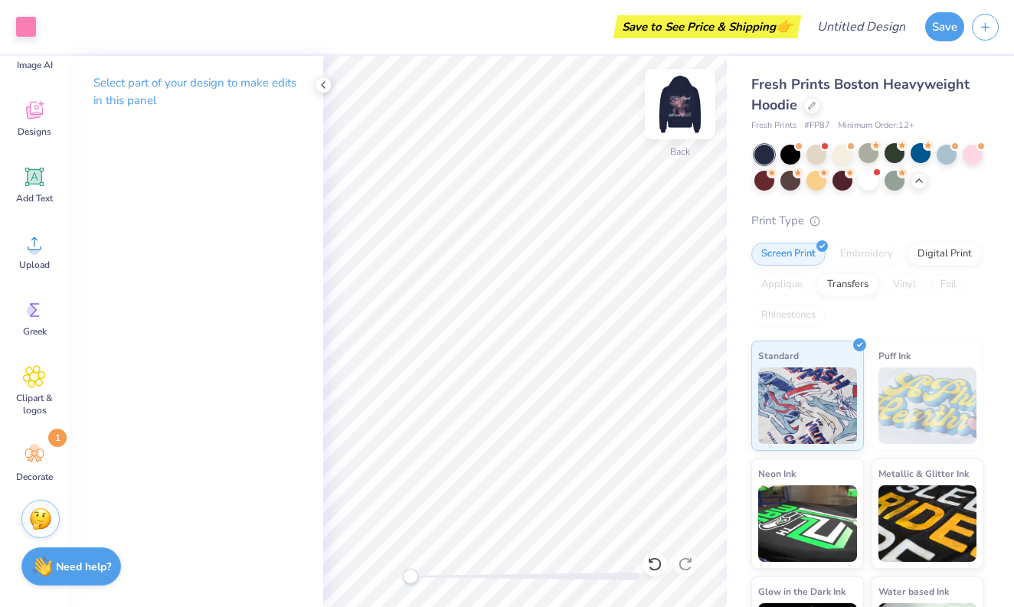
click at [689, 103] on img at bounding box center [680, 104] width 61 height 61
click at [681, 109] on img at bounding box center [680, 104] width 61 height 61
click at [682, 120] on div at bounding box center [680, 104] width 70 height 70
click at [33, 443] on div "Decorate 1" at bounding box center [34, 463] width 55 height 57
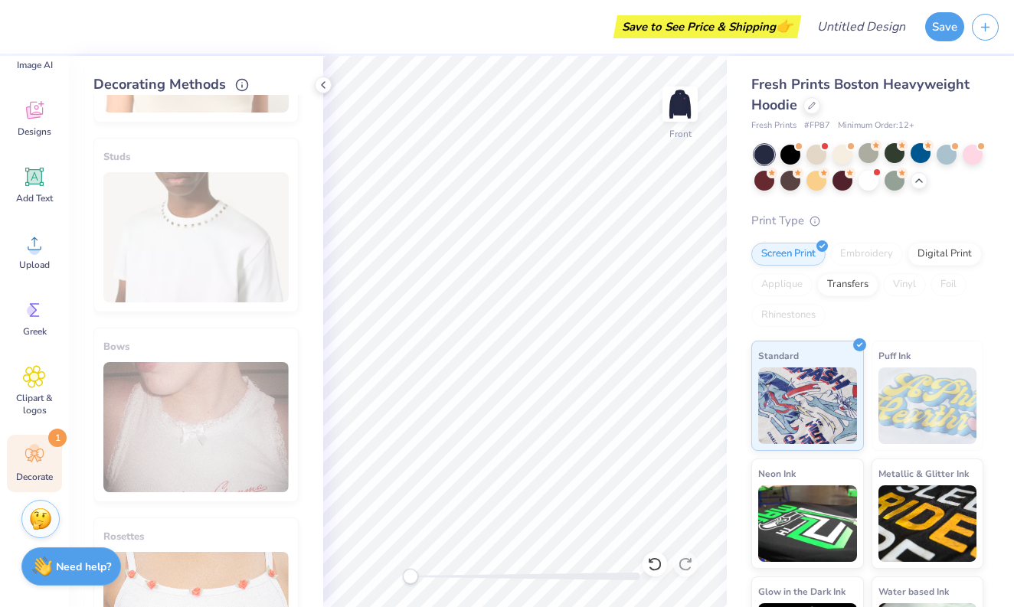
scroll to position [735, 0]
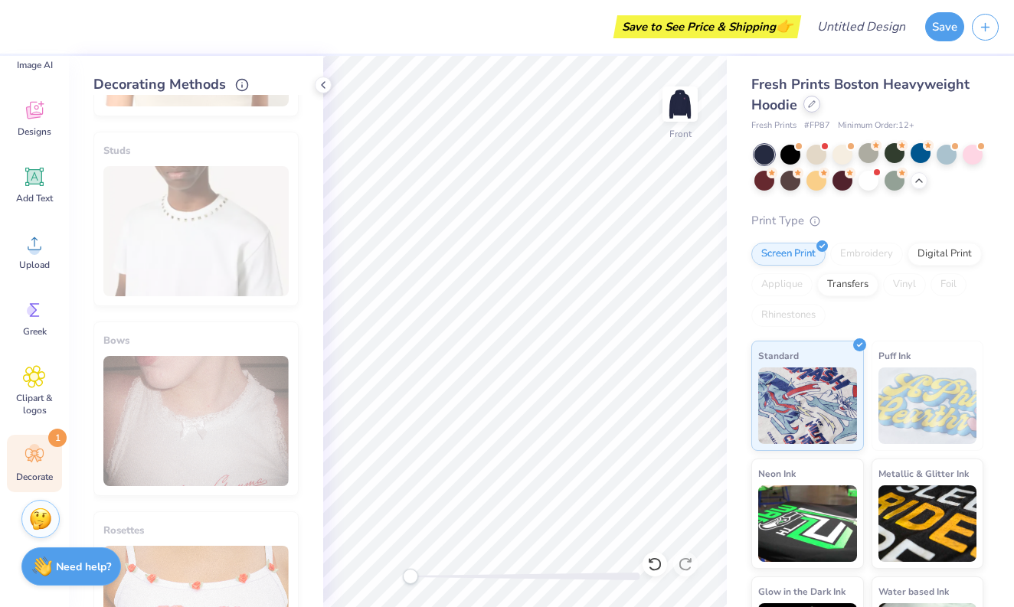
click at [812, 103] on icon at bounding box center [812, 104] width 6 height 6
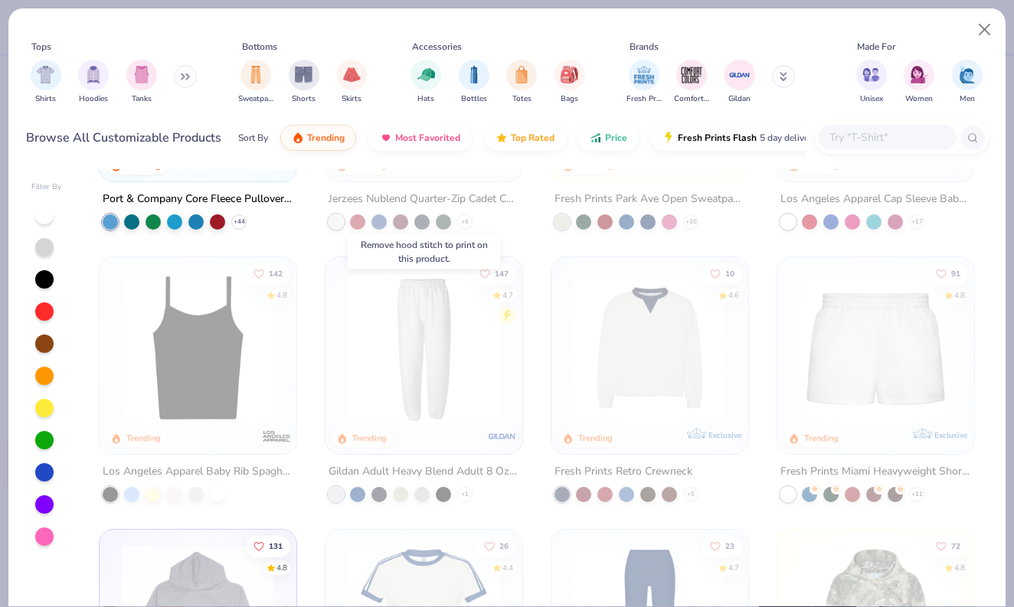
scroll to position [1288, 0]
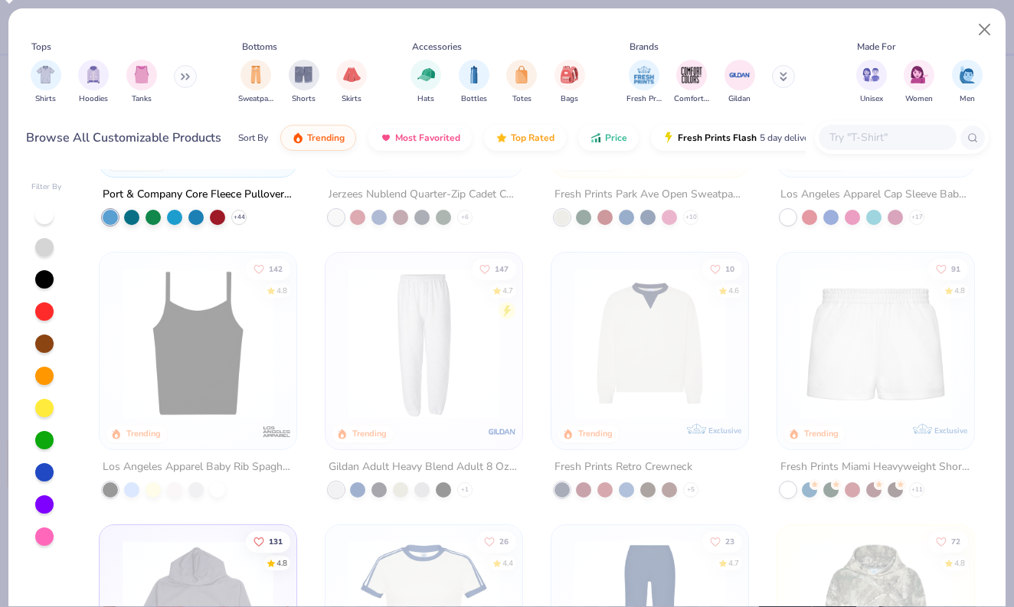
click at [591, 372] on img at bounding box center [650, 343] width 166 height 151
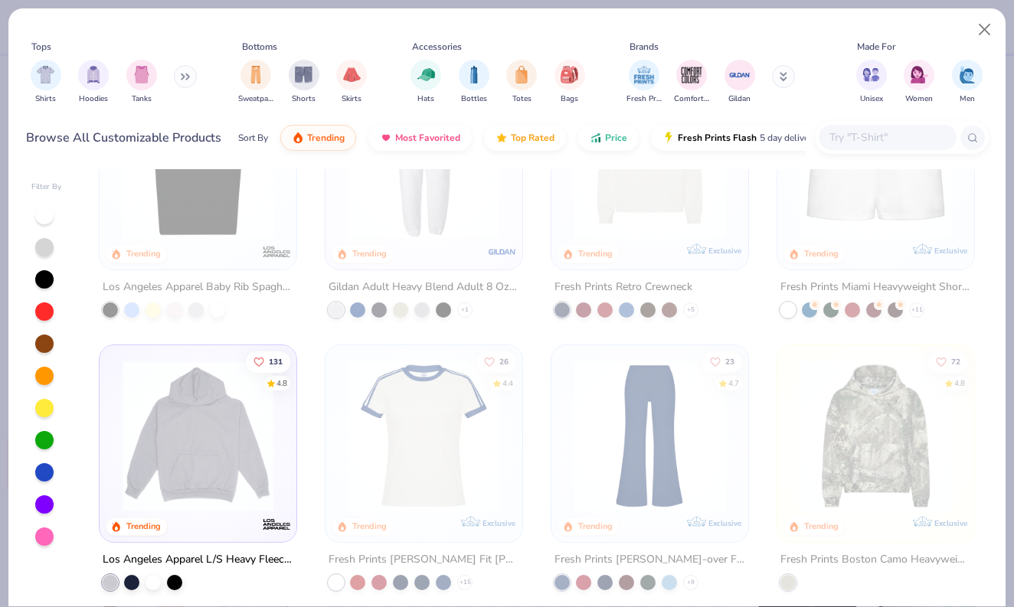
scroll to position [1469, 0]
click at [980, 36] on button "Close" at bounding box center [984, 29] width 29 height 29
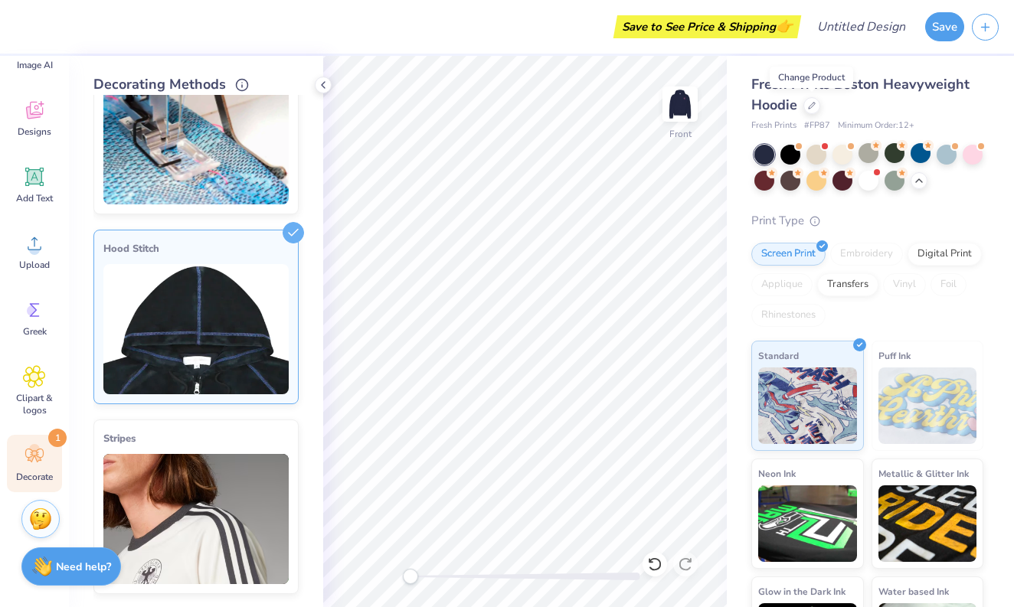
scroll to position [63, 0]
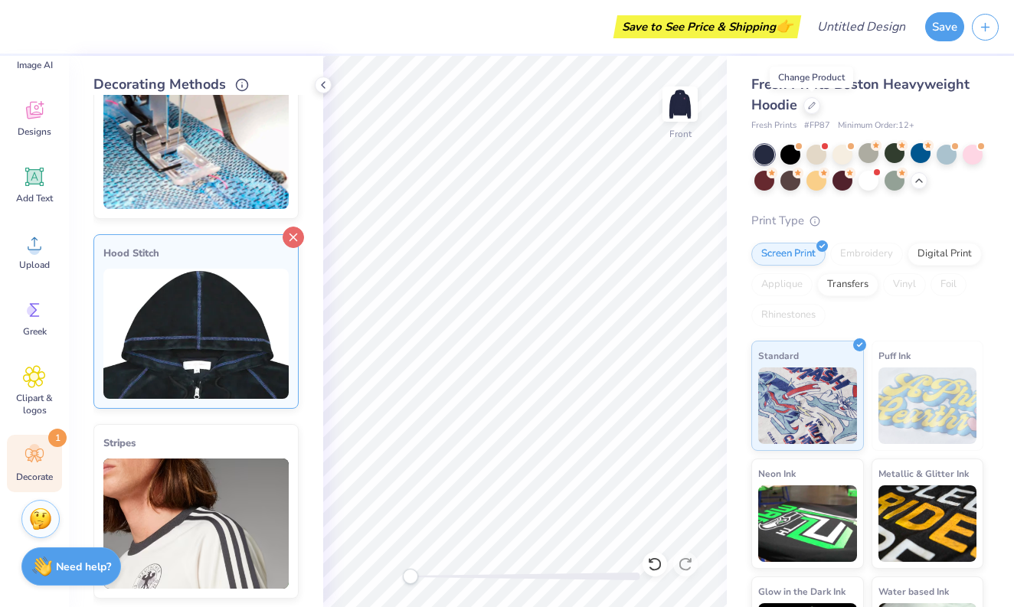
click at [290, 227] on icon at bounding box center [293, 237] width 21 height 21
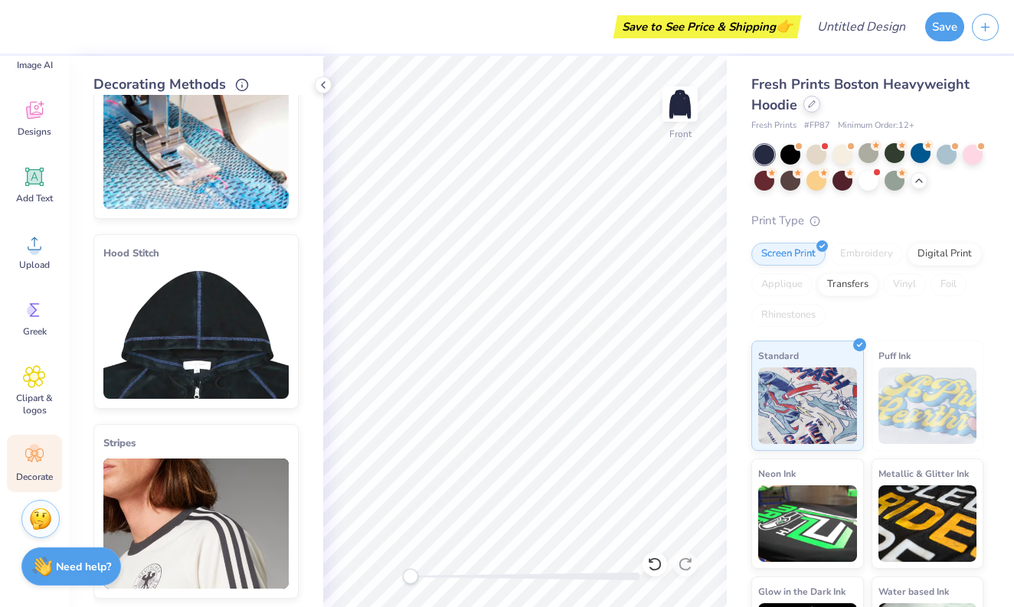
click at [813, 103] on icon at bounding box center [812, 104] width 8 height 8
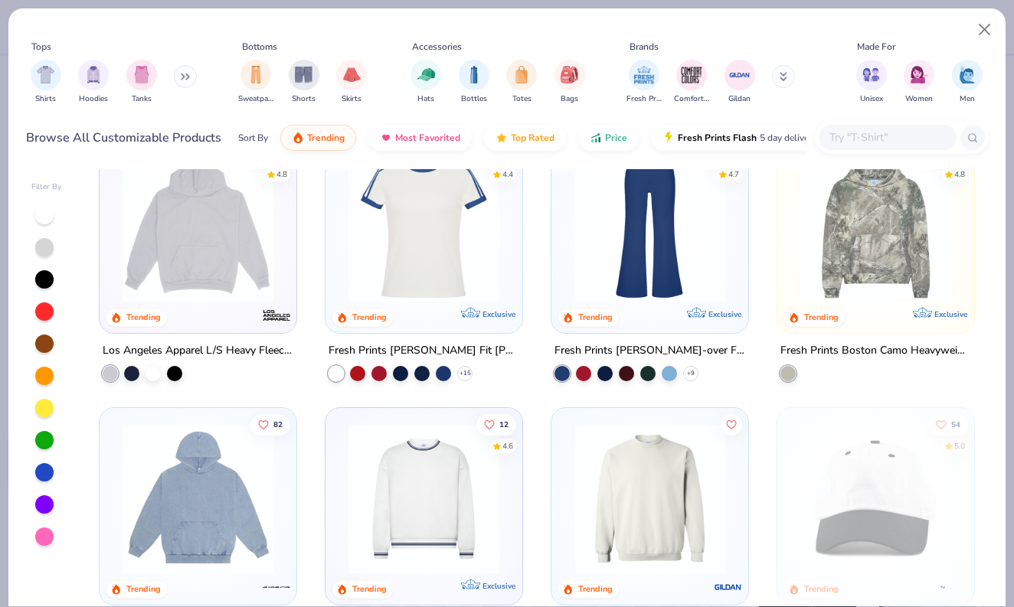
scroll to position [1670, 0]
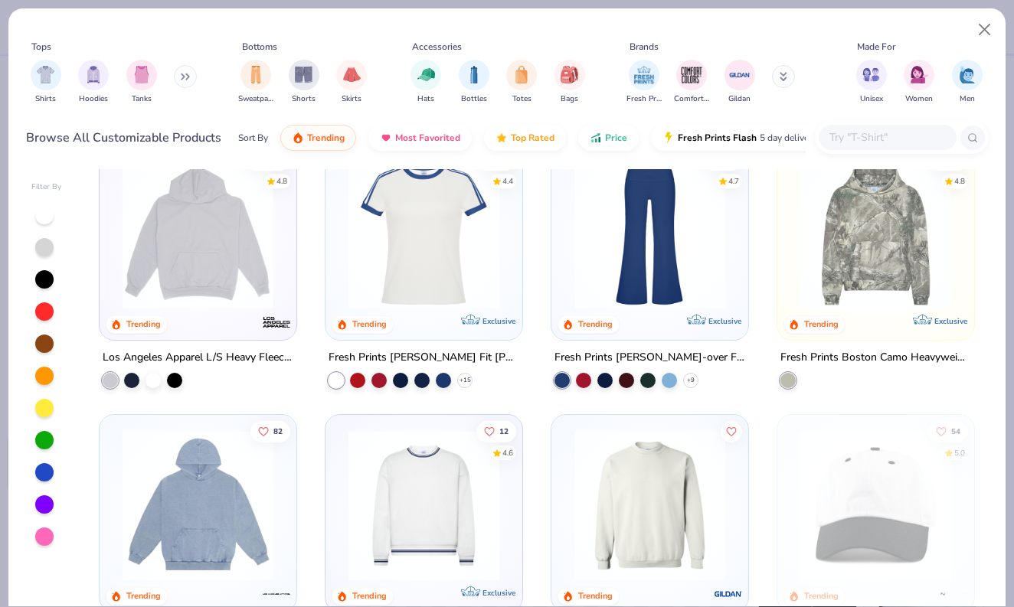
click at [181, 191] on img at bounding box center [198, 233] width 166 height 151
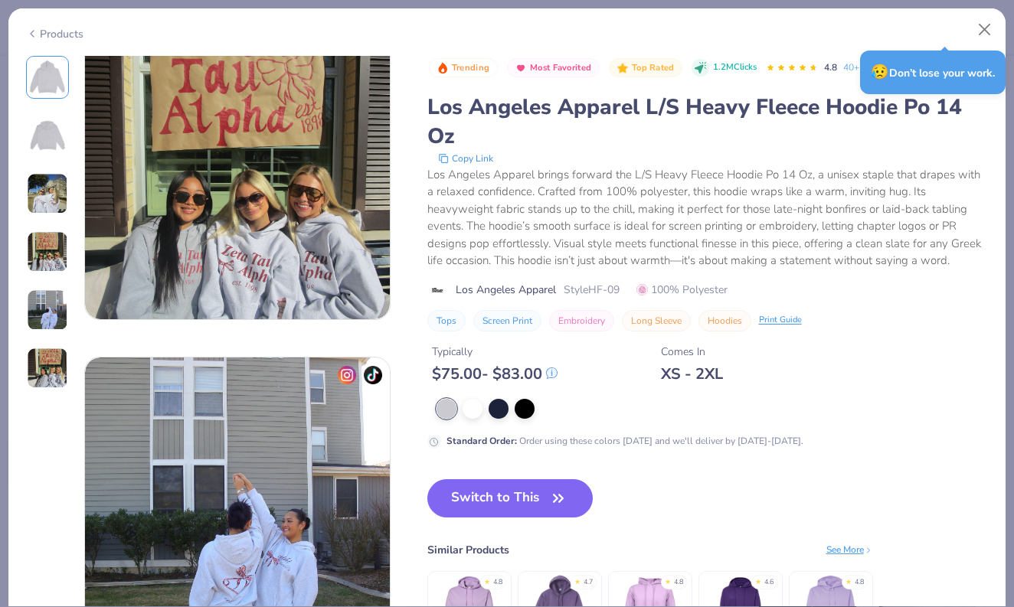
scroll to position [1285, 0]
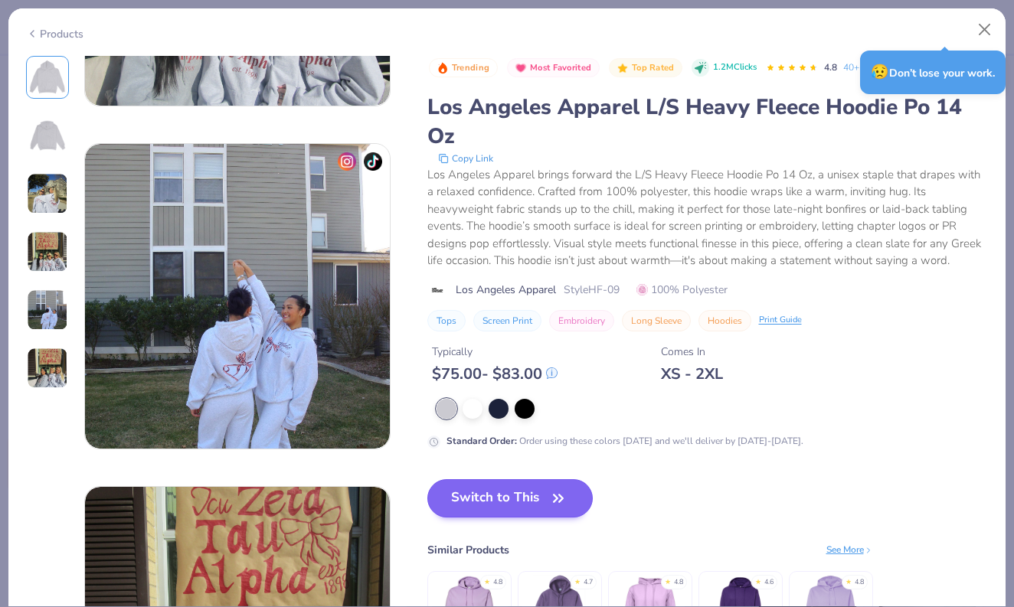
click at [468, 490] on button "Switch to This" at bounding box center [510, 498] width 166 height 38
click at [515, 498] on button "Switch to This" at bounding box center [510, 498] width 166 height 38
click at [541, 491] on button "Switch to This" at bounding box center [510, 498] width 166 height 38
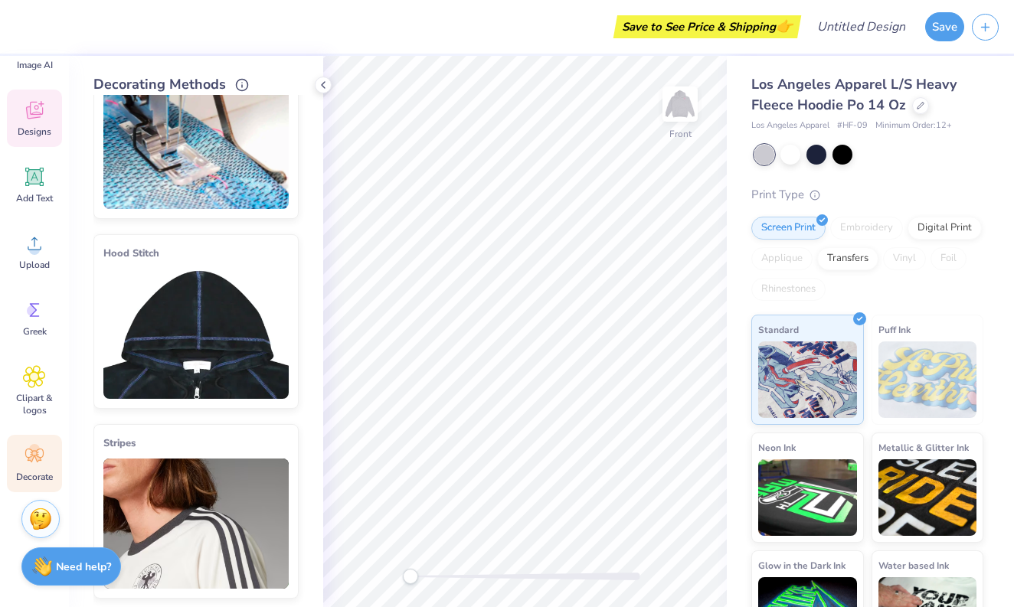
click at [43, 130] on span "Designs" at bounding box center [35, 132] width 34 height 12
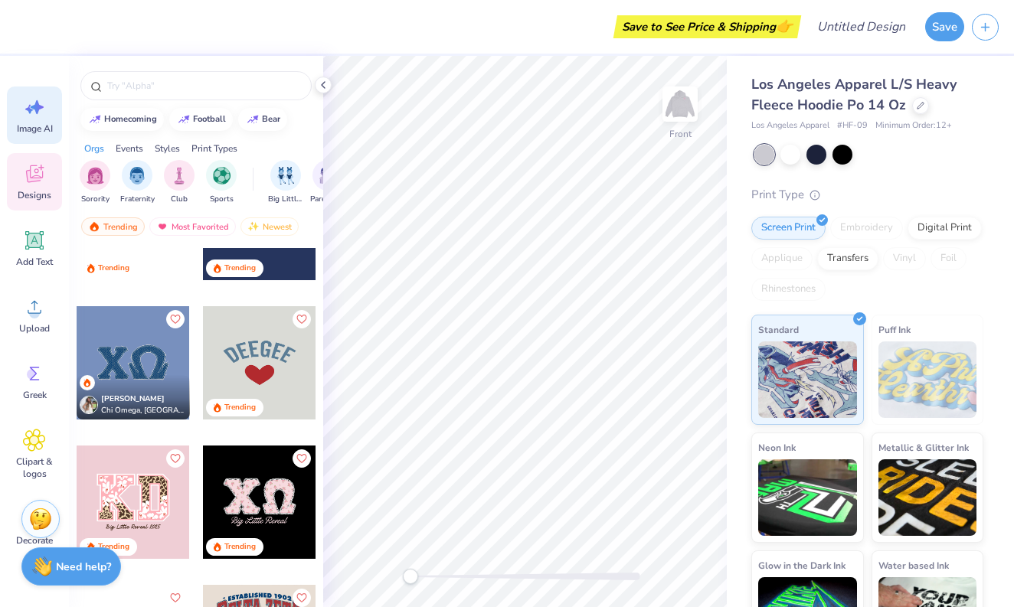
scroll to position [-2, 0]
click at [33, 119] on div "Image AI" at bounding box center [34, 115] width 55 height 57
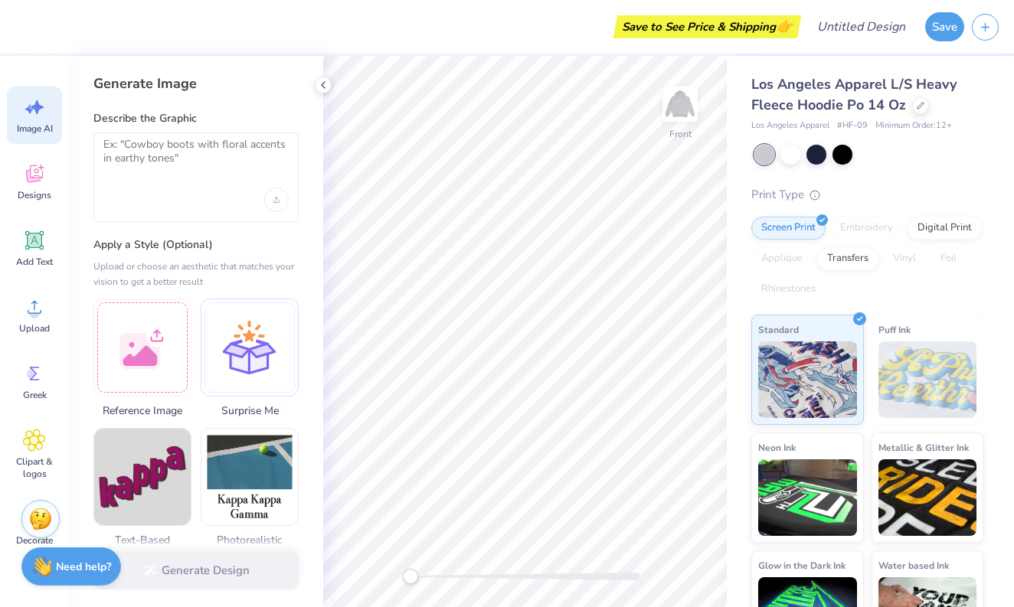
scroll to position [0, 0]
click at [146, 352] on div at bounding box center [142, 345] width 98 height 98
click at [149, 372] on div at bounding box center [142, 345] width 98 height 98
click at [146, 337] on div at bounding box center [142, 345] width 98 height 98
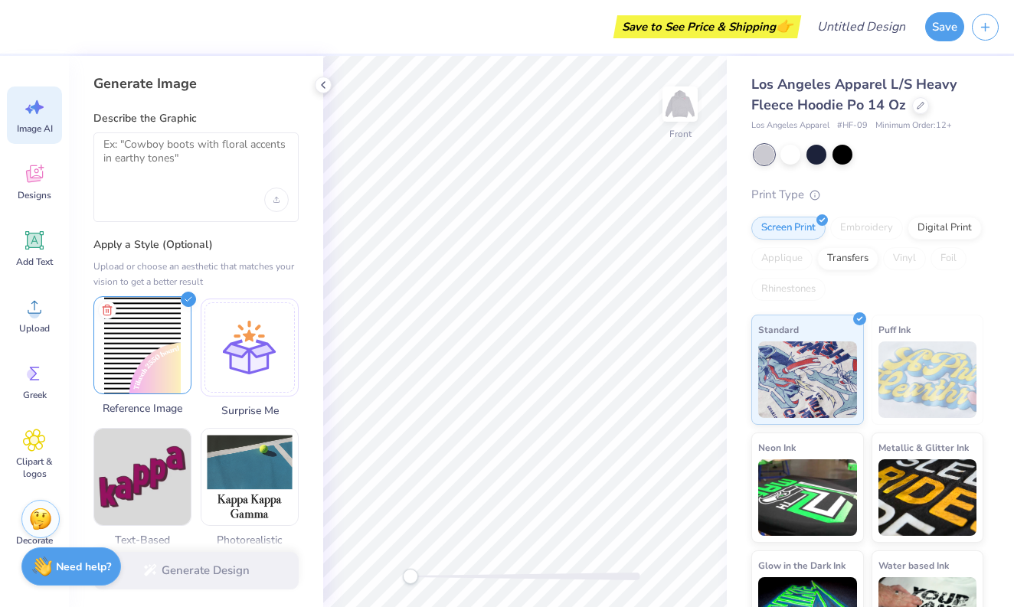
click at [143, 352] on img at bounding box center [142, 345] width 97 height 97
click at [167, 398] on div "Reference Image" at bounding box center [142, 356] width 98 height 120
click at [209, 574] on div "Generate Design" at bounding box center [196, 571] width 254 height 74
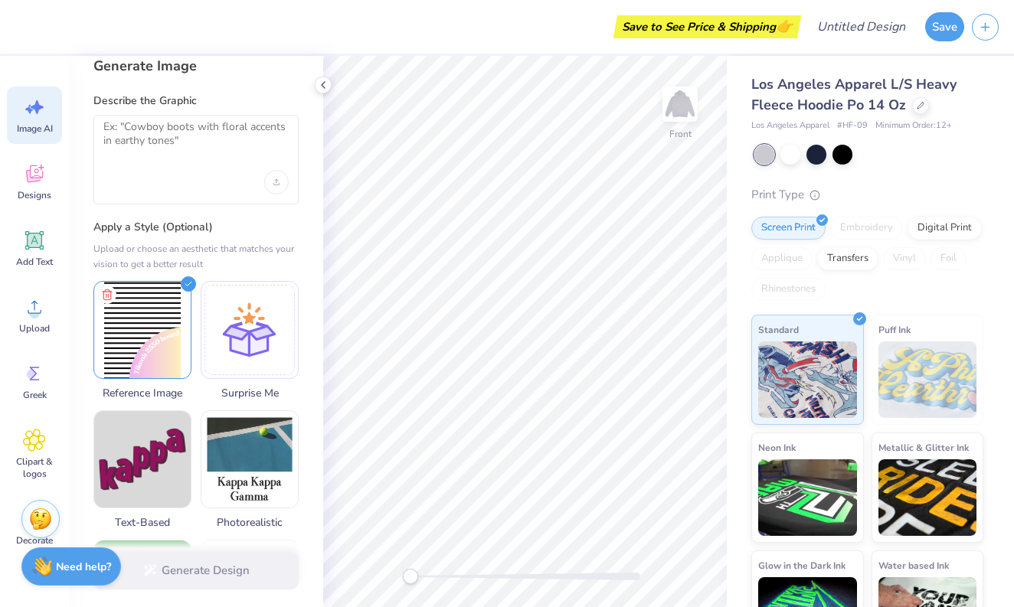
scroll to position [18, 0]
click at [204, 150] on textarea at bounding box center [195, 139] width 185 height 38
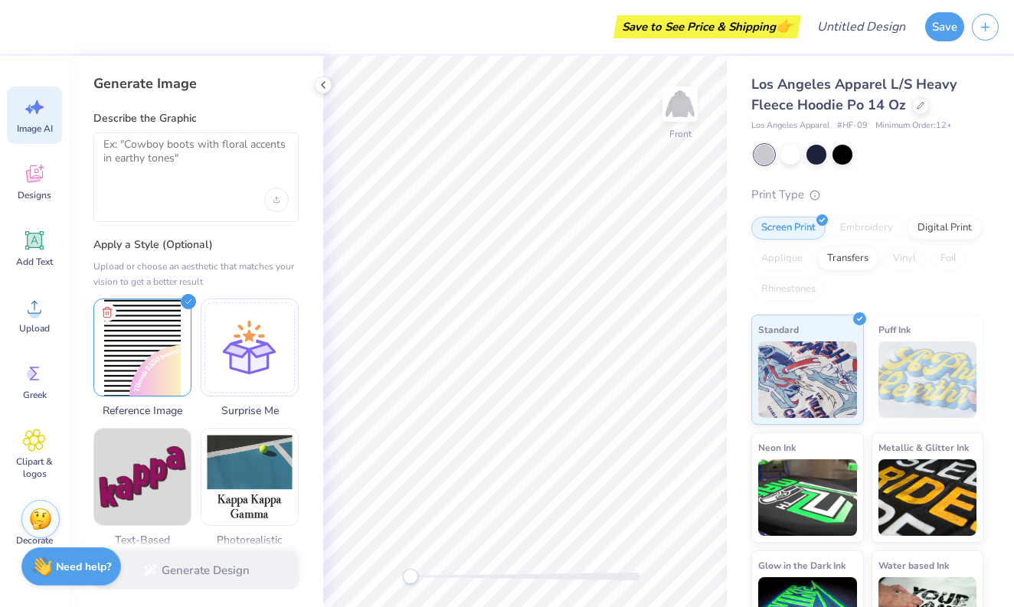
scroll to position [0, 0]
click at [195, 270] on div "Upload or choose an aesthetic that matches your vision to get a better result" at bounding box center [195, 274] width 205 height 31
click at [196, 555] on div "Generate Design" at bounding box center [196, 571] width 254 height 74
click at [190, 571] on div "Generate Design" at bounding box center [196, 571] width 254 height 74
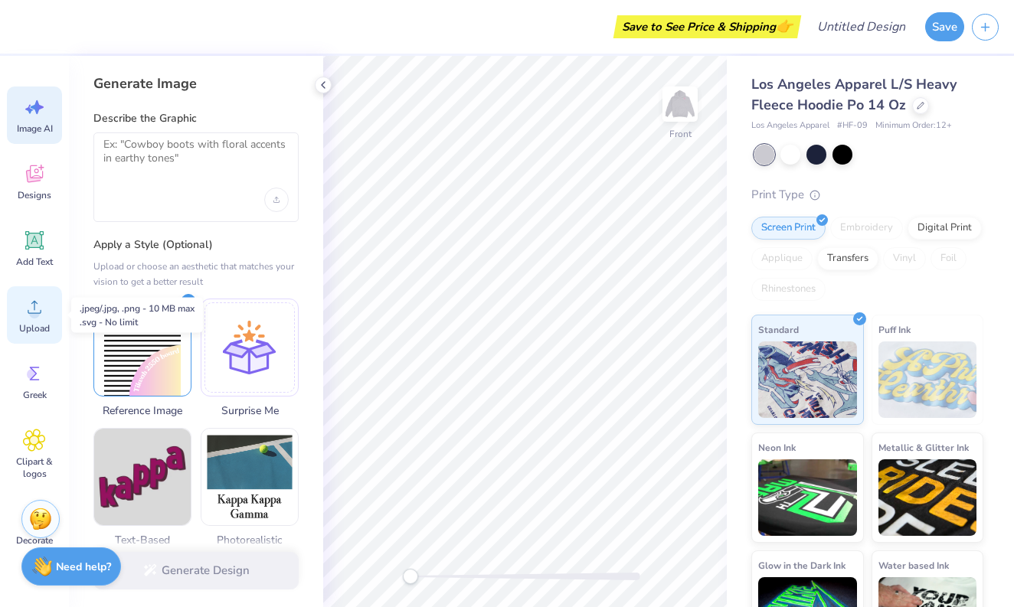
click at [38, 299] on icon at bounding box center [34, 307] width 23 height 23
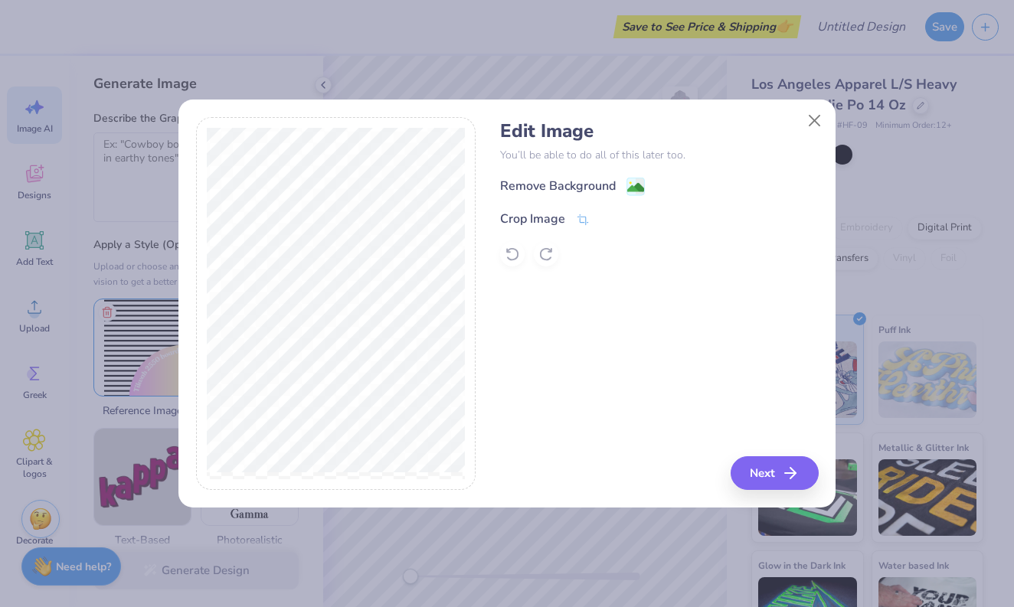
drag, startPoint x: 762, startPoint y: 472, endPoint x: 637, endPoint y: 159, distance: 336.8
click at [637, 158] on div "Edit Image You’ll be able to do all of this later too. Remove Background Crop I…" at bounding box center [659, 304] width 318 height 374
click at [632, 189] on image at bounding box center [635, 189] width 17 height 17
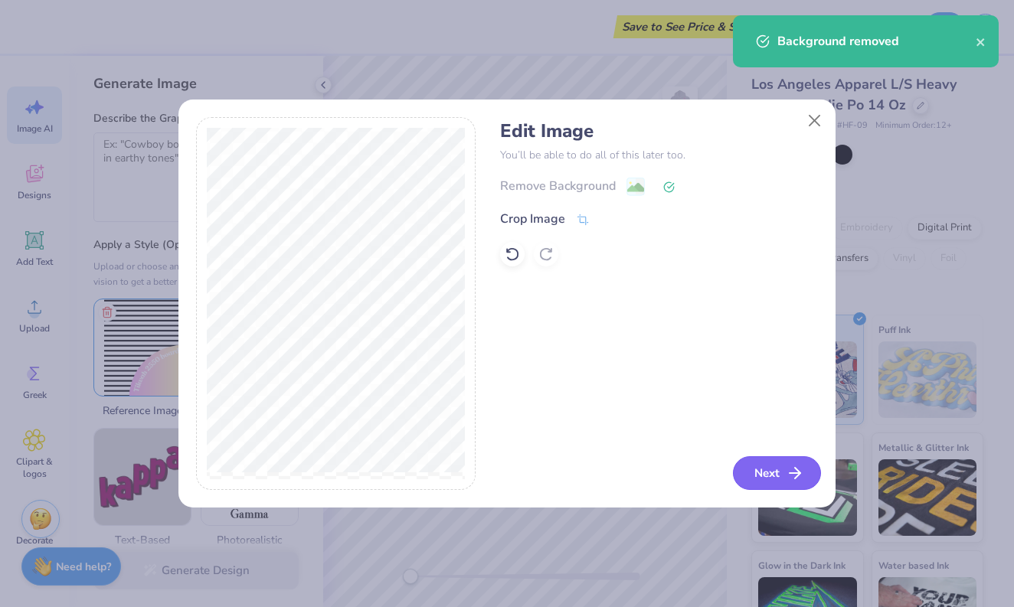
click at [765, 476] on button "Next" at bounding box center [777, 474] width 88 height 34
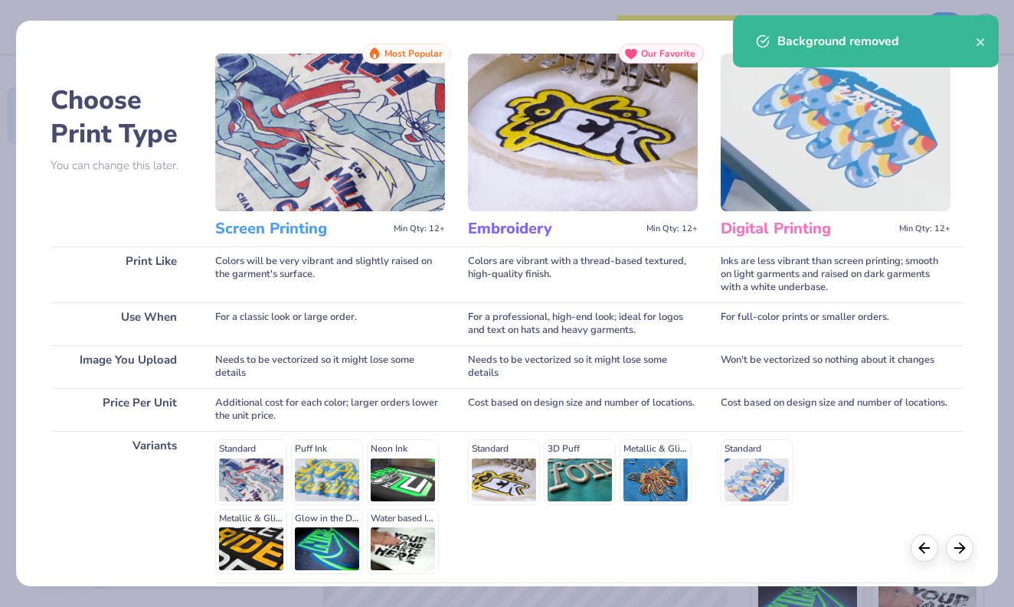
scroll to position [25, 0]
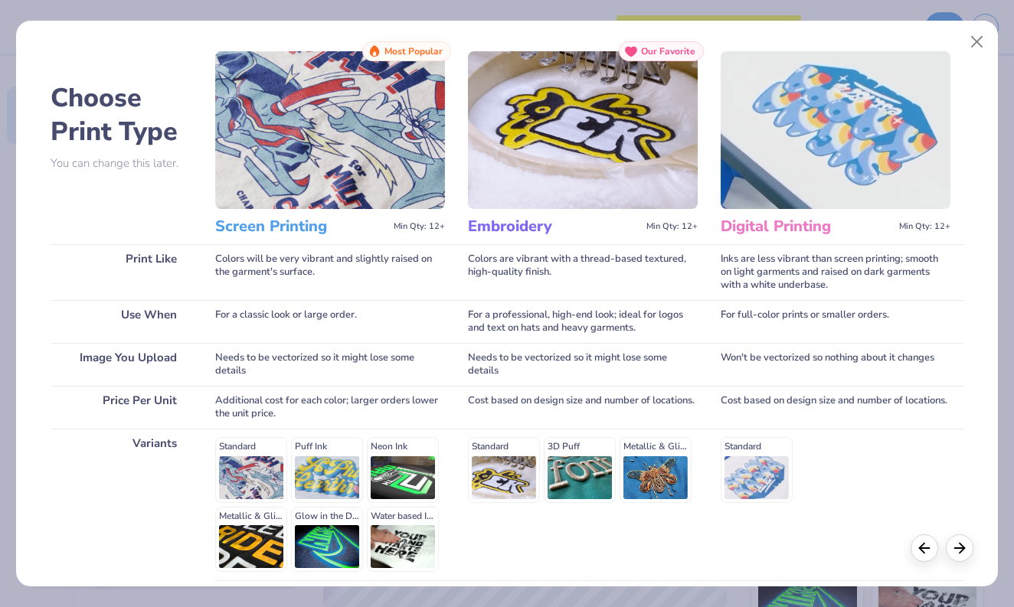
click at [328, 192] on img at bounding box center [330, 130] width 230 height 158
click at [327, 269] on div "Colors will be very vibrant and slightly raised on the garment's surface." at bounding box center [330, 272] width 230 height 56
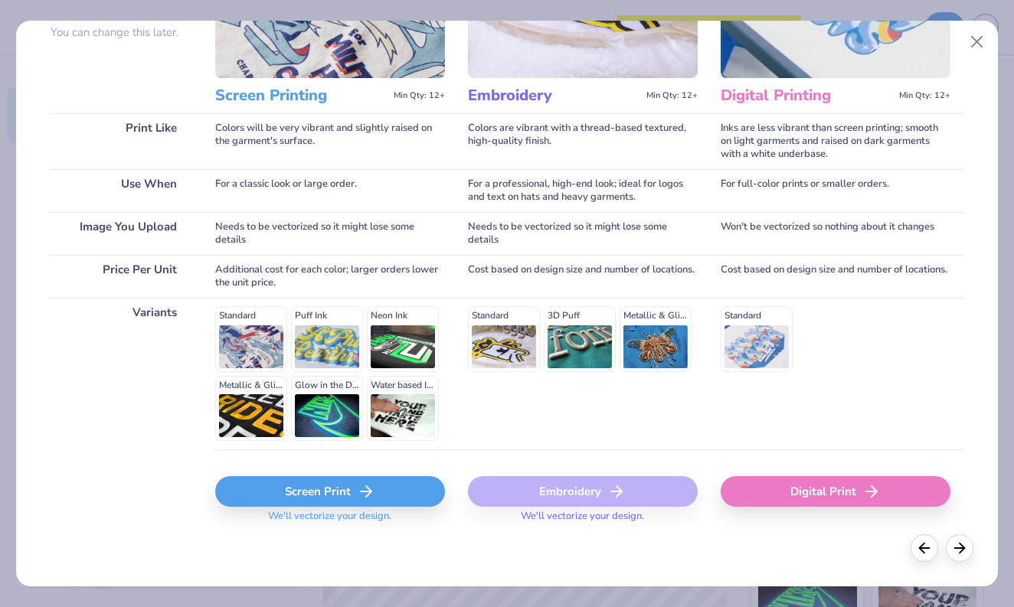
scroll to position [155, 0]
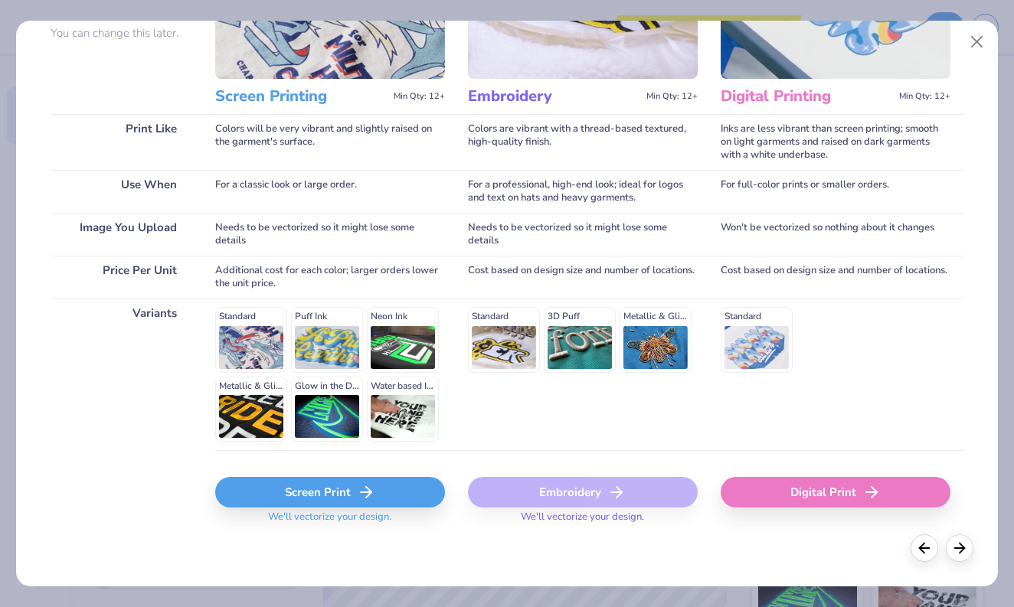
click at [256, 335] on div "Standard Puff Ink Neon Ink Metallic & Glitter Ink Glow in the Dark Ink Water ba…" at bounding box center [330, 374] width 230 height 135
click at [295, 486] on div "Screen Print" at bounding box center [330, 492] width 230 height 31
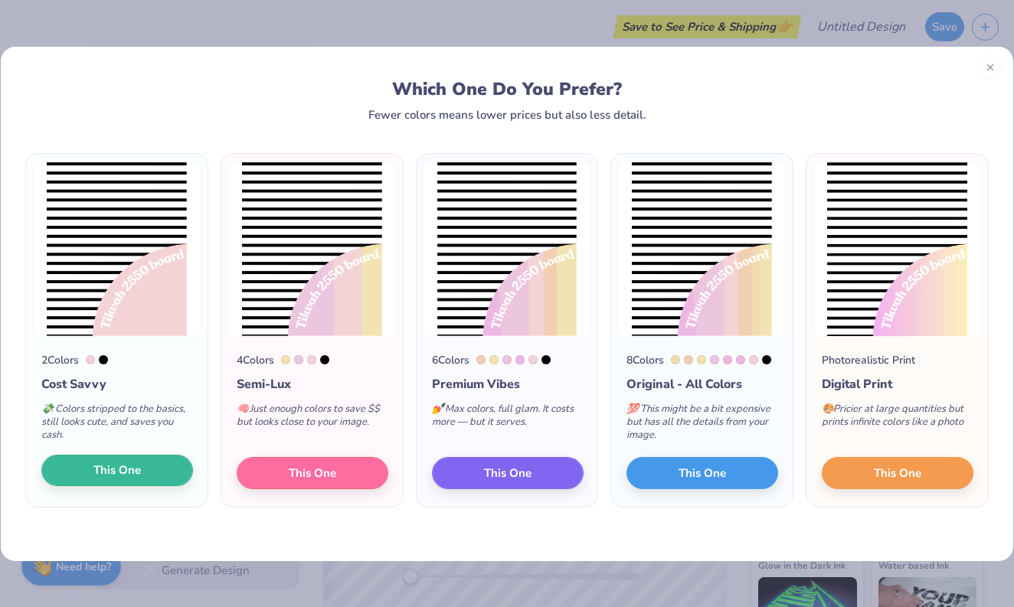
click at [99, 475] on span "This One" at bounding box center [116, 471] width 47 height 18
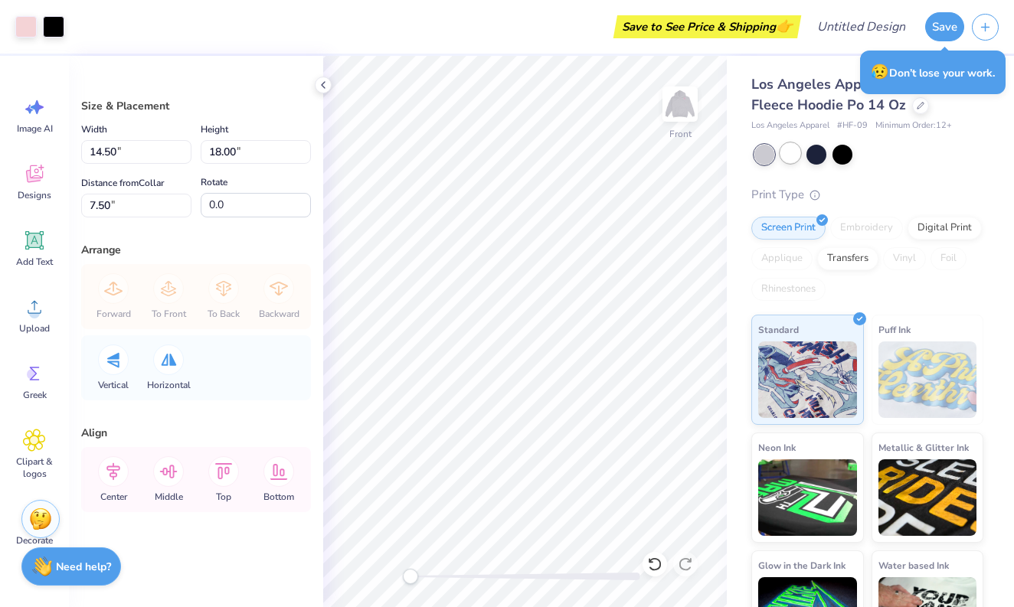
click at [787, 159] on div at bounding box center [791, 153] width 20 height 20
